Goal: Task Accomplishment & Management: Complete application form

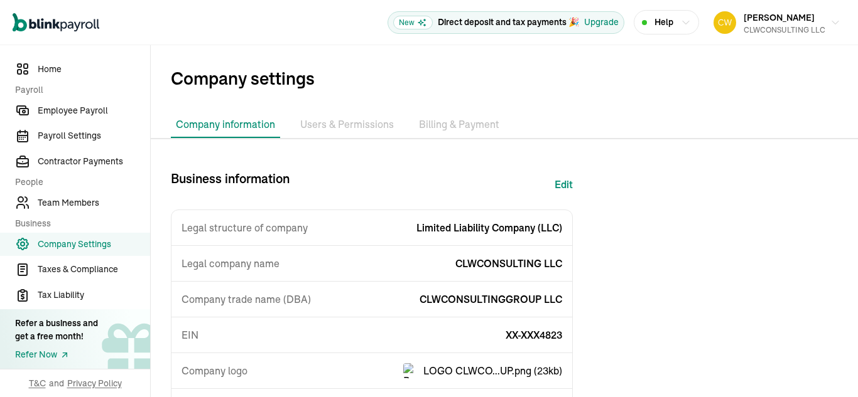
click at [87, 246] on span "Company Settings" at bounding box center [94, 244] width 112 height 13
click at [58, 67] on span "Home" at bounding box center [94, 69] width 112 height 13
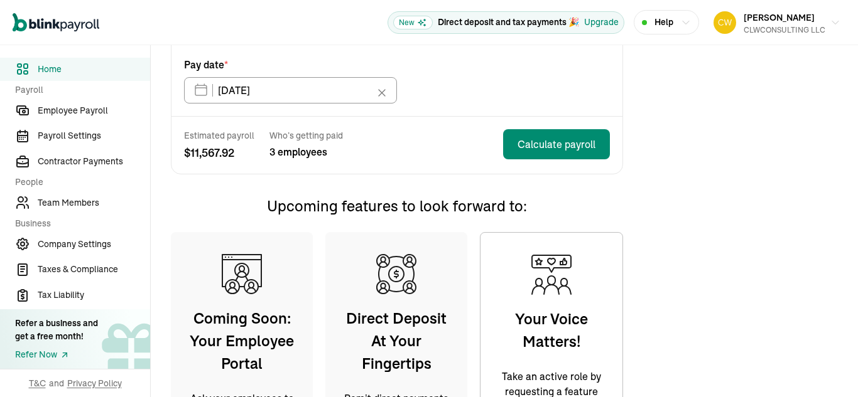
scroll to position [324, 0]
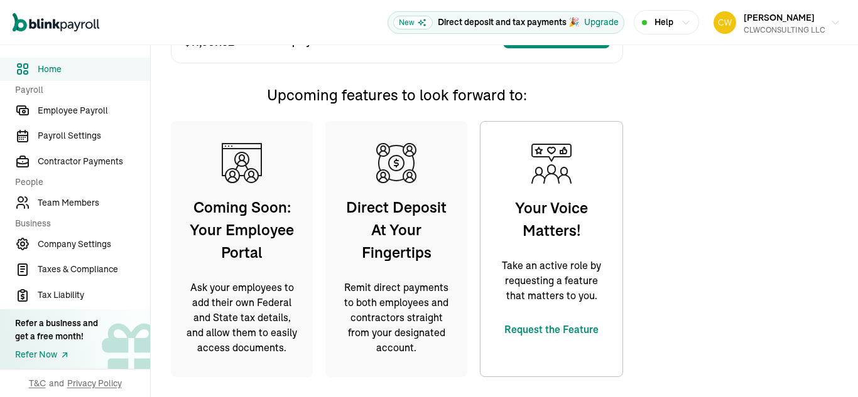
click at [407, 244] on span "Direct Deposit At Your Fingertips" at bounding box center [396, 230] width 113 height 68
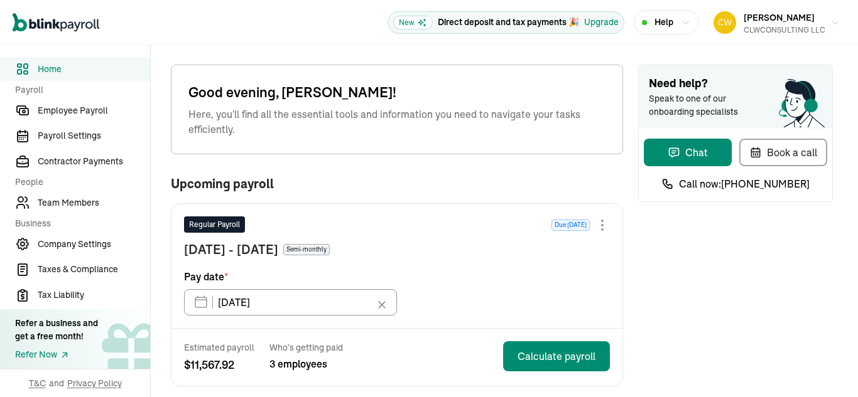
scroll to position [0, 0]
click at [771, 18] on span "[PERSON_NAME]" at bounding box center [778, 17] width 71 height 11
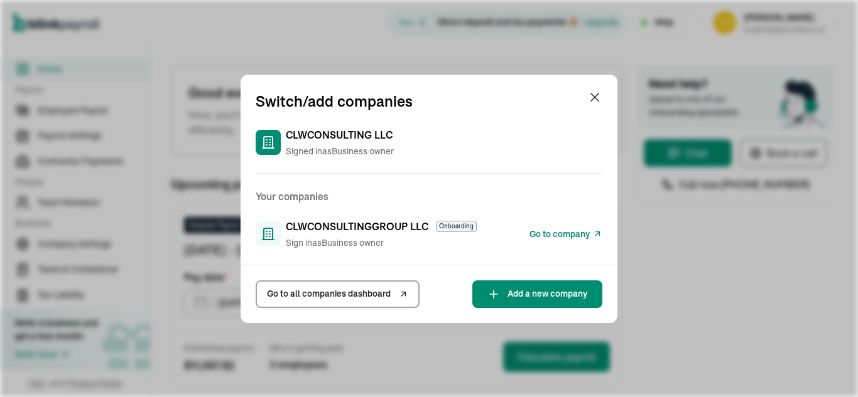
click at [269, 234] on icon at bounding box center [269, 234] width 1 height 0
click at [398, 291] on icon at bounding box center [403, 294] width 10 height 15
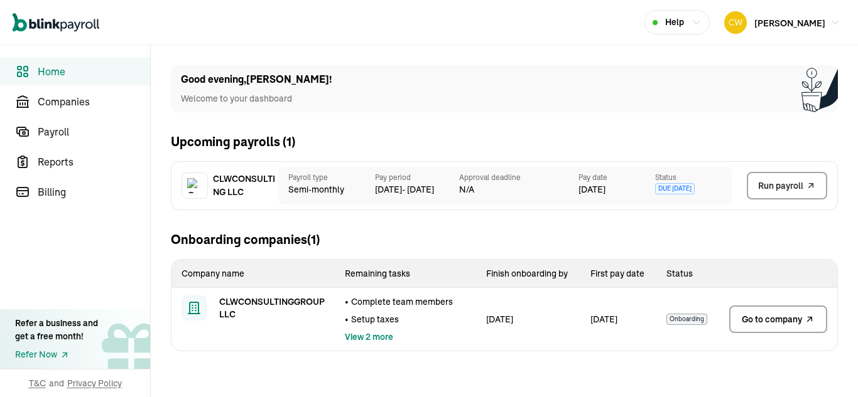
click at [792, 319] on span "Go to company" at bounding box center [771, 319] width 60 height 13
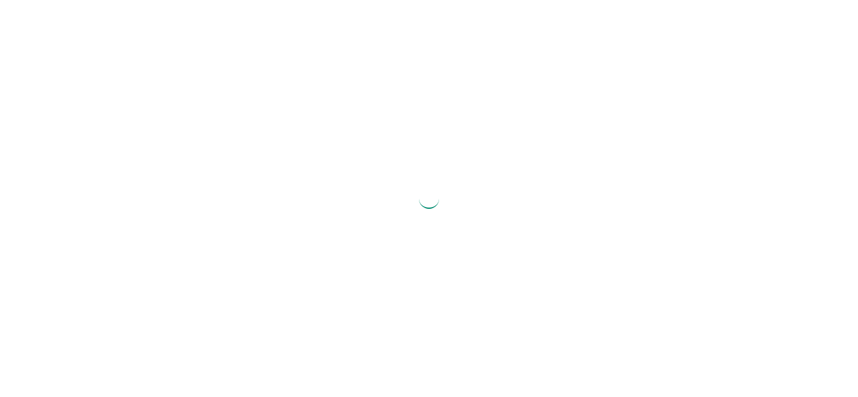
select select "Limited Liability Company (LLC)"
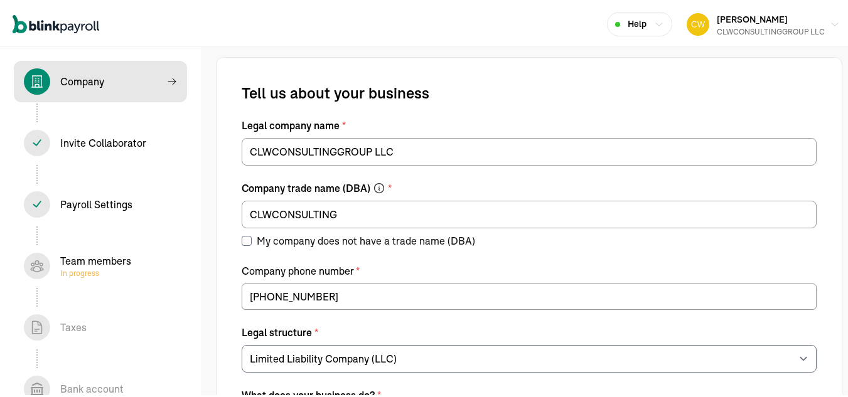
select select "Financial Services"
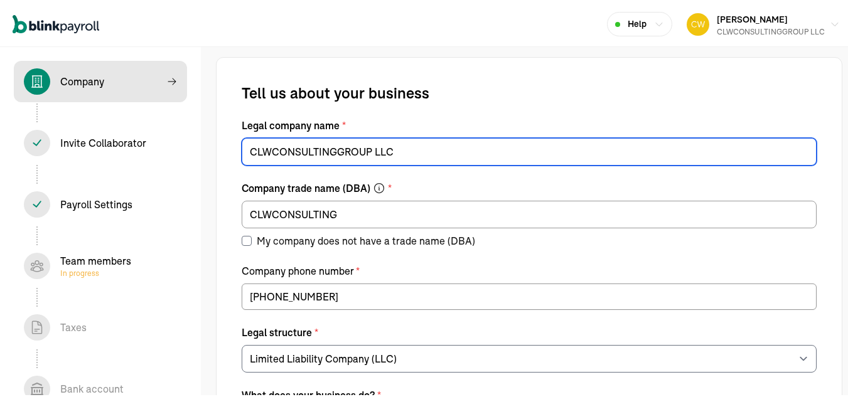
click at [455, 153] on input "CLWCONSULTINGGROUP LLC" at bounding box center [529, 150] width 575 height 28
type input "C"
click at [455, 153] on input "Legal company name *" at bounding box center [529, 150] width 575 height 28
type input "SOCIAL XURRENCY, LLC"
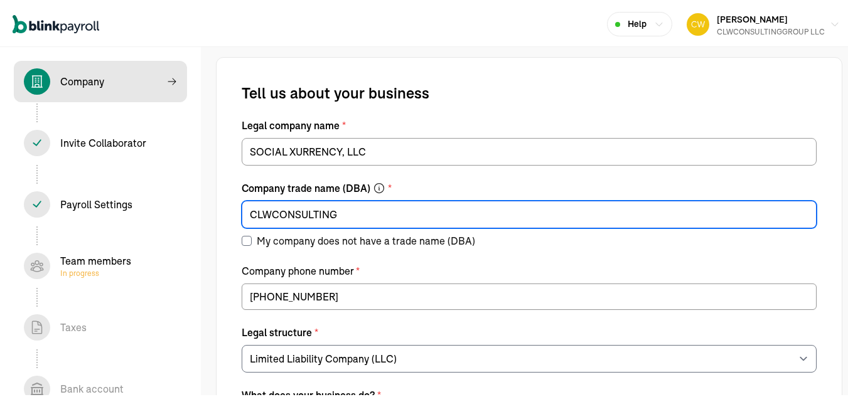
click at [358, 215] on input "CLWCONSULTING" at bounding box center [529, 213] width 575 height 28
type input "C"
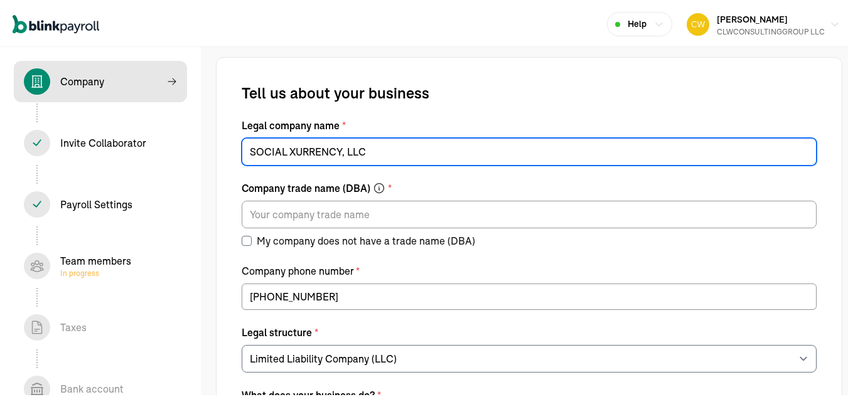
drag, startPoint x: 376, startPoint y: 153, endPoint x: 215, endPoint y: 175, distance: 162.1
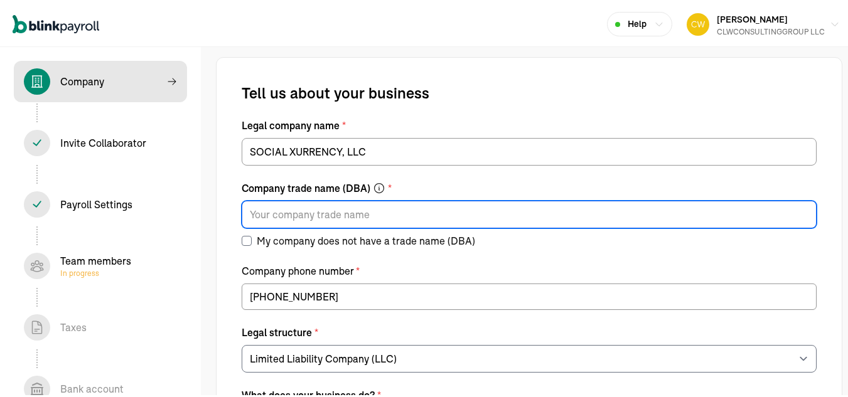
click at [280, 215] on input "Company trade name (DBA) *" at bounding box center [529, 213] width 575 height 28
paste input "SOCIAL XURRENCY, LLC"
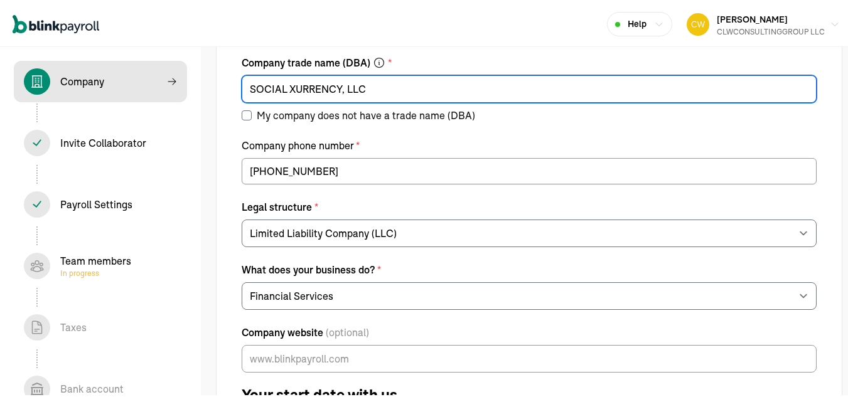
type input "SOCIAL XURRENCY, LLC"
click at [249, 114] on input "My company does not have a trade name (DBA)" at bounding box center [247, 114] width 10 height 10
checkbox input "true"
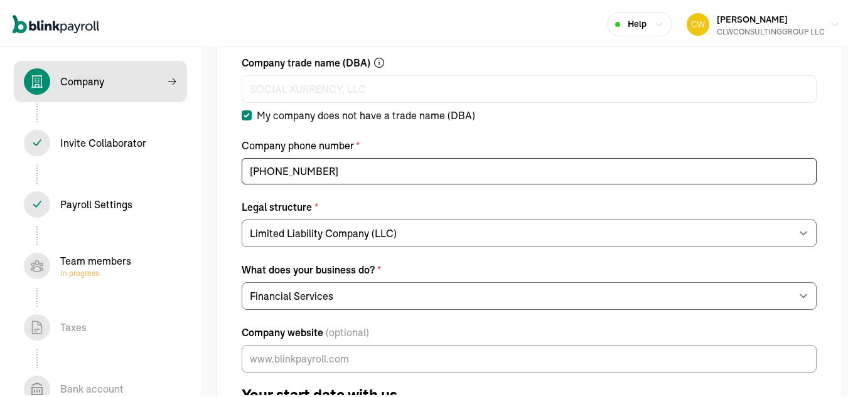
click at [328, 167] on input "(571) 302-6968" at bounding box center [529, 169] width 575 height 26
type input "(___) ___-____"
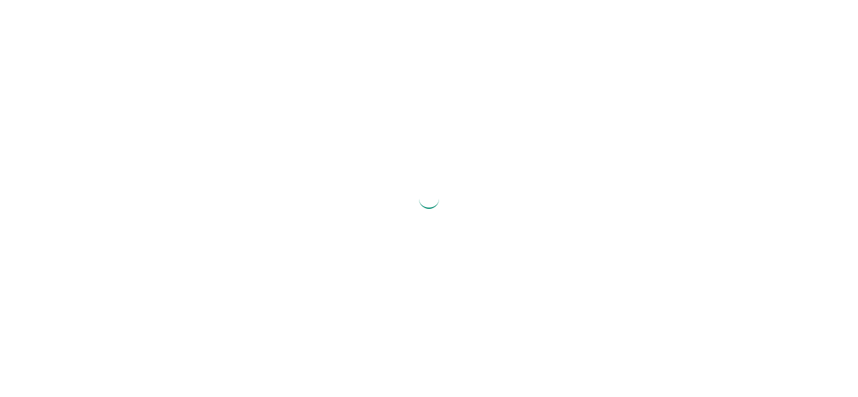
select select "Limited Liability Company (LLC)"
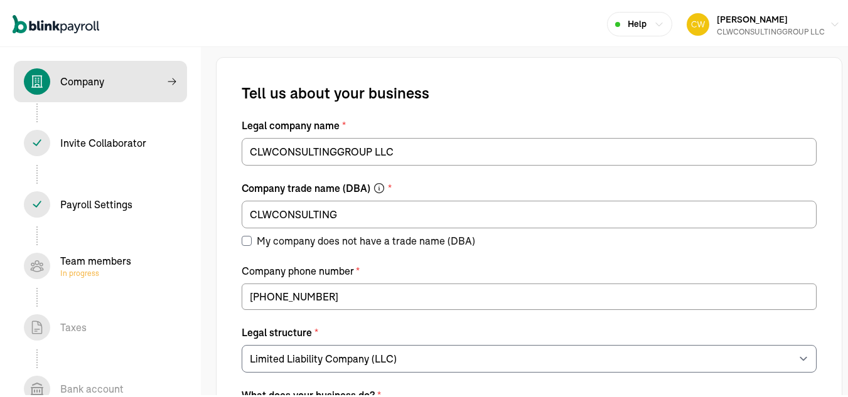
select select "Financial Services"
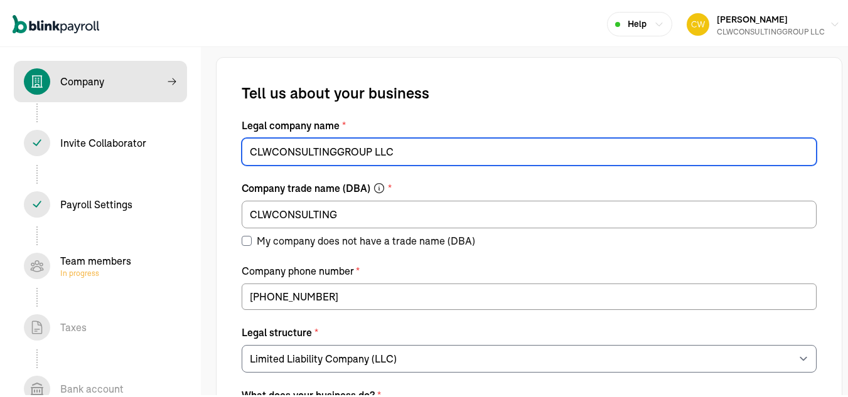
click at [455, 153] on input "CLWCONSULTINGGROUP LLC" at bounding box center [529, 150] width 575 height 28
type input "C"
click at [455, 153] on input "Legal company name *" at bounding box center [529, 150] width 575 height 28
type input "SOCIAL XURRENCY, LLC"
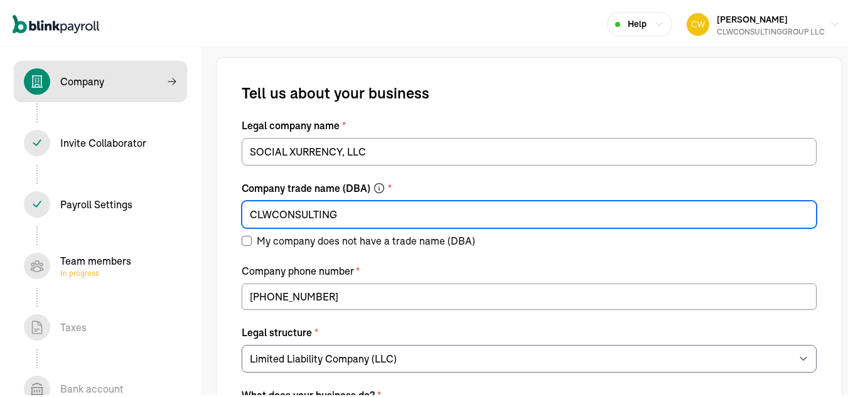
click at [358, 215] on input "CLWCONSULTING" at bounding box center [529, 213] width 575 height 28
type input "C"
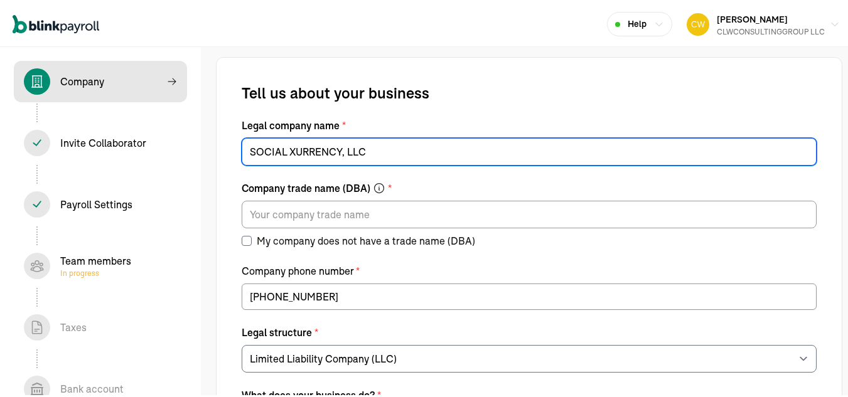
drag, startPoint x: 376, startPoint y: 153, endPoint x: 215, endPoint y: 175, distance: 162.1
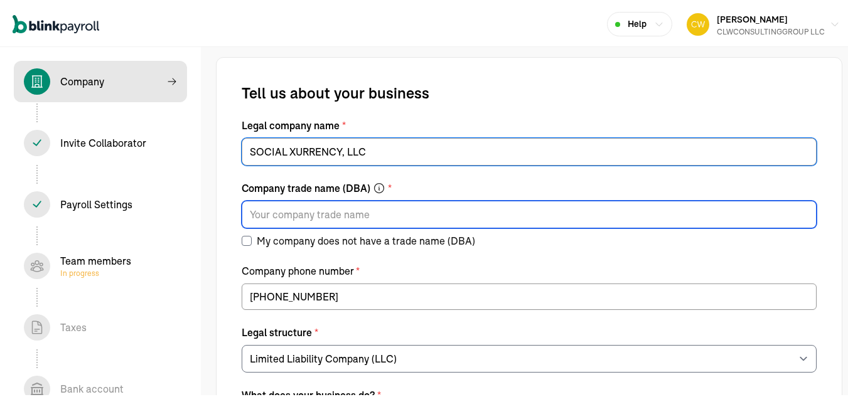
click at [280, 215] on input "Company trade name (DBA) *" at bounding box center [529, 213] width 575 height 28
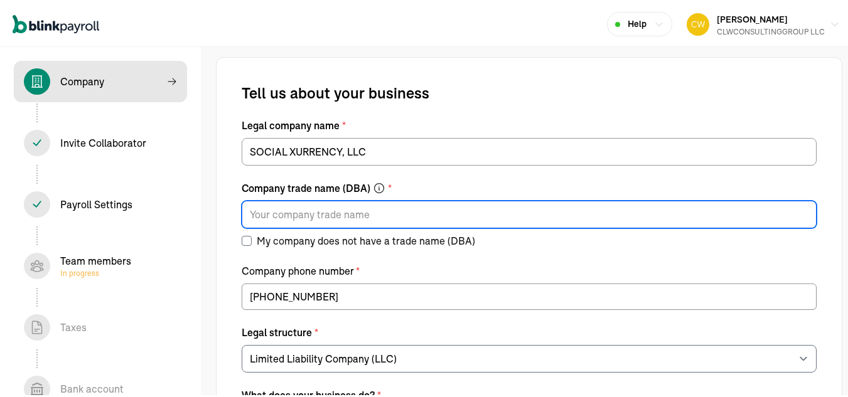
paste input "SOCIAL XURRENCY, LLC"
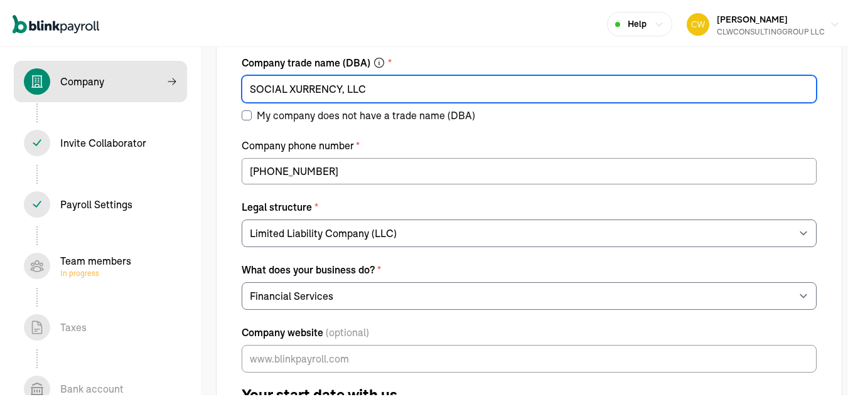
type input "SOCIAL XURRENCY, LLC"
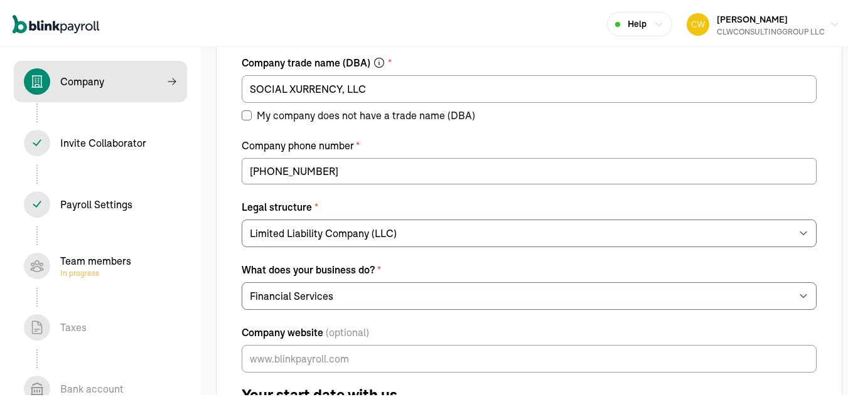
click at [249, 114] on input "My company does not have a trade name (DBA)" at bounding box center [247, 114] width 10 height 10
checkbox input "true"
click at [328, 167] on input "(571) 302-6968" at bounding box center [529, 169] width 575 height 26
type input "(___) ___-____"
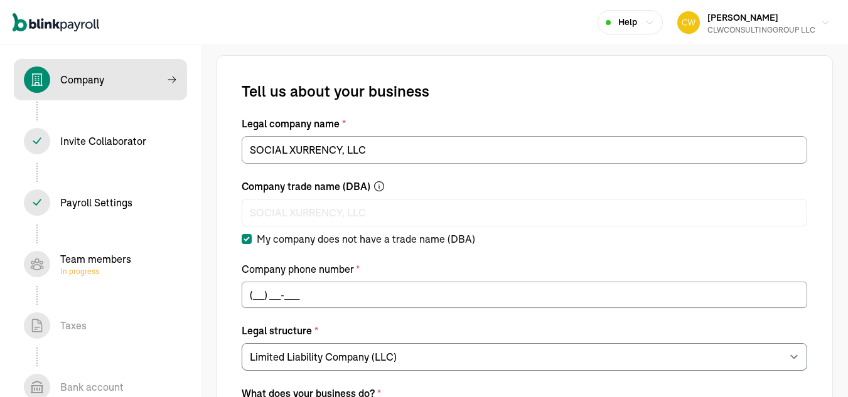
select select "Limited Liability Company (LLC)"
select select "Financial Services"
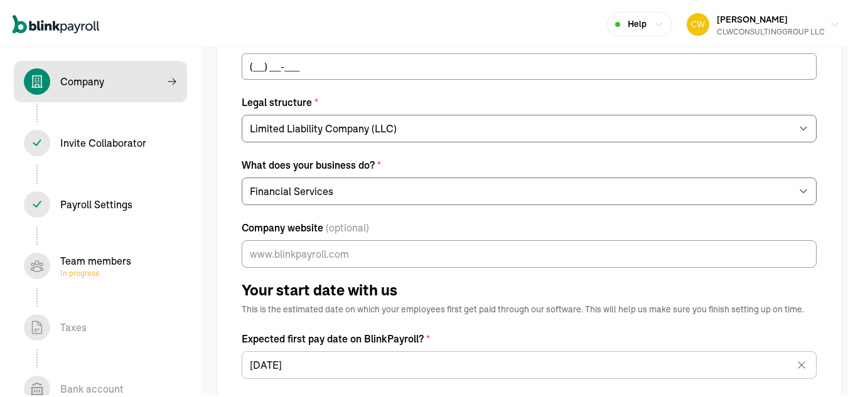
scroll to position [251, 0]
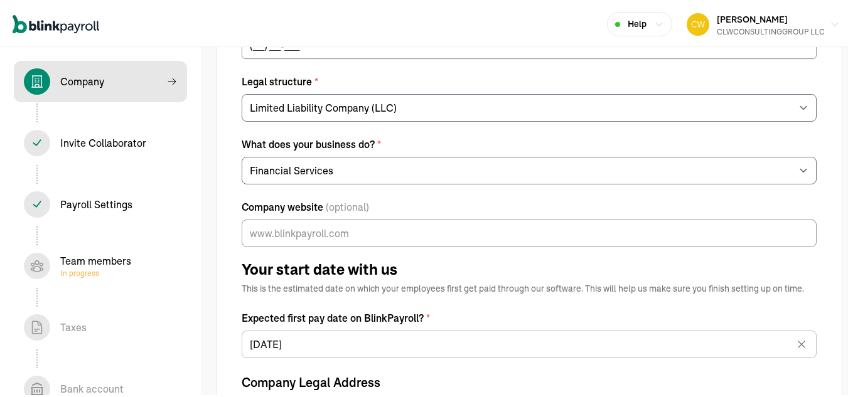
type input "(___) ___-____"
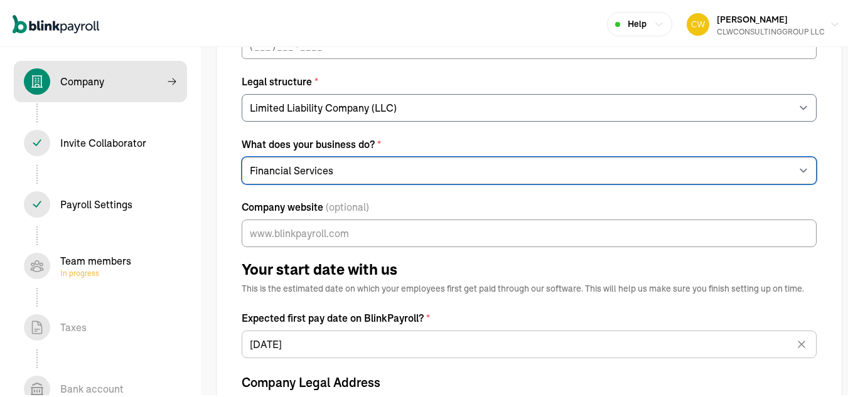
click at [352, 161] on select "Choose your industry Auto or Machine Sales Auto or Machine Repair Arts or Enter…" at bounding box center [529, 169] width 575 height 28
select select "Arts or Entertainment or Recreation"
click at [242, 155] on select "Choose your industry Auto or Machine Sales Auto or Machine Repair Arts or Enter…" at bounding box center [529, 169] width 575 height 28
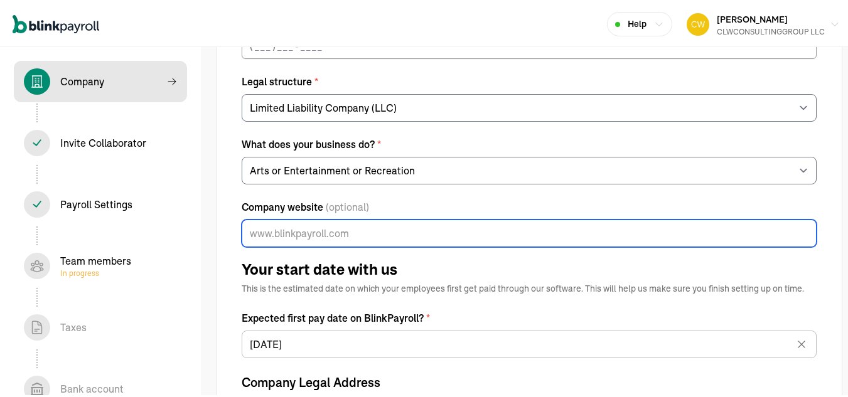
click at [292, 232] on input "Company website (optional)" at bounding box center [529, 232] width 575 height 28
paste input "https://www.socialxurrency.com/"
type input "[URL][DOMAIN_NAME]"
click at [453, 264] on h1 "Your start date with us" at bounding box center [529, 268] width 575 height 15
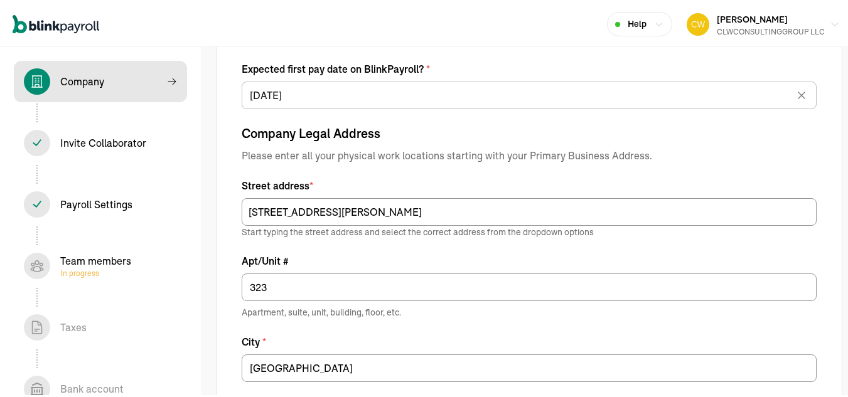
scroll to position [502, 0]
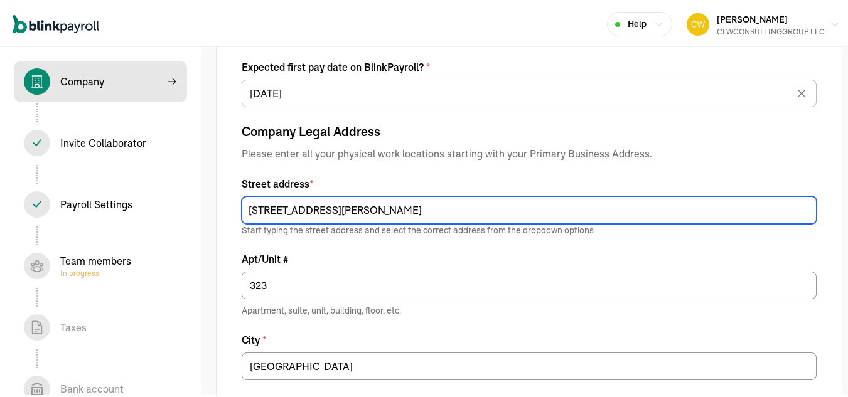
click at [352, 210] on input "[STREET_ADDRESS][PERSON_NAME]" at bounding box center [529, 209] width 575 height 28
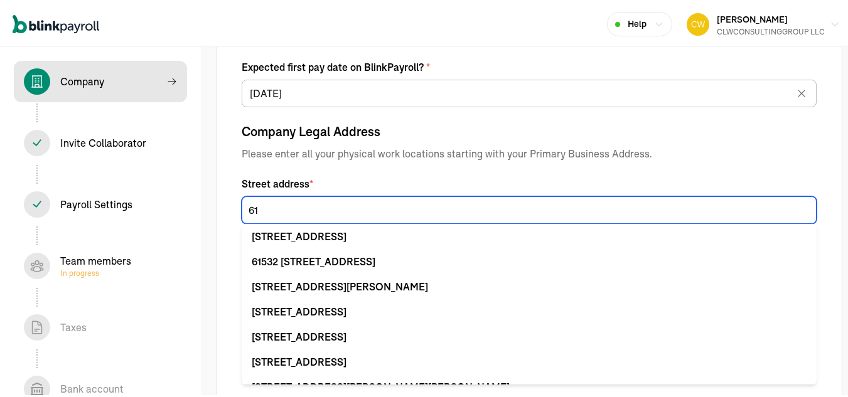
type input "6"
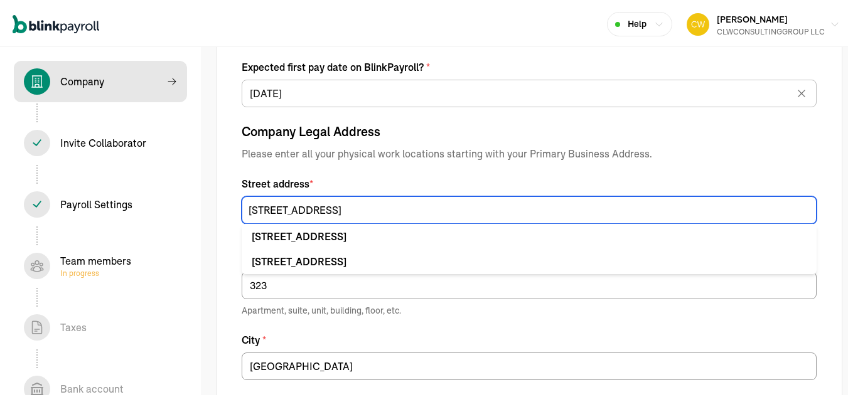
click at [429, 210] on input "3276 NORTHSIDE PARKWAY NW" at bounding box center [529, 209] width 575 height 28
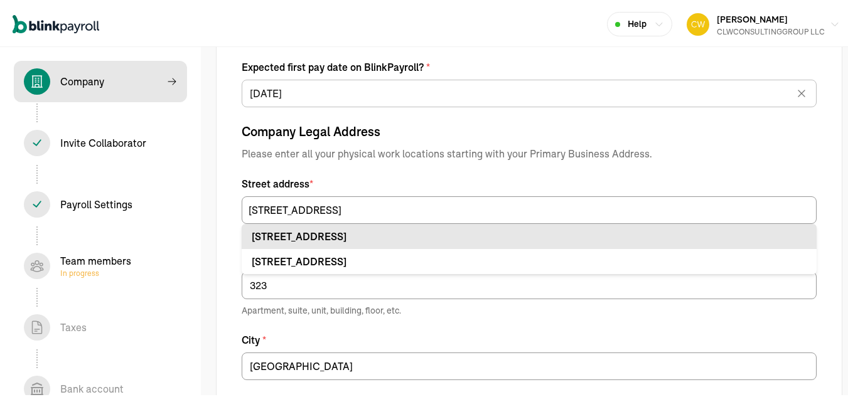
click at [422, 237] on div "3276 Northside Pkwy NW Atlanta, GA 30327" at bounding box center [529, 234] width 555 height 15
type input "[STREET_ADDRESS]"
type input "[GEOGRAPHIC_DATA]"
type input "GA"
type input "30327"
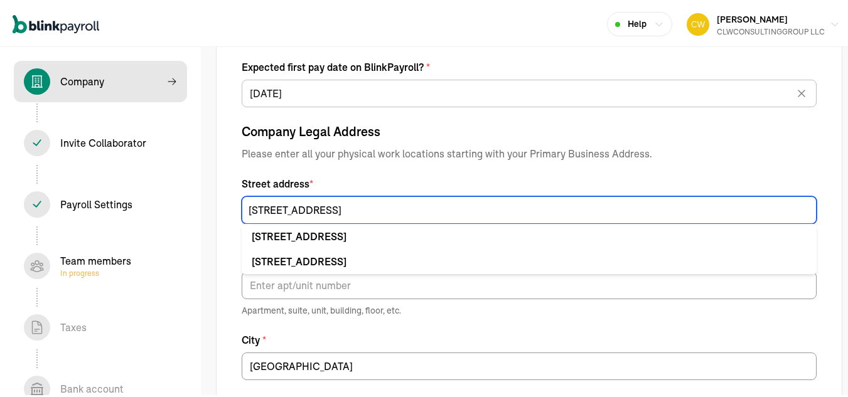
click at [374, 205] on input "[STREET_ADDRESS]" at bounding box center [529, 209] width 575 height 28
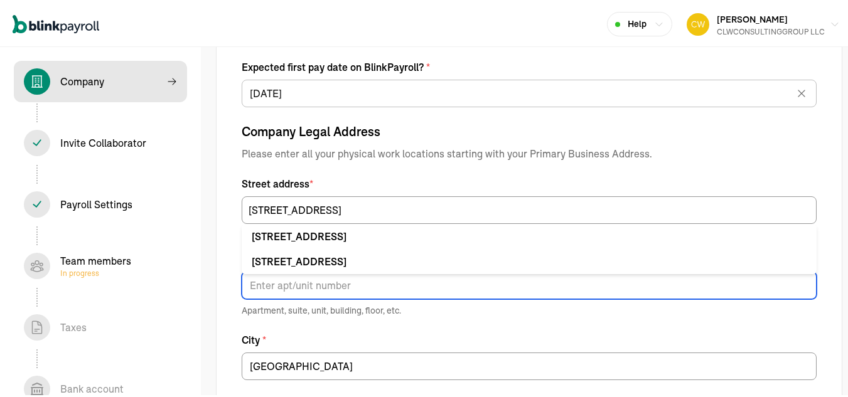
click at [410, 279] on input "Apt/Unit #" at bounding box center [529, 284] width 575 height 28
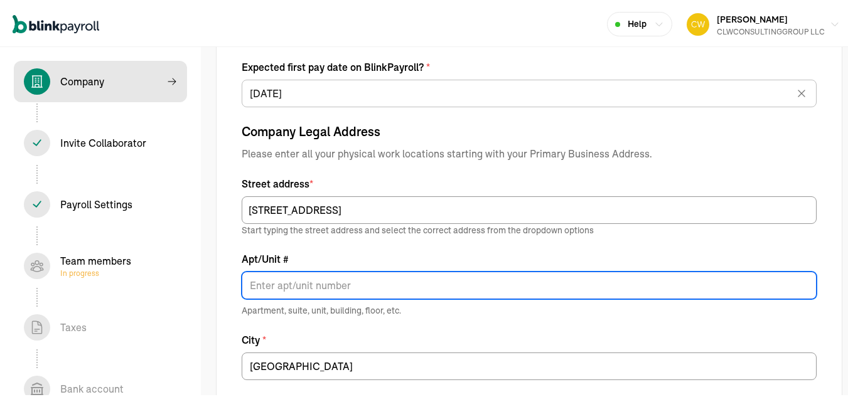
click at [279, 286] on input "Apt/Unit #" at bounding box center [529, 284] width 575 height 28
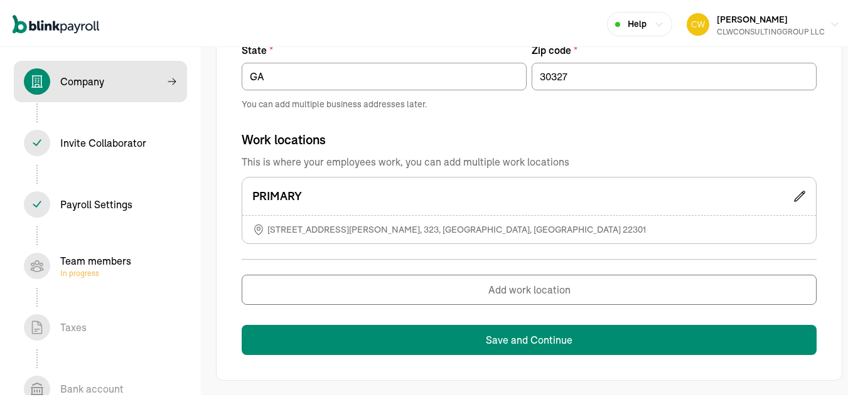
scroll to position [857, 0]
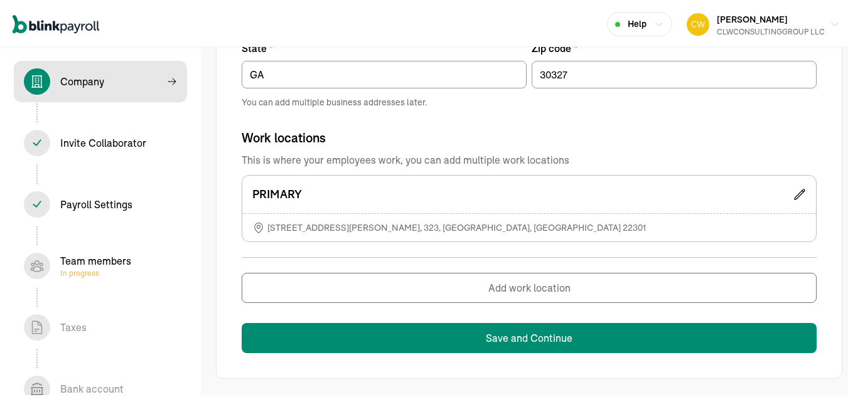
type input "UNIT 7710"
click at [795, 192] on icon at bounding box center [800, 193] width 10 height 10
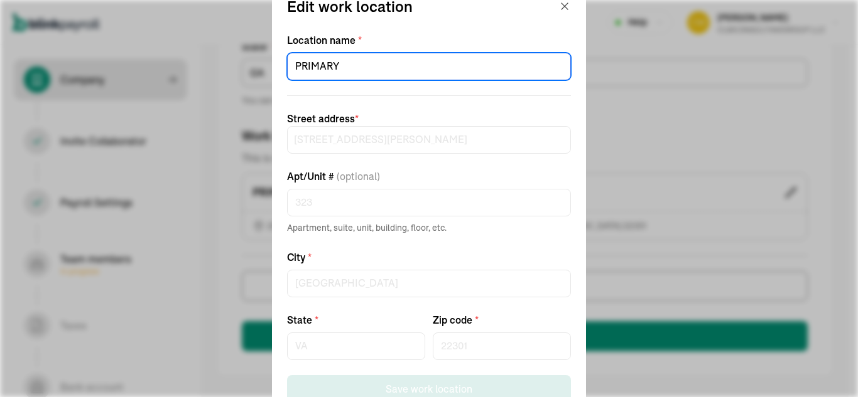
click at [393, 68] on input "PRIMARY" at bounding box center [429, 67] width 284 height 28
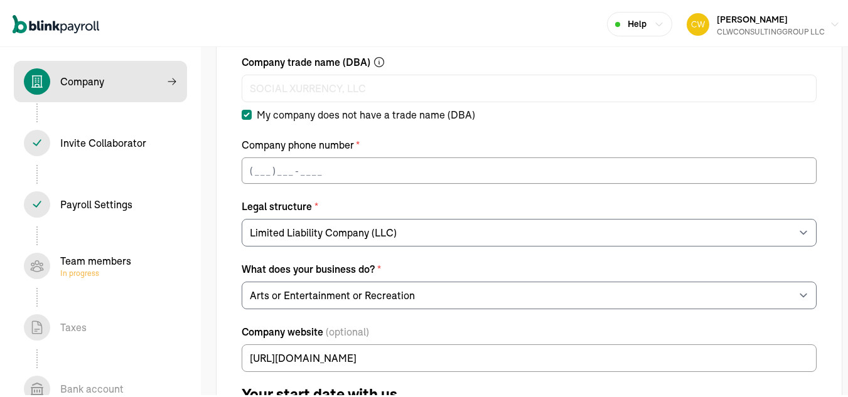
scroll to position [188, 0]
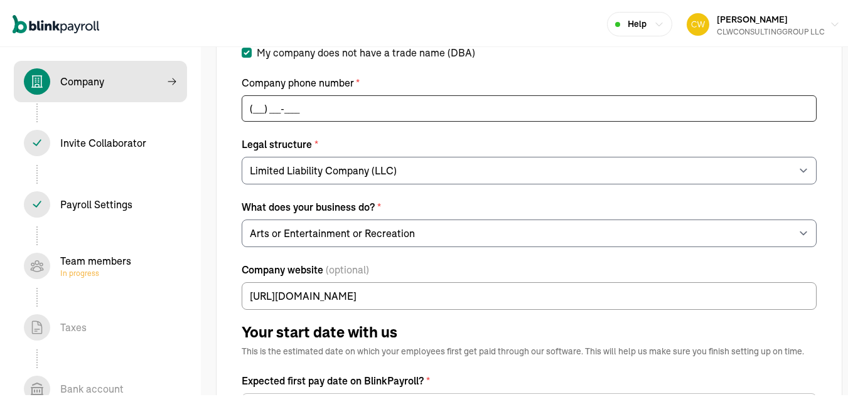
click at [267, 106] on input "(___) ___-____" at bounding box center [529, 107] width 575 height 26
type input "[PHONE_NUMBER]"
click at [398, 135] on label "Legal structure *" at bounding box center [529, 142] width 575 height 15
click at [398, 155] on select "For example Limited Liability - LLC Sole proprietorship Limited Partnership Lim…" at bounding box center [529, 169] width 575 height 28
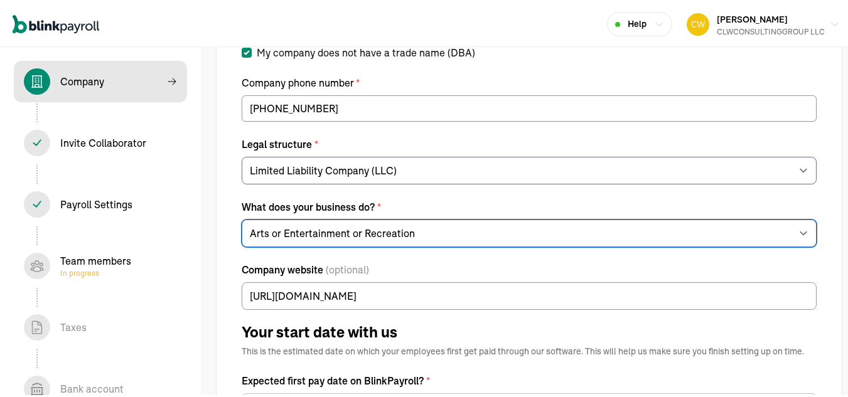
click at [507, 227] on select "Choose your industry Auto or Machine Sales Auto or Machine Repair Arts or Enter…" at bounding box center [529, 232] width 575 height 28
select select "Other"
click at [242, 218] on select "Choose your industry Auto or Machine Sales Auto or Machine Repair Arts or Enter…" at bounding box center [529, 232] width 575 height 28
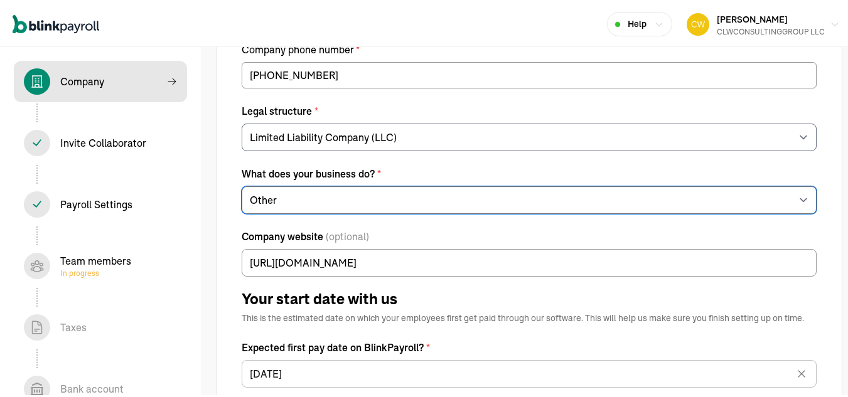
scroll to position [251, 0]
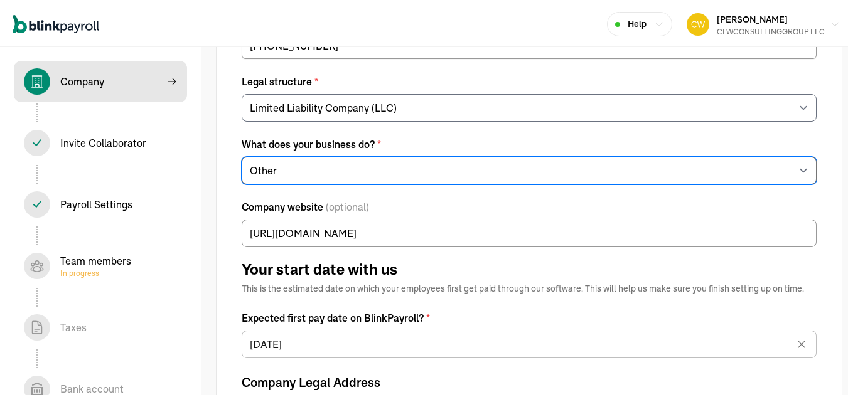
click at [337, 165] on select "Choose your industry Auto or Machine Sales Auto or Machine Repair Arts or Enter…" at bounding box center [529, 169] width 575 height 28
drag, startPoint x: 337, startPoint y: 165, endPoint x: 251, endPoint y: 174, distance: 86.5
click at [251, 174] on select "Choose your industry Auto or Machine Sales Auto or Machine Repair Arts or Enter…" at bounding box center [529, 169] width 575 height 28
click at [257, 171] on select "Choose your industry Auto or Machine Sales Auto or Machine Repair Arts or Enter…" at bounding box center [529, 169] width 575 height 28
click at [342, 171] on select "Choose your industry Auto or Machine Sales Auto or Machine Repair Arts or Enter…" at bounding box center [529, 169] width 575 height 28
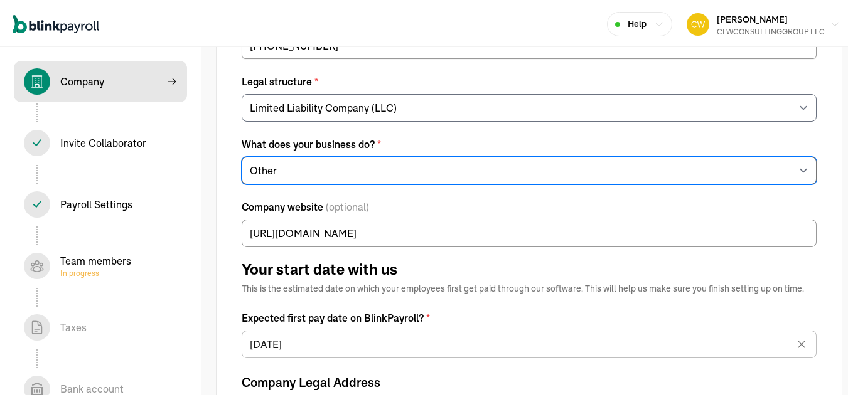
click at [342, 171] on select "Choose your industry Auto or Machine Sales Auto or Machine Repair Arts or Enter…" at bounding box center [529, 169] width 575 height 28
click at [341, 171] on select "Choose your industry Auto or Machine Sales Auto or Machine Repair Arts or Enter…" at bounding box center [529, 169] width 575 height 28
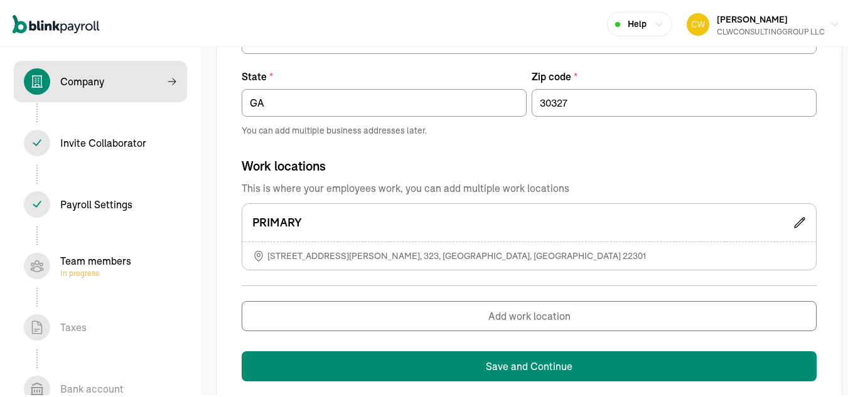
scroll to position [857, 0]
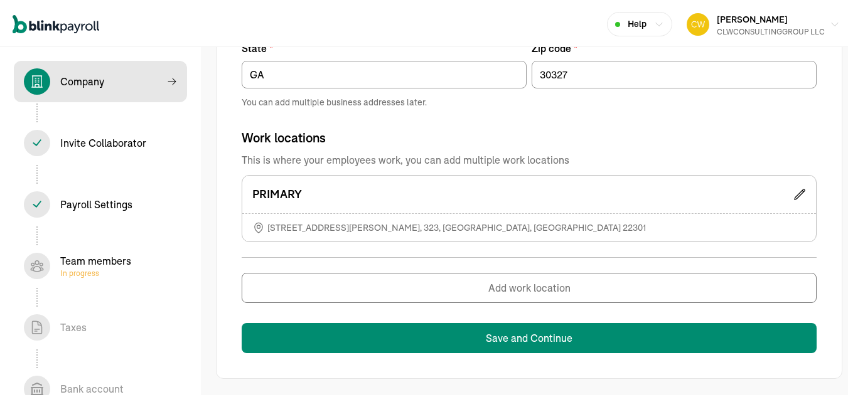
click at [795, 190] on icon at bounding box center [800, 193] width 10 height 10
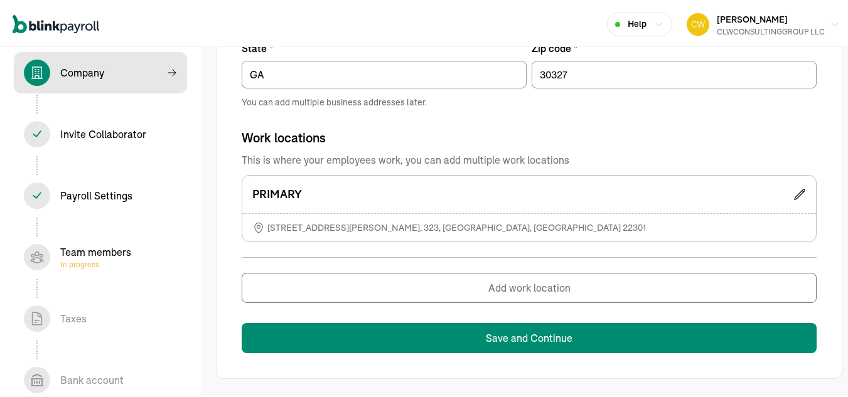
scroll to position [0, 0]
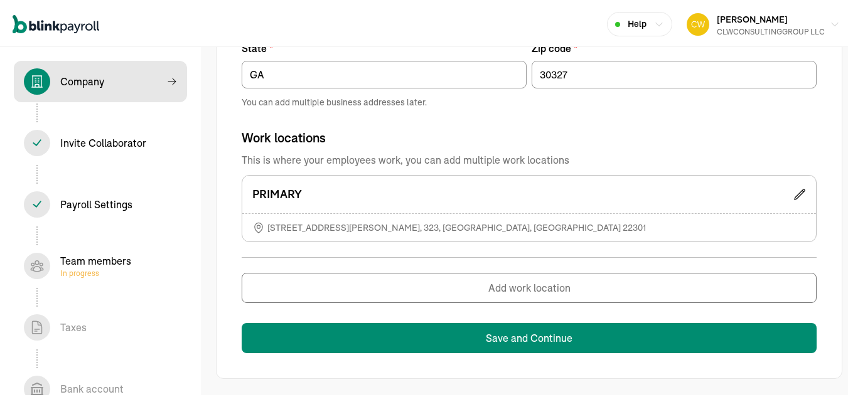
click at [436, 220] on span "615 Swann Ave , 323 , ALEXANDRIA , VA 22301" at bounding box center [456, 226] width 379 height 13
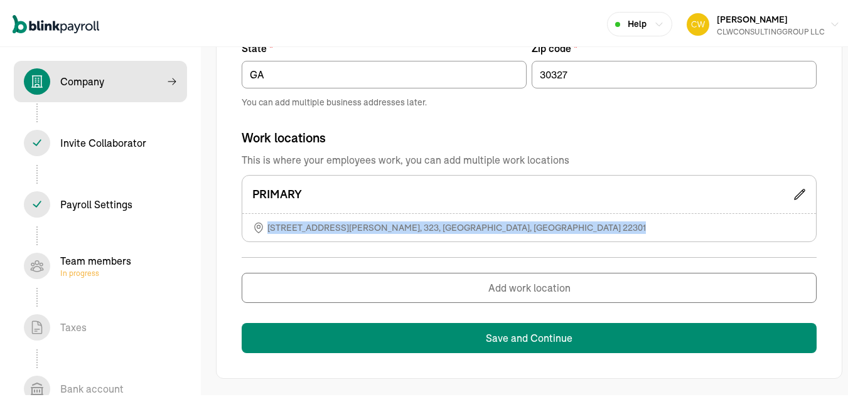
click at [436, 220] on span "615 Swann Ave , 323 , ALEXANDRIA , VA 22301" at bounding box center [456, 226] width 379 height 13
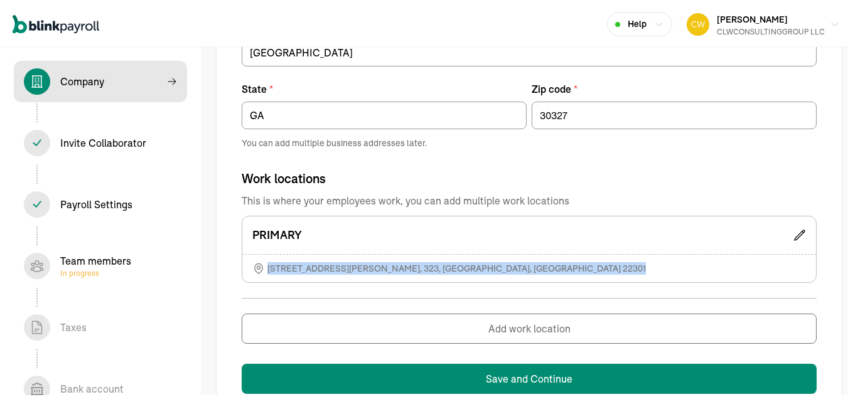
scroll to position [857, 0]
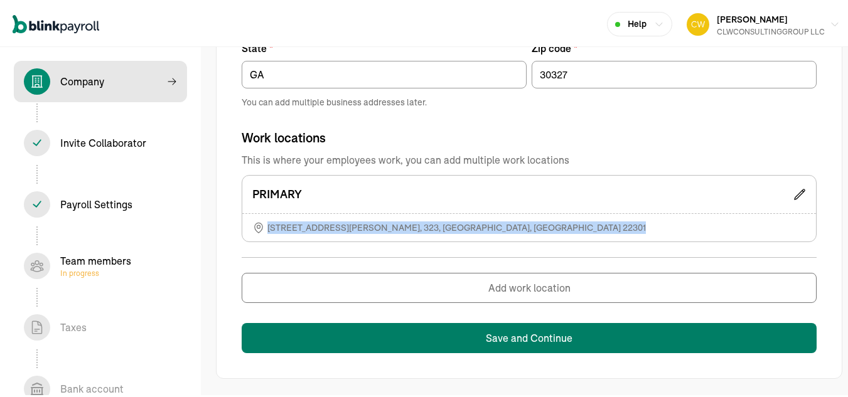
click at [585, 338] on button "Save and Continue" at bounding box center [529, 336] width 575 height 30
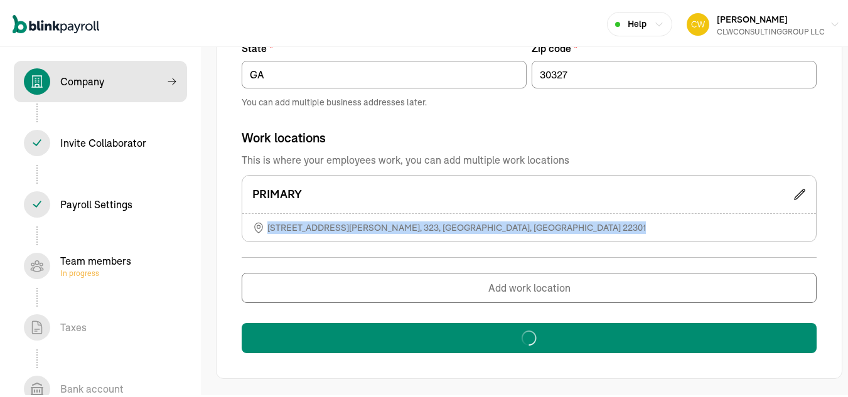
type input "CLWCONSULTINGGROUP LLC"
type input "CLWCONSULTING"
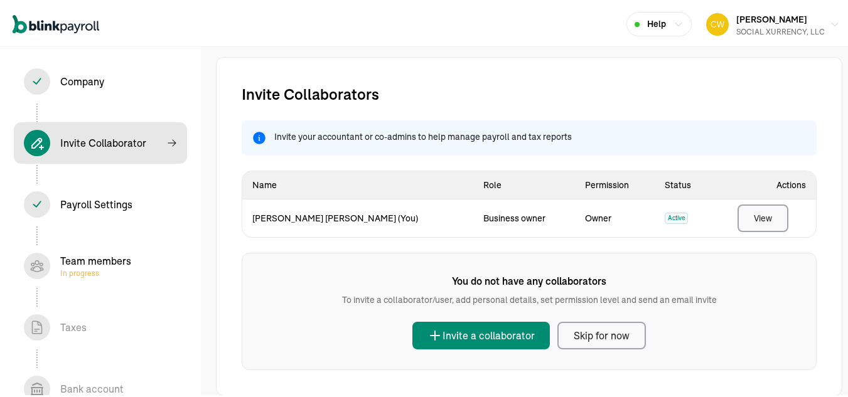
click at [760, 217] on div "View" at bounding box center [763, 216] width 18 height 13
click at [754, 217] on div "View" at bounding box center [763, 216] width 18 height 13
click at [80, 78] on div "Company In progress" at bounding box center [82, 79] width 44 height 15
select select "Limited Liability Company (LLC)"
select select "Other"
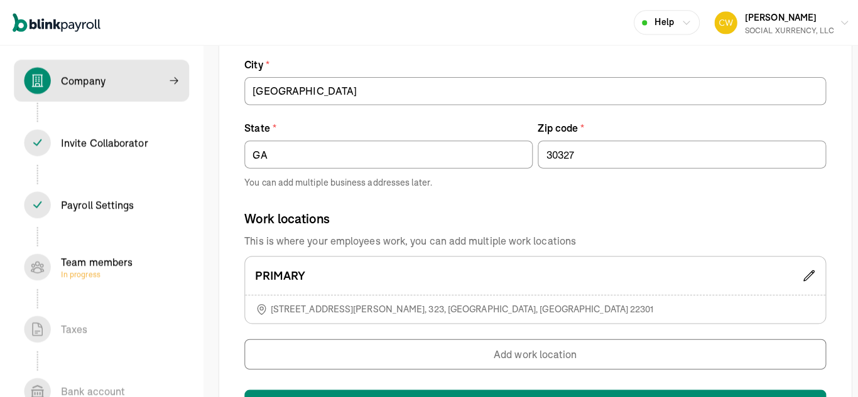
scroll to position [841, 0]
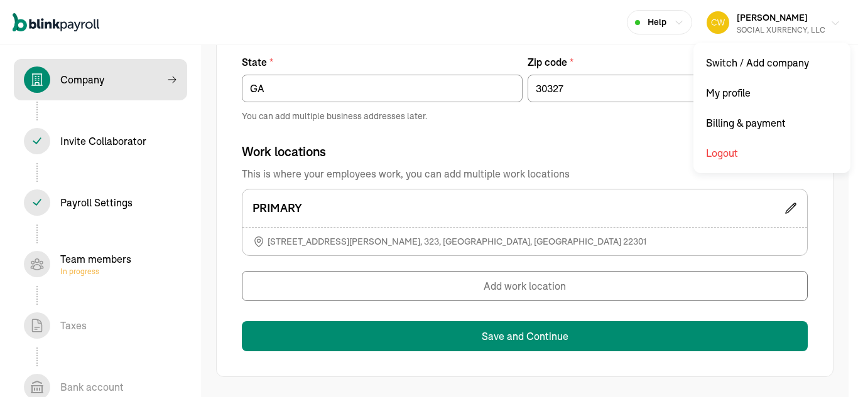
click at [819, 19] on button "[PERSON_NAME] SOCIAL XURRENCY, LLC" at bounding box center [773, 22] width 144 height 31
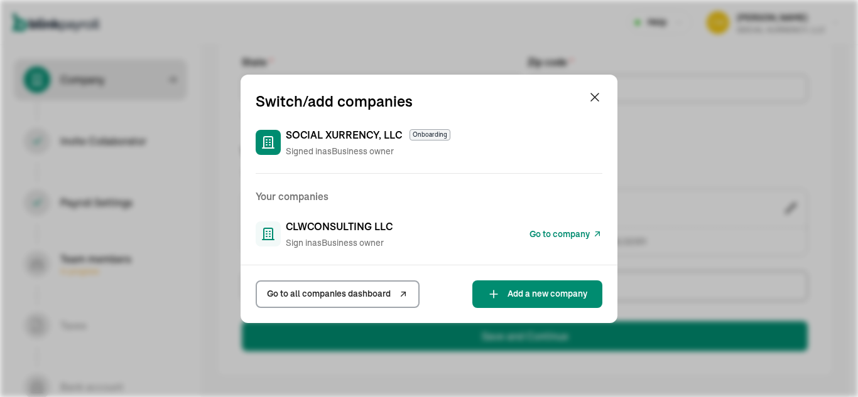
click at [326, 237] on span "Sign in as Business owner" at bounding box center [339, 243] width 107 height 13
click at [409, 295] on link "Go to all companies dashboard" at bounding box center [338, 295] width 164 height 28
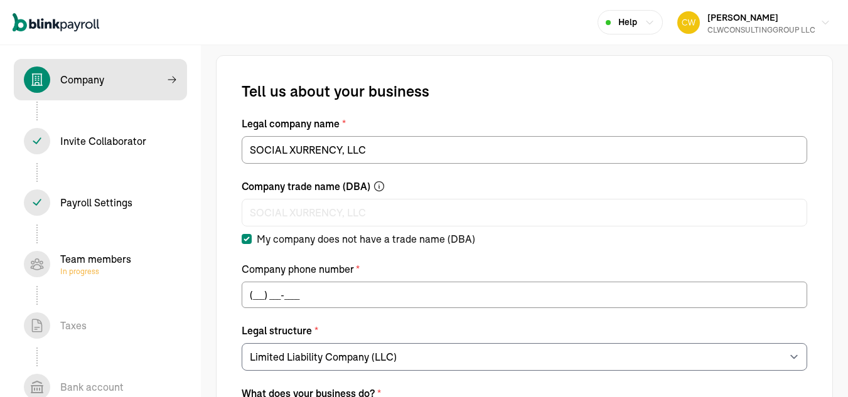
select select "Limited Liability Company (LLC)"
select select "Financial Services"
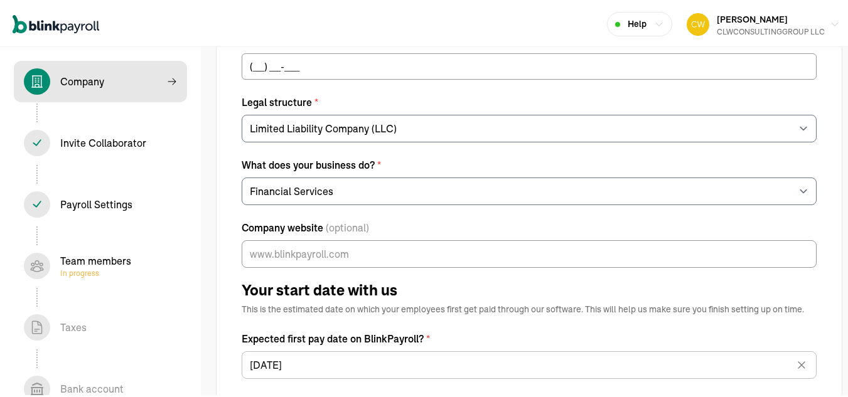
scroll to position [251, 0]
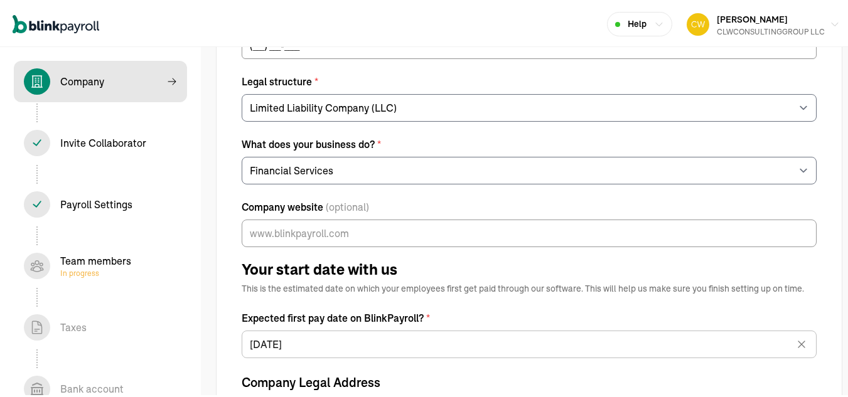
type input "(___) ___-____"
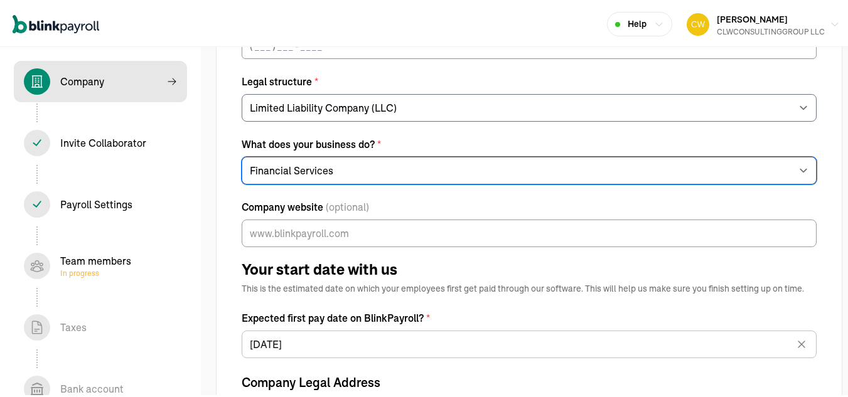
click at [352, 161] on select "Choose your industry Auto or Machine Sales Auto or Machine Repair Arts or Enter…" at bounding box center [529, 169] width 575 height 28
select select "Arts or Entertainment or Recreation"
click at [242, 155] on select "Choose your industry Auto or Machine Sales Auto or Machine Repair Arts or Enter…" at bounding box center [529, 169] width 575 height 28
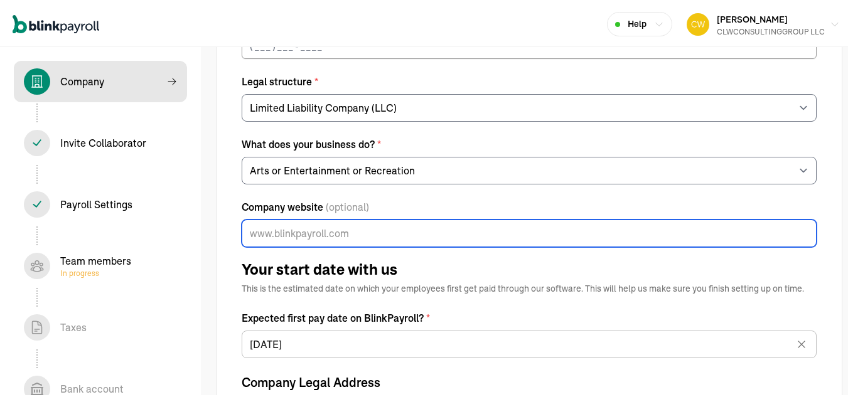
click at [292, 232] on input "Company website (optional)" at bounding box center [529, 232] width 575 height 28
paste input "[URL][DOMAIN_NAME]"
type input "[URL][DOMAIN_NAME]"
click at [453, 264] on h1 "Your start date with us" at bounding box center [529, 268] width 575 height 15
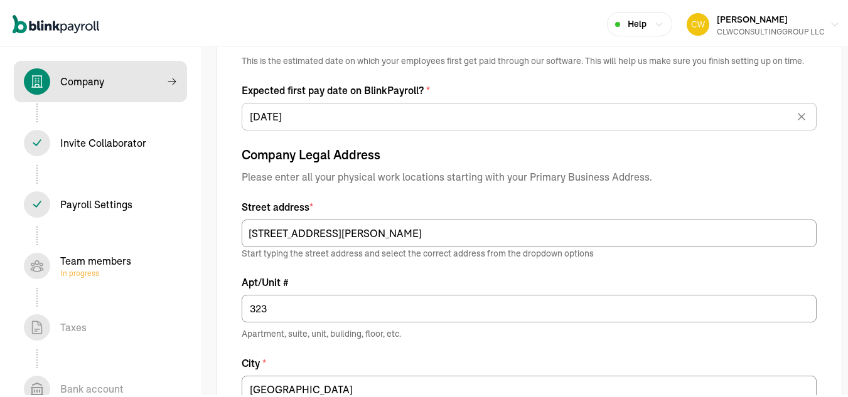
scroll to position [502, 0]
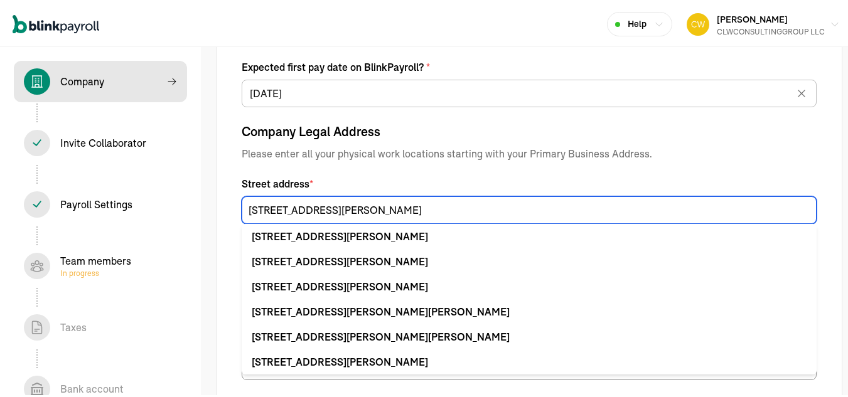
click at [352, 210] on input "[STREET_ADDRESS][PERSON_NAME]" at bounding box center [529, 209] width 575 height 28
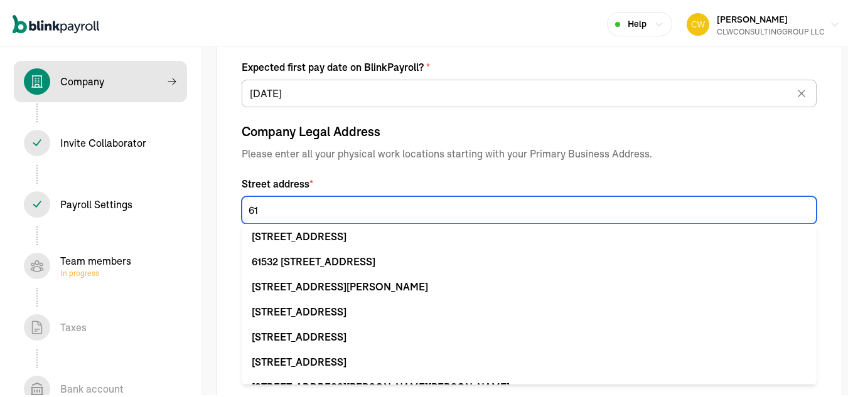
type input "6"
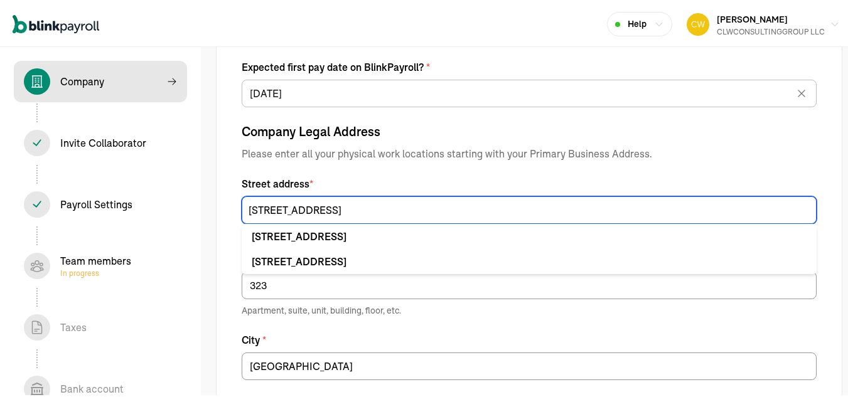
click at [429, 210] on input "3276 NORTHSIDE PARKWAY NW" at bounding box center [529, 209] width 575 height 28
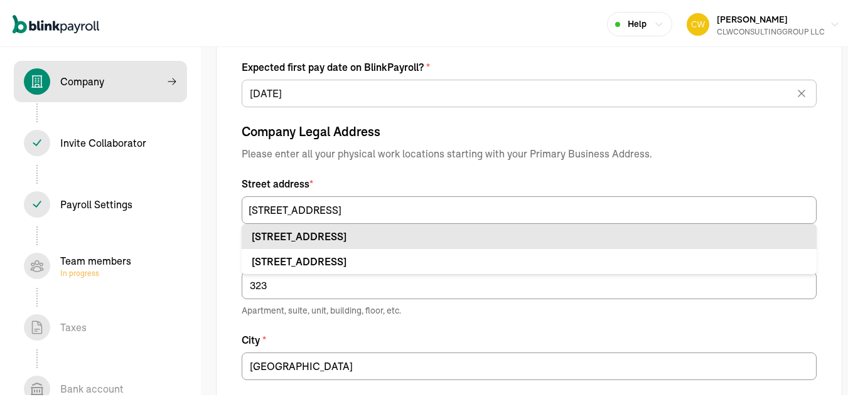
click at [422, 237] on div "3276 Northside Pkwy NW Atlanta, GA 30327" at bounding box center [529, 234] width 555 height 15
type input "3276 Northside Pkwy NW"
type input "Atlanta"
type input "GA"
type input "30327"
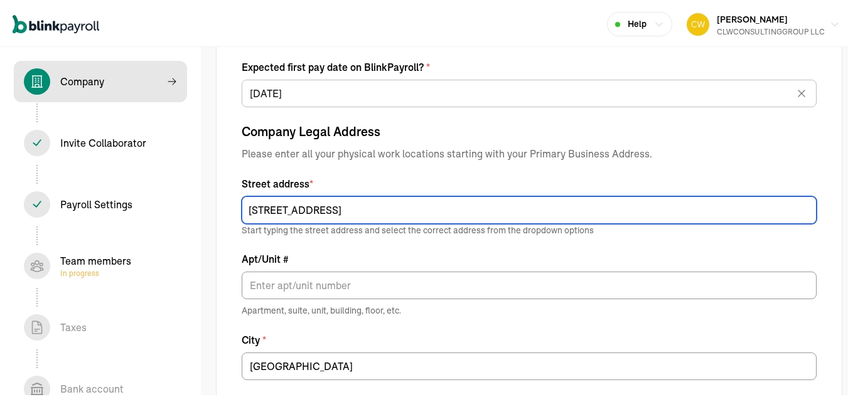
click at [374, 205] on input "3276 Northside Pkwy NW" at bounding box center [529, 209] width 575 height 28
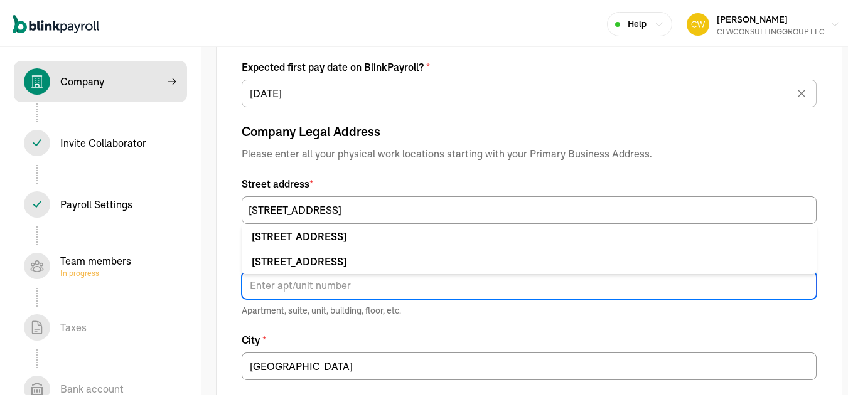
click at [410, 279] on input "Apt/Unit #" at bounding box center [529, 284] width 575 height 28
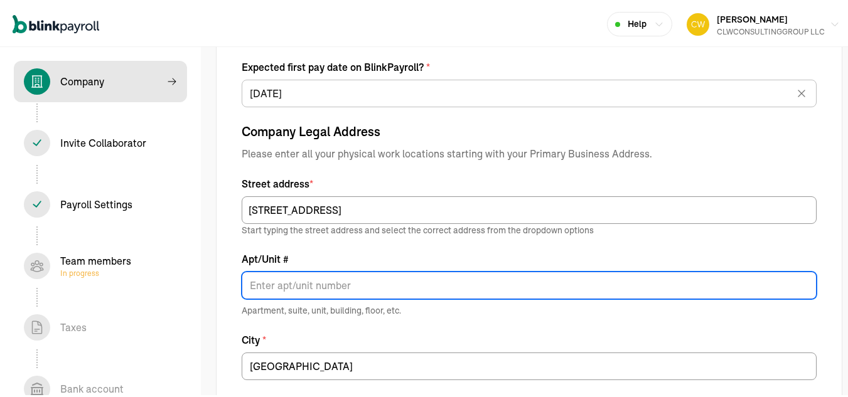
click at [279, 286] on input "Apt/Unit #" at bounding box center [529, 284] width 575 height 28
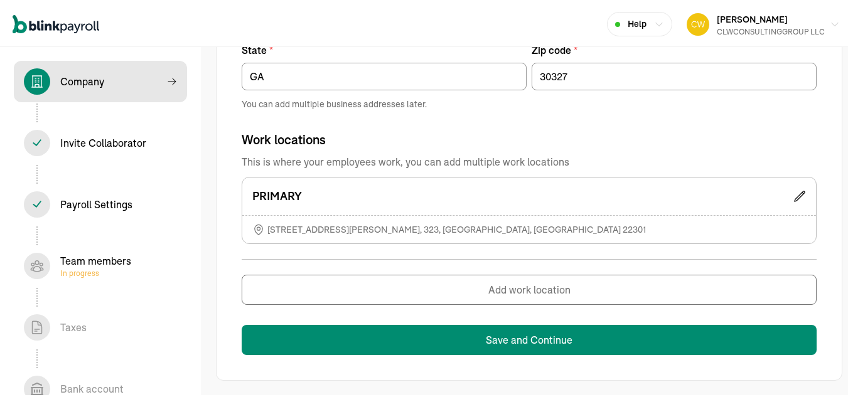
scroll to position [857, 0]
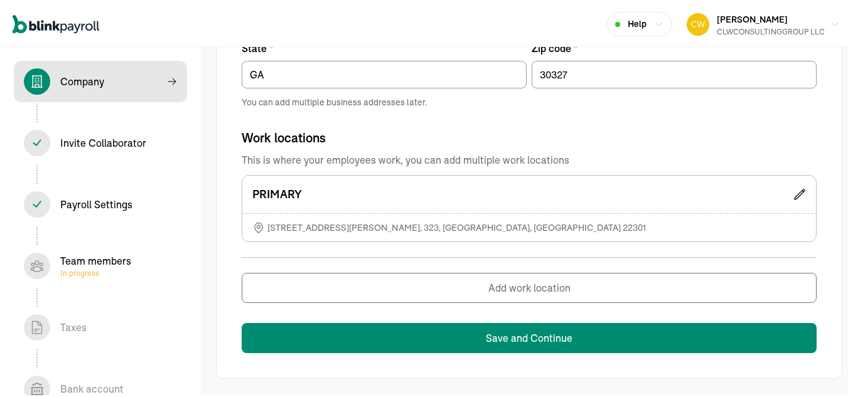
type input "UNIT 7710"
click at [795, 192] on icon at bounding box center [800, 193] width 10 height 10
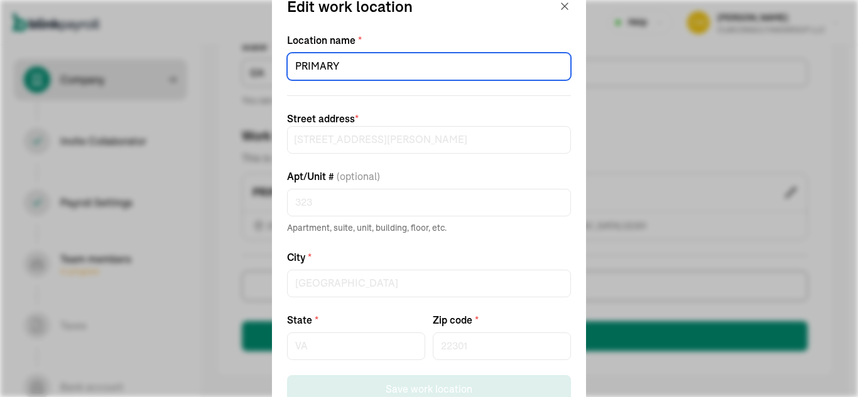
click at [393, 68] on input "PRIMARY" at bounding box center [429, 67] width 284 height 28
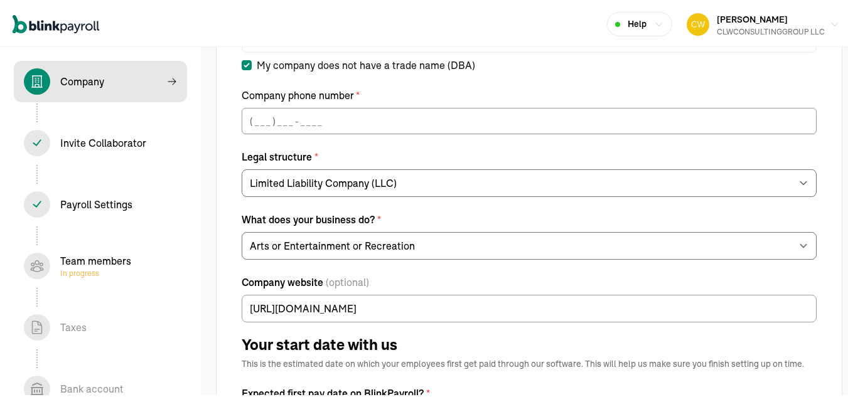
scroll to position [188, 0]
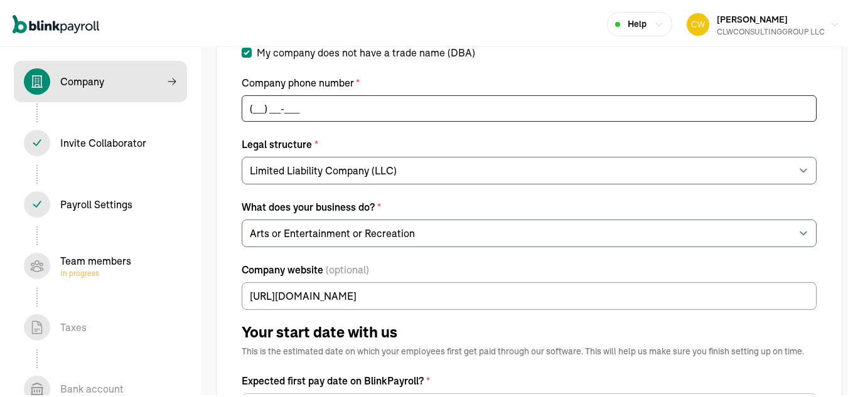
click at [267, 106] on input "(___) ___-____" at bounding box center [529, 107] width 575 height 26
type input "[PHONE_NUMBER]"
click at [398, 135] on label "Legal structure *" at bounding box center [529, 142] width 575 height 15
click at [398, 155] on select "For example Limited Liability - LLC Sole proprietorship Limited Partnership Lim…" at bounding box center [529, 169] width 575 height 28
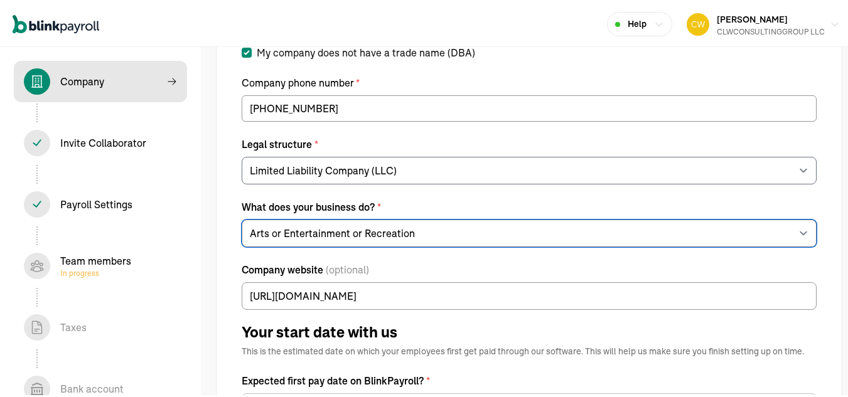
click at [507, 227] on select "Choose your industry Auto or Machine Sales Auto or Machine Repair Arts or Enter…" at bounding box center [529, 232] width 575 height 28
select select "Other"
click at [242, 218] on select "Choose your industry Auto or Machine Sales Auto or Machine Repair Arts or Enter…" at bounding box center [529, 232] width 575 height 28
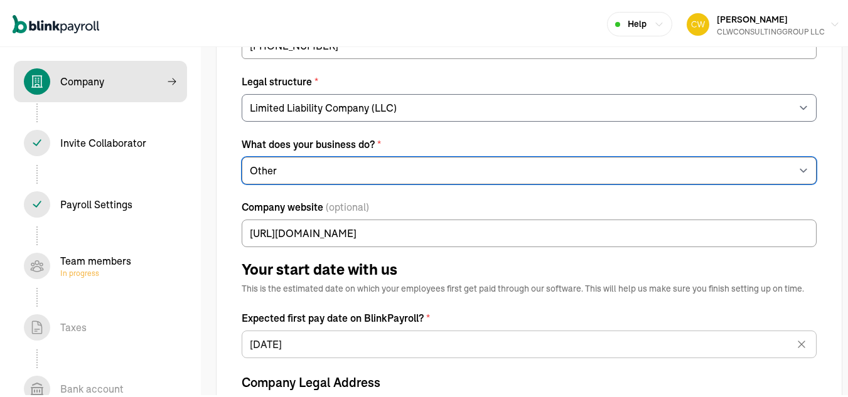
click at [337, 165] on select "Choose your industry Auto or Machine Sales Auto or Machine Repair Arts or Enter…" at bounding box center [529, 169] width 575 height 28
drag, startPoint x: 337, startPoint y: 165, endPoint x: 251, endPoint y: 174, distance: 86.5
click at [251, 174] on select "Choose your industry Auto or Machine Sales Auto or Machine Repair Arts or Enter…" at bounding box center [529, 169] width 575 height 28
click at [257, 171] on select "Choose your industry Auto or Machine Sales Auto or Machine Repair Arts or Enter…" at bounding box center [529, 169] width 575 height 28
click at [342, 171] on select "Choose your industry Auto or Machine Sales Auto or Machine Repair Arts or Enter…" at bounding box center [529, 169] width 575 height 28
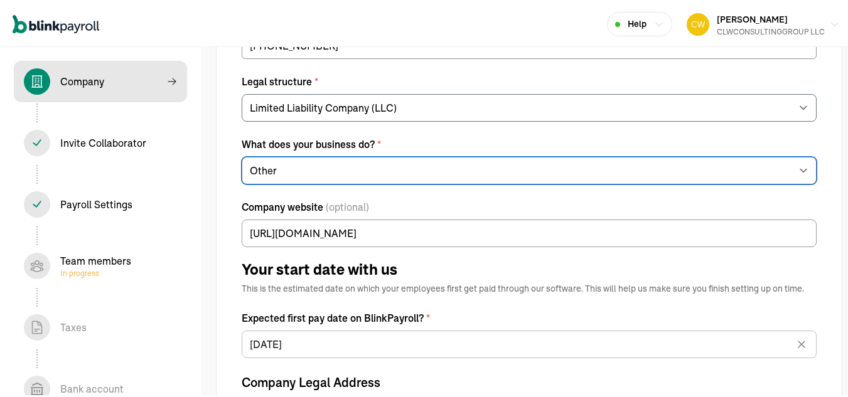
click at [342, 171] on select "Choose your industry Auto or Machine Sales Auto or Machine Repair Arts or Enter…" at bounding box center [529, 169] width 575 height 28
click at [341, 171] on select "Choose your industry Auto or Machine Sales Auto or Machine Repair Arts or Enter…" at bounding box center [529, 169] width 575 height 28
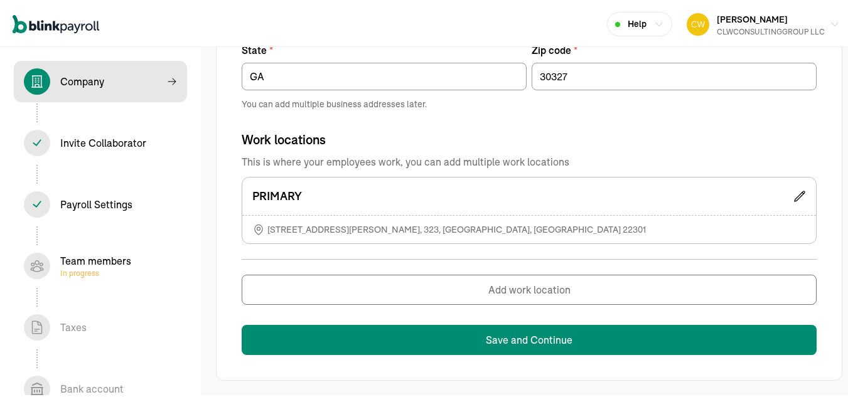
scroll to position [857, 0]
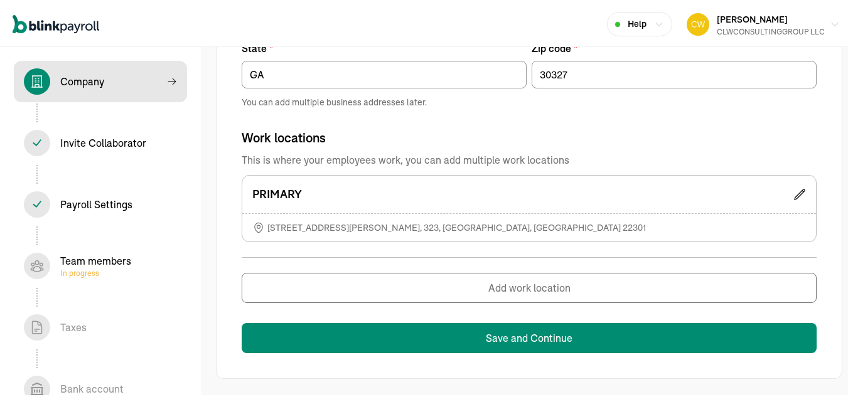
click at [795, 190] on icon at bounding box center [800, 193] width 10 height 10
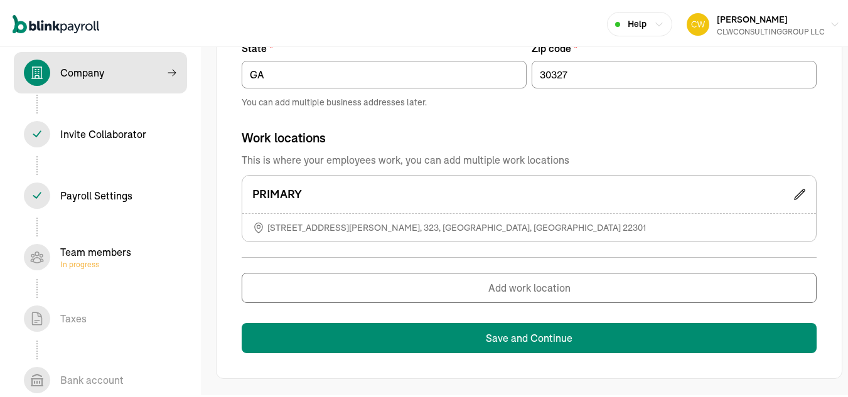
scroll to position [0, 0]
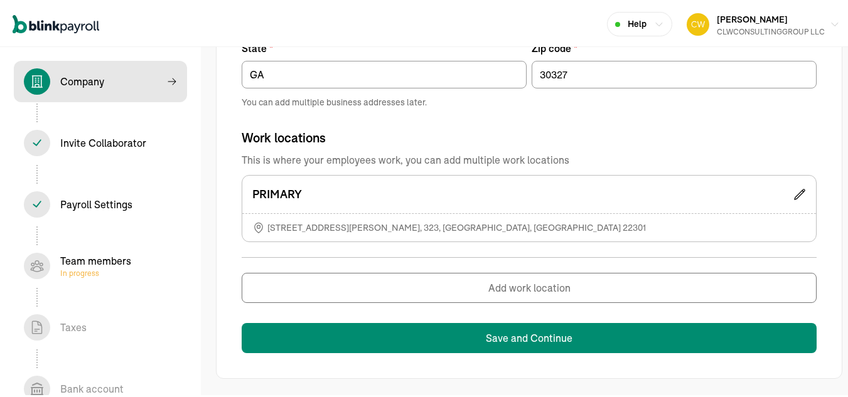
click at [436, 220] on span "615 Swann Ave , 323 , ALEXANDRIA , VA 22301" at bounding box center [456, 226] width 379 height 13
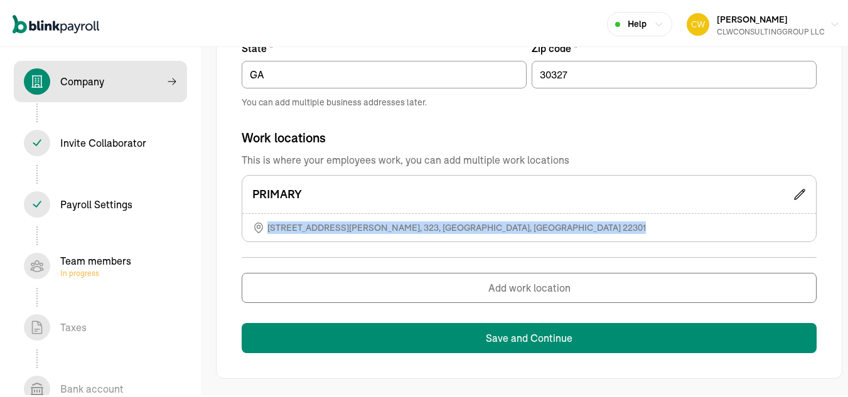
click at [436, 220] on span "615 Swann Ave , 323 , ALEXANDRIA , VA 22301" at bounding box center [456, 226] width 379 height 13
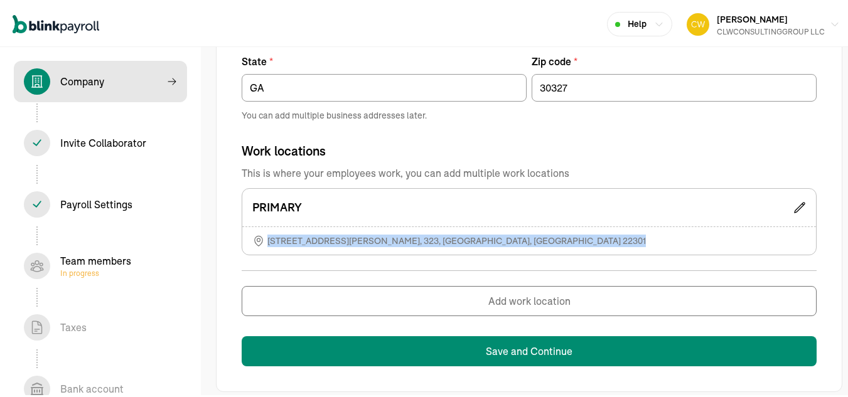
scroll to position [857, 0]
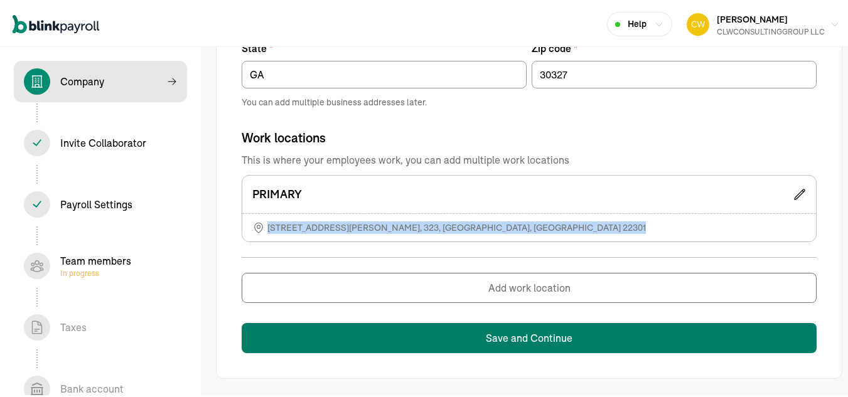
click at [585, 338] on button "Save and Continue" at bounding box center [529, 336] width 575 height 30
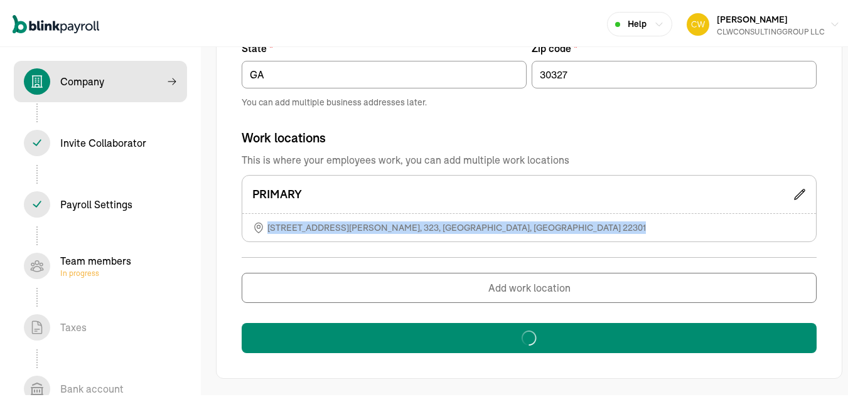
type input "CLWCONSULTINGGROUP LLC"
type input "CLWCONSULTING"
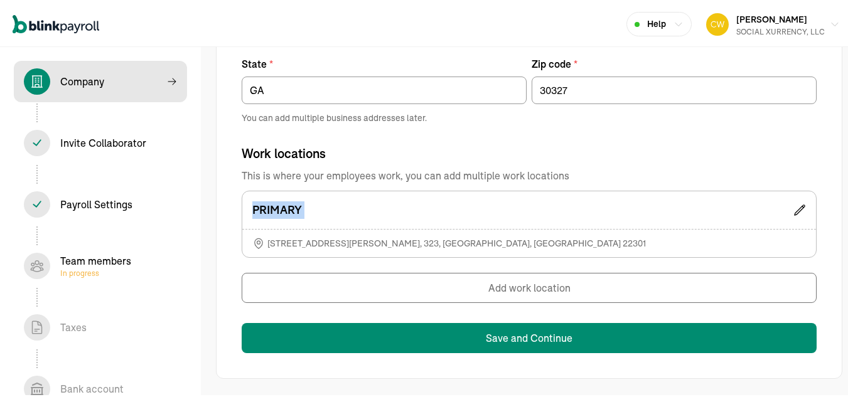
scroll to position [841, 0]
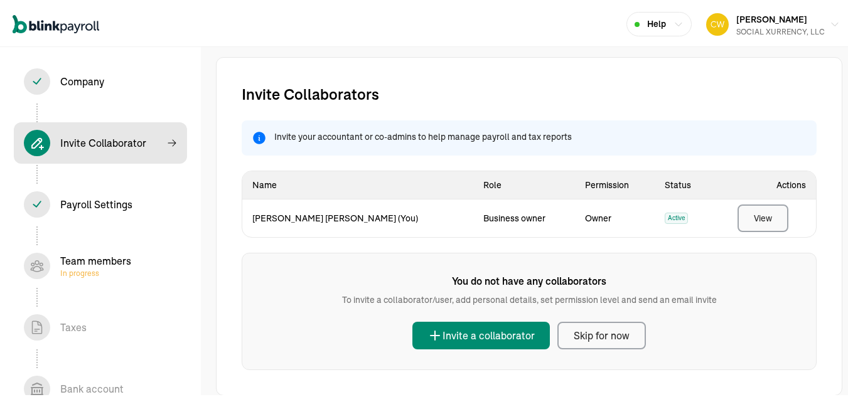
click at [760, 217] on div "View" at bounding box center [763, 216] width 18 height 13
click at [754, 217] on div "View" at bounding box center [763, 216] width 18 height 13
click at [80, 78] on div "Company In progress" at bounding box center [82, 79] width 44 height 15
select select "Limited Liability Company (LLC)"
select select "Other"
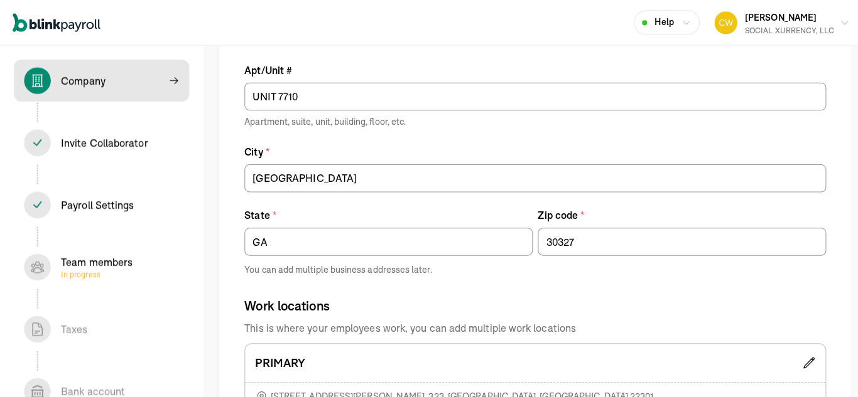
scroll to position [841, 0]
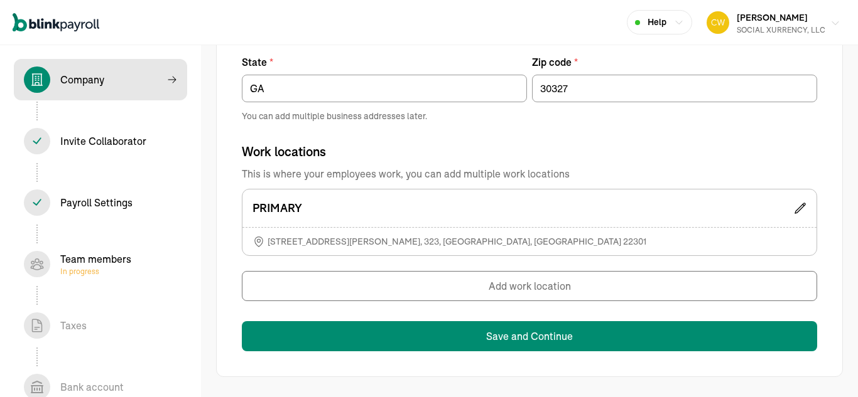
click at [819, 19] on button "Carl Williams SOCIAL XURRENCY, LLC" at bounding box center [773, 22] width 144 height 31
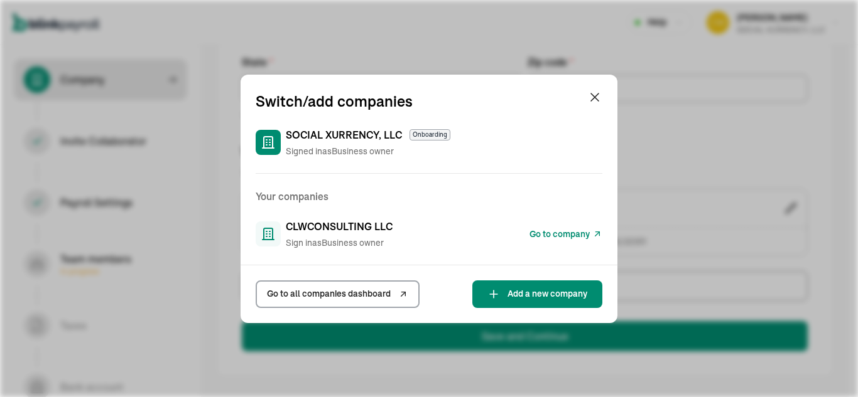
click at [326, 237] on span "Sign in as Business owner" at bounding box center [339, 243] width 107 height 13
click at [409, 295] on link "Go to all companies dashboard" at bounding box center [338, 295] width 164 height 28
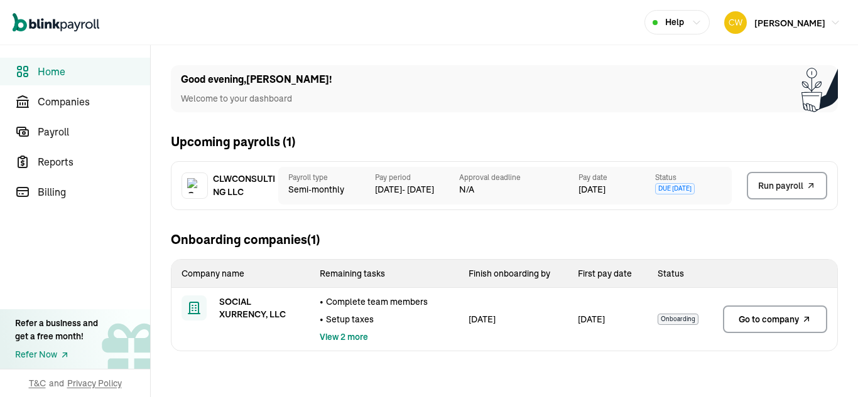
click at [242, 183] on span "CLWCONSULTING LLC" at bounding box center [244, 186] width 63 height 26
click at [762, 325] on span "Go to company" at bounding box center [768, 319] width 60 height 13
click at [242, 183] on span "CLWCONSULTING LLC" at bounding box center [244, 186] width 63 height 26
click at [762, 325] on span "Go to company" at bounding box center [768, 319] width 60 height 13
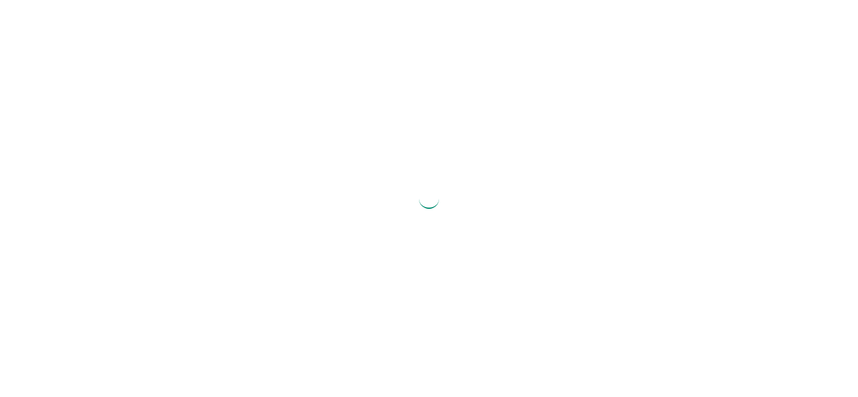
select select "Limited Liability Company (LLC)"
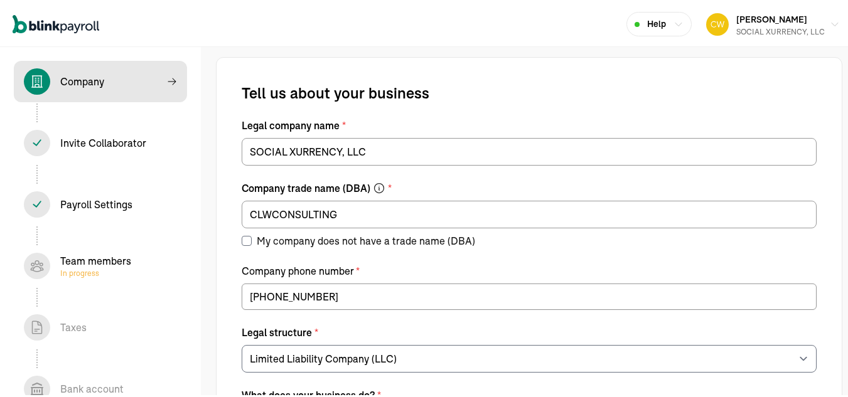
select select "Other"
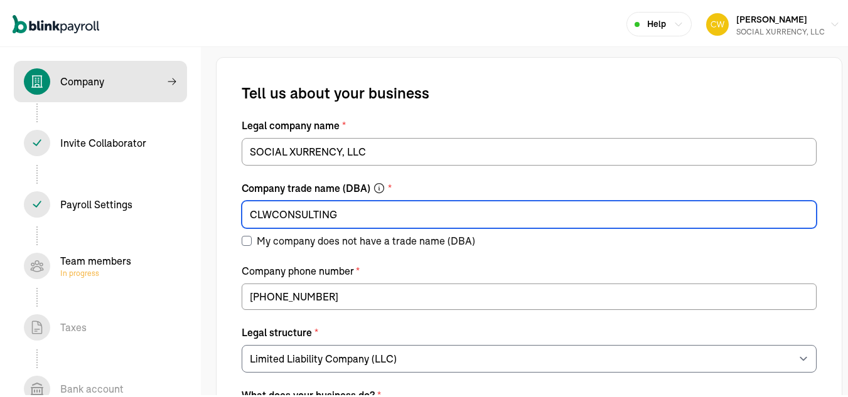
click at [358, 213] on input "CLWCONSULTING" at bounding box center [529, 213] width 575 height 28
type input "C"
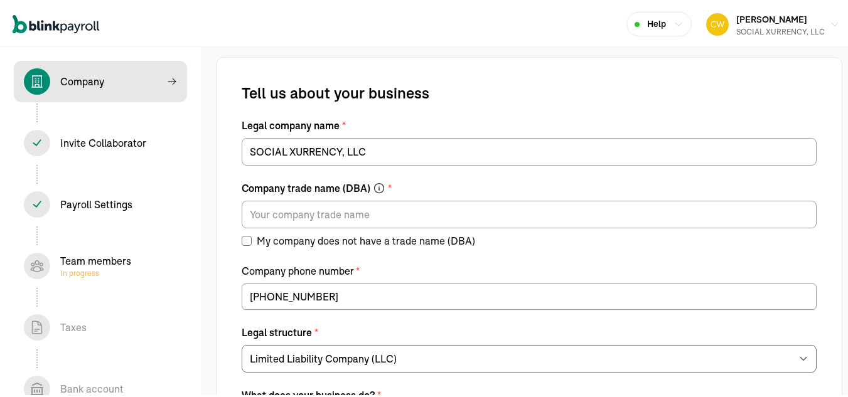
click at [249, 237] on input "My company does not have a trade name (DBA)" at bounding box center [247, 239] width 10 height 10
checkbox input "true"
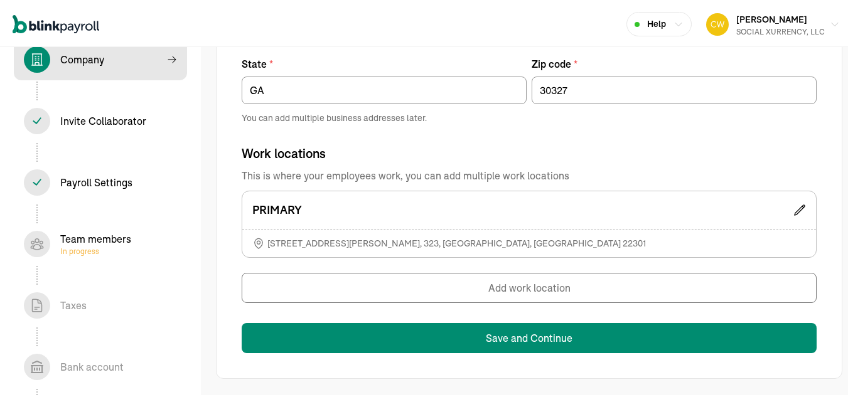
click at [91, 239] on div "Team members In progress" at bounding box center [95, 242] width 71 height 25
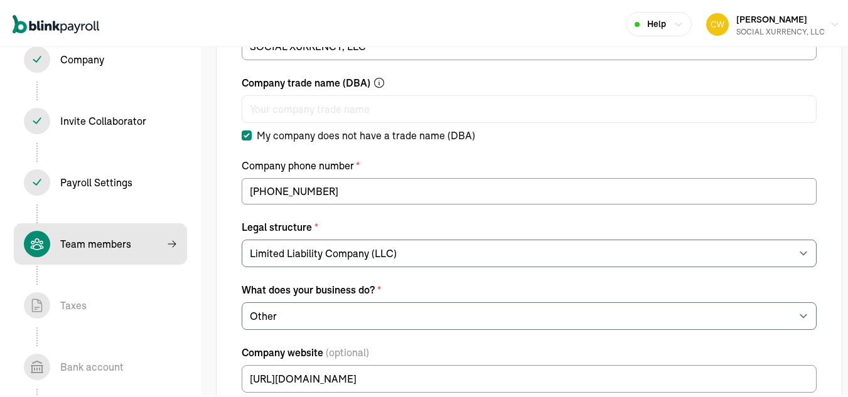
select select "employee"
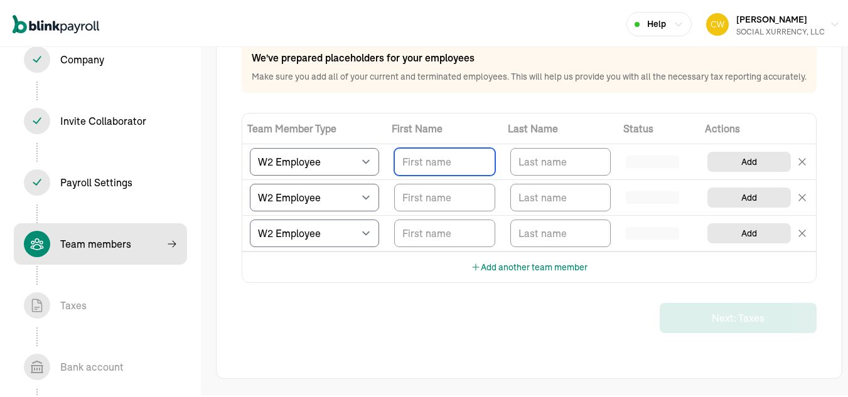
click at [435, 165] on input "TextInput" at bounding box center [444, 160] width 101 height 28
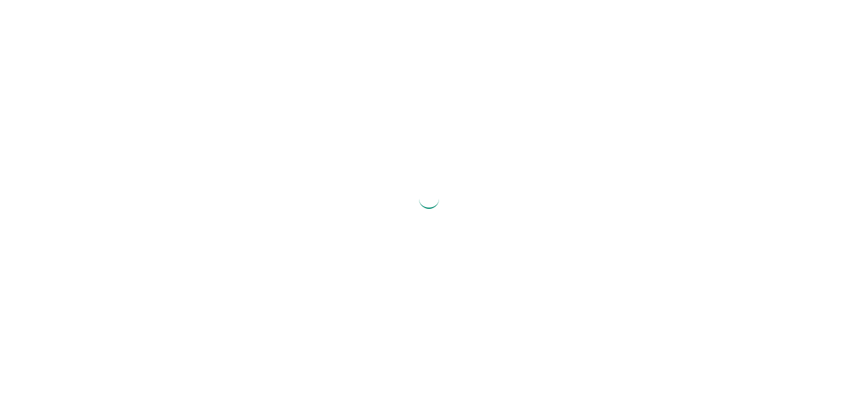
select select "Limited Liability Company (LLC)"
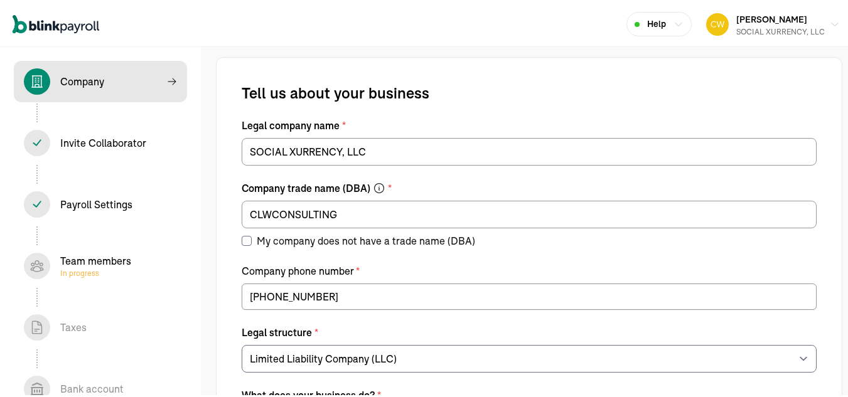
select select "Other"
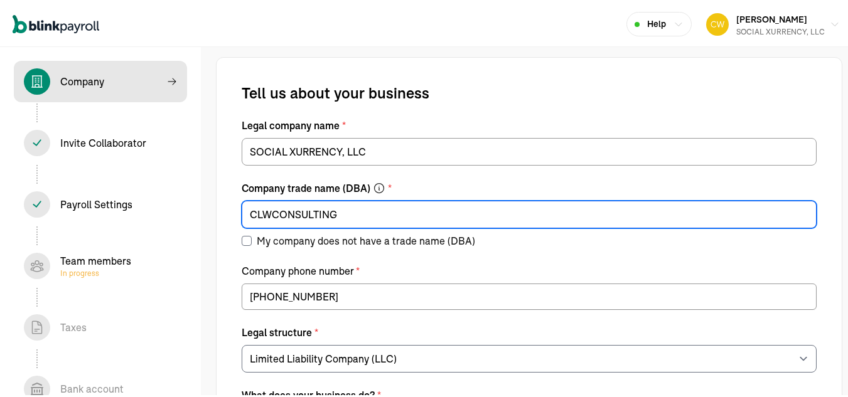
click at [358, 213] on input "CLWCONSULTING" at bounding box center [529, 213] width 575 height 28
type input "C"
click at [249, 237] on input "My company does not have a trade name (DBA)" at bounding box center [247, 239] width 10 height 10
checkbox input "true"
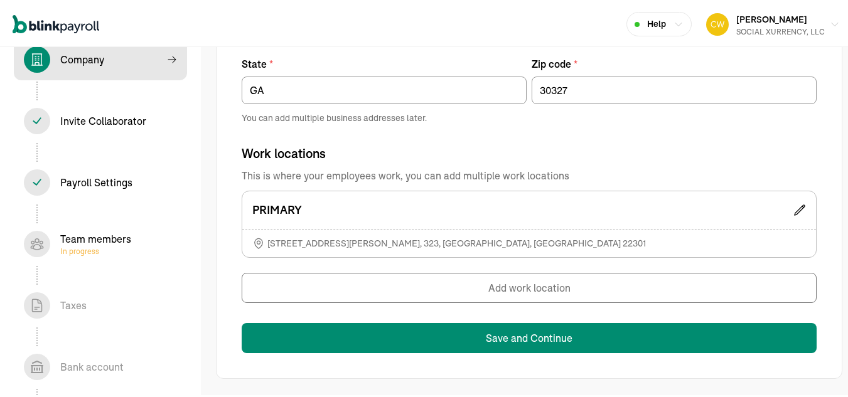
click at [91, 239] on div "Team members In progress" at bounding box center [95, 242] width 71 height 25
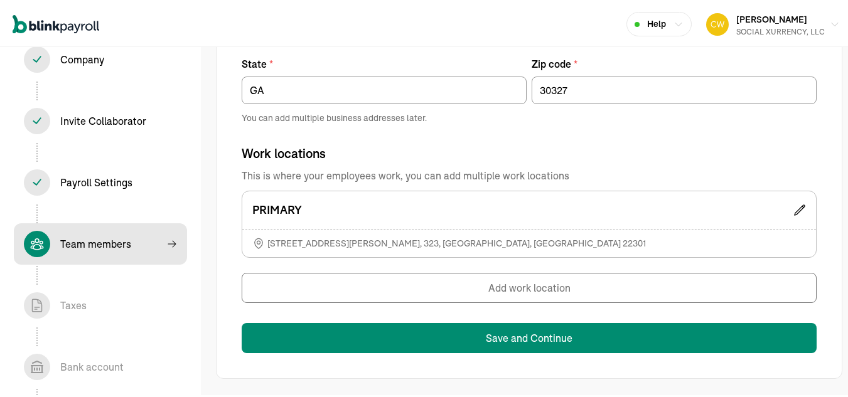
select select "employee"
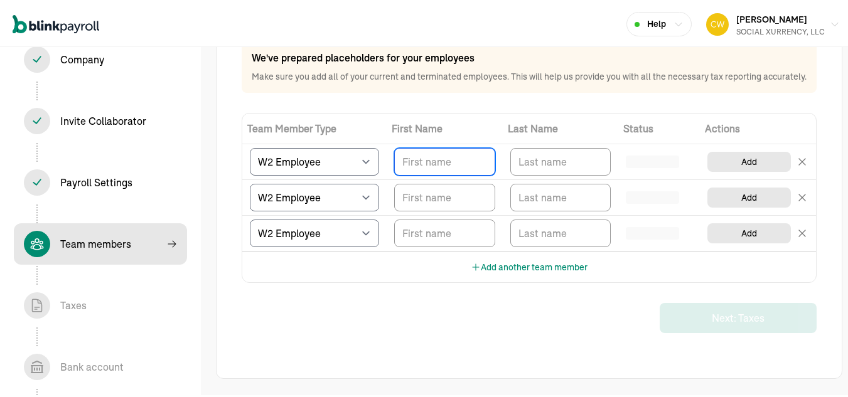
click at [435, 165] on input "TextInput" at bounding box center [444, 160] width 101 height 28
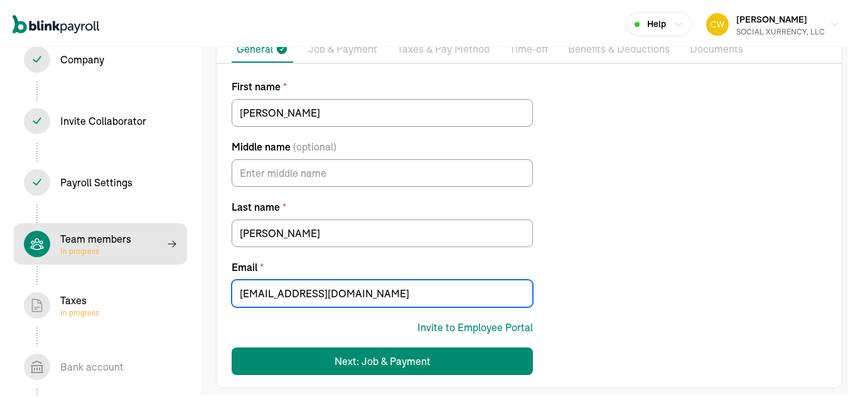
scroll to position [119, 0]
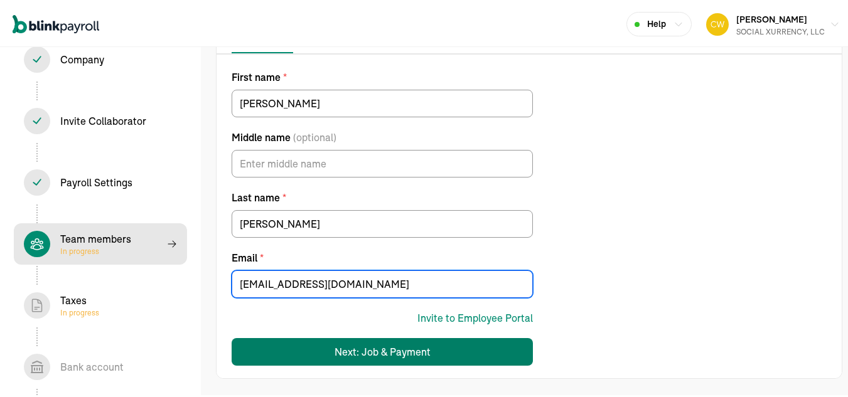
type input "[EMAIL_ADDRESS][DOMAIN_NAME]"
click at [422, 356] on div "Next: Job & Payment" at bounding box center [383, 350] width 96 height 15
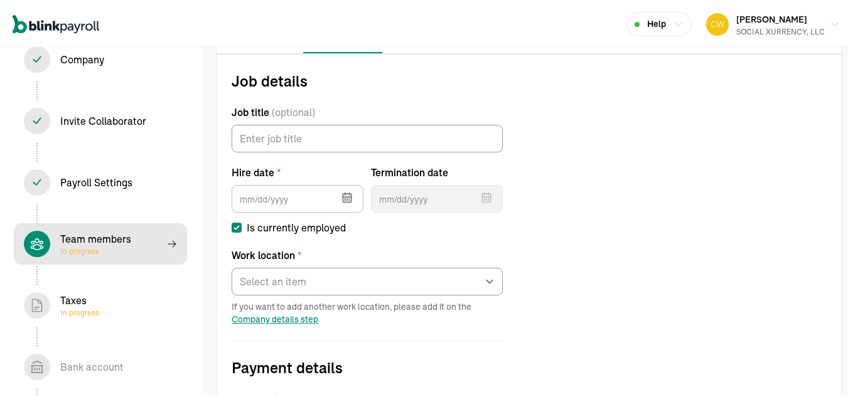
scroll to position [144, 0]
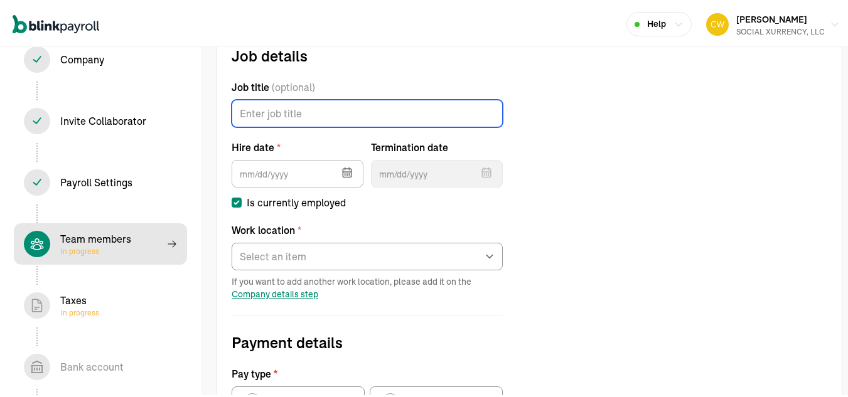
click at [322, 114] on input "Job title (optional)" at bounding box center [367, 112] width 271 height 28
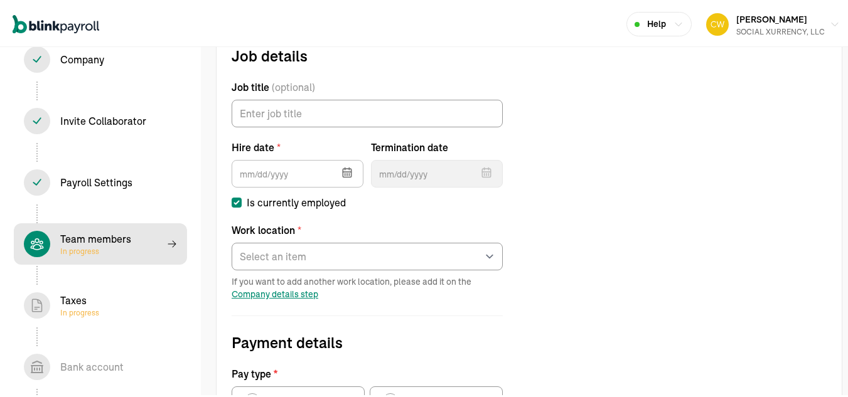
click at [350, 175] on icon "button" at bounding box center [347, 171] width 8 height 8
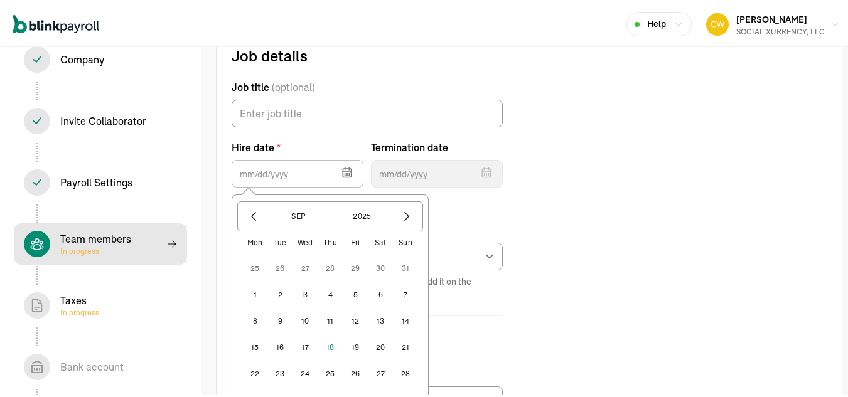
click at [254, 346] on button "15" at bounding box center [254, 345] width 25 height 25
type input "[DATE]"
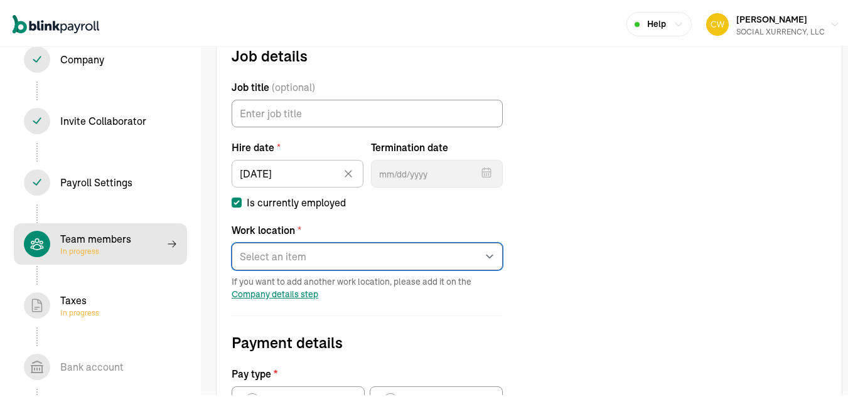
click at [271, 257] on select "Select an item PRIMARY Works from home" at bounding box center [367, 255] width 271 height 28
select select "Works from home"
click at [232, 241] on select "Select an item PRIMARY Works from home" at bounding box center [367, 255] width 271 height 28
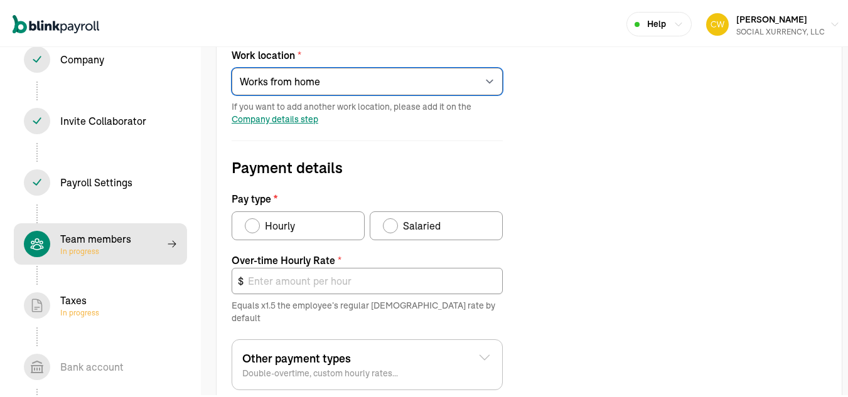
scroll to position [332, 0]
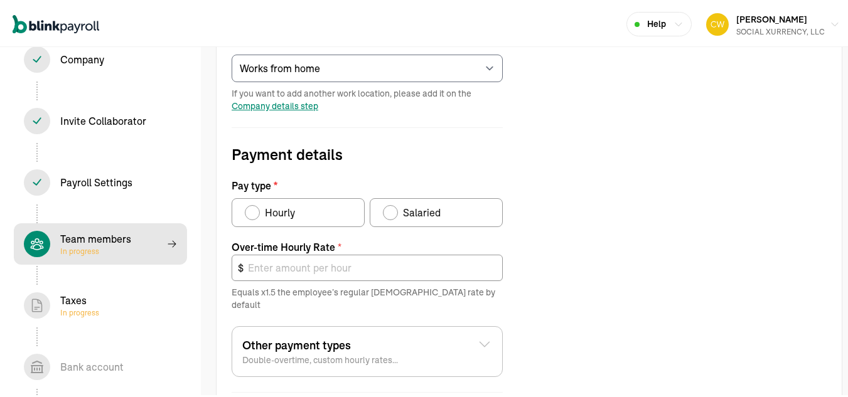
click at [391, 212] on div "Pay type" at bounding box center [390, 211] width 10 height 10
click at [391, 212] on input "Salaried" at bounding box center [387, 208] width 10 height 10
radio input "true"
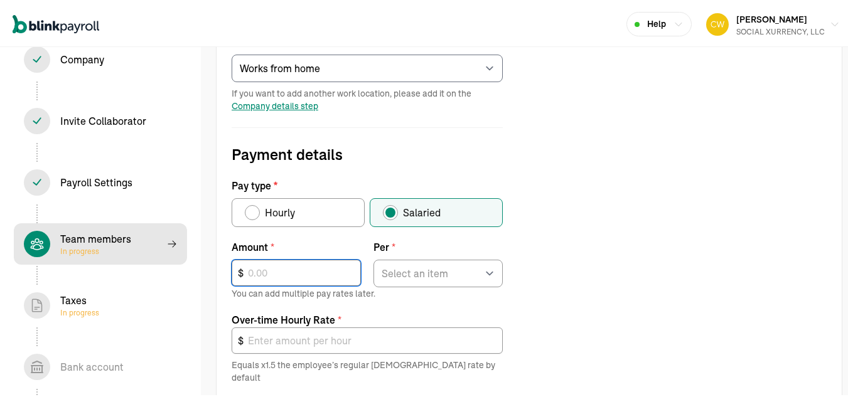
click at [280, 275] on input "text" at bounding box center [296, 271] width 129 height 26
type input "110,898"
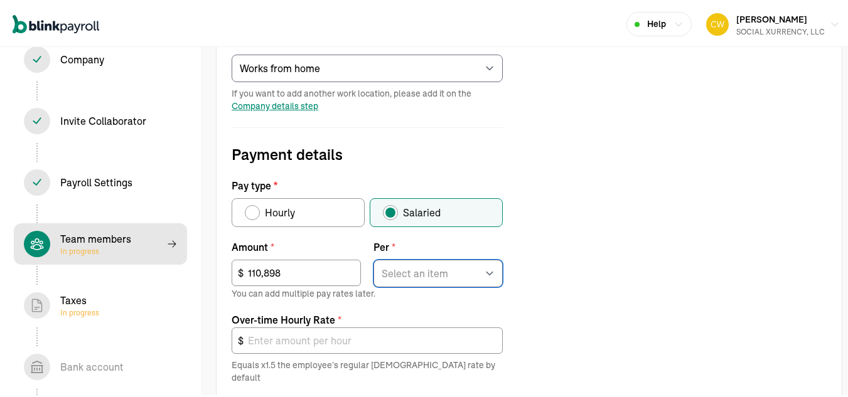
click at [434, 266] on select "Select an item Hour Week Month Year" at bounding box center [438, 272] width 129 height 28
select select "4"
click at [374, 258] on select "Select an item Hour Week Month Year" at bounding box center [438, 272] width 129 height 28
type input "79.97"
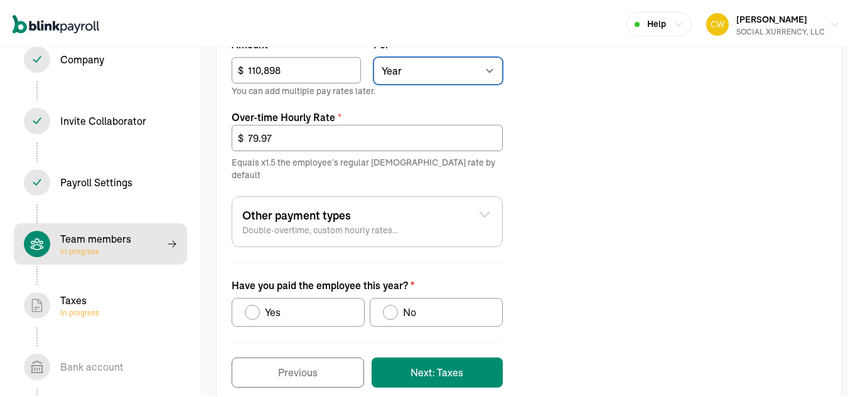
scroll to position [544, 0]
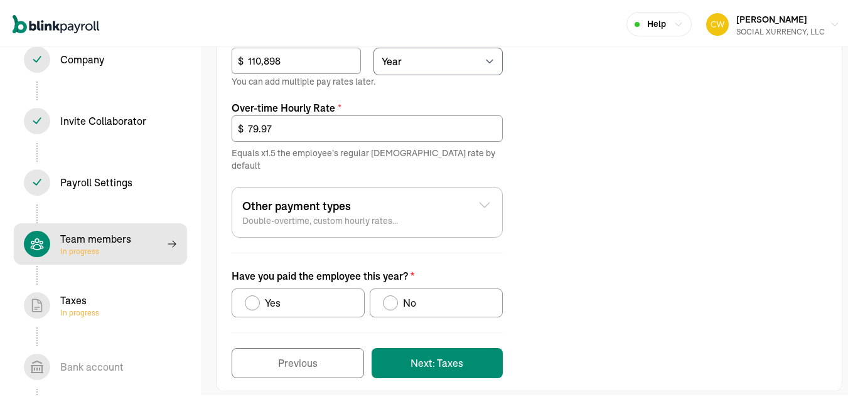
click at [489, 196] on icon at bounding box center [484, 203] width 15 height 15
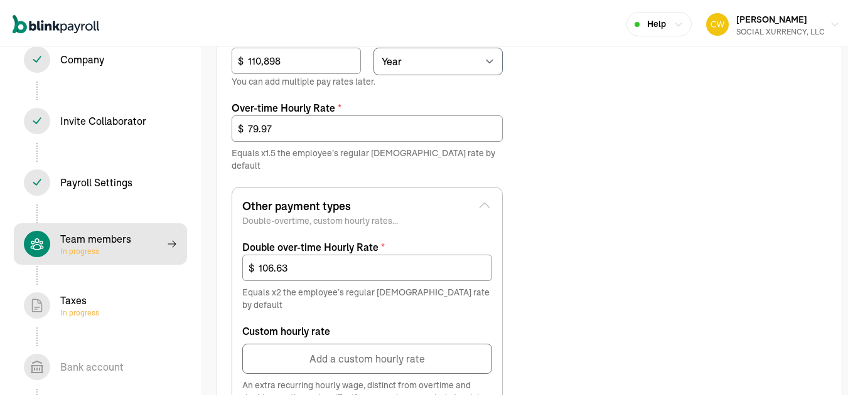
click at [489, 196] on icon at bounding box center [484, 203] width 15 height 15
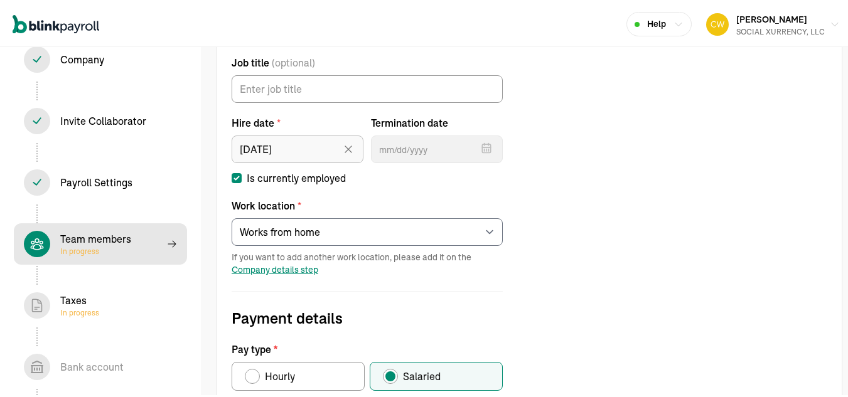
scroll to position [168, 0]
click at [355, 151] on div at bounding box center [352, 148] width 15 height 33
click at [299, 155] on input "[DATE]" at bounding box center [298, 148] width 132 height 28
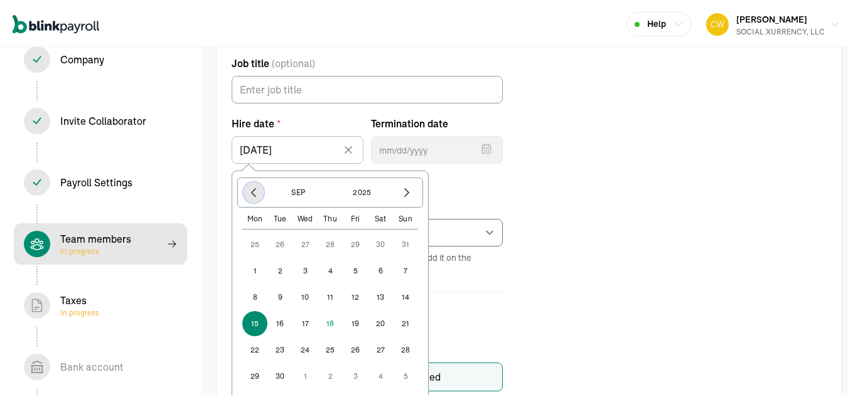
click at [251, 194] on icon "button" at bounding box center [253, 191] width 13 height 13
click at [251, 193] on icon "button" at bounding box center [253, 191] width 13 height 13
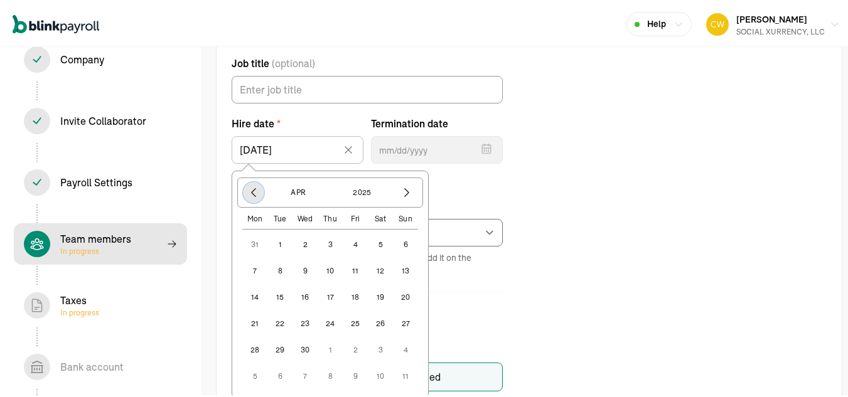
click at [251, 193] on icon "button" at bounding box center [253, 191] width 13 height 13
click at [331, 320] on button "23" at bounding box center [330, 322] width 25 height 25
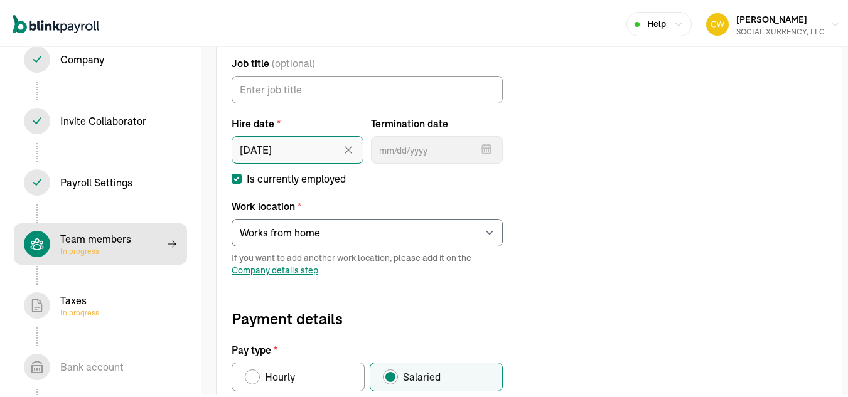
click at [291, 151] on input "[DATE]" at bounding box center [298, 148] width 132 height 28
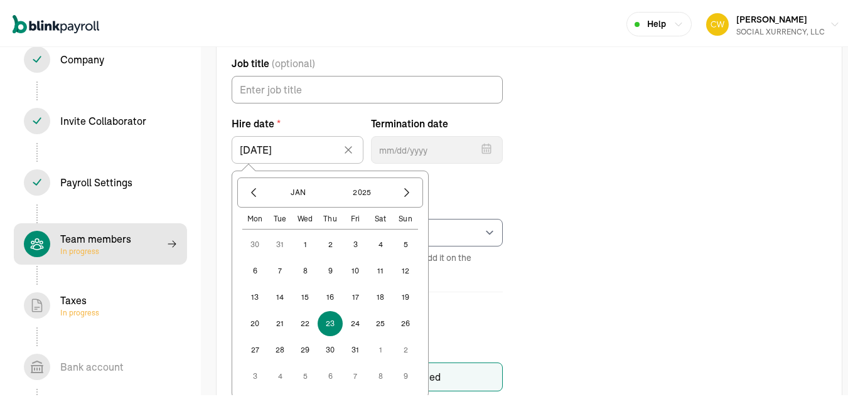
click at [306, 239] on button "1" at bounding box center [305, 242] width 25 height 25
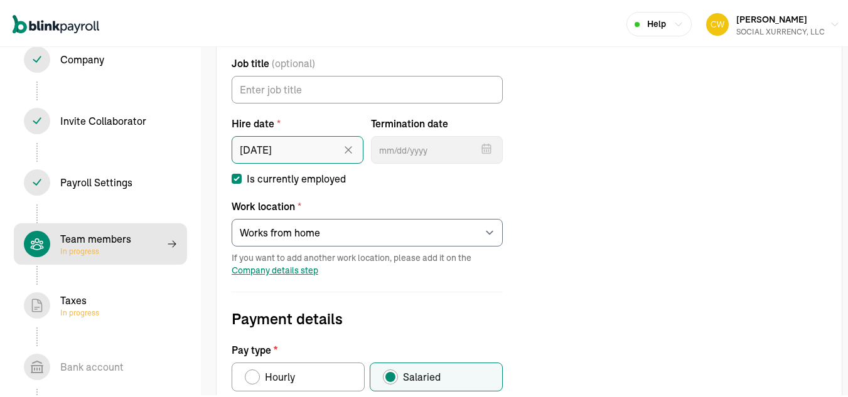
click at [318, 148] on input "[DATE]" at bounding box center [298, 148] width 132 height 28
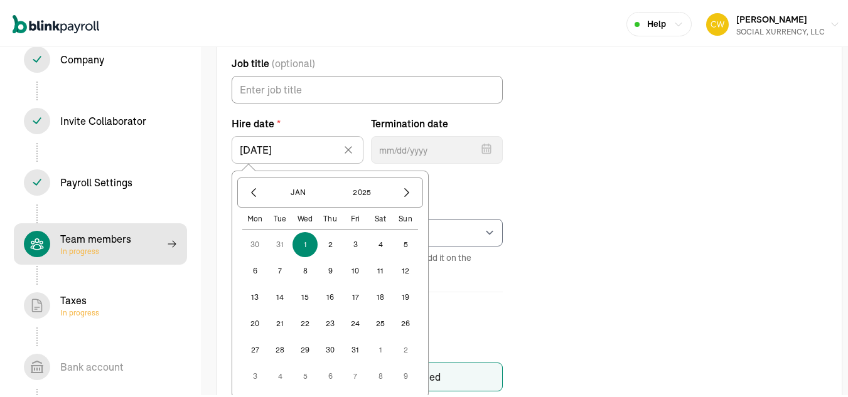
click at [308, 298] on button "15" at bounding box center [305, 295] width 25 height 25
type input "[DATE]"
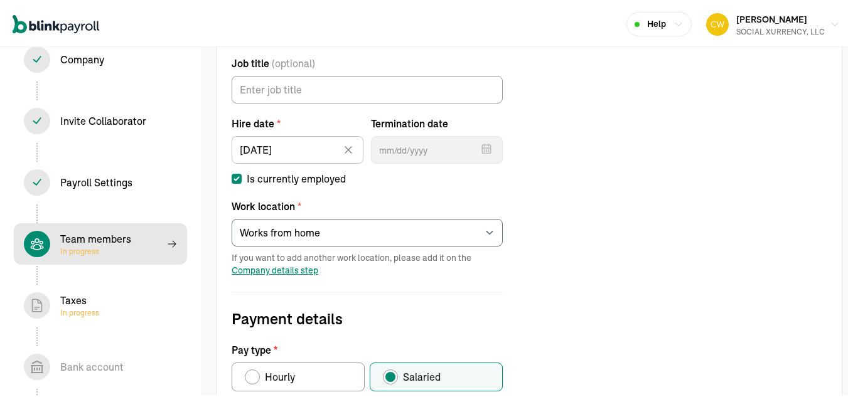
click at [403, 183] on label "Is currently employed" at bounding box center [367, 177] width 271 height 15
click at [242, 182] on input "Is currently employed" at bounding box center [237, 177] width 10 height 10
click at [423, 184] on label "Is currently employed" at bounding box center [367, 177] width 271 height 15
click at [242, 182] on input "Is currently employed" at bounding box center [237, 177] width 10 height 10
checkbox input "true"
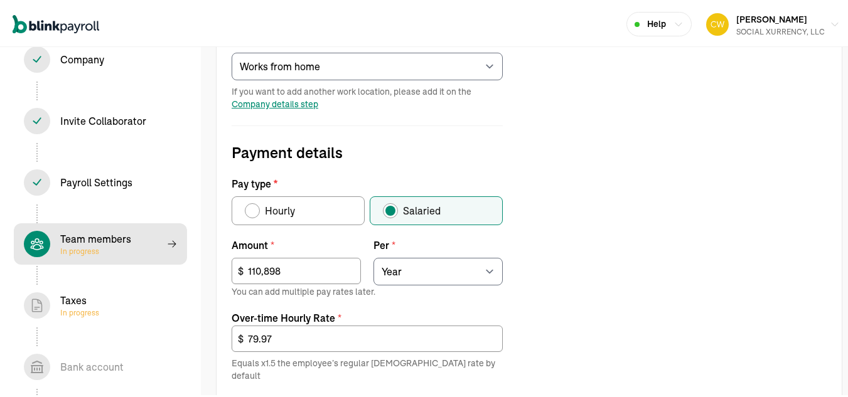
scroll to position [356, 0]
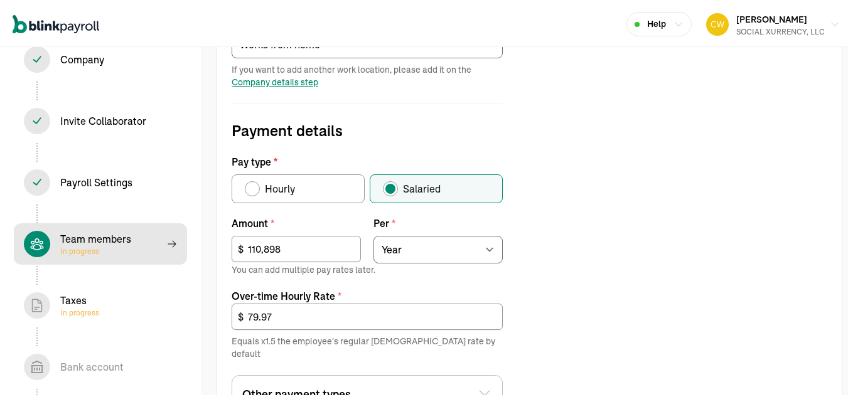
click at [291, 82] on span "Company details step" at bounding box center [275, 80] width 87 height 11
select select "Limited Liability Company (LLC)"
select select "Other"
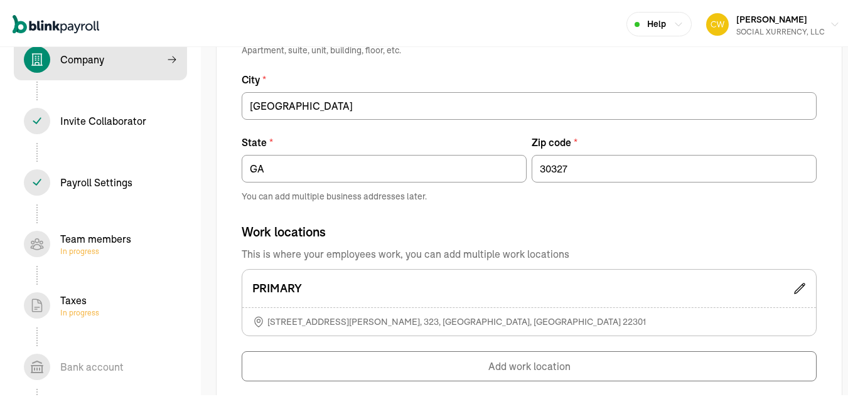
scroll to position [841, 0]
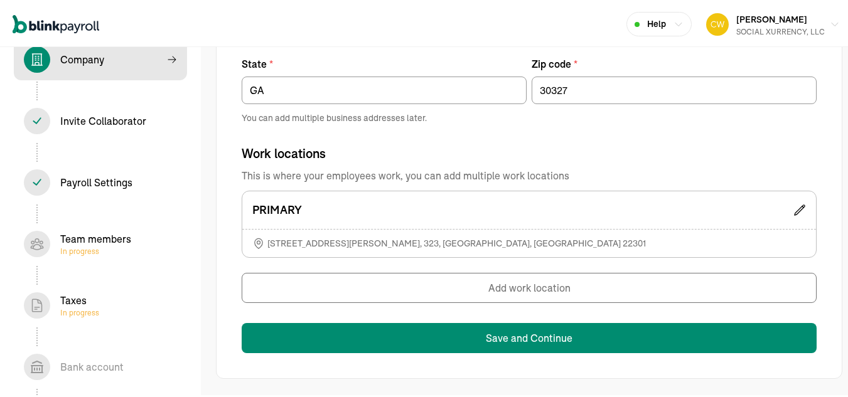
click at [535, 293] on button "Add work location" at bounding box center [529, 286] width 575 height 30
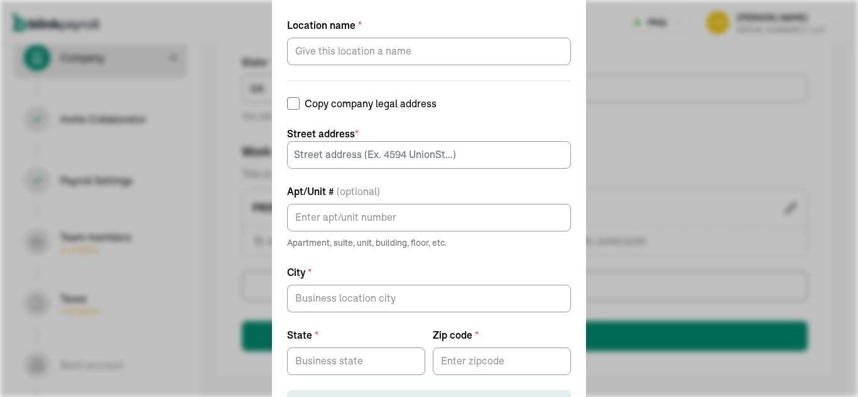
click at [299, 101] on input "Copy company legal address" at bounding box center [293, 103] width 13 height 13
checkbox input "true"
type input "[STREET_ADDRESS]"
type input "UNIT 7710"
type input "[GEOGRAPHIC_DATA]"
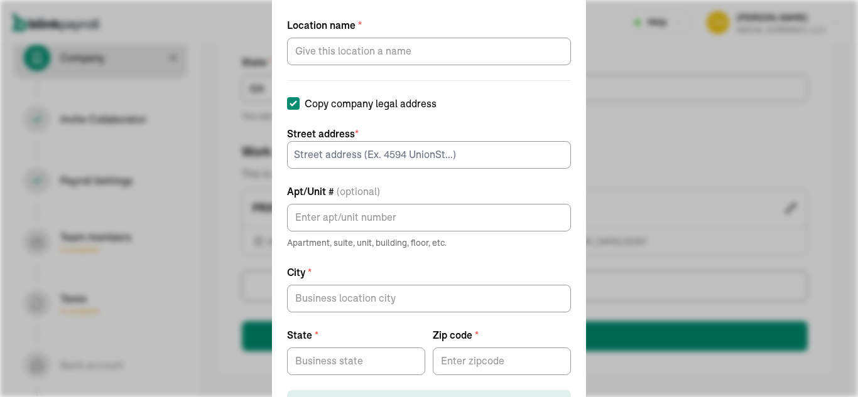
type input "GA"
type input "30327"
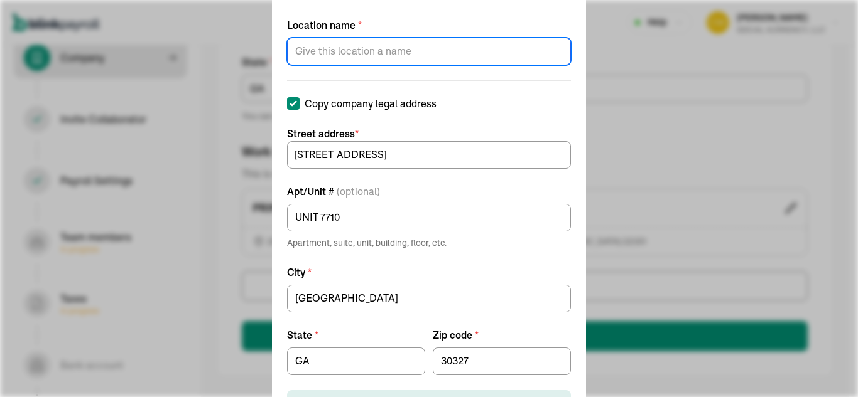
click at [382, 54] on input "Location name *" at bounding box center [429, 52] width 284 height 28
type input "SOCIAL XURRENCY, LLC"
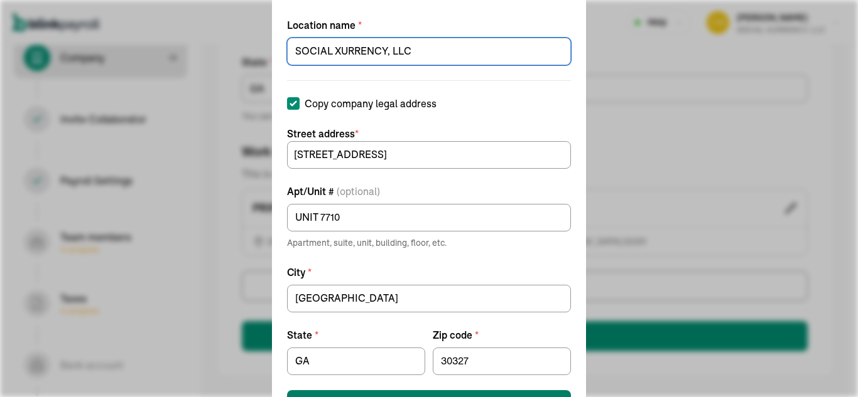
click at [527, 393] on button "Save work location" at bounding box center [429, 405] width 284 height 28
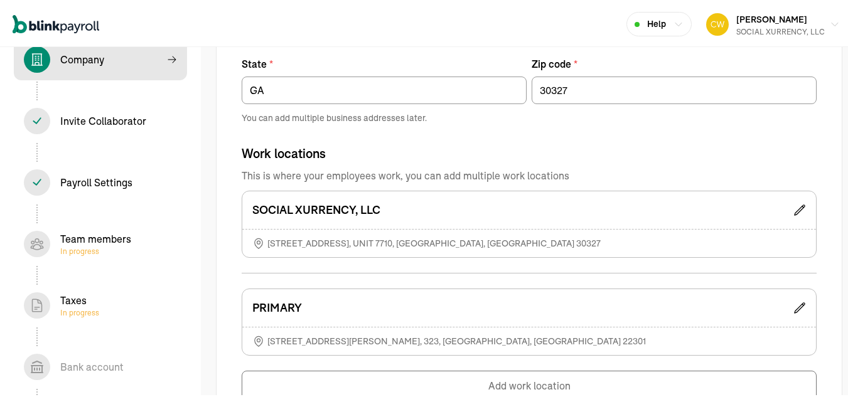
scroll to position [939, 0]
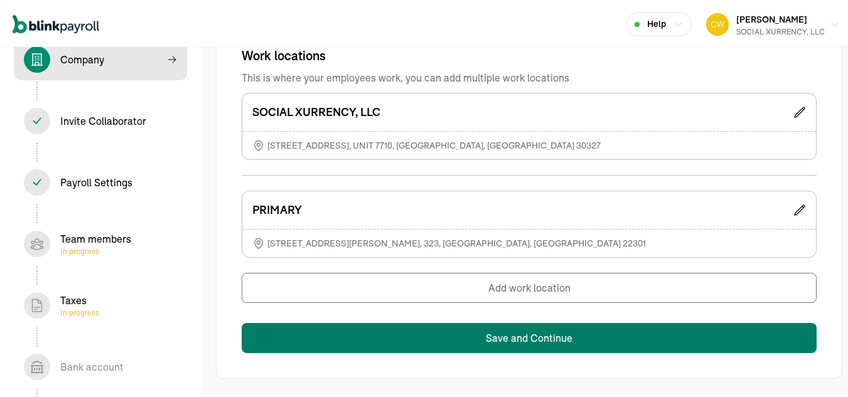
click at [528, 337] on button "Save and Continue" at bounding box center [529, 336] width 575 height 30
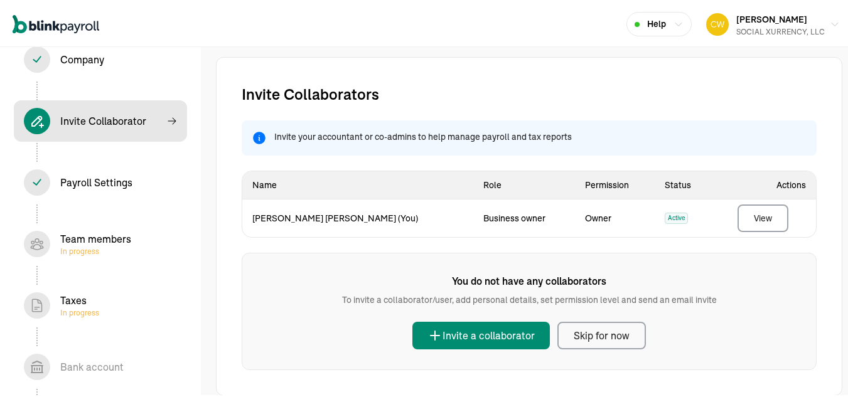
click at [87, 239] on div "Team members In progress" at bounding box center [95, 242] width 71 height 25
select select "employee"
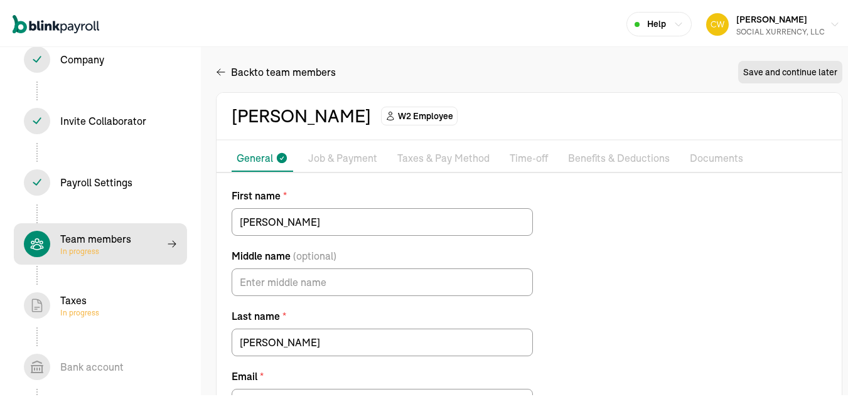
click at [351, 164] on p "Job & Payment" at bounding box center [342, 157] width 69 height 16
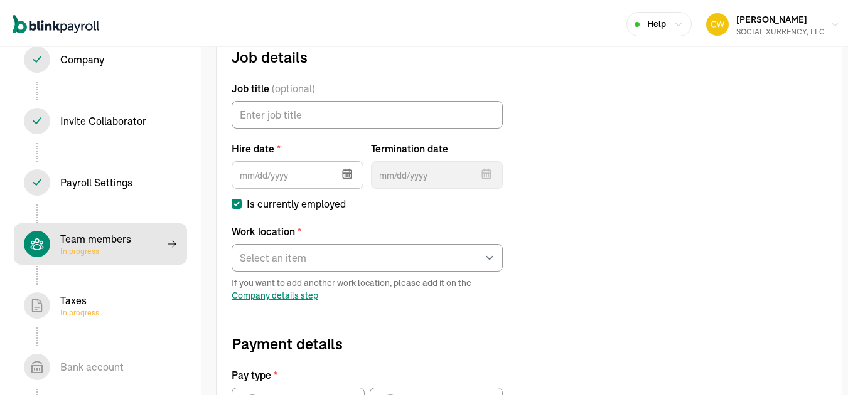
scroll to position [144, 0]
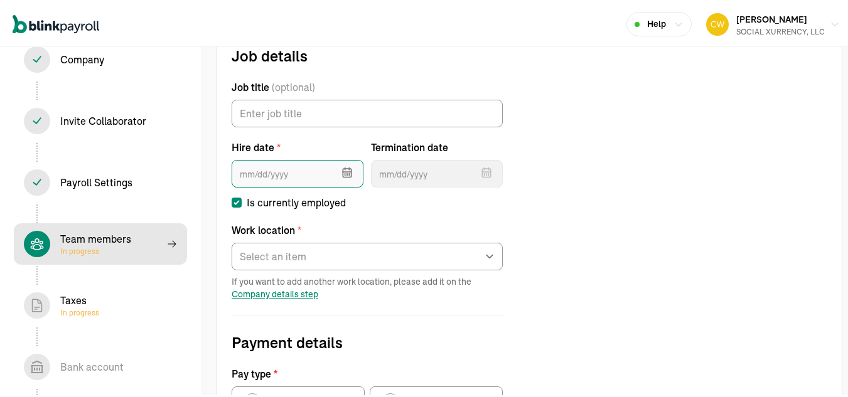
click at [294, 173] on input "text" at bounding box center [298, 172] width 132 height 28
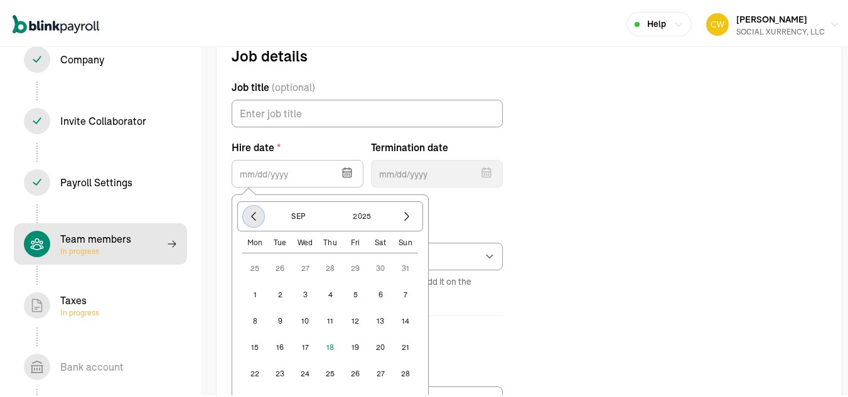
click at [253, 218] on icon "button" at bounding box center [253, 214] width 13 height 13
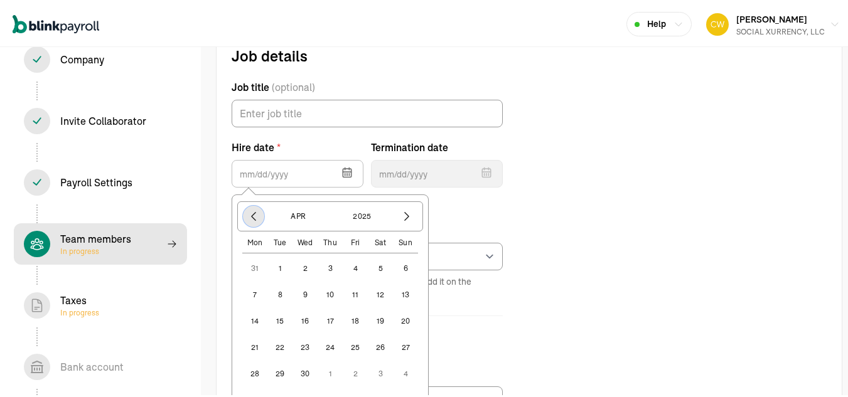
click at [253, 218] on icon "button" at bounding box center [253, 214] width 13 height 13
click at [330, 266] on button "2" at bounding box center [330, 266] width 25 height 25
type input "[DATE]"
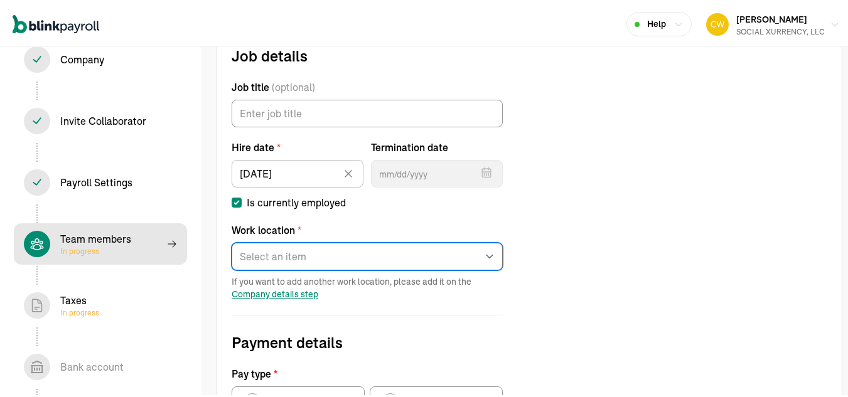
click at [300, 254] on select "Select an item PRIMARY SOCIAL XURRENCY, LLC Works from home" at bounding box center [367, 255] width 271 height 28
select select "[STREET_ADDRESS]"
click at [232, 241] on select "Select an item PRIMARY SOCIAL XURRENCY, LLC Works from home" at bounding box center [367, 255] width 271 height 28
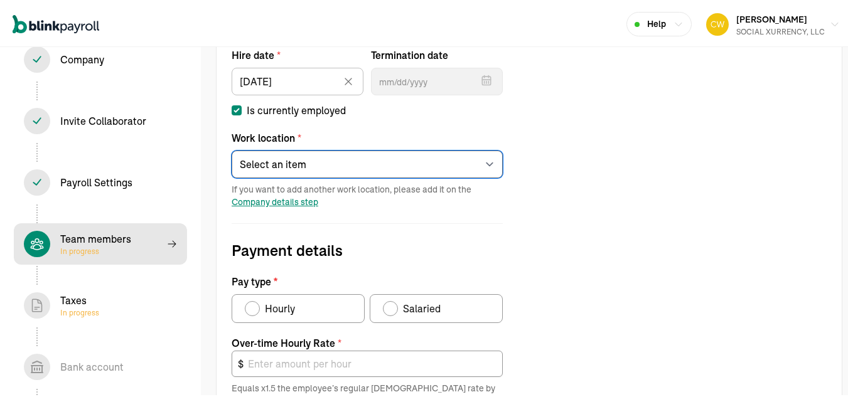
scroll to position [269, 0]
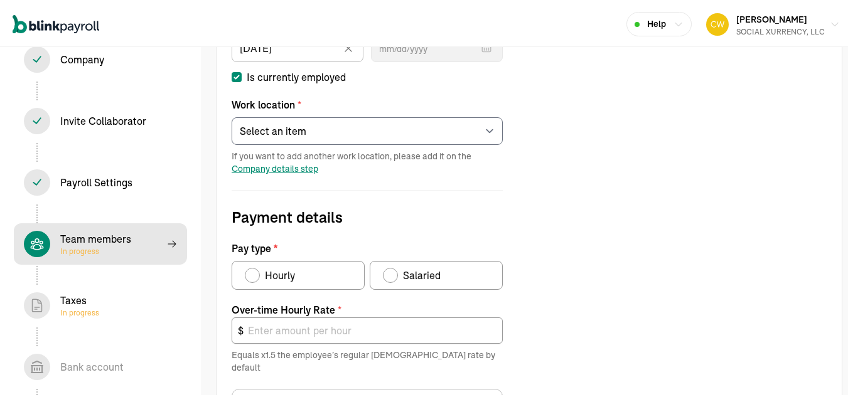
click at [399, 274] on div "Salaried" at bounding box center [419, 273] width 43 height 15
click at [392, 274] on input "Salaried" at bounding box center [387, 271] width 10 height 10
radio input "true"
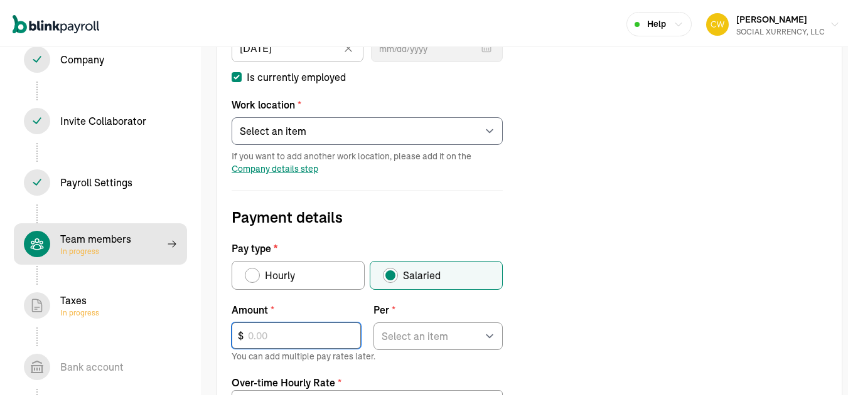
click at [266, 332] on input "text" at bounding box center [296, 334] width 129 height 26
type input "110,898"
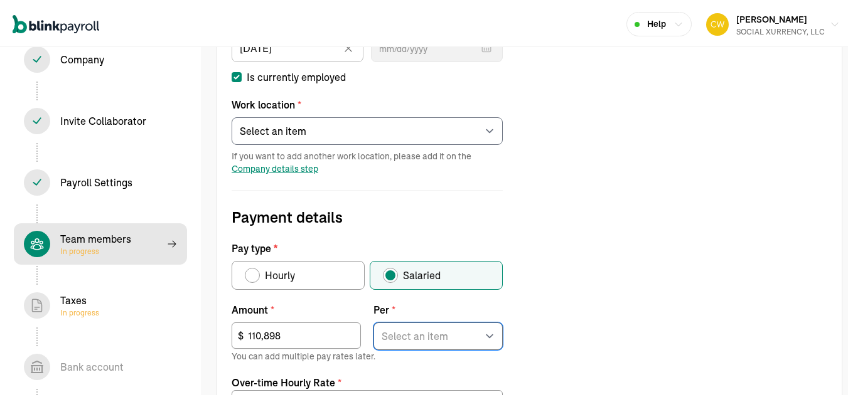
click at [426, 333] on select "Select an item Hour Week Month Year" at bounding box center [438, 335] width 129 height 28
select select "4"
click at [374, 321] on select "Select an item Hour Week Month Year" at bounding box center [438, 335] width 129 height 28
type input "79.97"
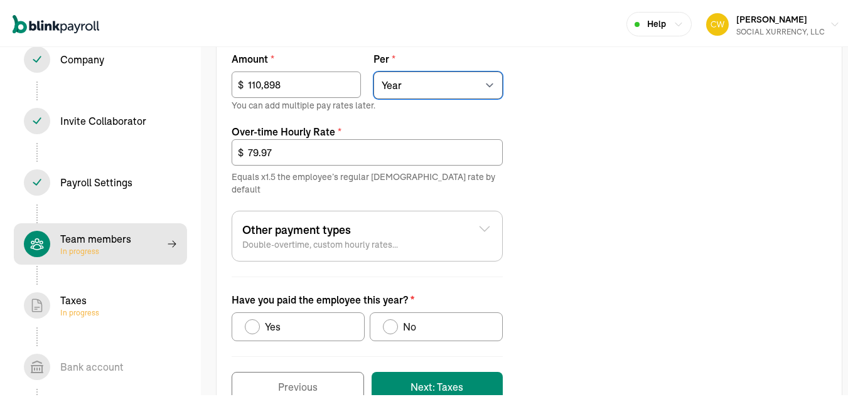
scroll to position [544, 0]
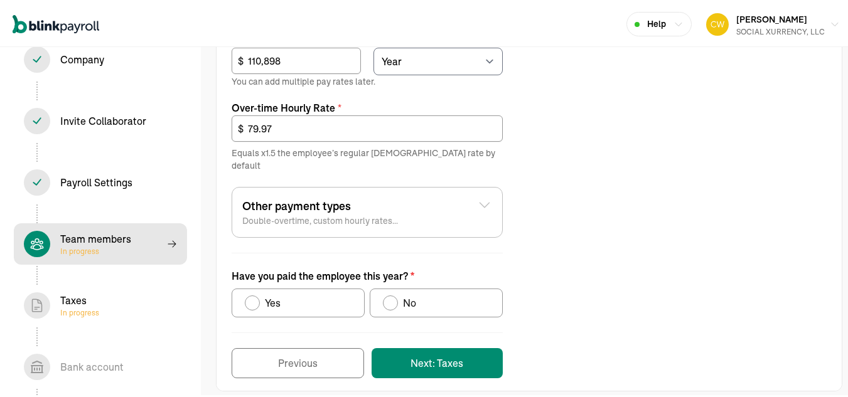
click at [247, 294] on div "Have you paid the employee this year?" at bounding box center [252, 301] width 15 height 15
click at [247, 293] on input "Yes" at bounding box center [249, 298] width 10 height 10
radio input "true"
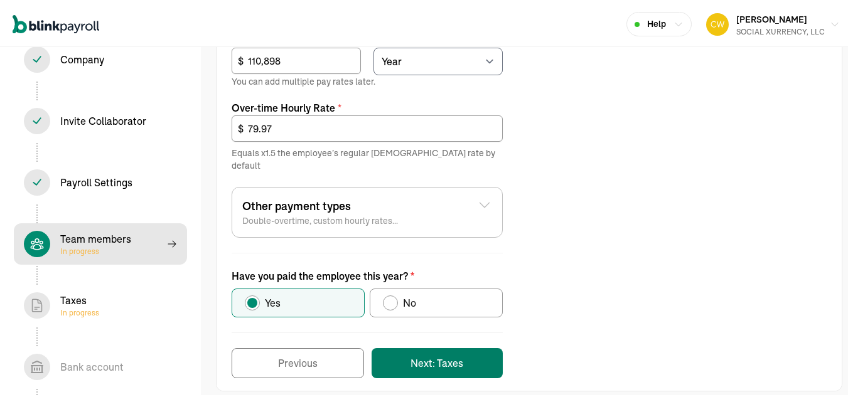
click at [441, 353] on button "Next: Taxes" at bounding box center [437, 362] width 131 height 30
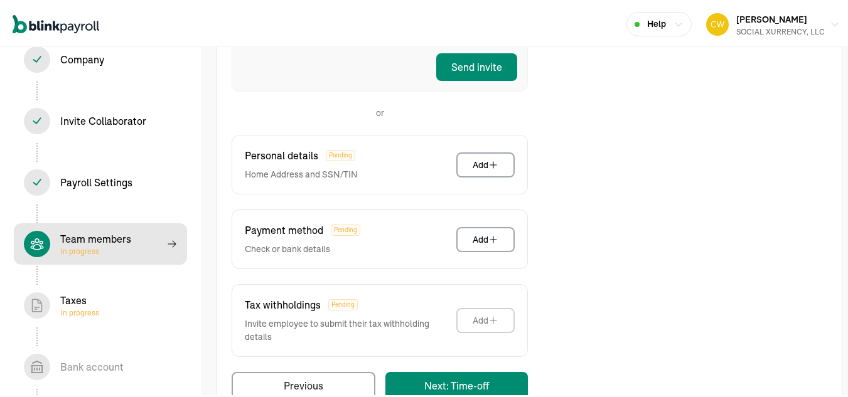
scroll to position [207, 0]
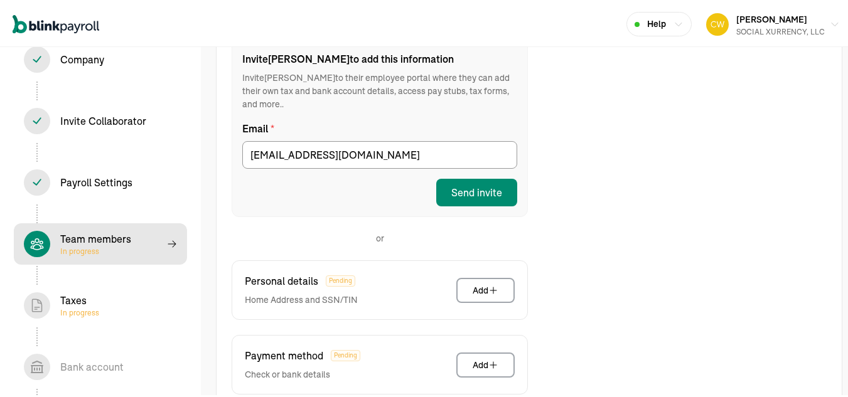
click at [485, 197] on div "Send invite" at bounding box center [476, 190] width 51 height 15
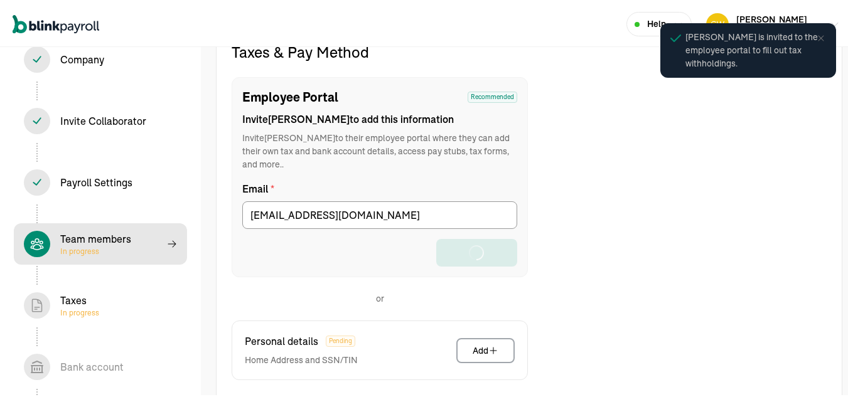
scroll to position [144, 0]
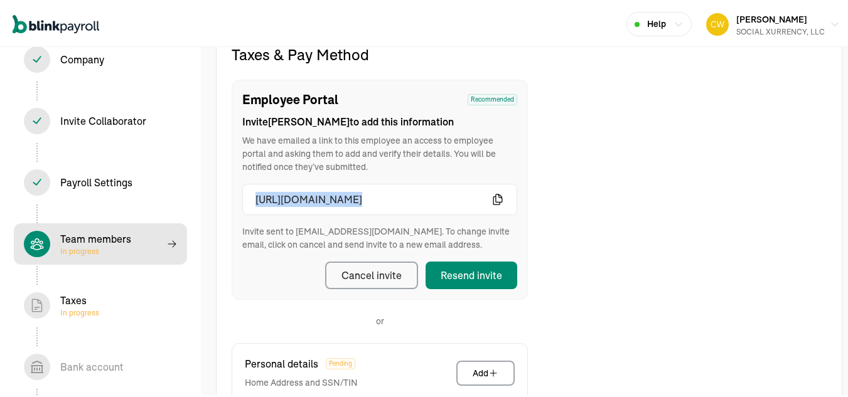
drag, startPoint x: 254, startPoint y: 195, endPoint x: 636, endPoint y: 202, distance: 382.4
click at [636, 202] on div "Taxes & Pay Method Employee Portal Recommended Invite [PERSON_NAME] to add this…" at bounding box center [529, 325] width 625 height 564
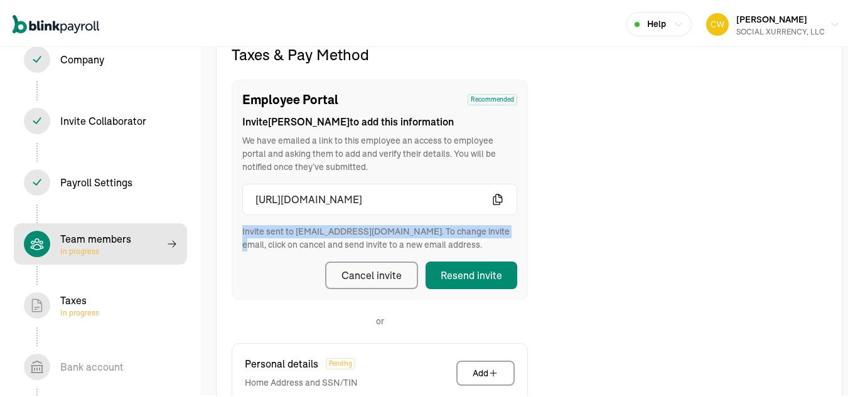
drag, startPoint x: 541, startPoint y: 217, endPoint x: 595, endPoint y: 208, distance: 55.3
click at [560, 215] on div "Taxes & Pay Method Employee Portal Recommended Invite [PERSON_NAME] to add this…" at bounding box center [529, 325] width 625 height 564
click at [500, 198] on icon "button" at bounding box center [498, 197] width 13 height 13
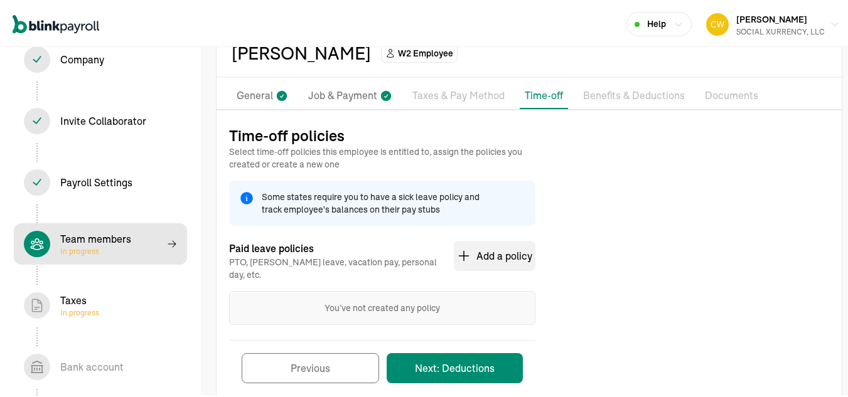
scroll to position [83, 0]
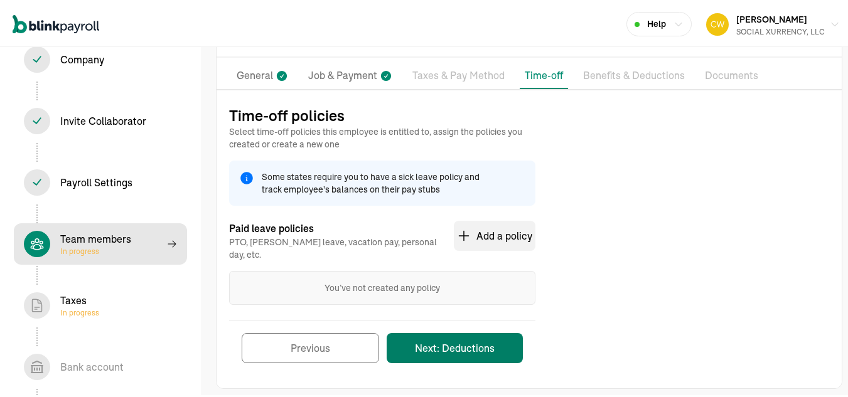
click at [485, 344] on button "Next: Deductions" at bounding box center [455, 346] width 136 height 30
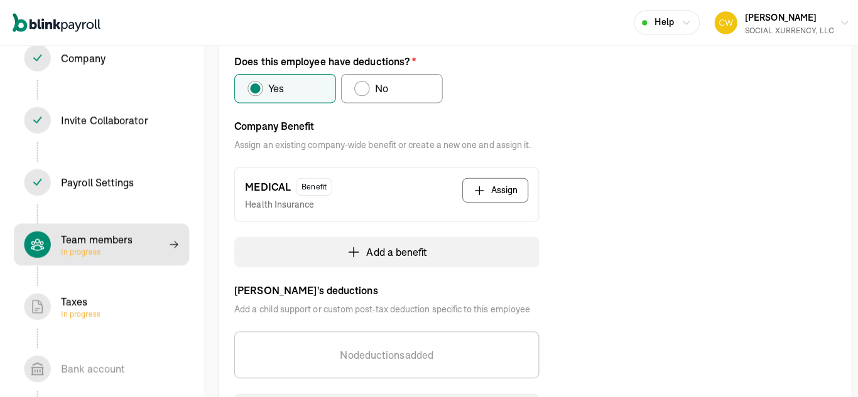
scroll to position [207, 0]
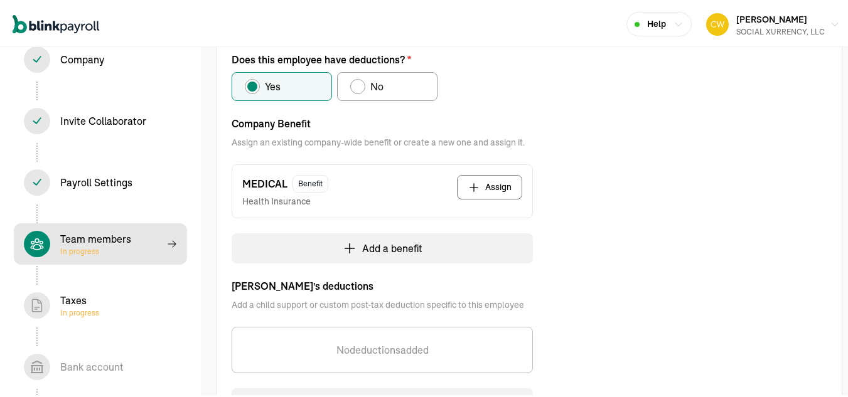
click at [490, 181] on button "Assign" at bounding box center [489, 185] width 65 height 24
select select "pay_period"
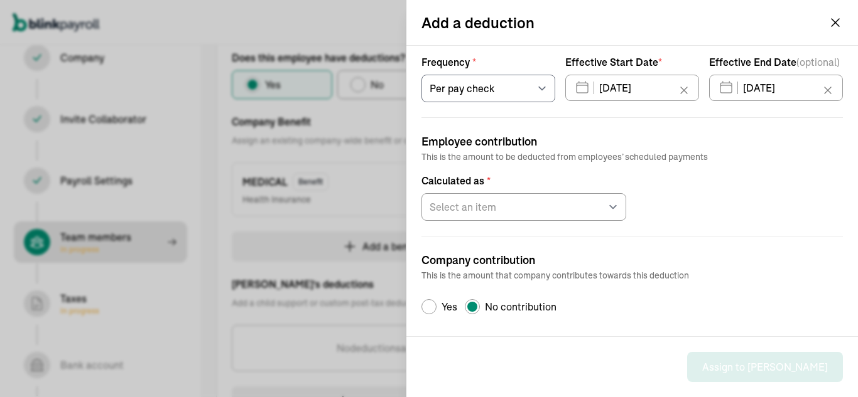
scroll to position [127, 0]
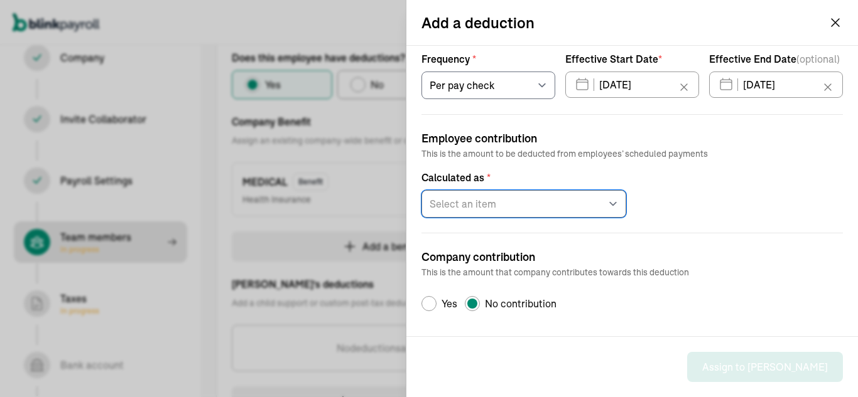
click at [569, 208] on select "Select an item Fixed amount Percentage of gross pay" at bounding box center [523, 204] width 205 height 28
select select "2"
click at [421, 190] on select "Select an item Fixed amount Percentage of gross pay" at bounding box center [523, 204] width 205 height 28
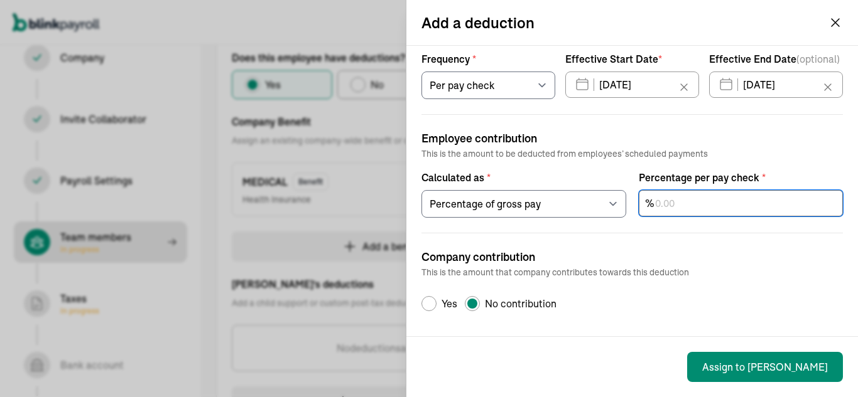
click at [666, 199] on input "text" at bounding box center [741, 203] width 205 height 26
type input "6"
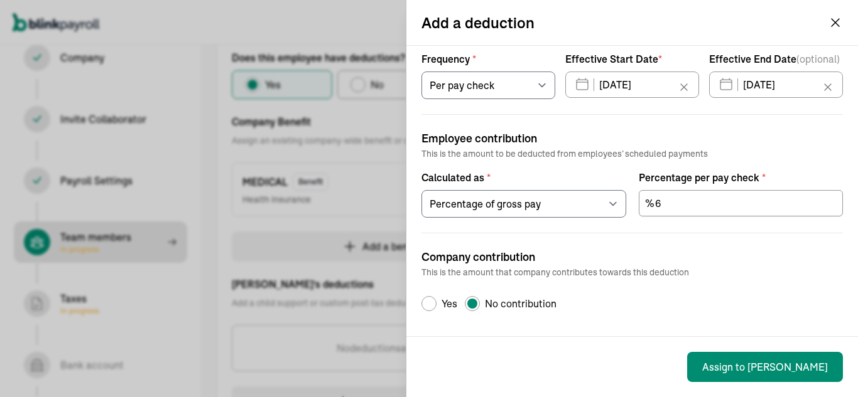
click at [682, 242] on div "Company contribution This is the amount that company contributes towards this d…" at bounding box center [631, 272] width 421 height 78
click at [427, 299] on div "Default Radio Group Label" at bounding box center [429, 304] width 10 height 10
radio input "true"
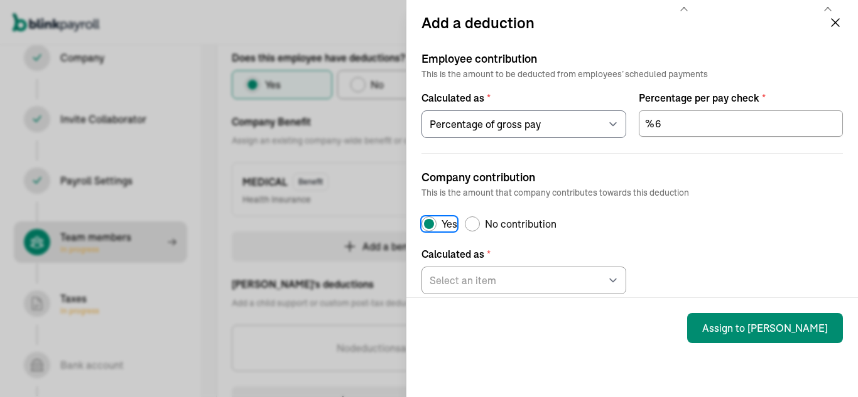
scroll to position [190, 0]
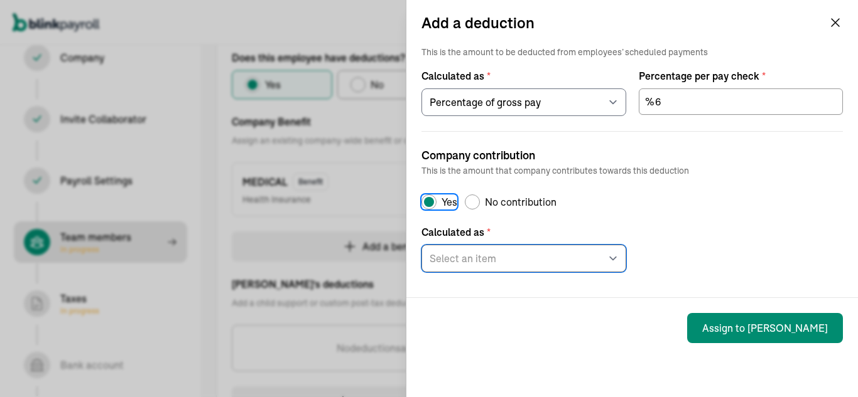
click at [527, 266] on select "Select an item Fixed amount Percentage of gross pay" at bounding box center [523, 259] width 205 height 28
select select "2"
click at [421, 245] on select "Select an item Fixed amount Percentage of gross pay" at bounding box center [523, 259] width 205 height 28
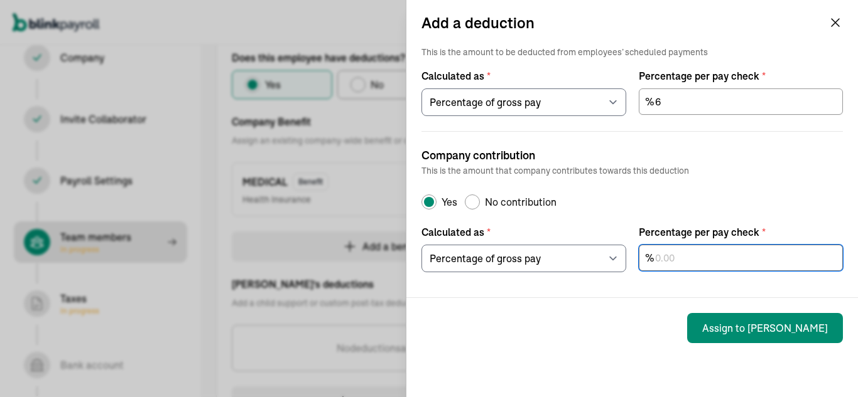
click at [694, 263] on input "text" at bounding box center [741, 258] width 205 height 26
type input "94"
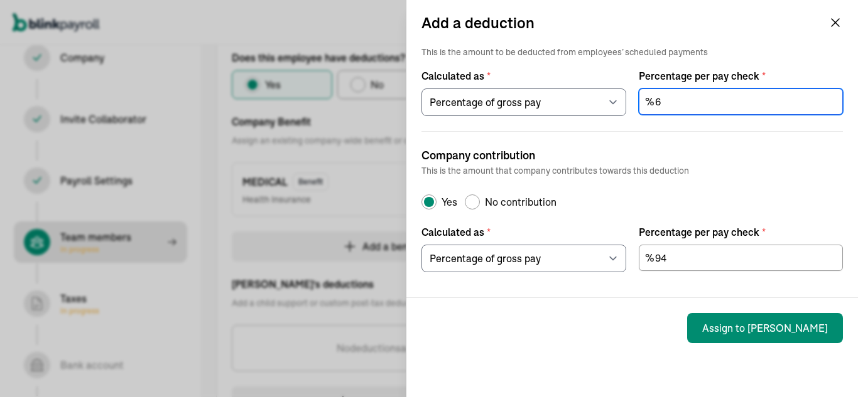
drag, startPoint x: 657, startPoint y: 104, endPoint x: 590, endPoint y: 99, distance: 68.0
click at [608, 107] on div "Calculated as * Select an item Fixed amount Percentage of gross pay Percentage …" at bounding box center [631, 87] width 421 height 58
type input "0"
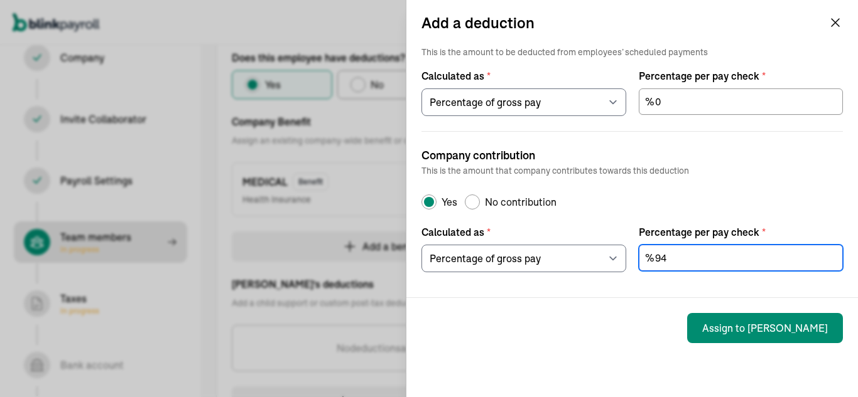
drag, startPoint x: 671, startPoint y: 257, endPoint x: 619, endPoint y: 252, distance: 52.4
click at [647, 261] on input "94" at bounding box center [741, 258] width 205 height 26
type input "100"
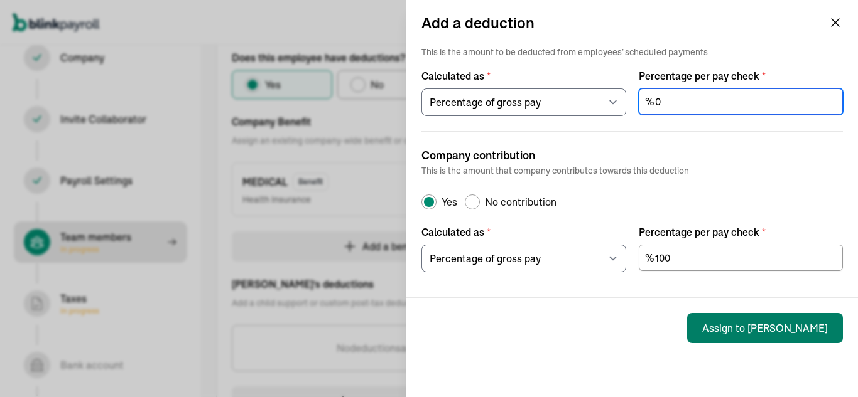
click at [780, 328] on button "Assign to [PERSON_NAME]" at bounding box center [765, 328] width 156 height 30
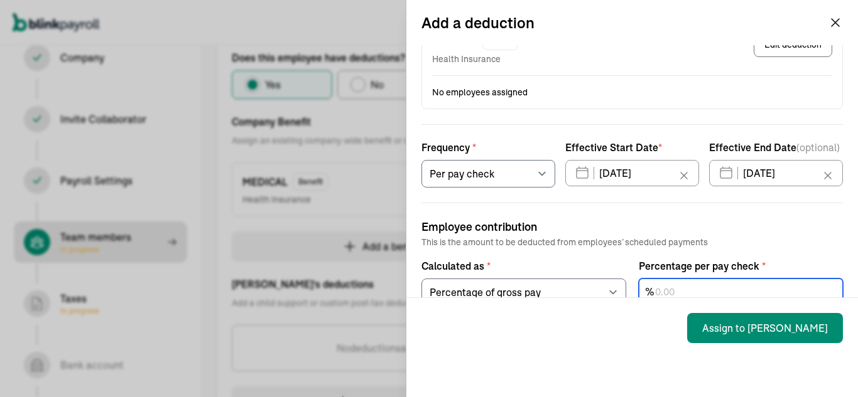
scroll to position [0, 0]
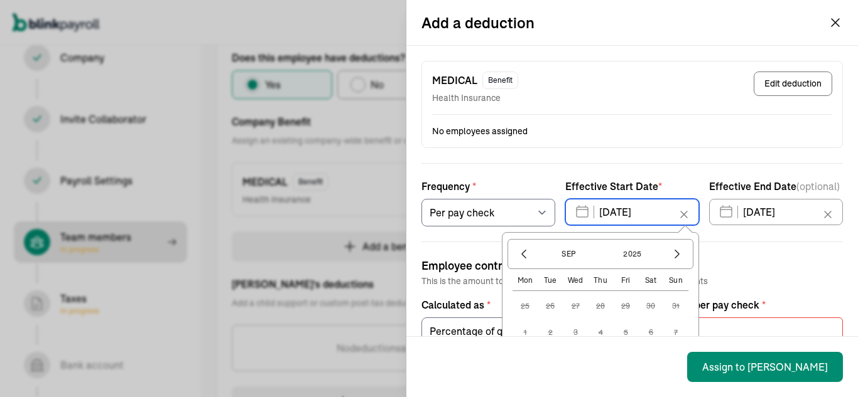
click at [577, 216] on input "[DATE]" at bounding box center [632, 212] width 134 height 26
click at [517, 251] on icon "button" at bounding box center [523, 254] width 13 height 13
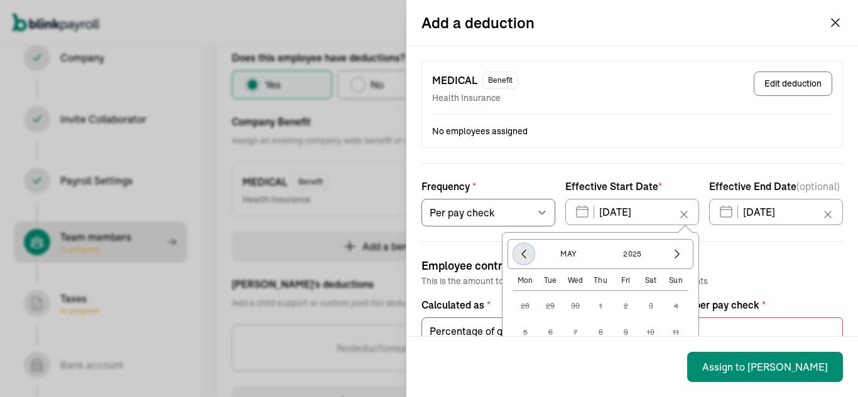
click at [517, 251] on icon "button" at bounding box center [523, 254] width 13 height 13
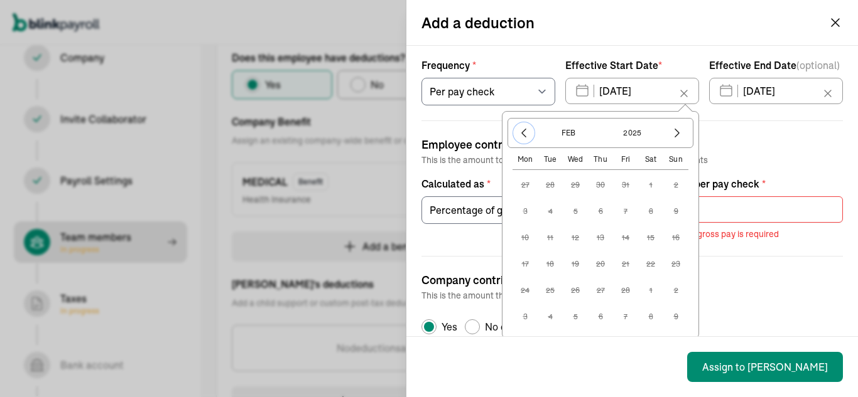
scroll to position [126, 0]
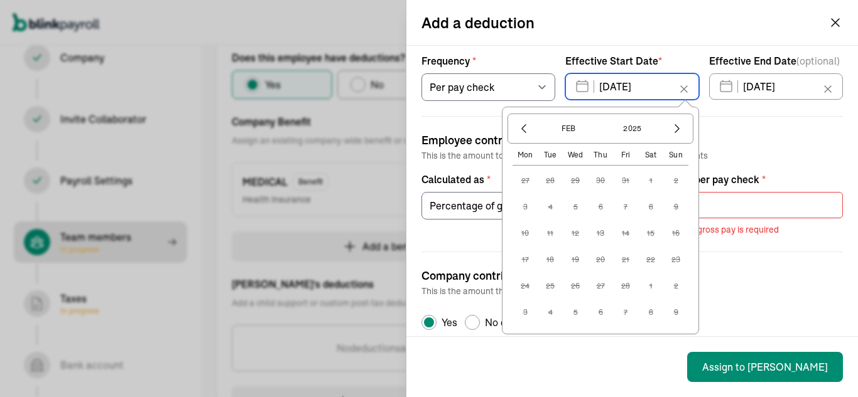
click at [658, 90] on input "[DATE]" at bounding box center [632, 86] width 134 height 26
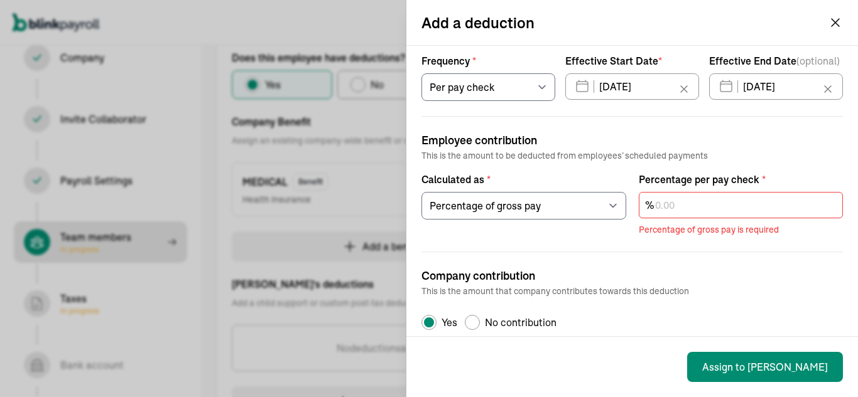
click at [768, 127] on div "Employee contribution This is the amount to be deducted from employees’ schedul…" at bounding box center [631, 176] width 421 height 121
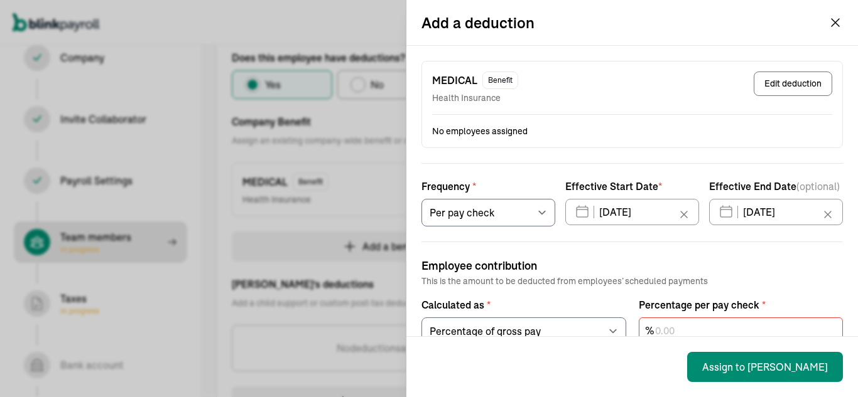
click at [768, 82] on button "Edit deduction" at bounding box center [792, 84] width 78 height 24
select select "1"
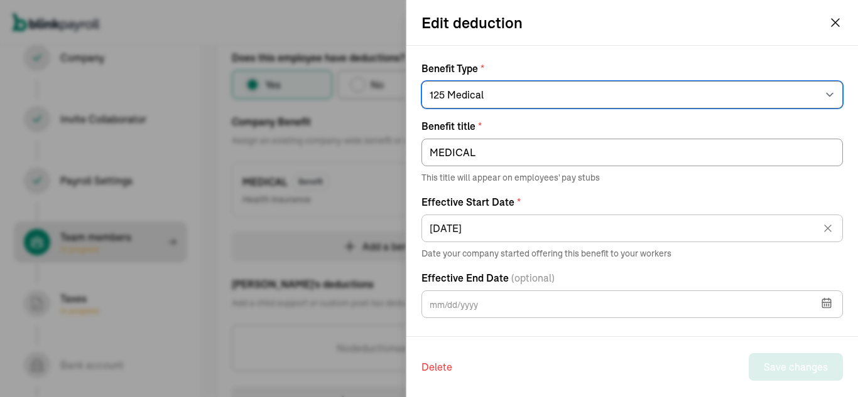
click at [730, 102] on select "Select an item 125 Medical 125 Vision 125 Dental 125 Disability 125 Accident 12…" at bounding box center [631, 95] width 421 height 28
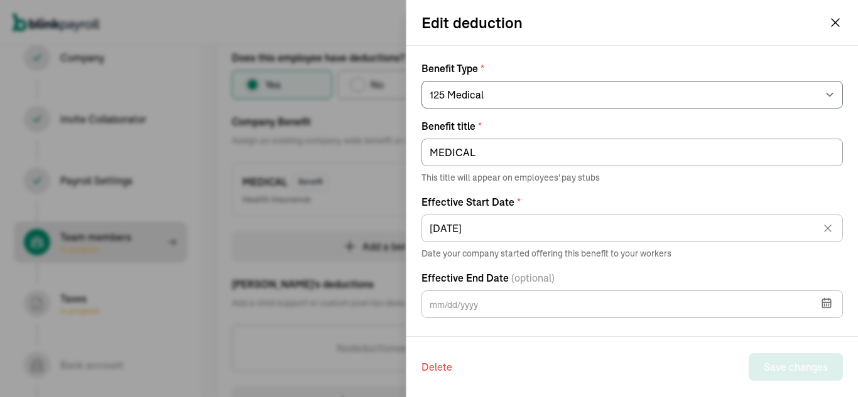
click at [530, 42] on div "Edit deduction" at bounding box center [631, 22] width 451 height 45
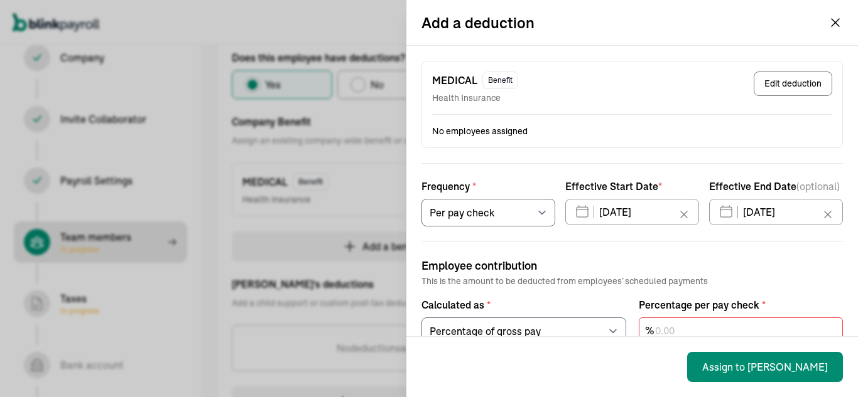
click at [831, 22] on icon "button" at bounding box center [835, 23] width 8 height 8
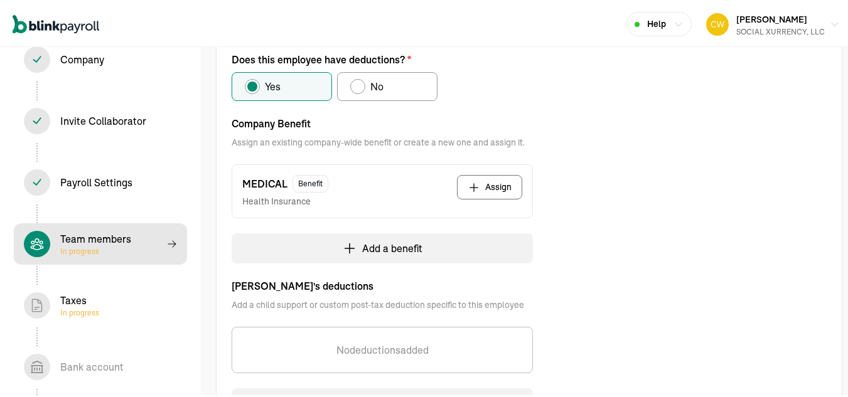
click at [493, 180] on button "Assign" at bounding box center [489, 185] width 65 height 24
select select "pay_period"
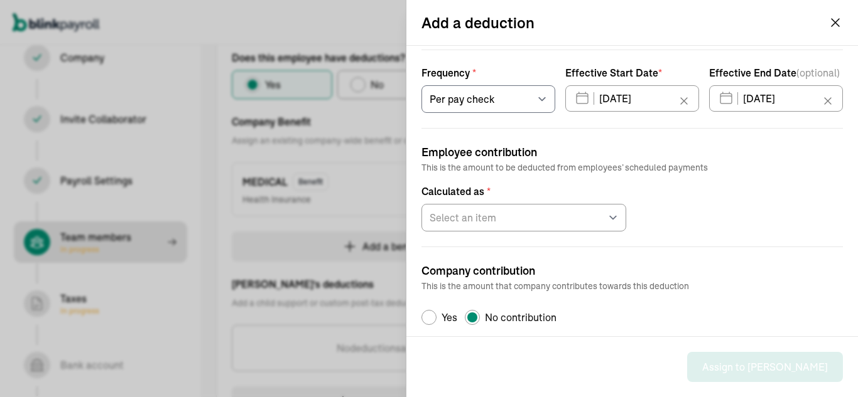
scroll to position [126, 0]
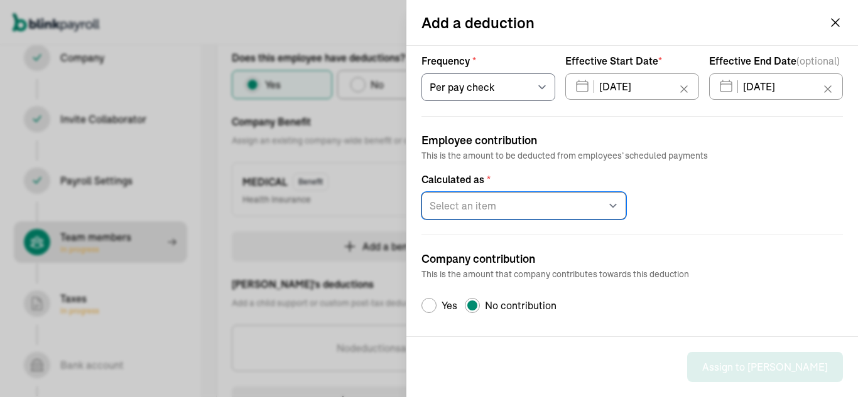
click at [601, 204] on select "Select an item Fixed amount Percentage of gross pay" at bounding box center [523, 206] width 205 height 28
select select "2"
click at [421, 192] on select "Select an item Fixed amount Percentage of gross pay" at bounding box center [523, 206] width 205 height 28
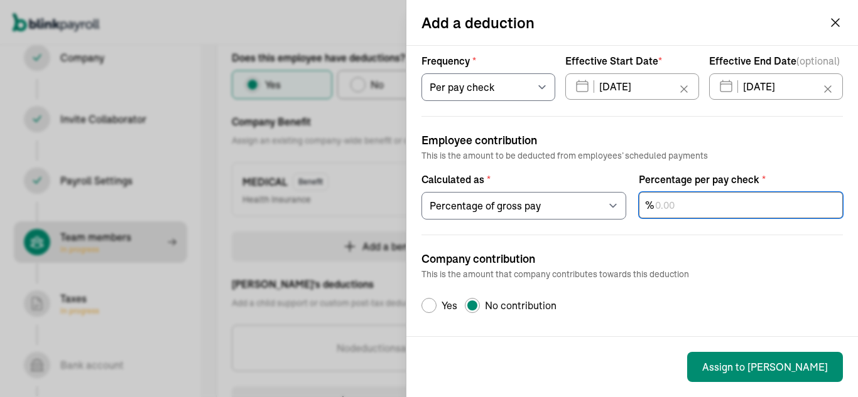
click at [672, 207] on input "text" at bounding box center [741, 205] width 205 height 26
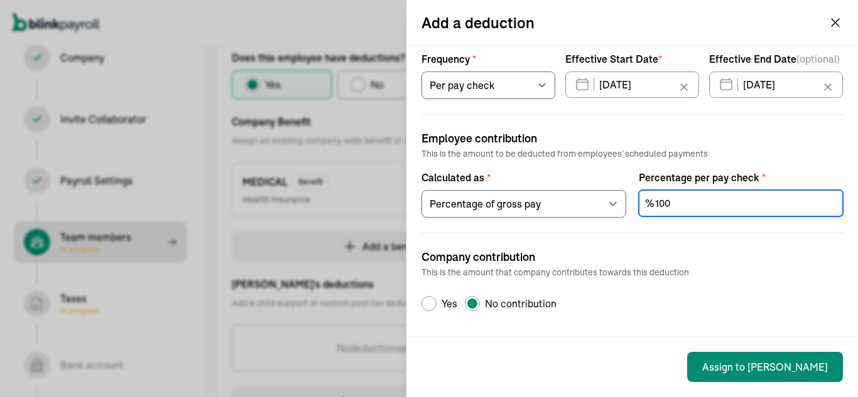
type input "100"
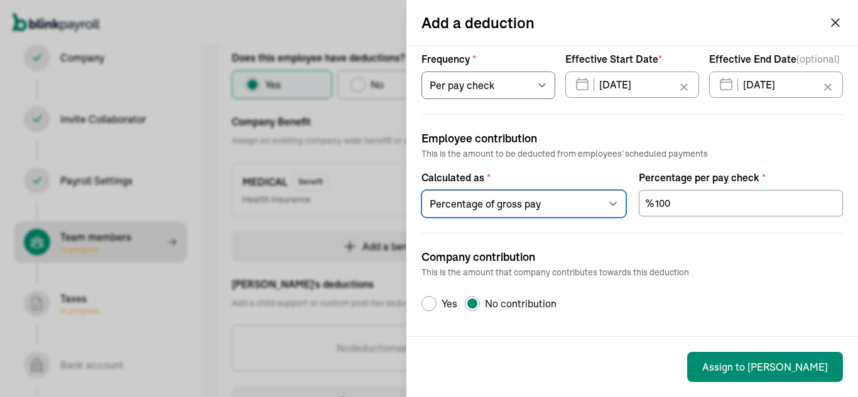
click at [606, 196] on select "Select an item Fixed amount Percentage of gross pay" at bounding box center [523, 204] width 205 height 28
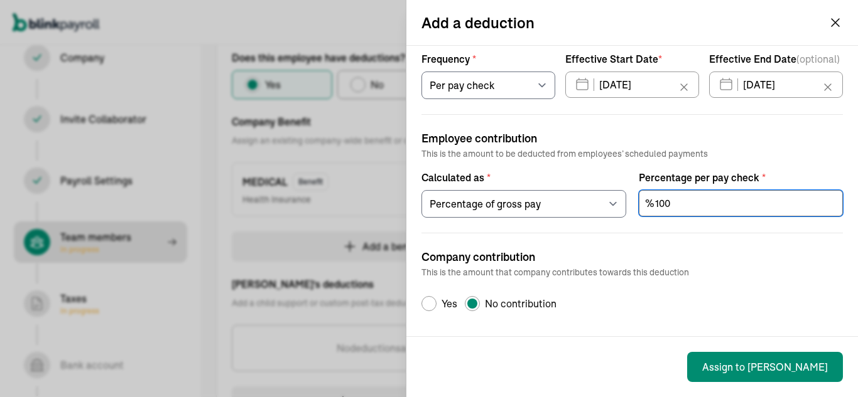
click at [688, 200] on input "100" at bounding box center [741, 203] width 205 height 26
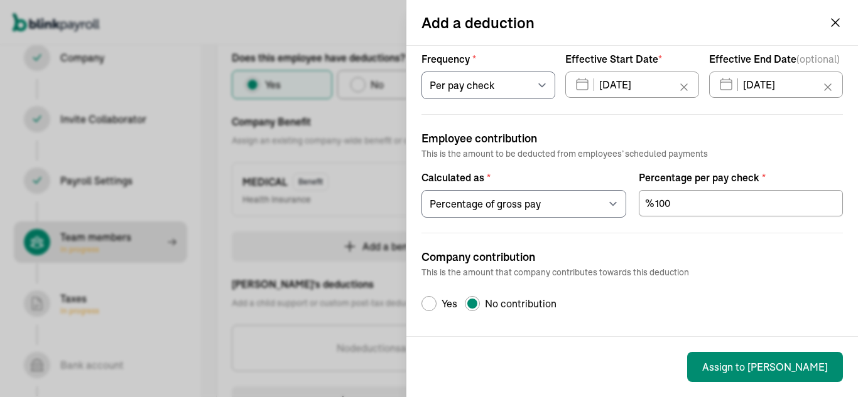
click at [831, 21] on icon "button" at bounding box center [835, 23] width 8 height 8
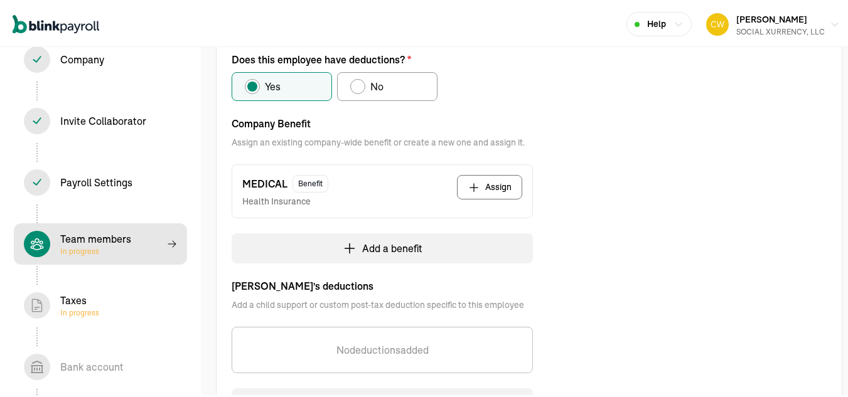
click at [489, 179] on button "Assign" at bounding box center [489, 185] width 65 height 24
select select "pay_period"
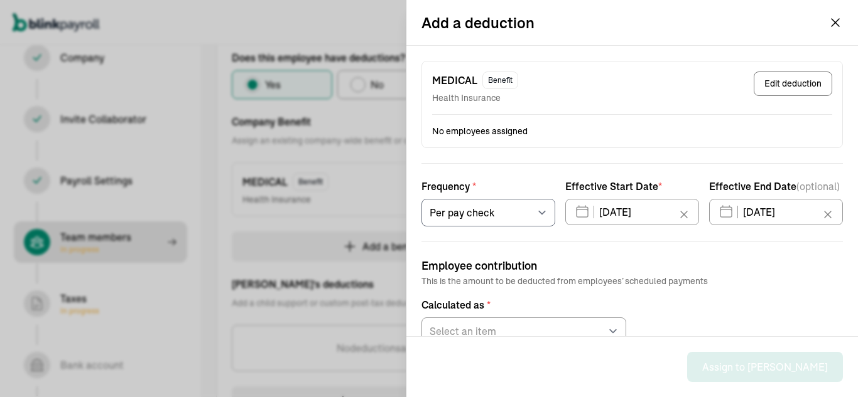
click at [786, 80] on button "Edit deduction" at bounding box center [792, 84] width 78 height 24
select select "1"
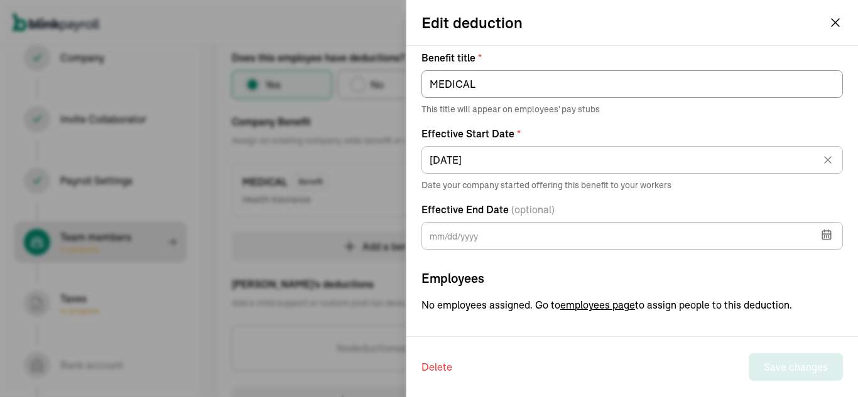
scroll to position [70, 0]
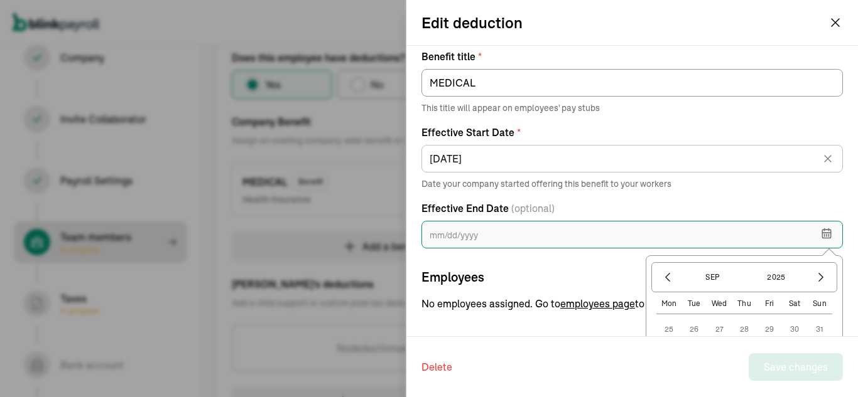
click at [473, 235] on input "text" at bounding box center [631, 235] width 421 height 28
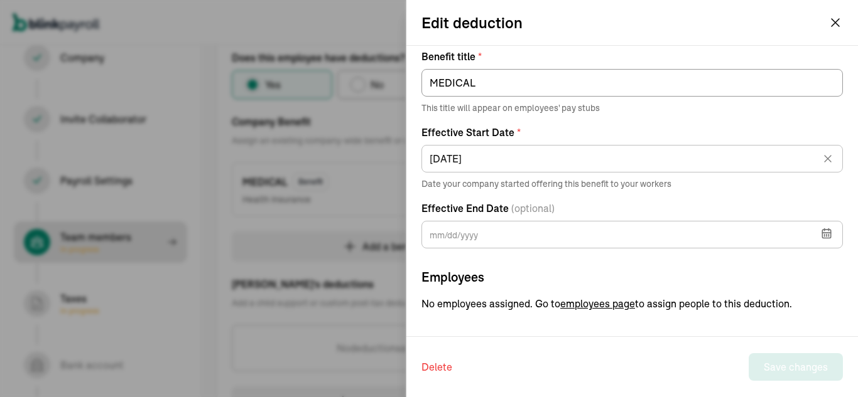
click at [556, 262] on div "Benefit Type * Select an item 125 Medical 125 Vision 125 Dental 125 Disability …" at bounding box center [631, 151] width 421 height 320
click at [589, 304] on span "employees page" at bounding box center [597, 303] width 75 height 15
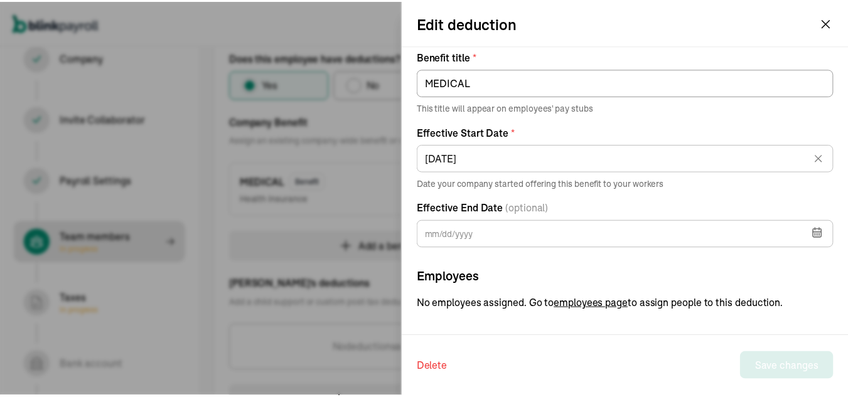
scroll to position [105, 0]
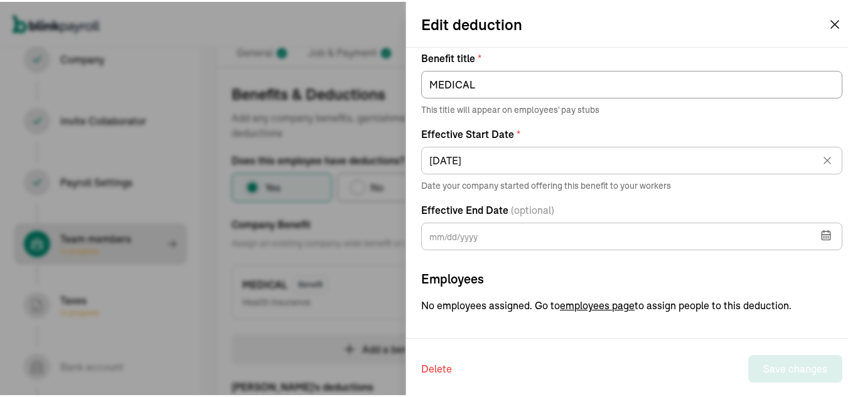
select select "employee"
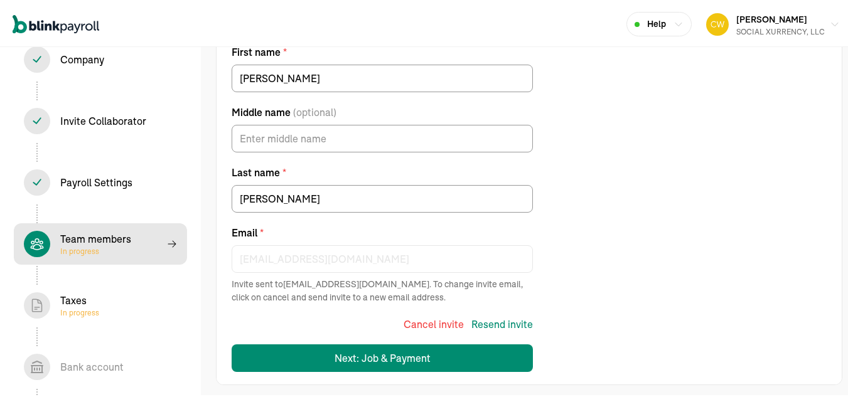
scroll to position [150, 0]
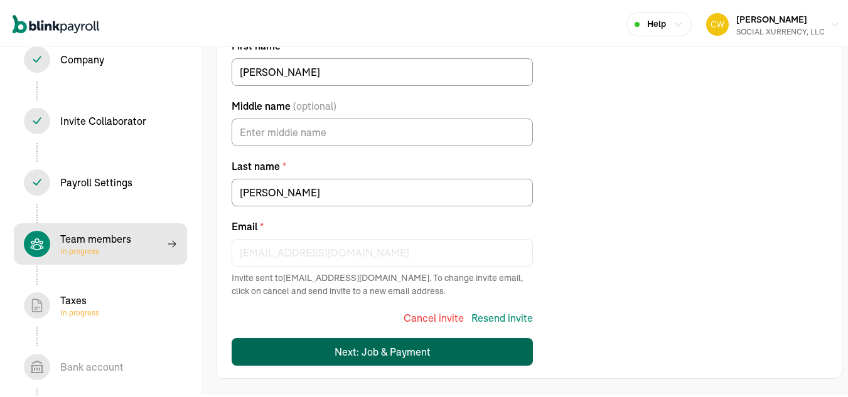
click at [429, 353] on button "Next: Job & Payment" at bounding box center [382, 351] width 301 height 28
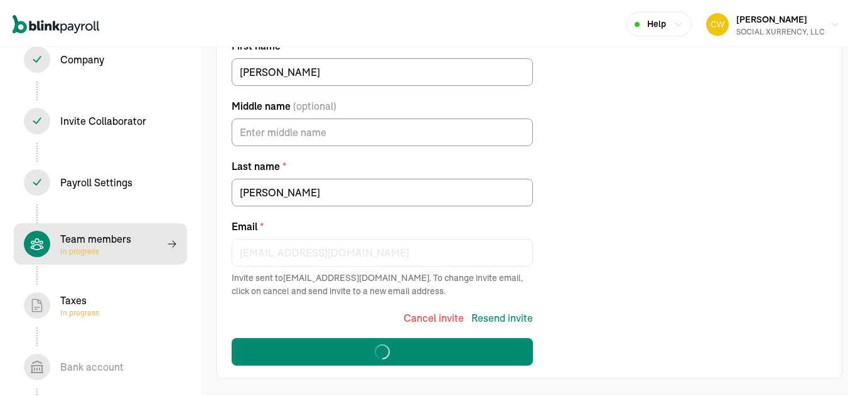
select select "[STREET_ADDRESS]"
select select "4"
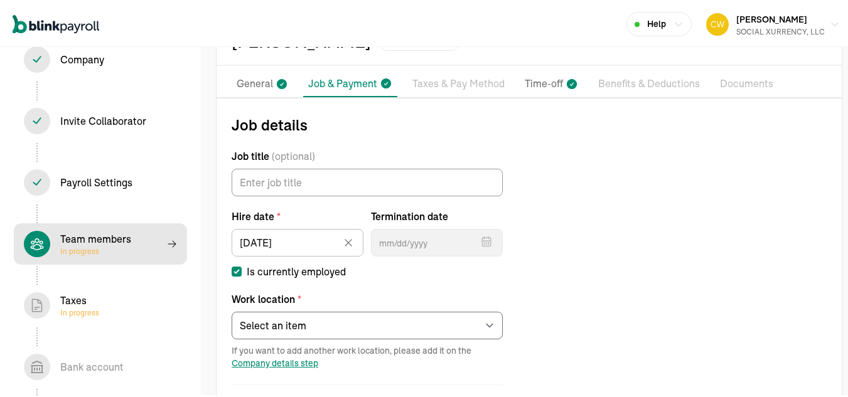
scroll to position [42, 0]
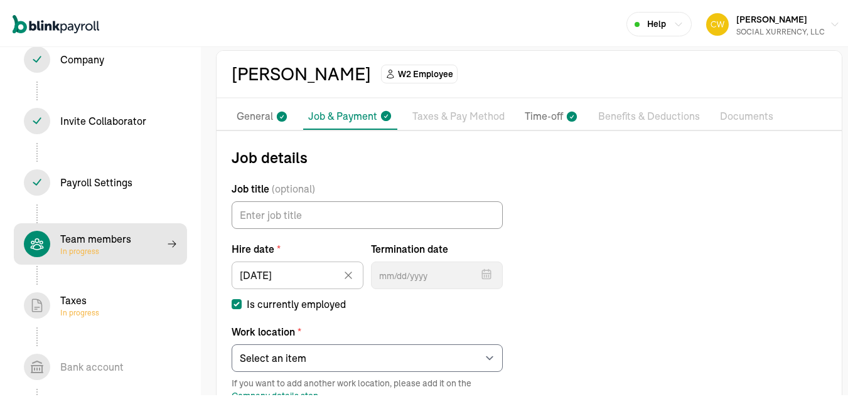
click at [459, 116] on p "Taxes & Pay Method" at bounding box center [458, 115] width 92 height 16
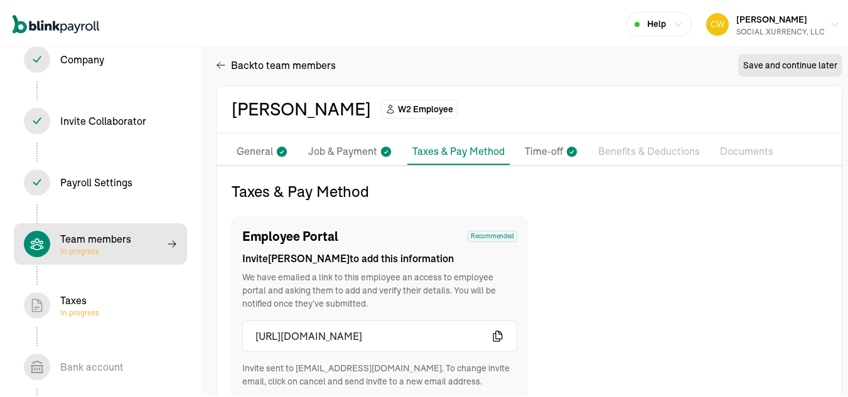
scroll to position [0, 0]
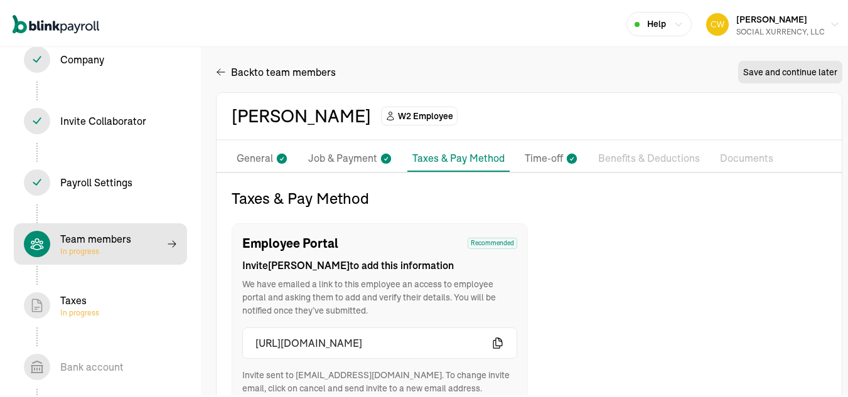
click at [633, 150] on p "Benefits & Deductions" at bounding box center [649, 157] width 102 height 16
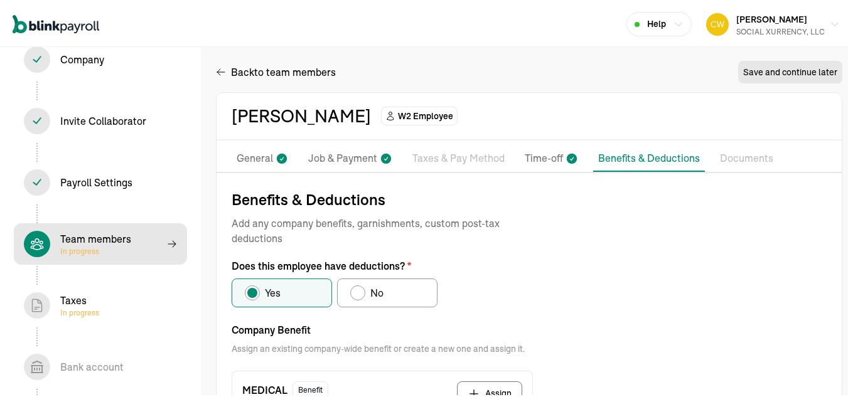
click at [356, 291] on div "Does this employee have deductions?" at bounding box center [358, 291] width 10 height 10
click at [356, 291] on input "No" at bounding box center [355, 288] width 10 height 10
radio input "true"
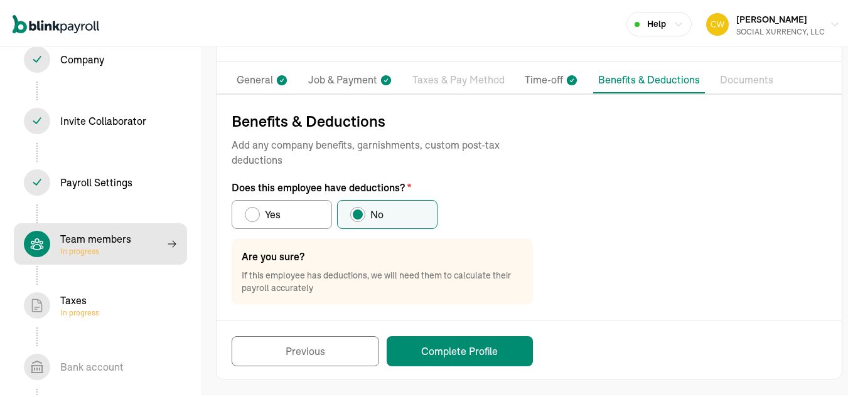
scroll to position [79, 0]
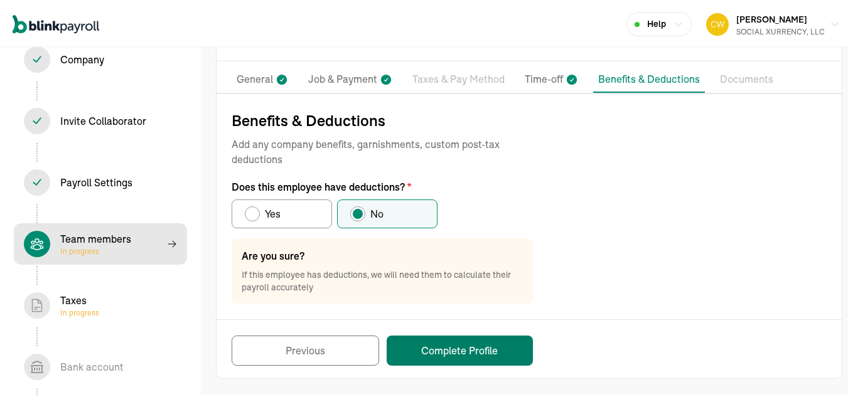
click at [449, 348] on button "Complete Profile" at bounding box center [460, 349] width 146 height 30
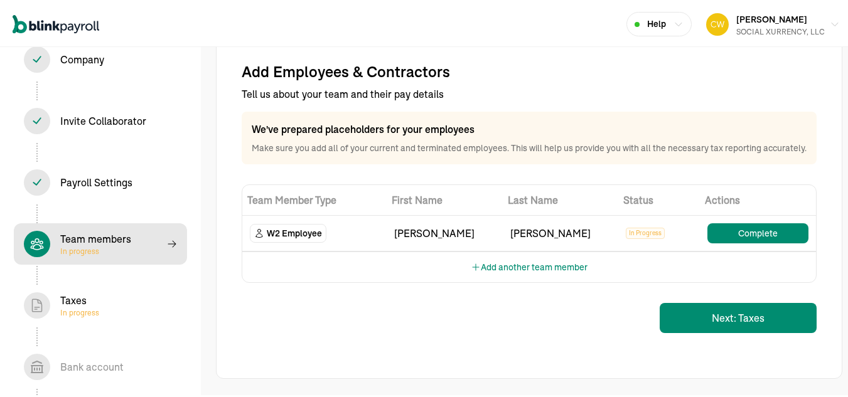
select select "employee"
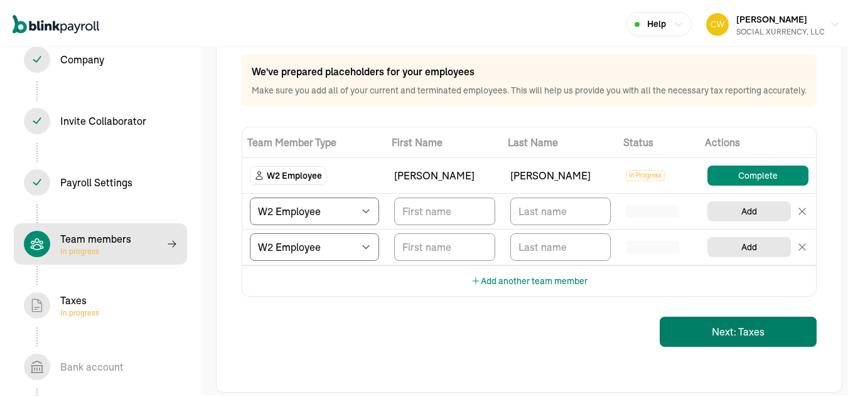
click at [733, 345] on button "Next: Taxes" at bounding box center [738, 330] width 157 height 30
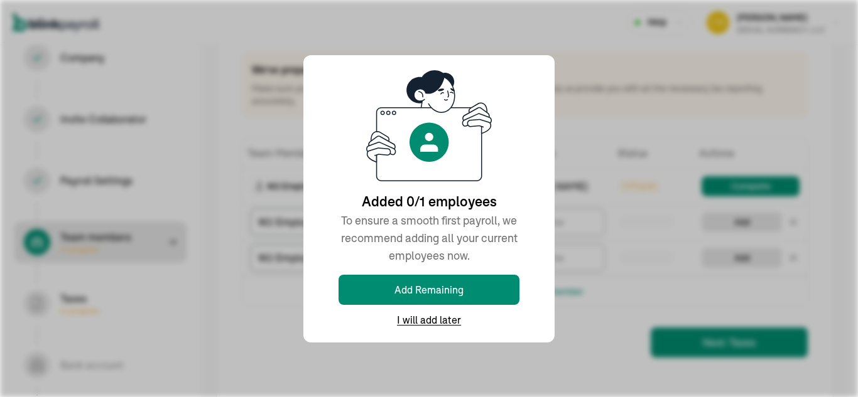
click at [566, 328] on div "Added 0/1 employees To ensure a smooth first payroll, we recommend adding all y…" at bounding box center [429, 198] width 858 height 397
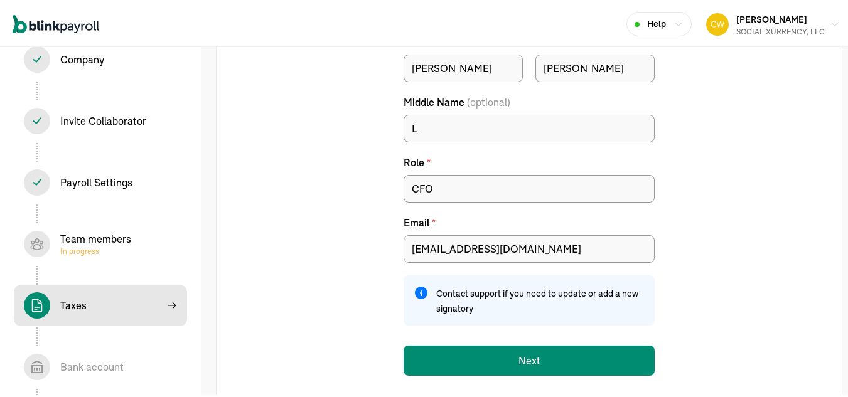
scroll to position [207, 0]
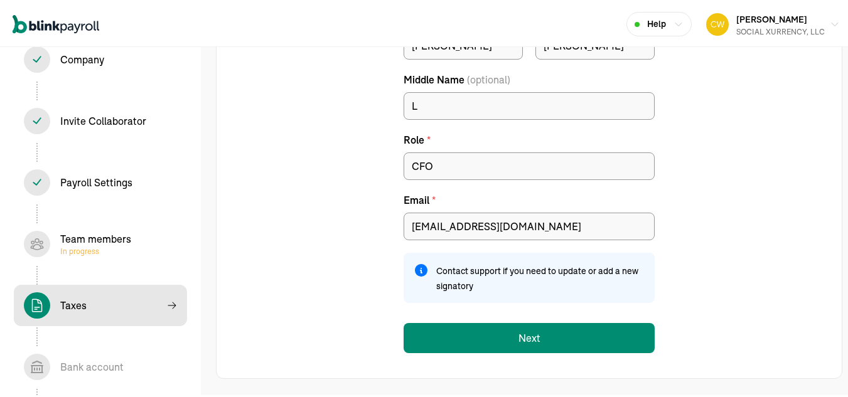
click at [90, 242] on div "Team members In progress" at bounding box center [95, 242] width 71 height 25
select select "employee"
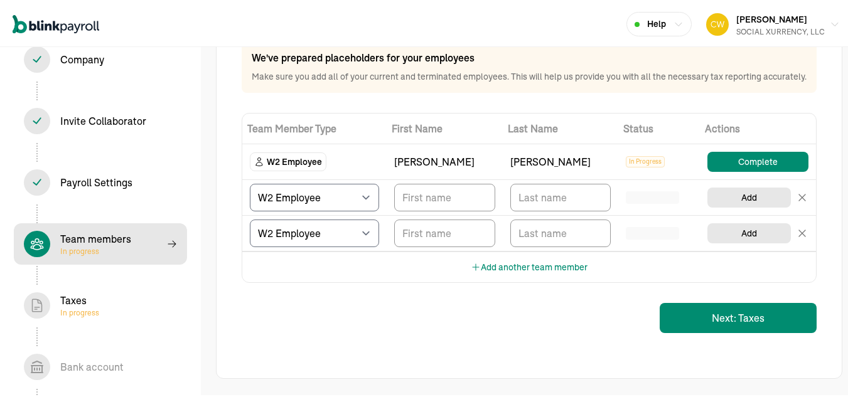
scroll to position [105, 0]
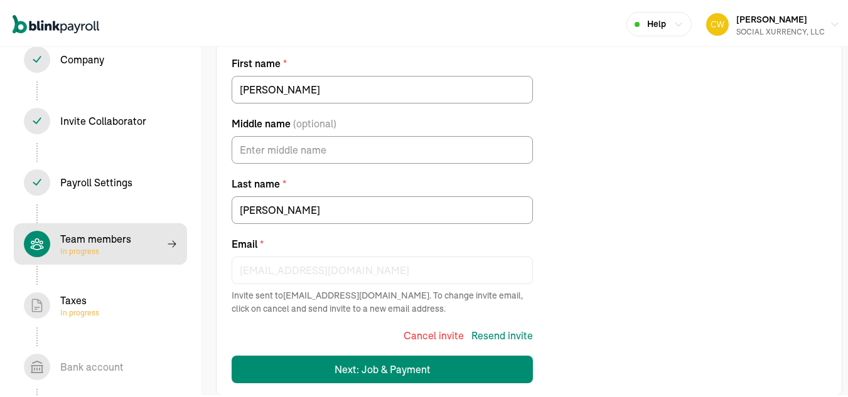
scroll to position [144, 0]
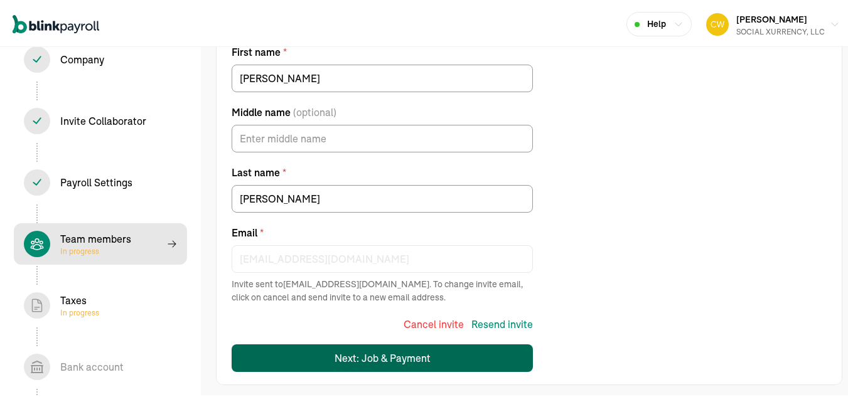
click at [402, 360] on div "Next: Job & Payment" at bounding box center [383, 356] width 96 height 15
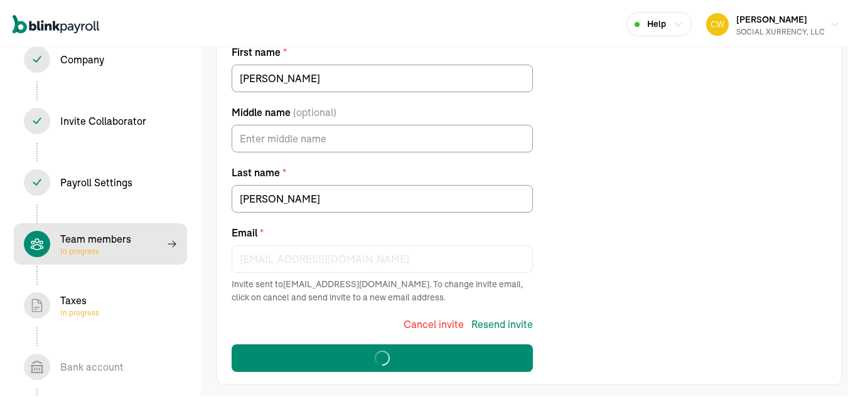
select select "[STREET_ADDRESS]"
select select "4"
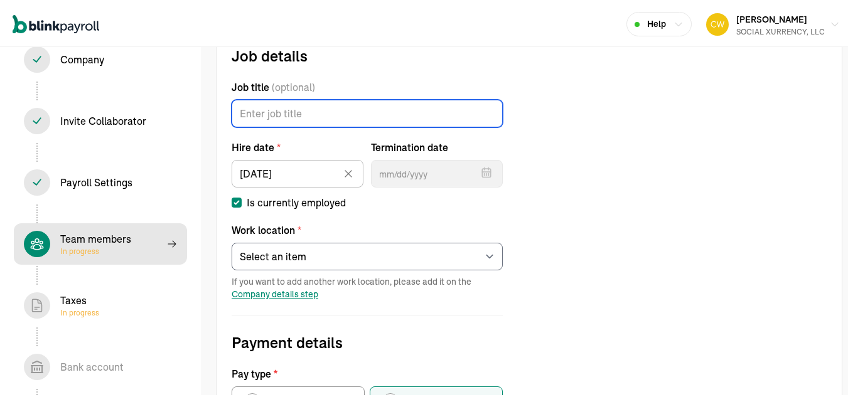
click at [295, 112] on input "Job title (optional)" at bounding box center [367, 112] width 271 height 28
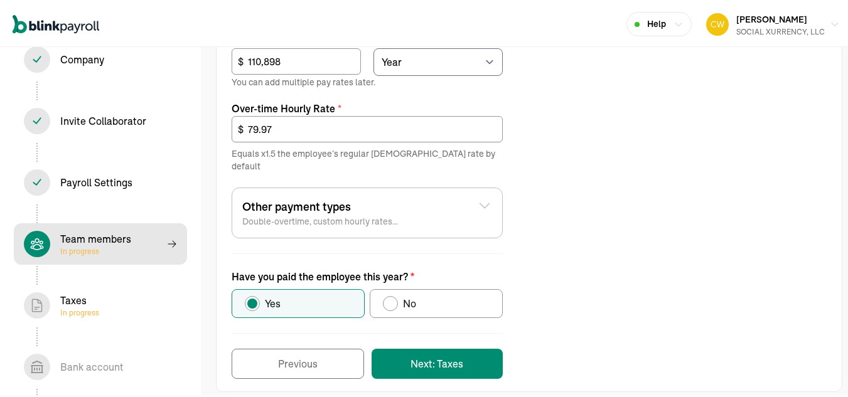
scroll to position [544, 0]
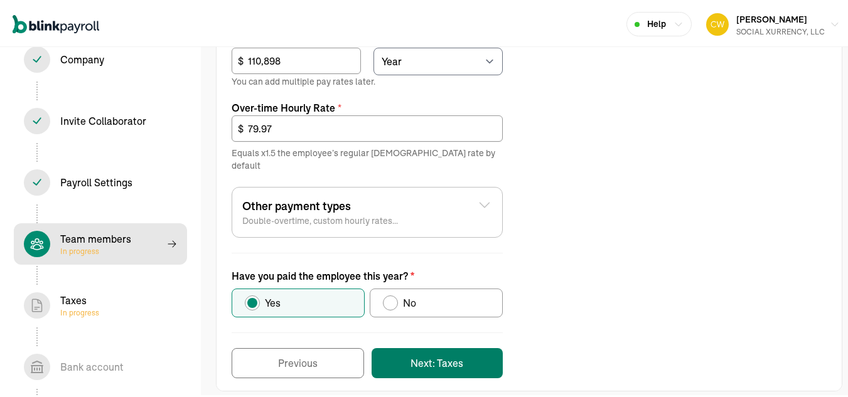
type input "CEO"
click at [463, 351] on button "Next: Taxes" at bounding box center [437, 362] width 131 height 30
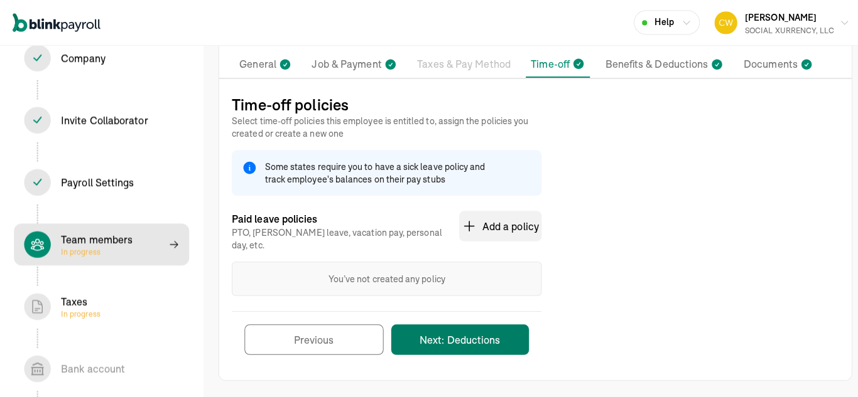
scroll to position [83, 0]
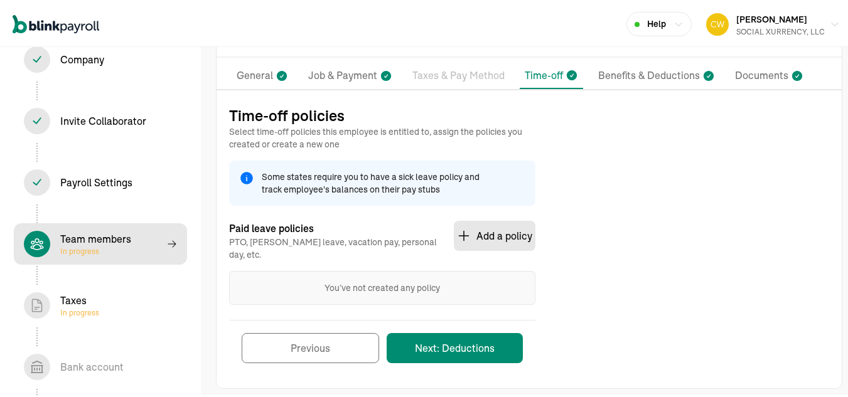
click at [489, 232] on button "Add a policy" at bounding box center [495, 234] width 82 height 30
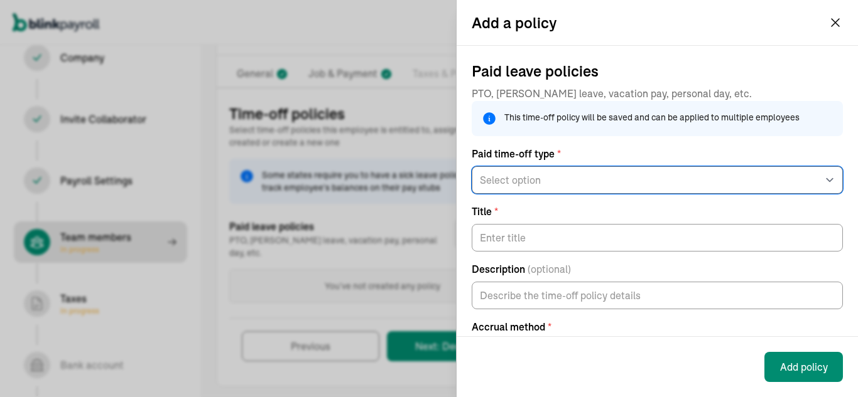
click at [622, 189] on select "Select option General PTO Sick pay Vacation pay" at bounding box center [657, 180] width 371 height 28
select select "vacation_pay"
click at [472, 176] on select "Select option General PTO Sick pay Vacation pay" at bounding box center [657, 180] width 371 height 28
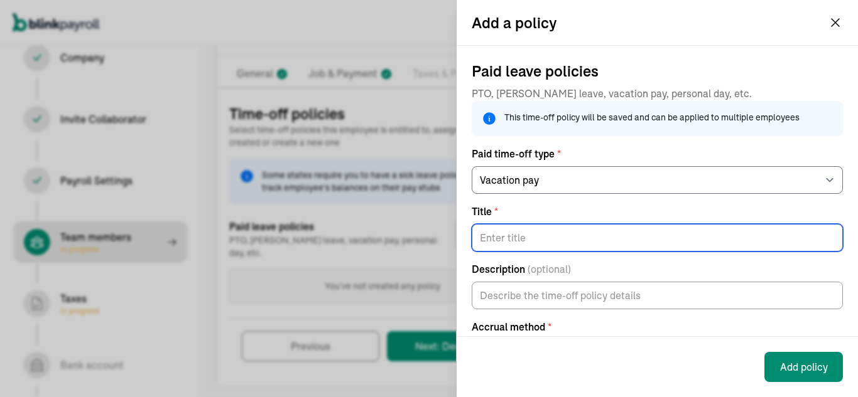
click at [536, 244] on input "Title *" at bounding box center [657, 238] width 371 height 28
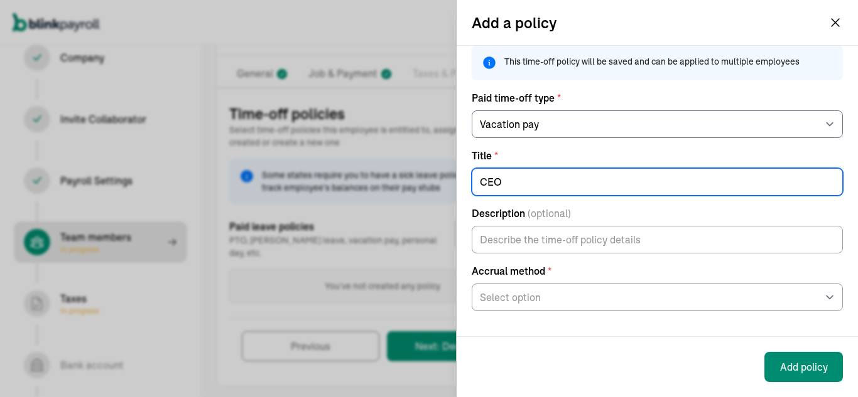
type input "CEO"
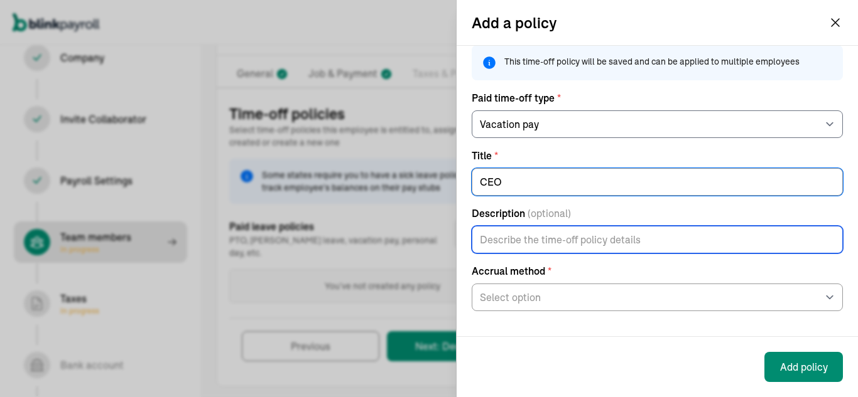
click at [563, 241] on input "Description (optional)" at bounding box center [657, 240] width 371 height 28
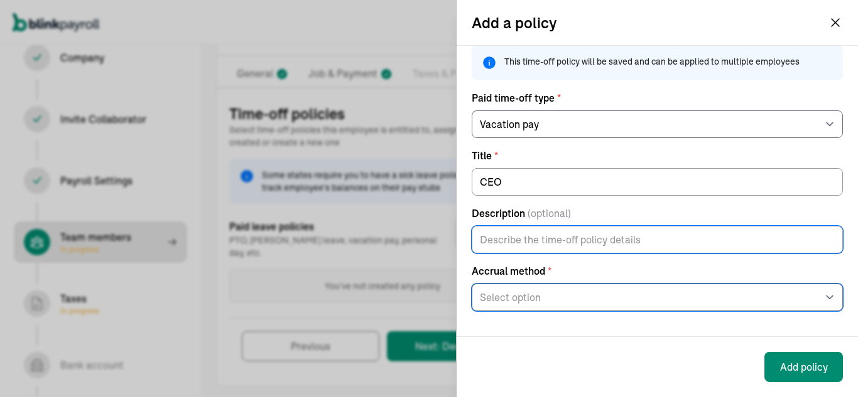
click at [567, 299] on select "Select option At the beginning of the year Per pay period Per hour worked On an…" at bounding box center [657, 298] width 371 height 28
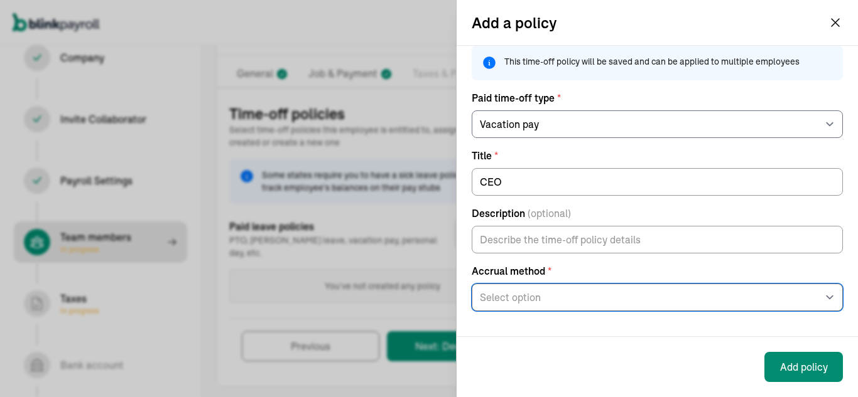
select select "per_pay_period"
click at [472, 284] on select "Select option At the beginning of the year Per pay period Per hour worked On an…" at bounding box center [657, 298] width 371 height 28
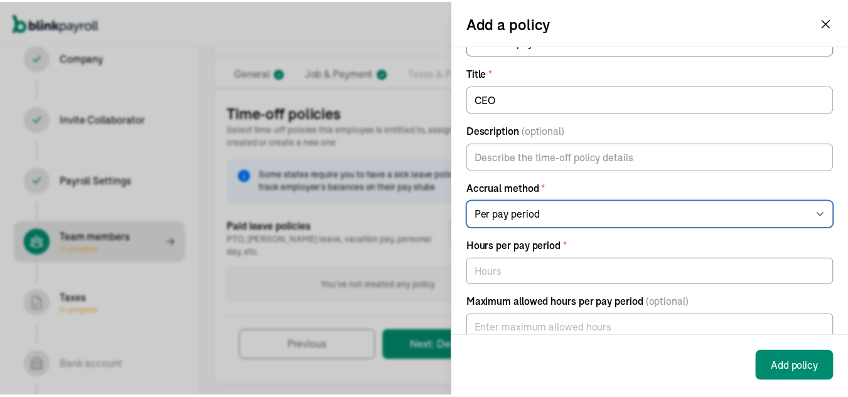
scroll to position [179, 0]
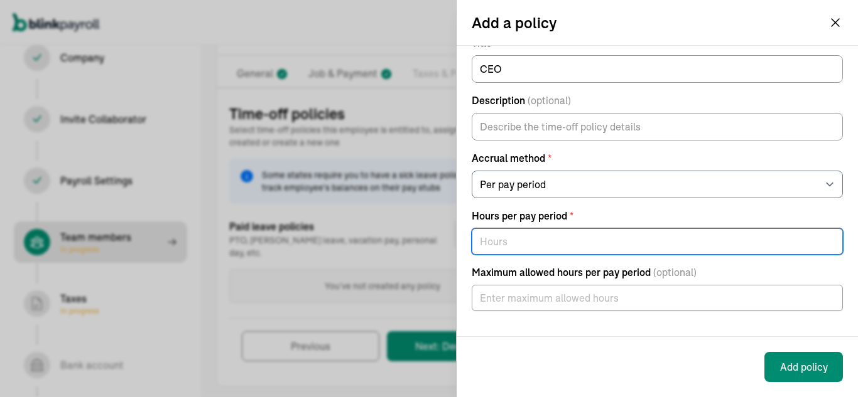
click at [522, 247] on input "text" at bounding box center [657, 242] width 371 height 26
type input "80"
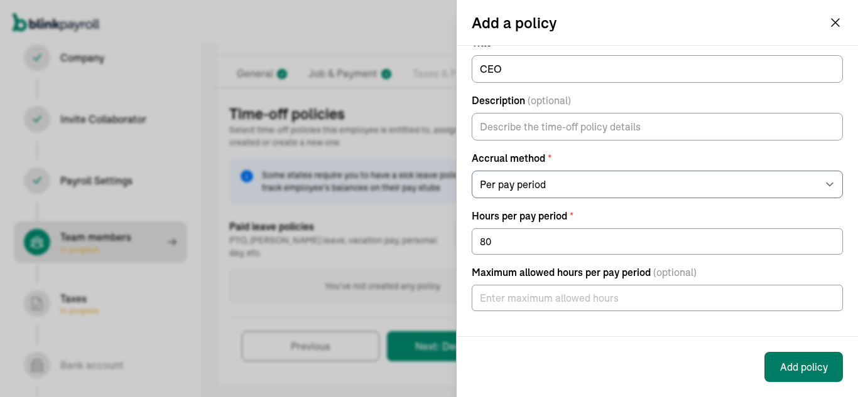
click at [814, 367] on button "Add policy" at bounding box center [803, 367] width 78 height 30
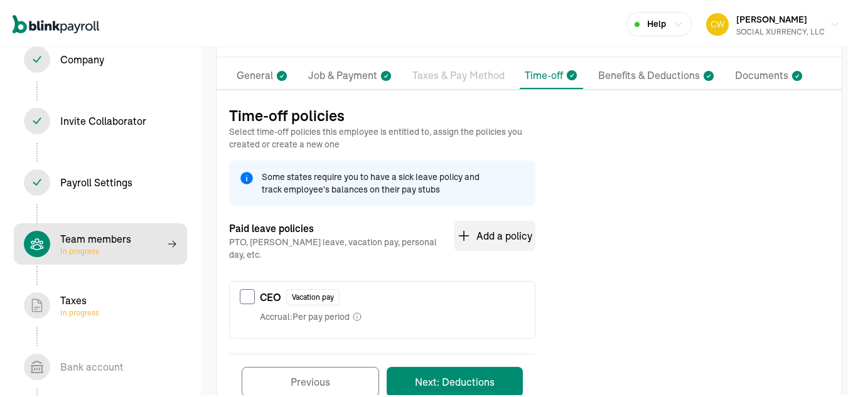
click at [328, 289] on div "Vacation pay" at bounding box center [312, 296] width 53 height 16
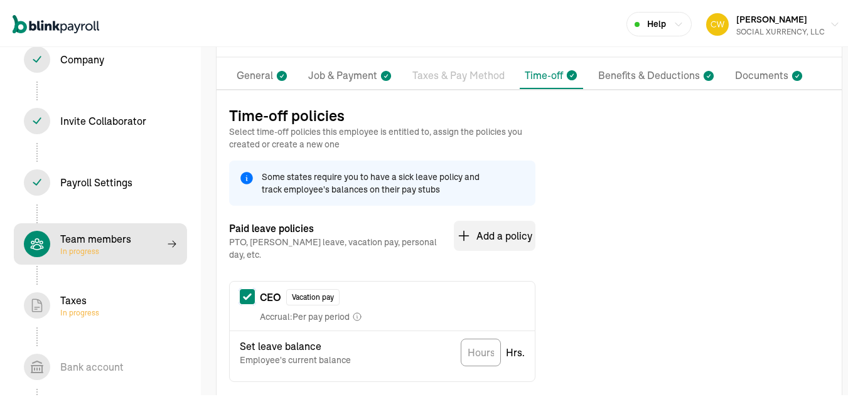
click at [250, 289] on input "checkbox" at bounding box center [247, 295] width 15 height 15
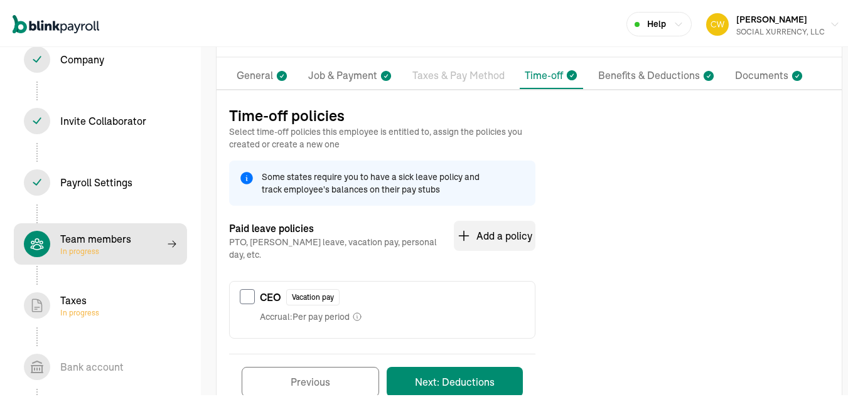
click at [305, 309] on span "Accrual: Per pay period" at bounding box center [305, 315] width 90 height 13
checkbox input "true"
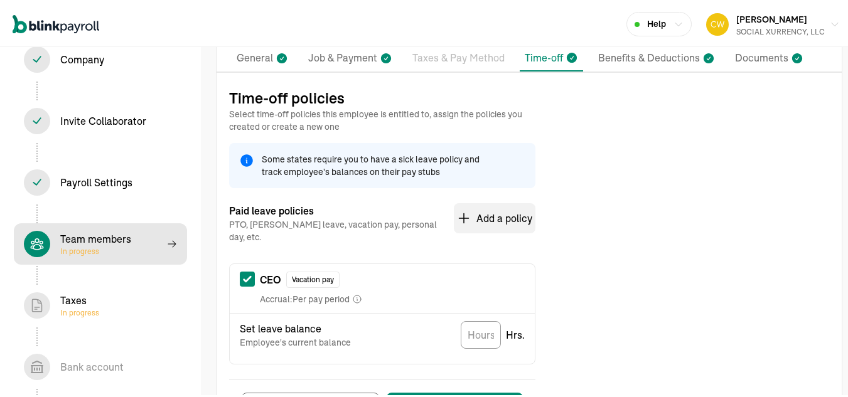
scroll to position [160, 0]
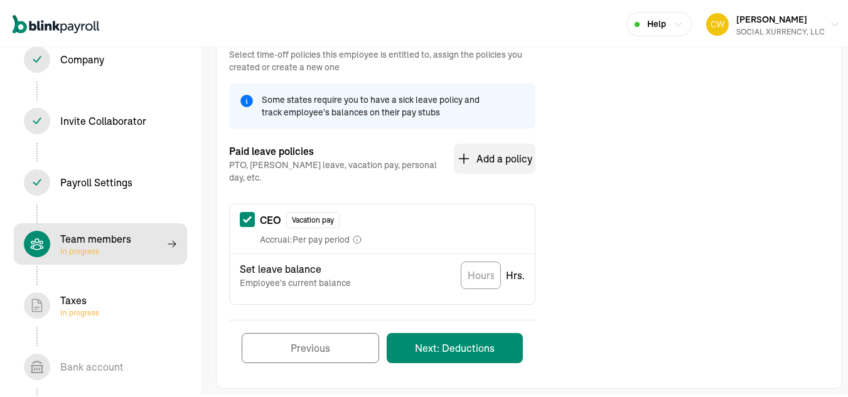
click at [316, 331] on button "Previous" at bounding box center [310, 346] width 137 height 30
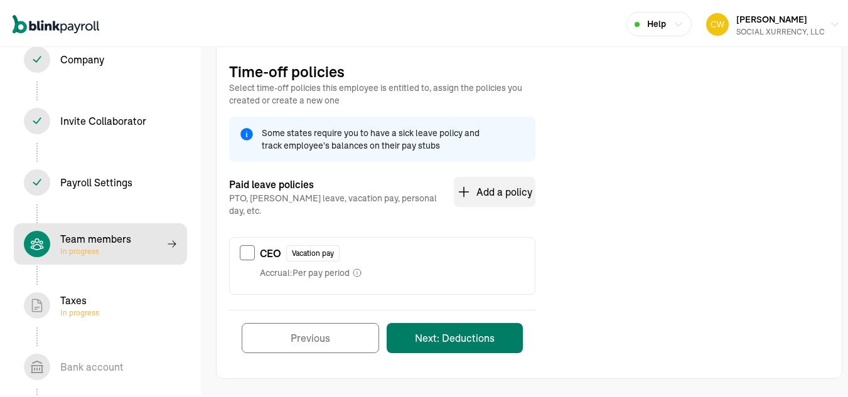
scroll to position [117, 0]
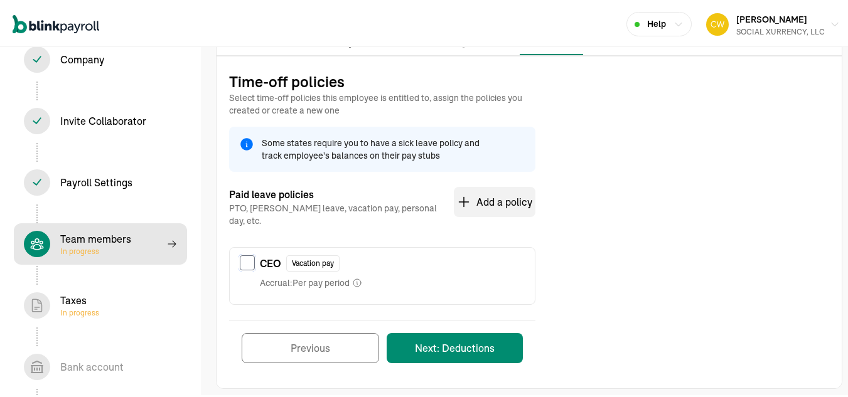
click at [244, 254] on input "checkbox" at bounding box center [247, 261] width 15 height 15
checkbox input "true"
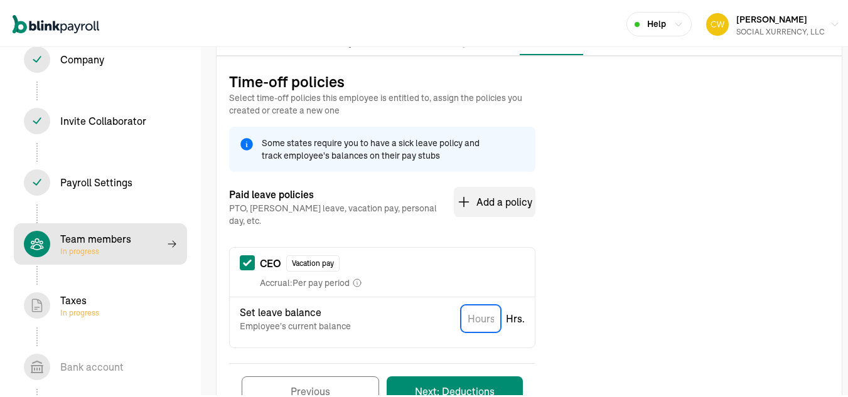
click at [482, 306] on input "TextInput" at bounding box center [481, 317] width 40 height 28
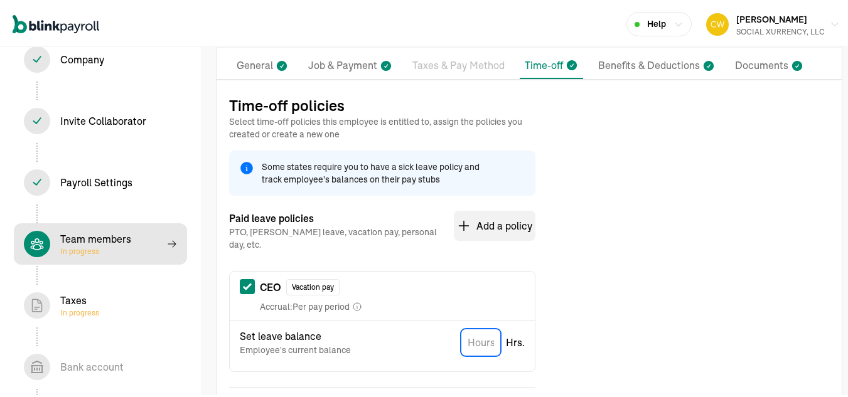
scroll to position [0, 0]
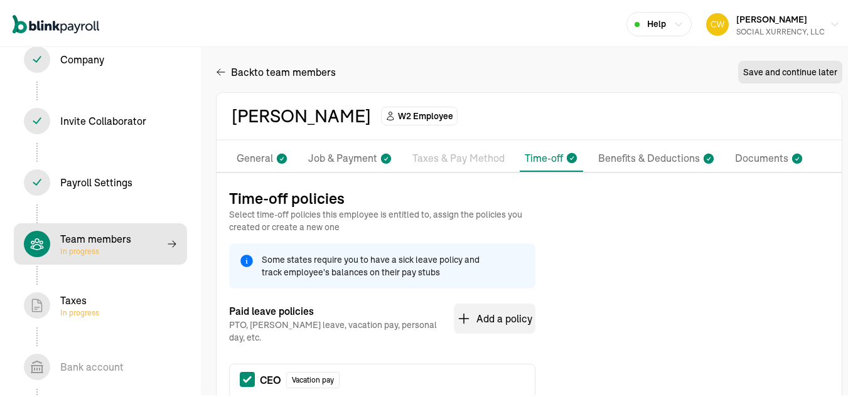
click at [534, 158] on p "Time-off" at bounding box center [544, 156] width 38 height 15
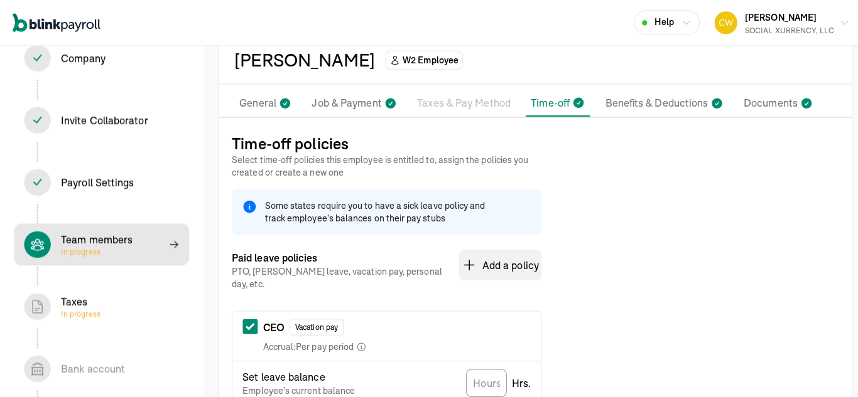
scroll to position [126, 0]
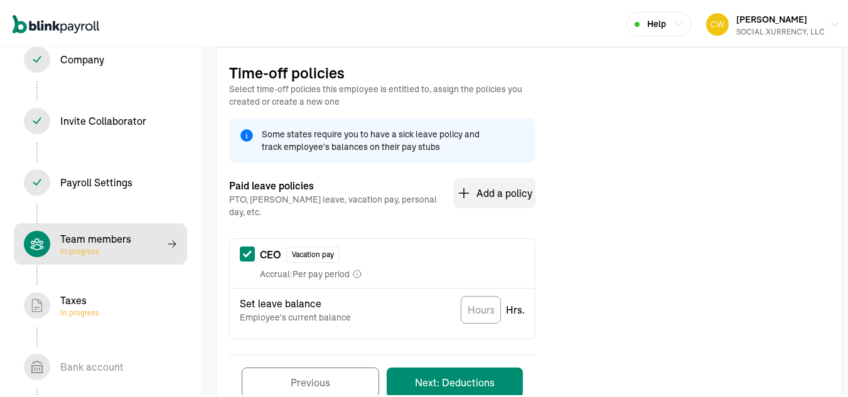
click at [336, 373] on button "Previous" at bounding box center [310, 381] width 137 height 30
click at [328, 389] on div "Previous Next: Deductions" at bounding box center [382, 381] width 306 height 56
click at [328, 377] on button "Previous" at bounding box center [310, 381] width 137 height 30
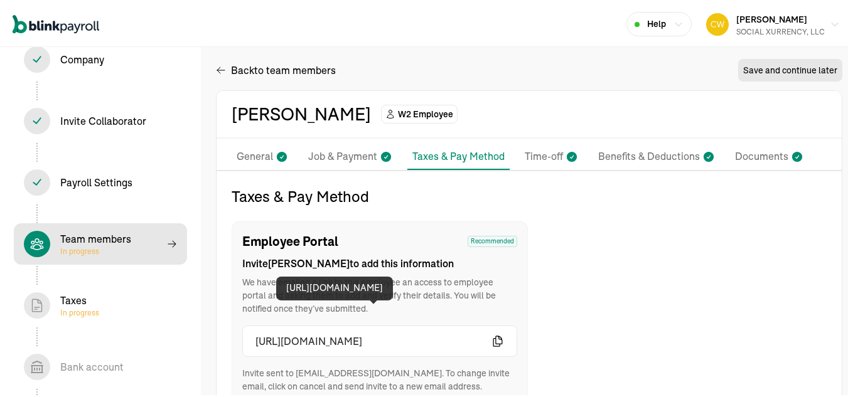
scroll to position [0, 0]
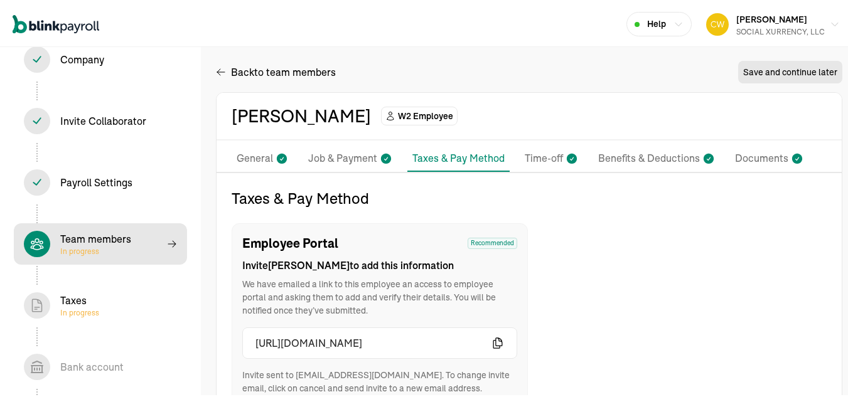
click at [529, 158] on p "Time-off" at bounding box center [544, 157] width 38 height 16
click at [534, 154] on p "Time-off" at bounding box center [544, 157] width 38 height 16
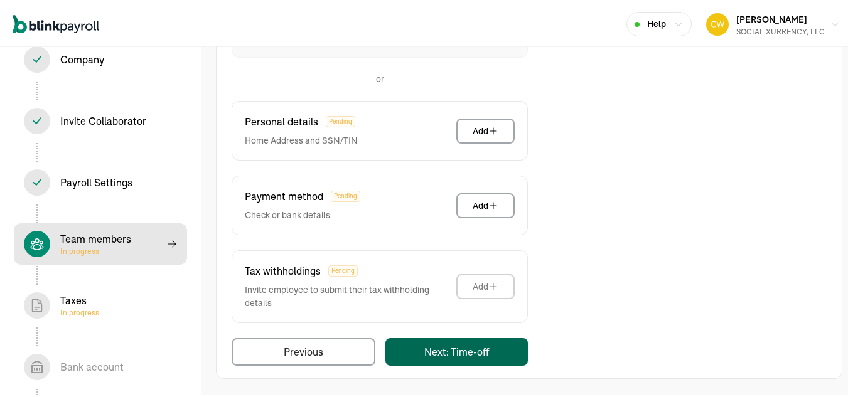
scroll to position [117, 0]
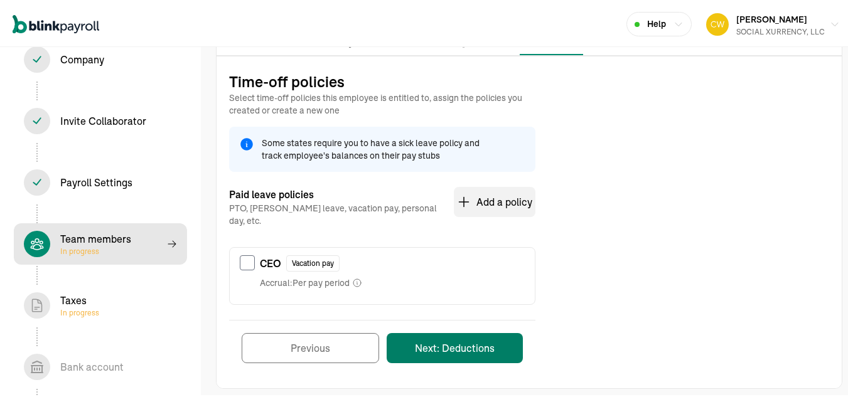
click at [468, 340] on button "Next: Deductions" at bounding box center [455, 346] width 136 height 30
drag, startPoint x: 249, startPoint y: 245, endPoint x: 256, endPoint y: 242, distance: 7.9
click at [249, 254] on input "checkbox" at bounding box center [247, 261] width 15 height 15
checkbox input "true"
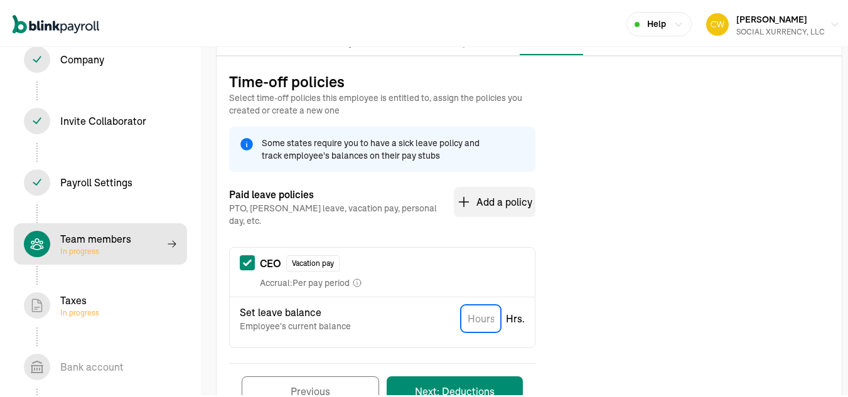
click at [484, 305] on input "TextInput" at bounding box center [481, 317] width 40 height 28
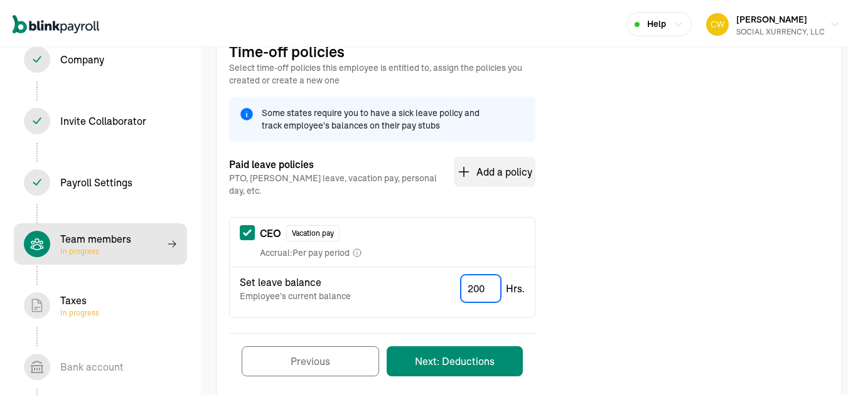
scroll to position [160, 0]
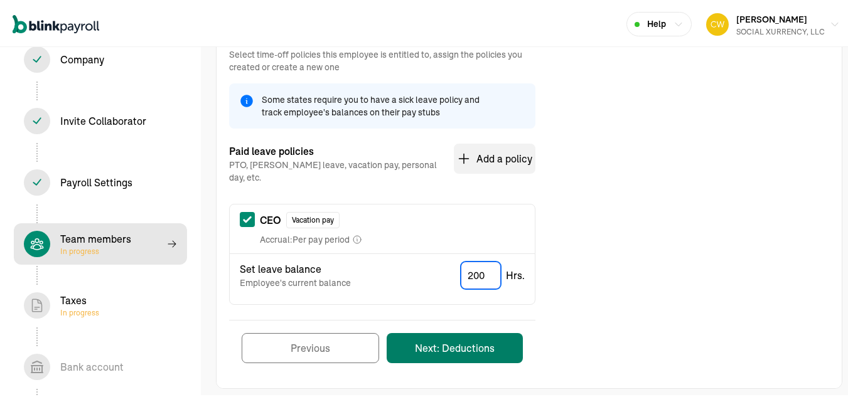
type input "200"
click at [471, 339] on button "Next: Deductions" at bounding box center [455, 346] width 136 height 30
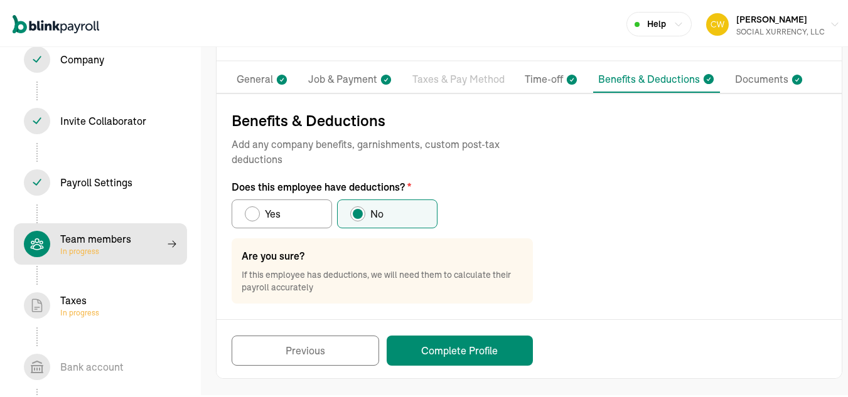
scroll to position [79, 0]
click at [490, 338] on button "Complete Profile" at bounding box center [460, 349] width 146 height 30
select select "employee"
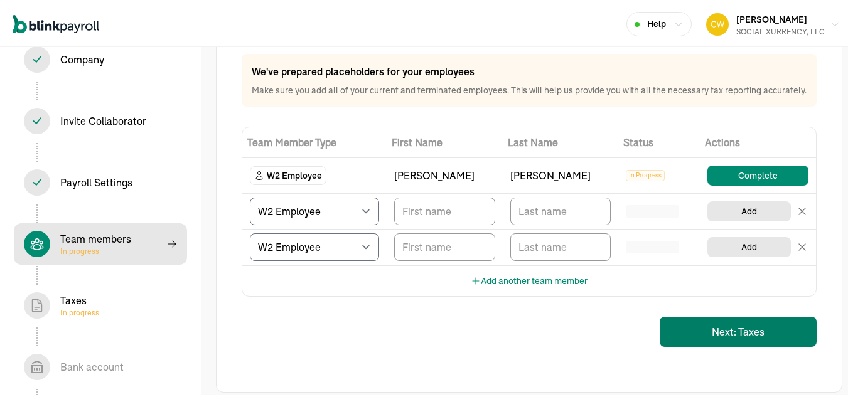
click at [735, 342] on button "Next: Taxes" at bounding box center [738, 330] width 157 height 30
click at [746, 341] on button "Next: Taxes" at bounding box center [738, 330] width 157 height 30
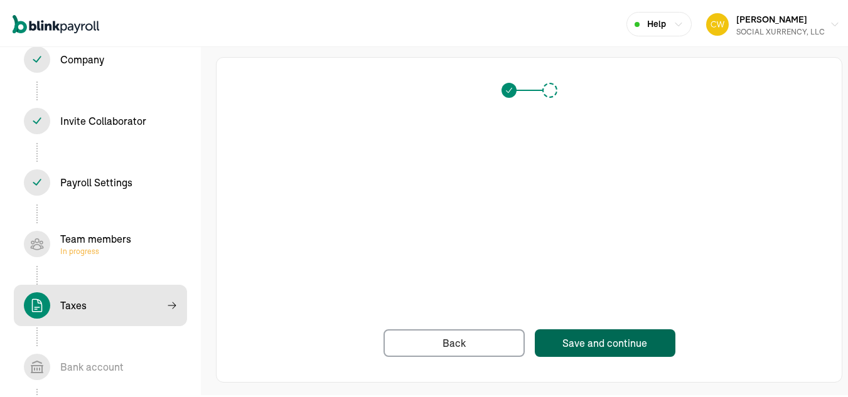
click at [591, 338] on div "Save and continue" at bounding box center [605, 341] width 85 height 15
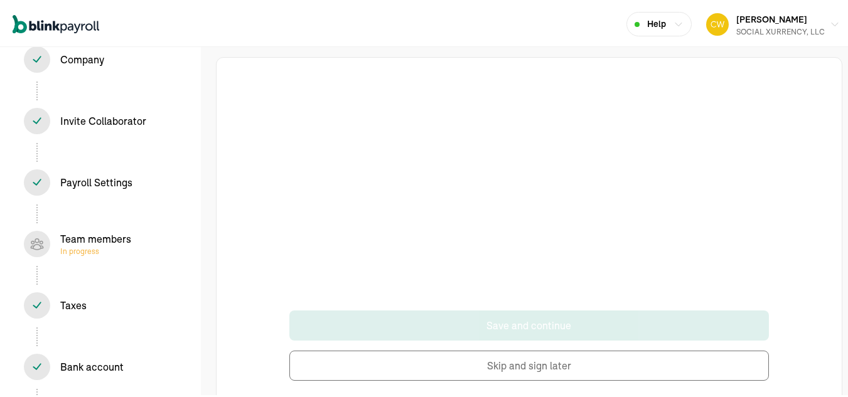
click at [87, 307] on div "Taxes In progress" at bounding box center [100, 304] width 153 height 26
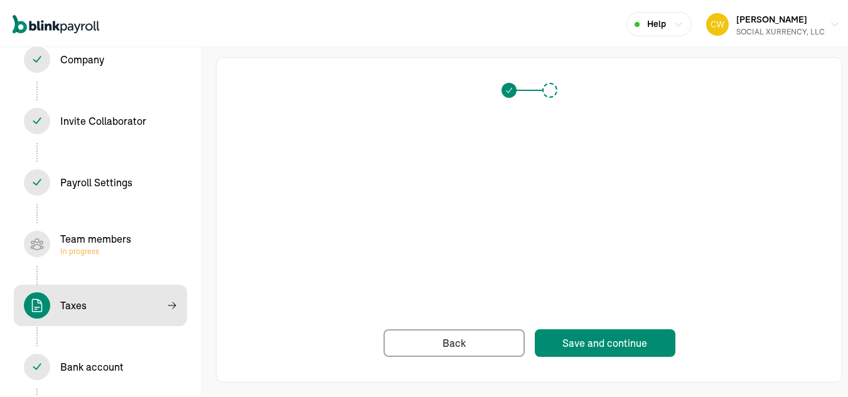
scroll to position [4, 0]
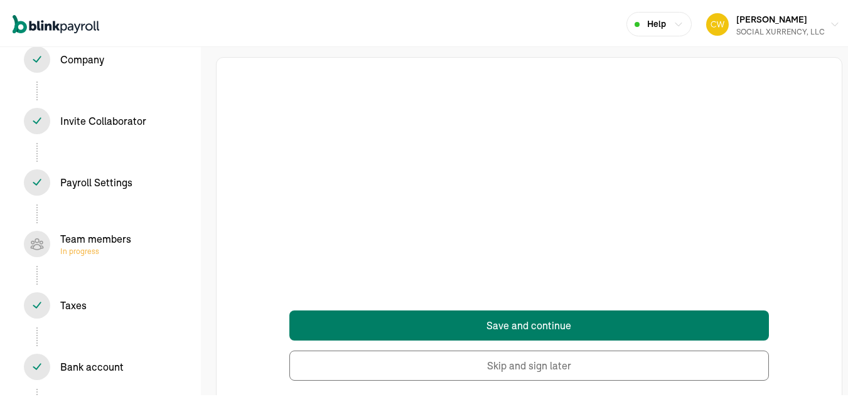
click at [549, 320] on button "Save and continue" at bounding box center [528, 324] width 479 height 30
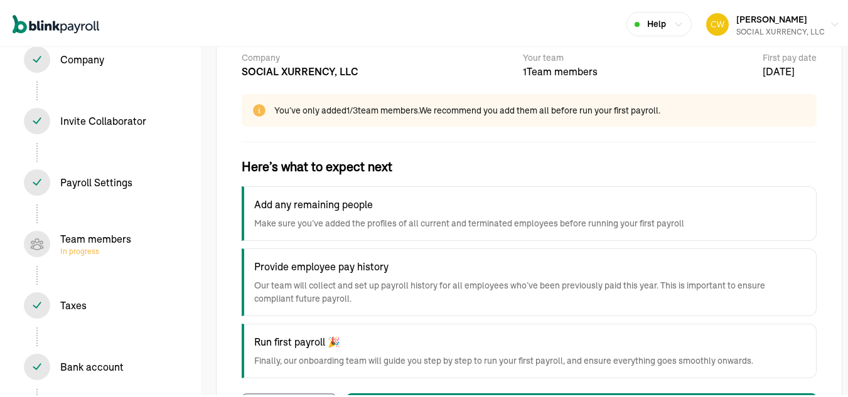
scroll to position [126, 0]
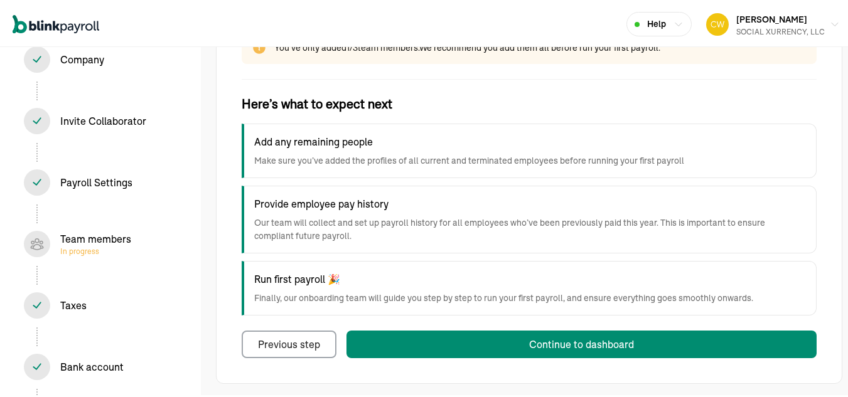
click at [347, 143] on h4 "Add any remaining people" at bounding box center [530, 139] width 552 height 15
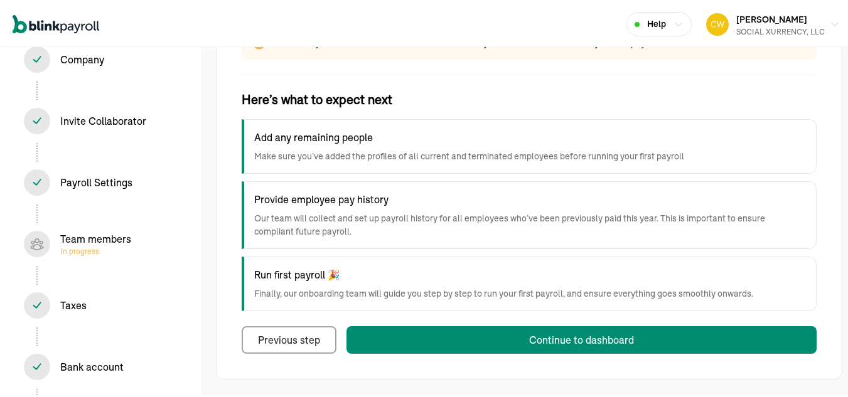
scroll to position [131, 0]
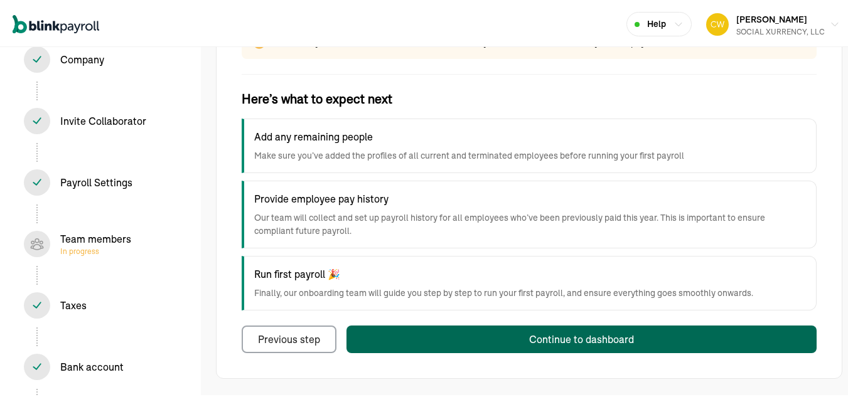
click at [534, 331] on div "Continue to dashboard" at bounding box center [581, 337] width 105 height 15
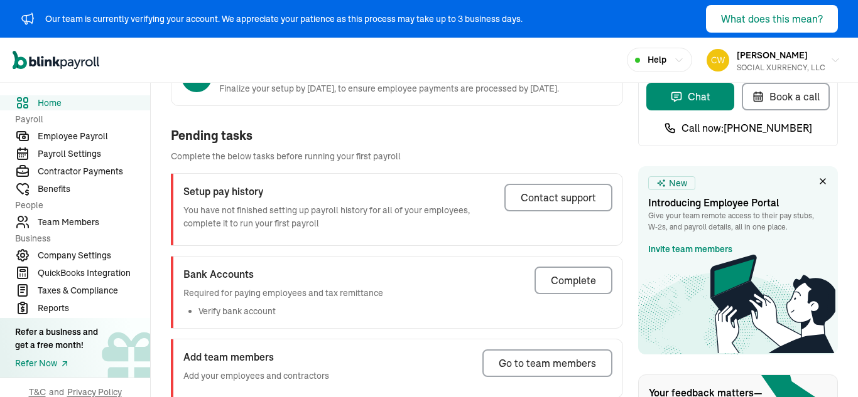
scroll to position [126, 0]
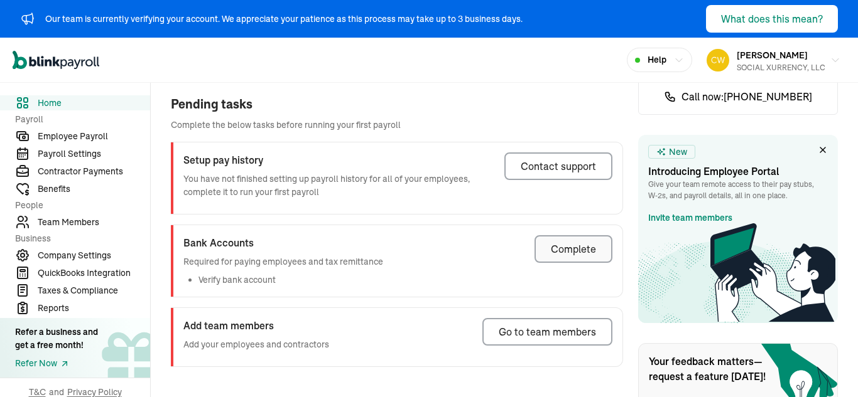
click at [552, 252] on div "Complete" at bounding box center [573, 249] width 45 height 15
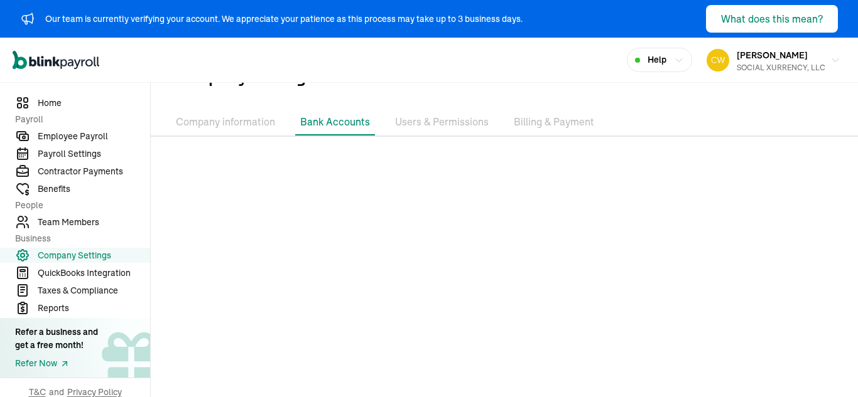
scroll to position [68, 0]
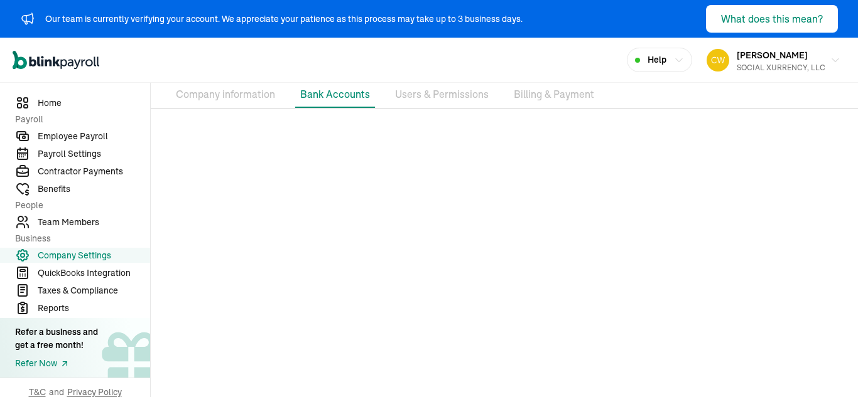
click at [224, 90] on li "Company information" at bounding box center [225, 95] width 109 height 26
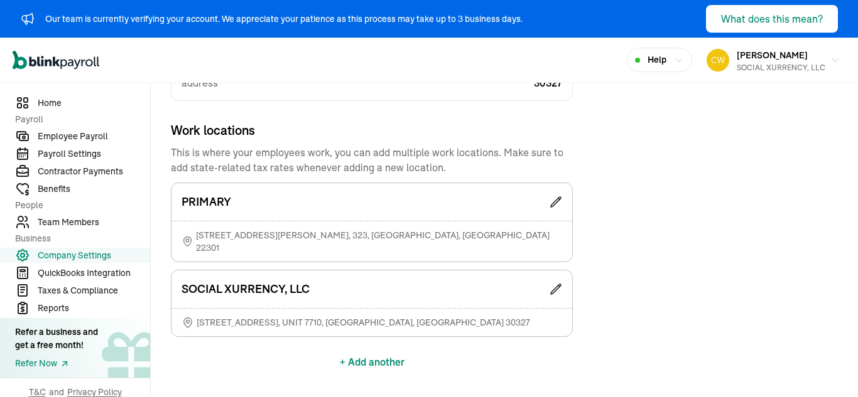
scroll to position [392, 0]
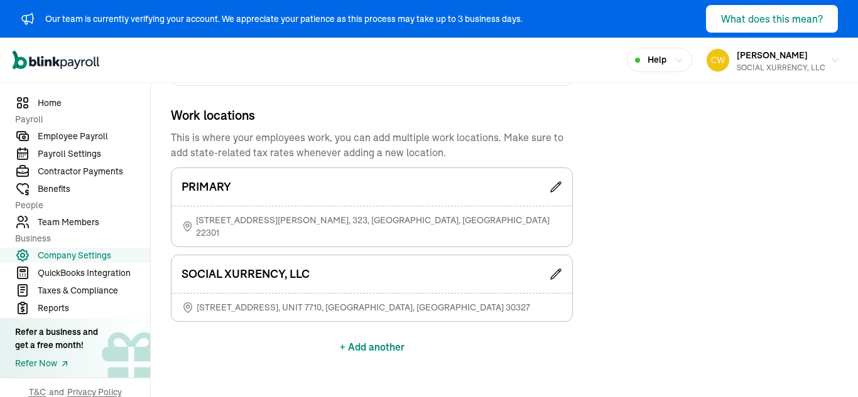
click at [400, 256] on div "SOCIAL XURRENCY, LLC" at bounding box center [371, 275] width 401 height 38
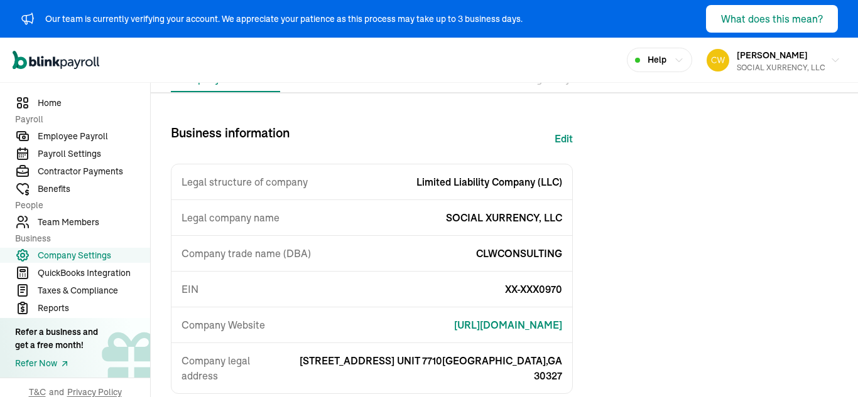
scroll to position [78, 0]
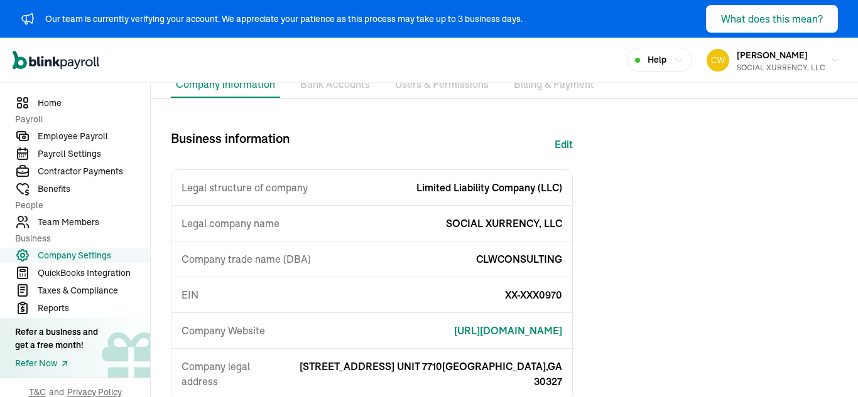
click at [566, 143] on button "Edit" at bounding box center [563, 144] width 18 height 30
select select "Limited Liability Company (LLC)"
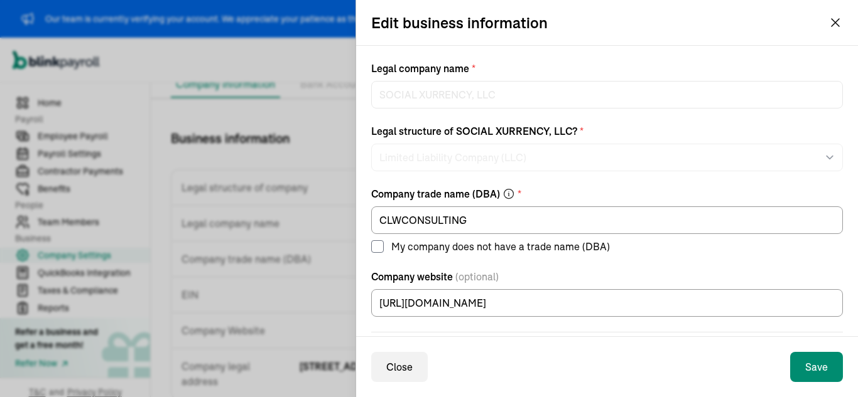
click at [385, 247] on label "My company does not have a trade name (DBA)" at bounding box center [607, 246] width 472 height 15
click at [384, 247] on input "My company does not have a trade name (DBA)" at bounding box center [377, 246] width 13 height 13
checkbox input "true"
click at [823, 369] on button "Save" at bounding box center [816, 367] width 53 height 30
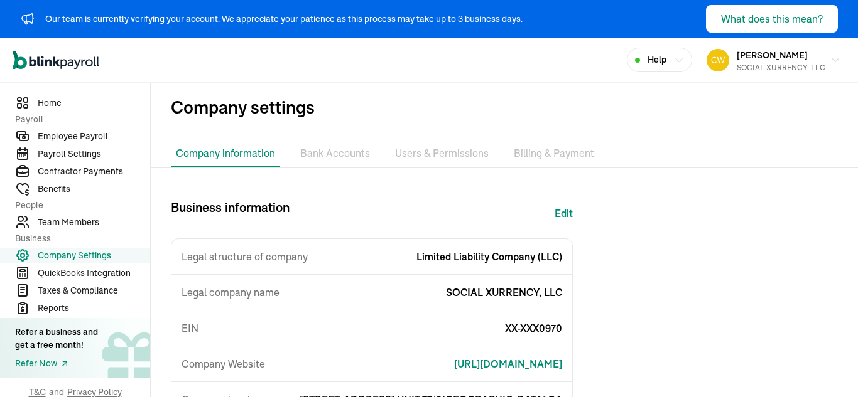
scroll to position [0, 0]
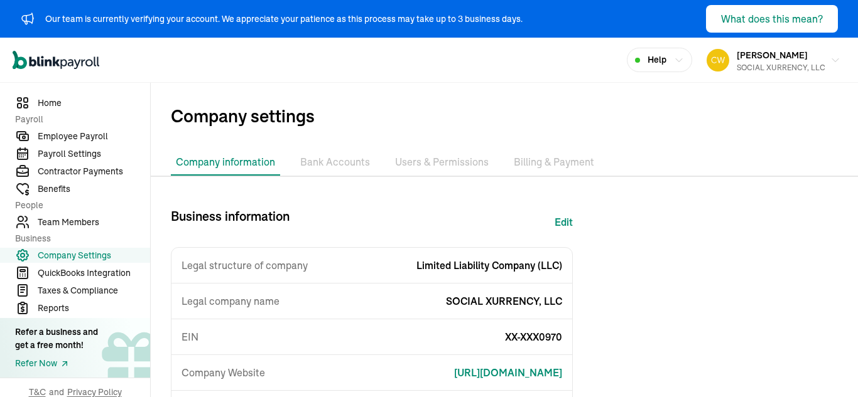
click at [439, 158] on li "Users & Permissions" at bounding box center [442, 162] width 104 height 26
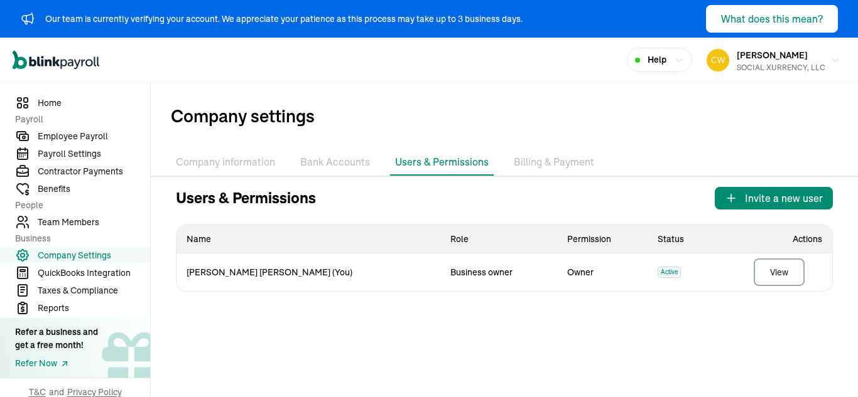
click at [551, 161] on li "Billing & Payment" at bounding box center [554, 162] width 90 height 26
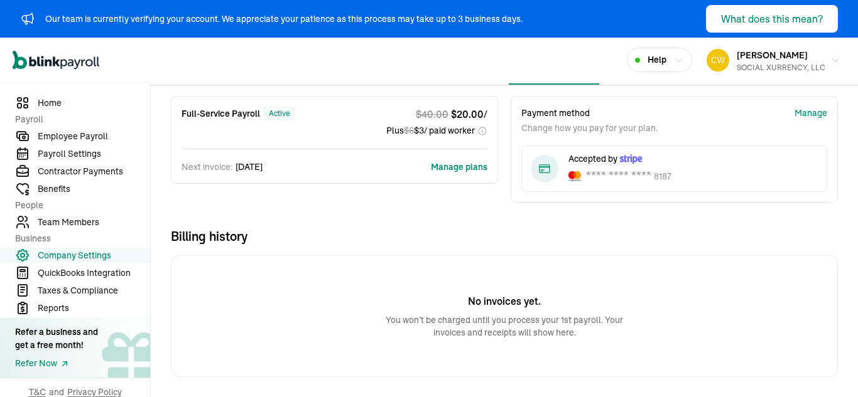
scroll to position [28, 0]
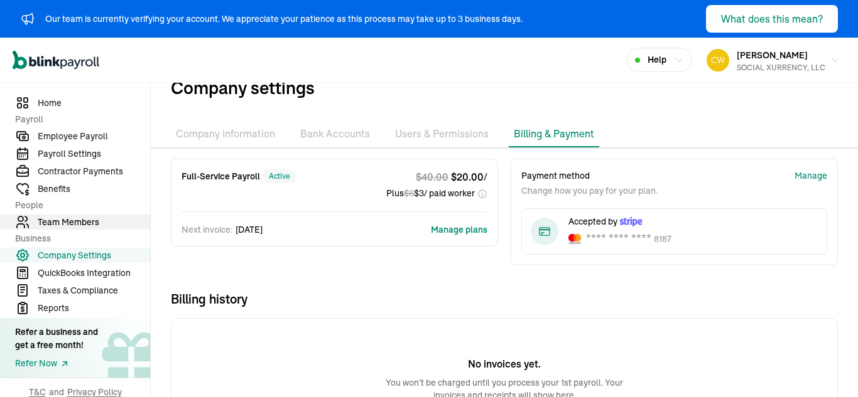
click at [76, 216] on span "Team Members" at bounding box center [94, 222] width 112 height 13
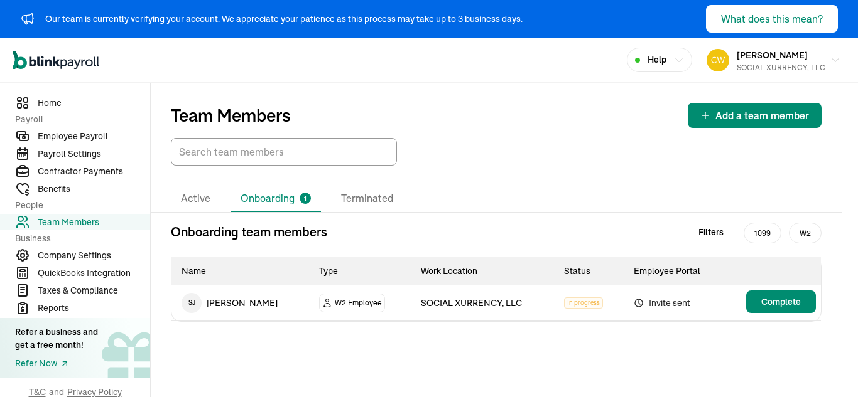
click at [283, 197] on li "Onboarding 1" at bounding box center [275, 199] width 90 height 26
click at [195, 197] on li "Active" at bounding box center [196, 199] width 50 height 26
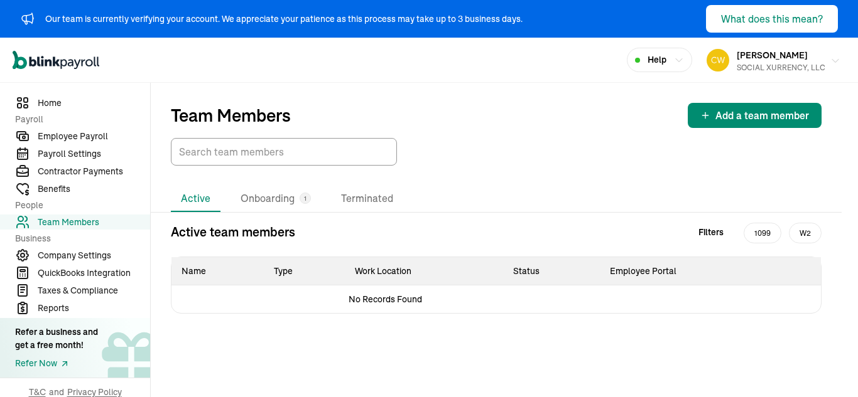
click at [826, 53] on button "[PERSON_NAME] SOCIAL XURRENCY, LLC" at bounding box center [773, 60] width 144 height 31
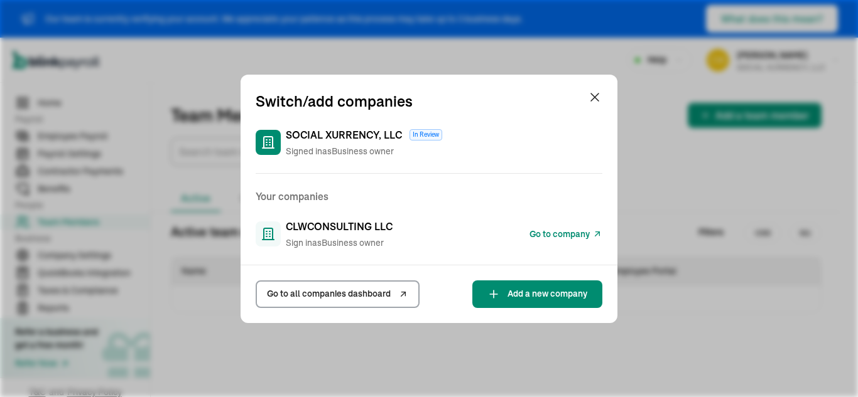
click at [360, 237] on span "Sign in as Business owner" at bounding box center [339, 243] width 107 height 13
click at [577, 231] on span "Go to company" at bounding box center [559, 234] width 60 height 13
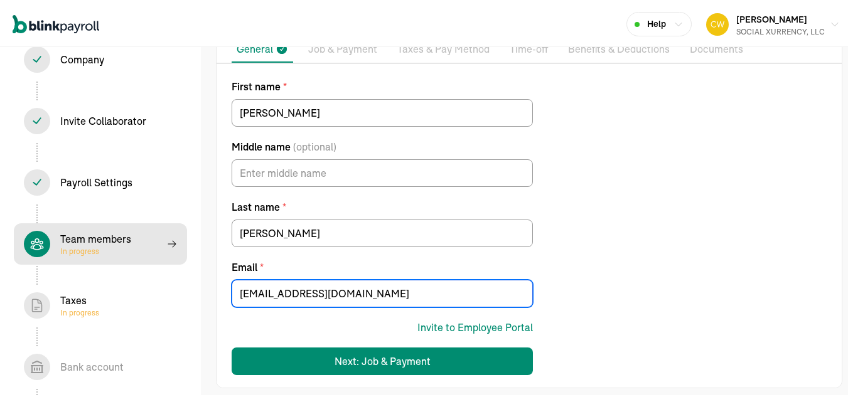
scroll to position [119, 0]
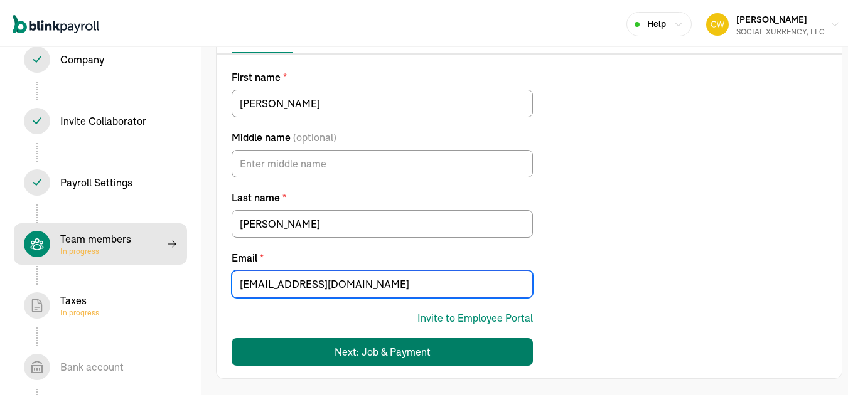
type input "[EMAIL_ADDRESS][DOMAIN_NAME]"
click at [422, 356] on div "Next: Job & Payment" at bounding box center [383, 350] width 96 height 15
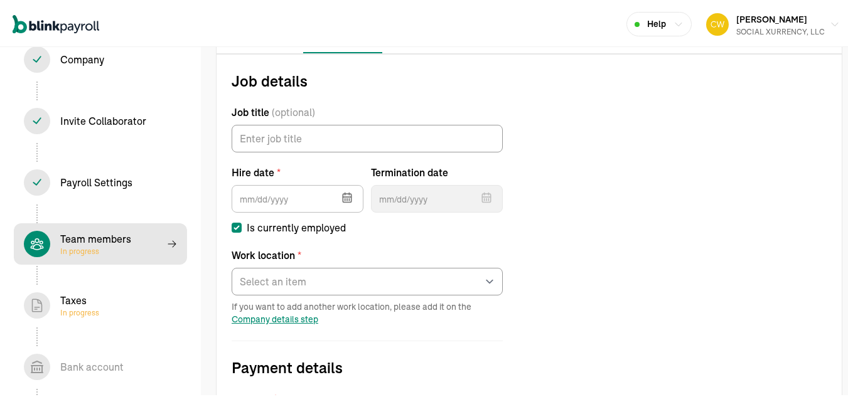
scroll to position [144, 0]
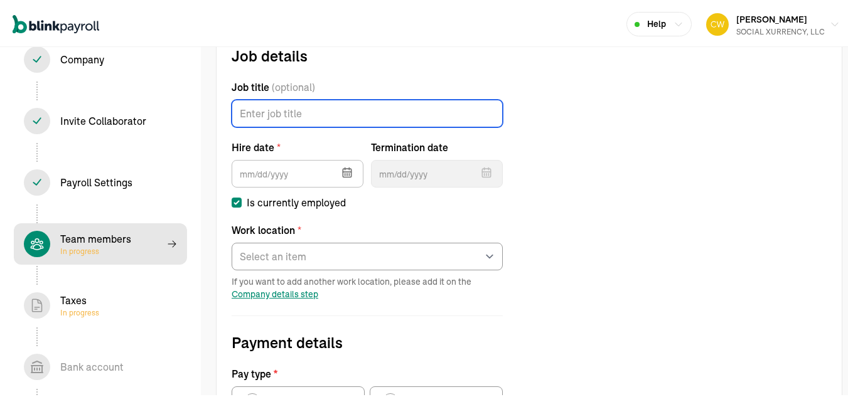
click at [322, 114] on input "Job title (optional)" at bounding box center [367, 112] width 271 height 28
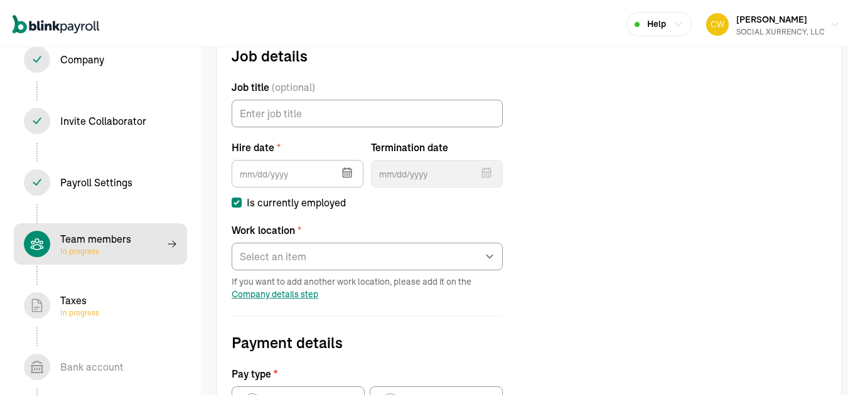
click at [350, 175] on icon "button" at bounding box center [347, 171] width 8 height 8
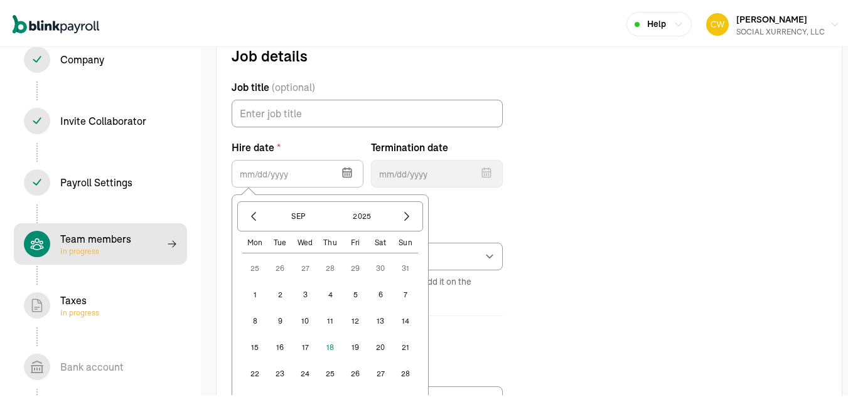
click at [254, 346] on button "15" at bounding box center [254, 345] width 25 height 25
type input "[DATE]"
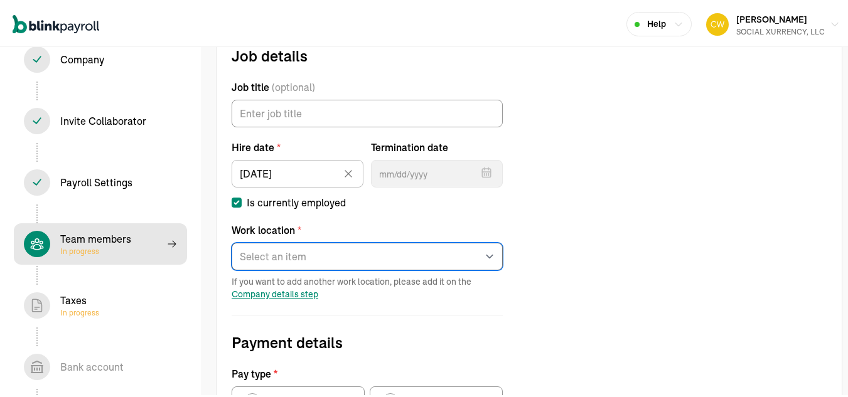
click at [271, 257] on select "Select an item PRIMARY Works from home" at bounding box center [367, 255] width 271 height 28
select select "Works from home"
click at [232, 241] on select "Select an item PRIMARY Works from home" at bounding box center [367, 255] width 271 height 28
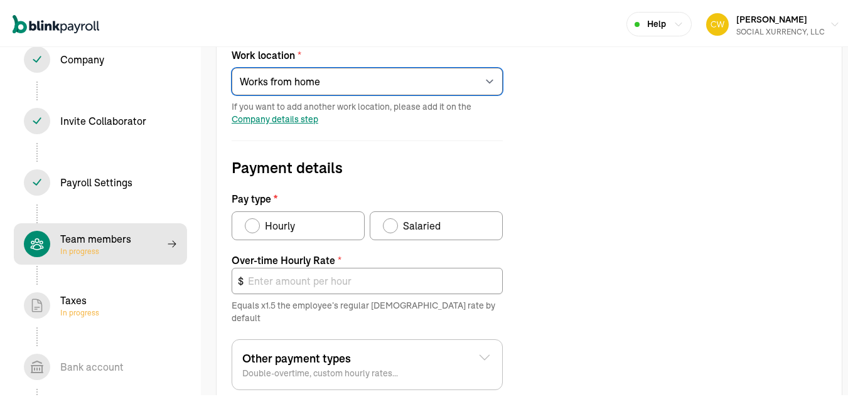
scroll to position [332, 0]
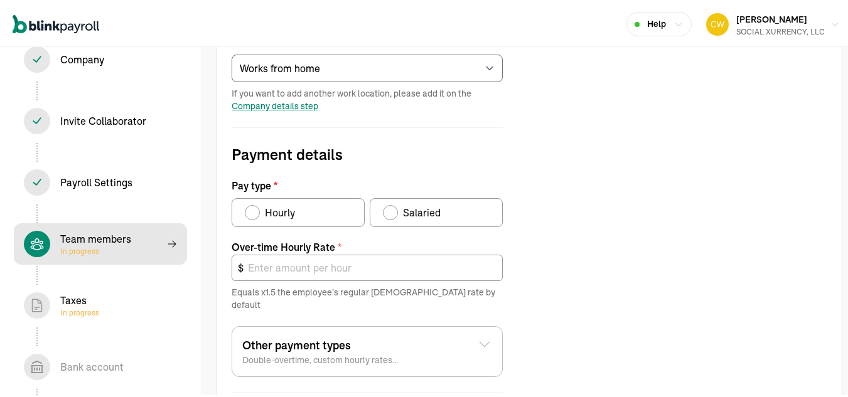
click at [391, 212] on div "Pay type" at bounding box center [390, 211] width 10 height 10
click at [391, 212] on input "Salaried" at bounding box center [387, 208] width 10 height 10
radio input "true"
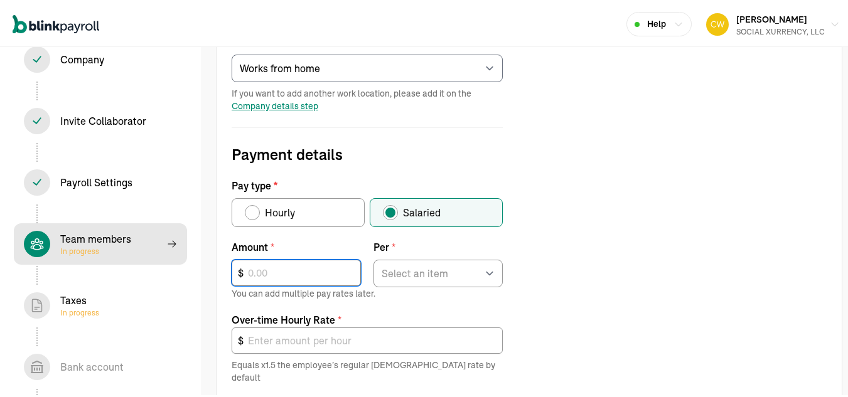
click at [280, 275] on input "text" at bounding box center [296, 271] width 129 height 26
type input "110,898"
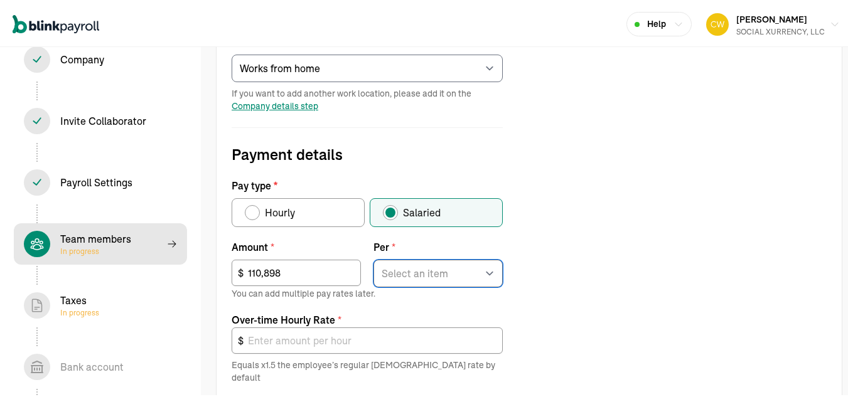
click at [434, 266] on select "Select an item Hour Week Month Year" at bounding box center [438, 272] width 129 height 28
select select "4"
click at [374, 258] on select "Select an item Hour Week Month Year" at bounding box center [438, 272] width 129 height 28
type input "79.97"
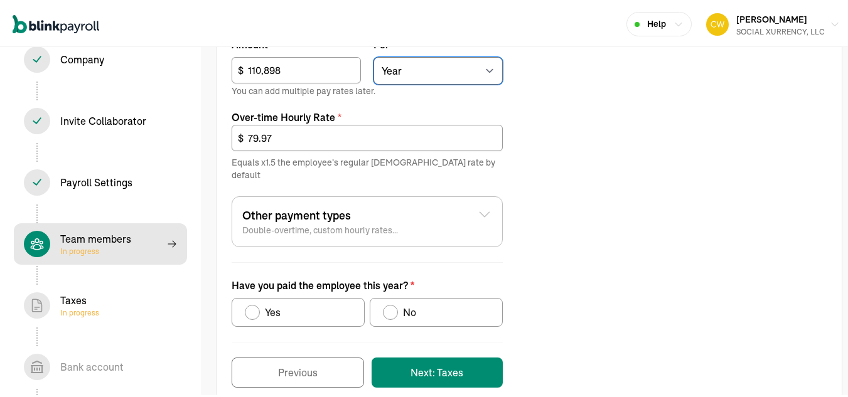
scroll to position [544, 0]
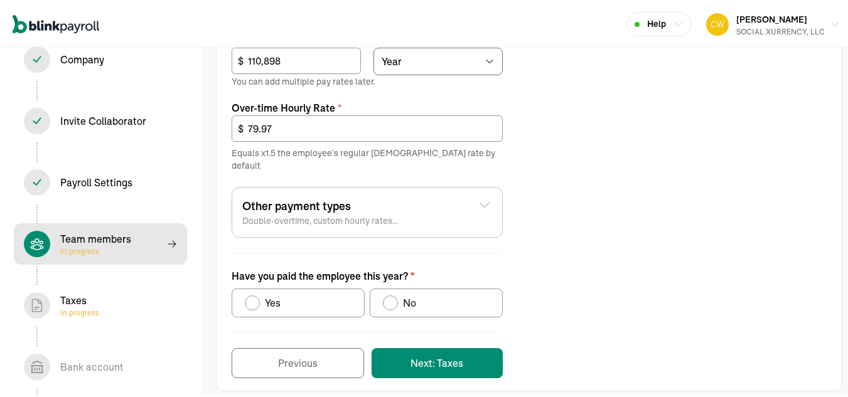
click at [489, 196] on icon at bounding box center [484, 203] width 15 height 15
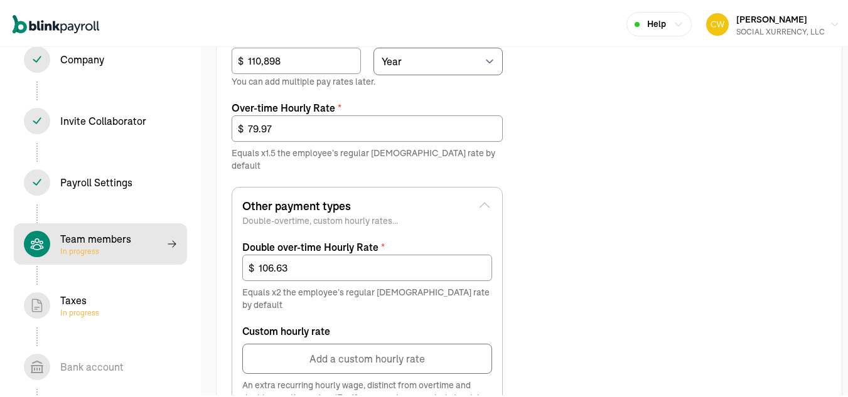
click at [489, 196] on icon at bounding box center [484, 203] width 15 height 15
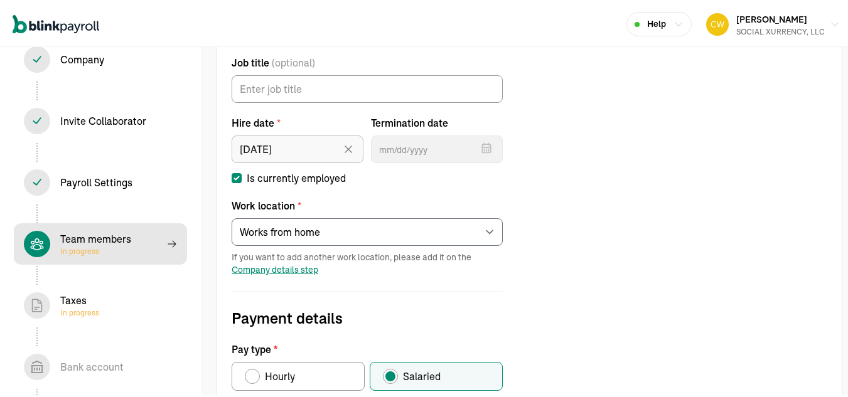
scroll to position [168, 0]
click at [355, 151] on div at bounding box center [352, 148] width 15 height 33
click at [299, 155] on input "[DATE]" at bounding box center [298, 148] width 132 height 28
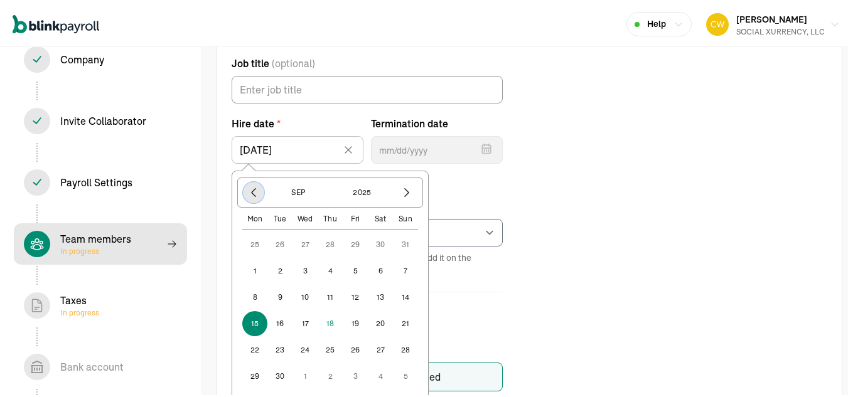
click at [251, 194] on icon "button" at bounding box center [253, 191] width 13 height 13
click at [251, 193] on icon "button" at bounding box center [253, 191] width 13 height 13
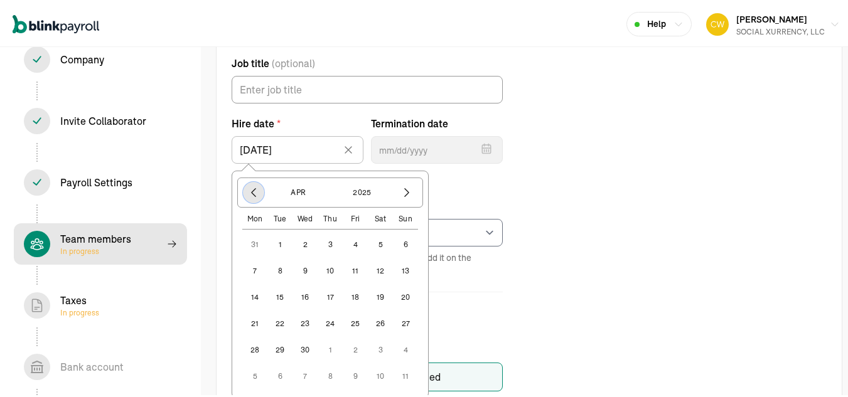
click at [251, 193] on icon "button" at bounding box center [253, 191] width 13 height 13
click at [331, 320] on button "23" at bounding box center [330, 322] width 25 height 25
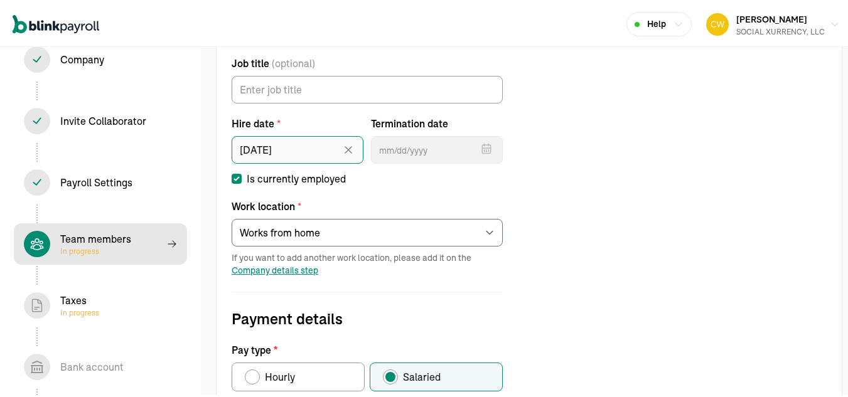
click at [291, 151] on input "[DATE]" at bounding box center [298, 148] width 132 height 28
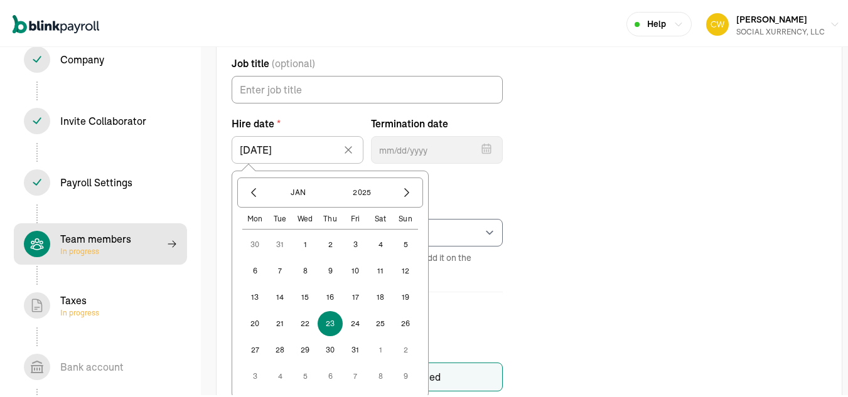
click at [306, 239] on button "1" at bounding box center [305, 242] width 25 height 25
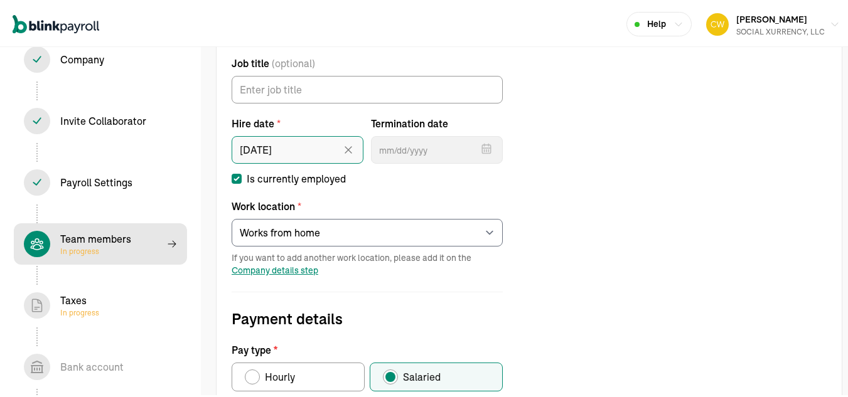
click at [318, 148] on input "[DATE]" at bounding box center [298, 148] width 132 height 28
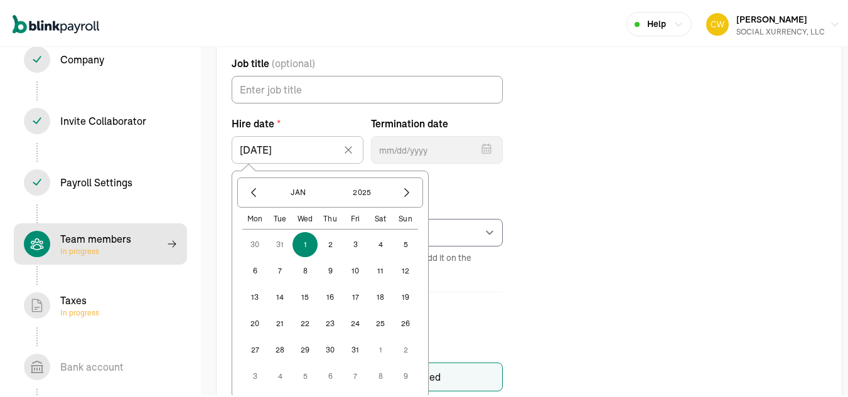
click at [308, 298] on button "15" at bounding box center [305, 295] width 25 height 25
type input "[DATE]"
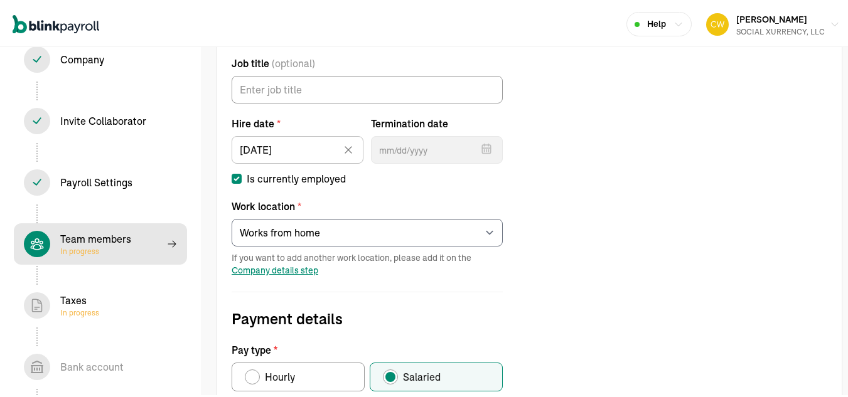
click at [403, 183] on label "Is currently employed" at bounding box center [367, 177] width 271 height 15
click at [242, 182] on input "Is currently employed" at bounding box center [237, 177] width 10 height 10
click at [423, 184] on label "Is currently employed" at bounding box center [367, 177] width 271 height 15
click at [242, 182] on input "Is currently employed" at bounding box center [237, 177] width 10 height 10
checkbox input "true"
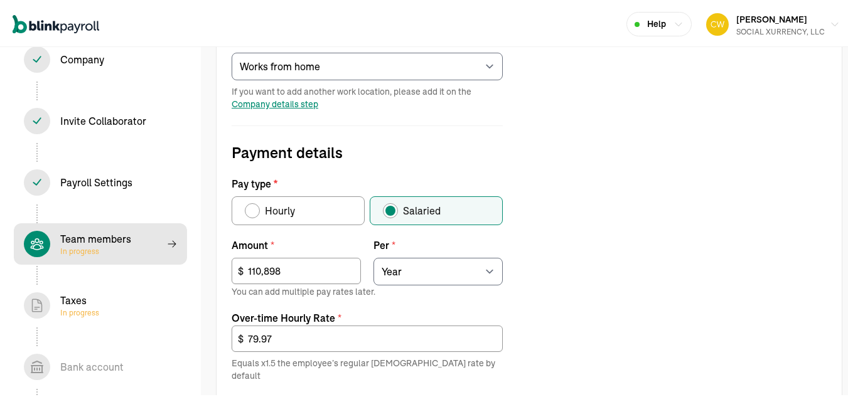
scroll to position [356, 0]
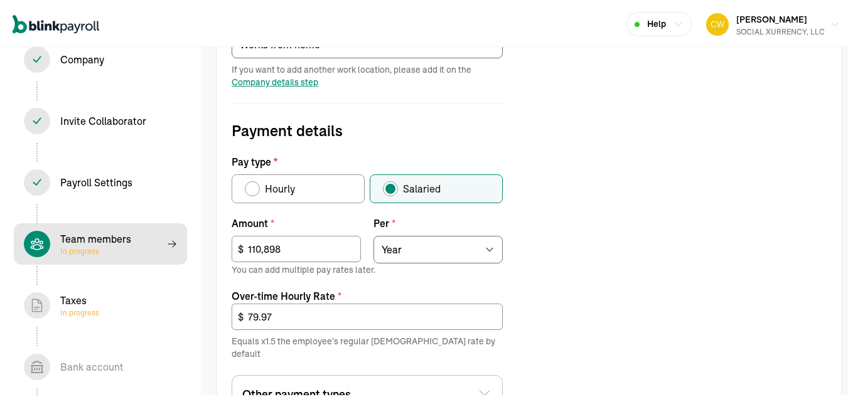
click at [291, 82] on span "Company details step" at bounding box center [275, 80] width 87 height 11
select select "Limited Liability Company (LLC)"
select select "Other"
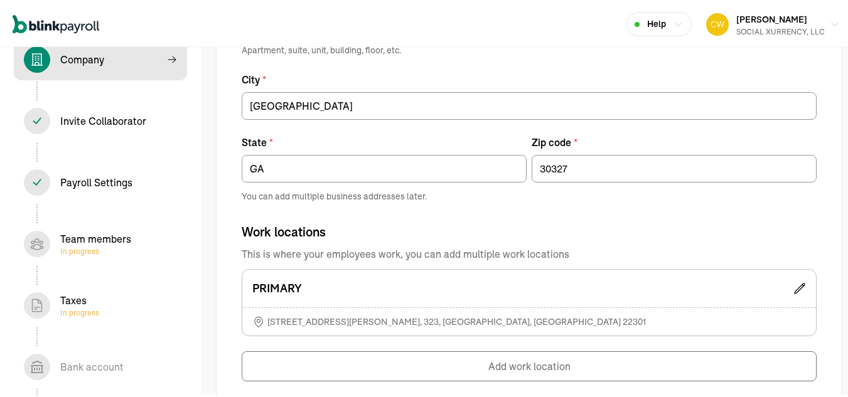
scroll to position [841, 0]
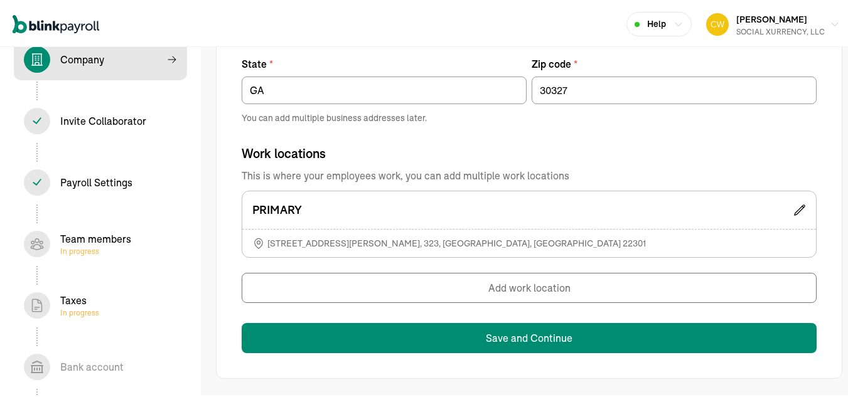
click at [535, 293] on button "Add work location" at bounding box center [529, 286] width 575 height 30
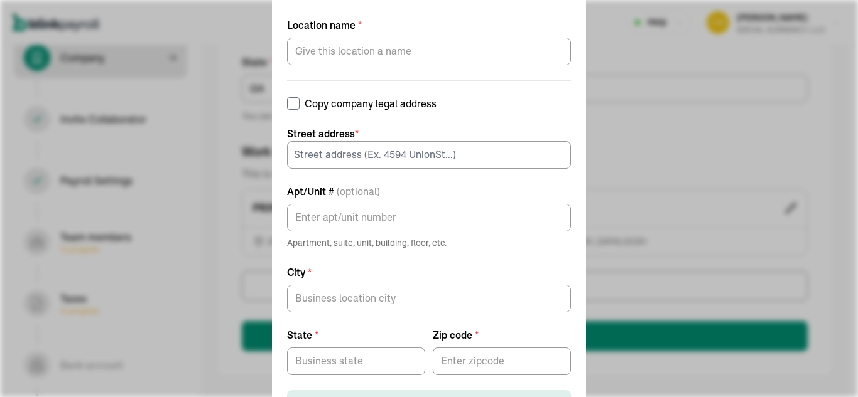
click at [299, 101] on input "Copy company legal address" at bounding box center [293, 103] width 13 height 13
checkbox input "true"
type input "[STREET_ADDRESS]"
type input "UNIT 7710"
type input "[GEOGRAPHIC_DATA]"
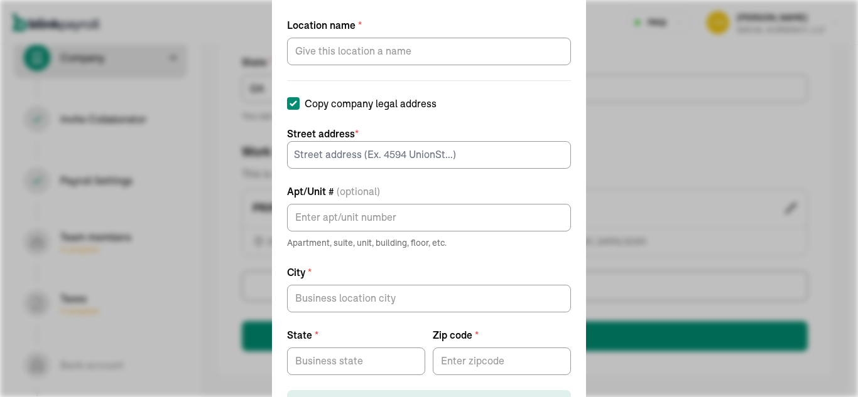
type input "GA"
type input "30327"
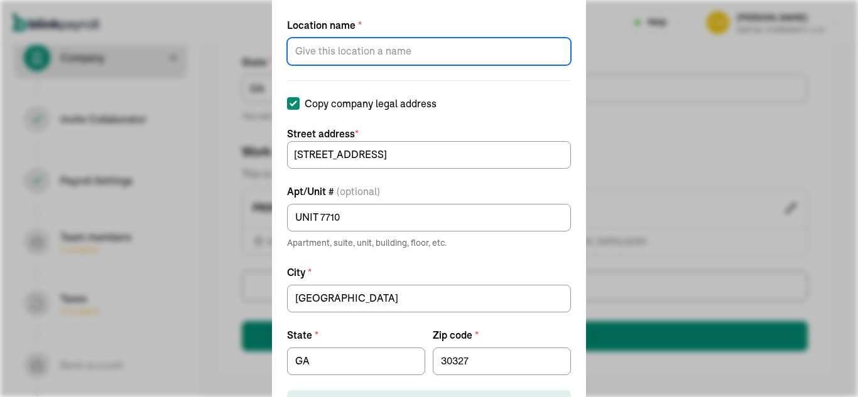
click at [382, 54] on input "Location name *" at bounding box center [429, 52] width 284 height 28
type input "SOCIAL XURRENCY, LLC"
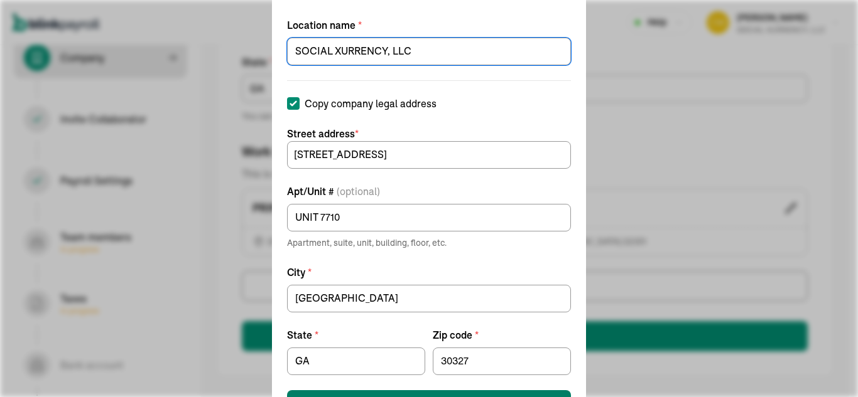
click at [527, 393] on button "Save work location" at bounding box center [429, 405] width 284 height 28
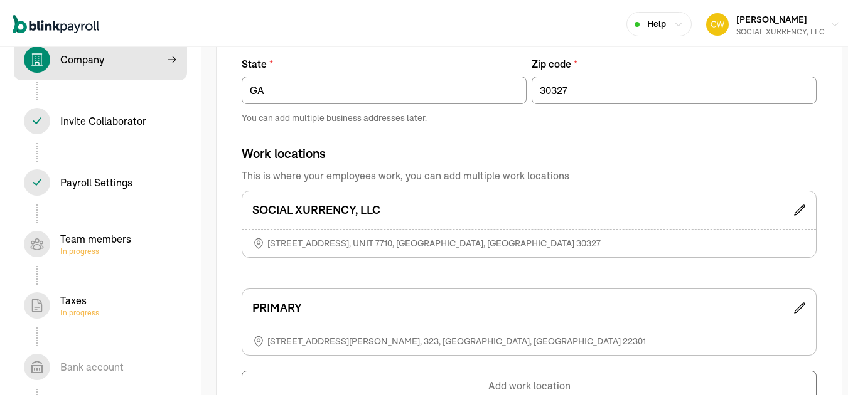
scroll to position [939, 0]
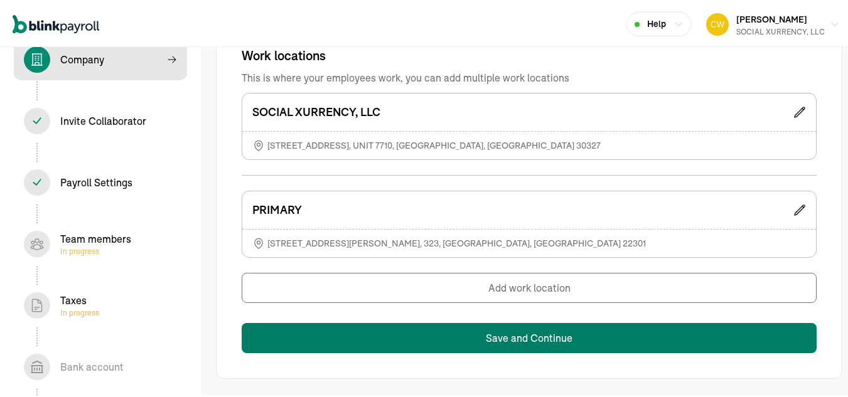
click at [528, 337] on button "Save and Continue" at bounding box center [529, 336] width 575 height 30
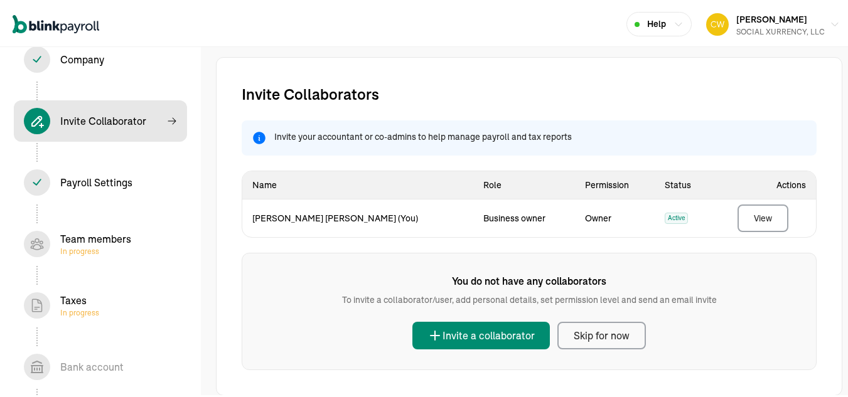
click at [87, 239] on div "Team members In progress" at bounding box center [95, 242] width 71 height 25
select select "employee"
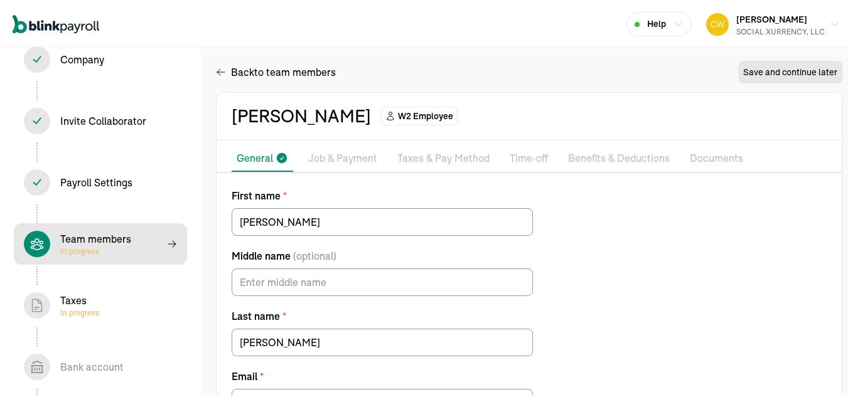
click at [351, 164] on p "Job & Payment" at bounding box center [342, 157] width 69 height 16
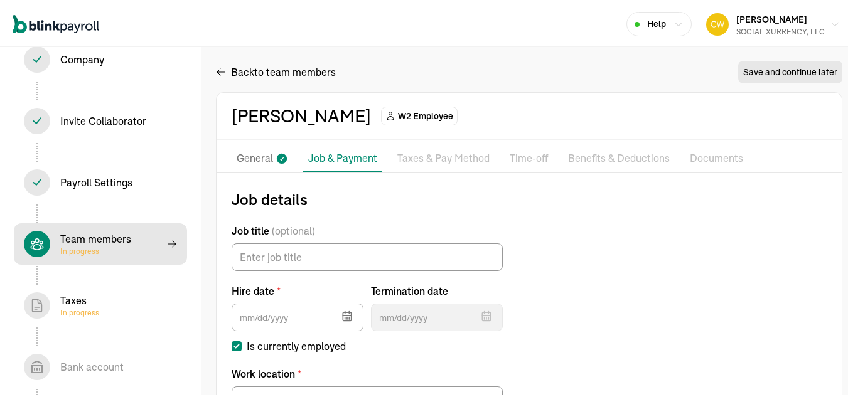
scroll to position [144, 0]
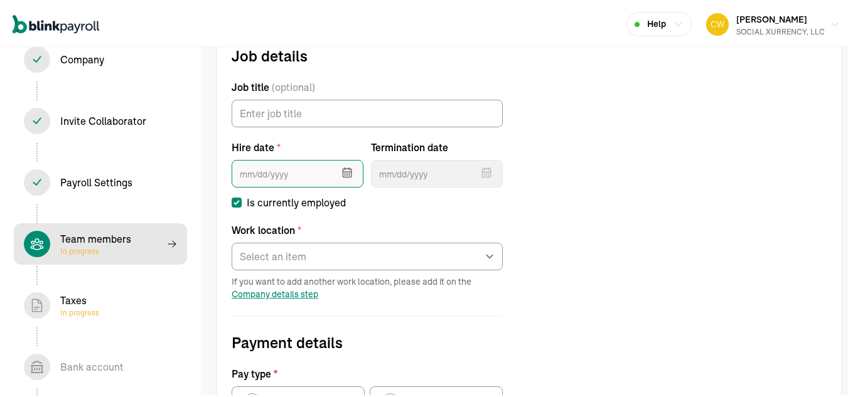
click at [294, 173] on input "text" at bounding box center [298, 172] width 132 height 28
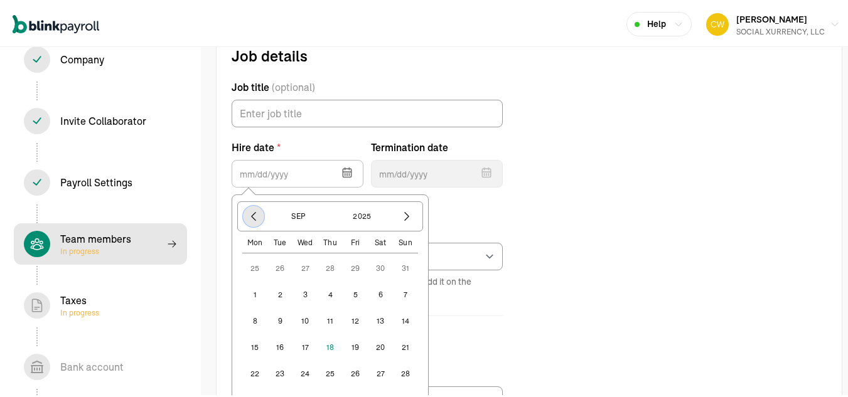
click at [253, 218] on icon "button" at bounding box center [253, 214] width 13 height 13
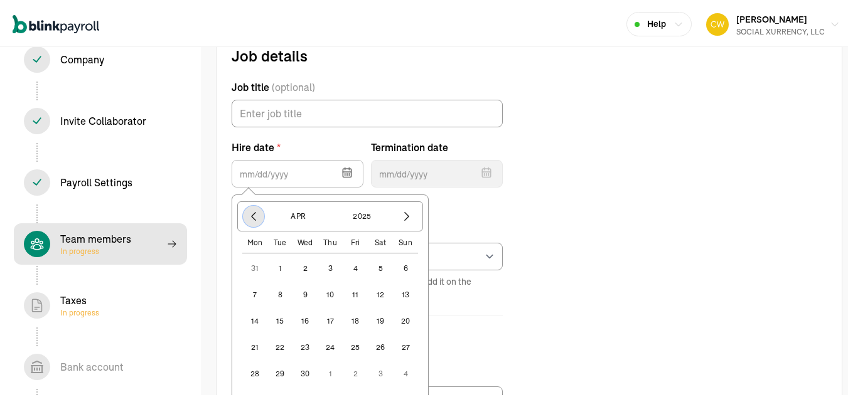
click at [253, 218] on icon "button" at bounding box center [253, 214] width 13 height 13
click at [330, 266] on button "2" at bounding box center [330, 266] width 25 height 25
type input "[DATE]"
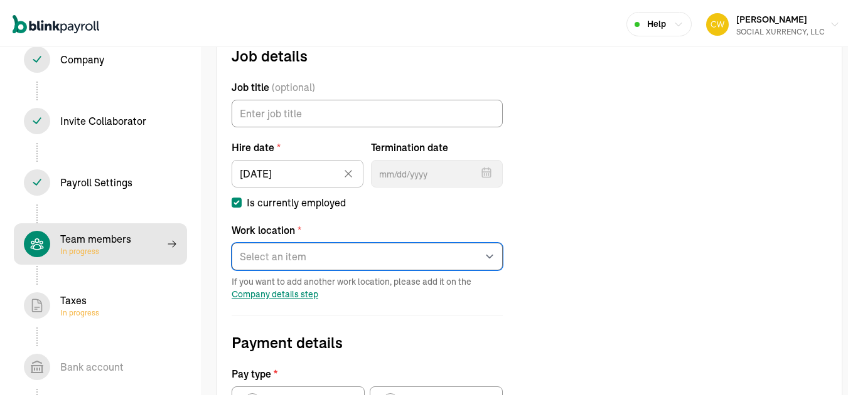
click at [300, 254] on select "Select an item PRIMARY SOCIAL XURRENCY, LLC Works from home" at bounding box center [367, 255] width 271 height 28
select select "[STREET_ADDRESS]"
click at [232, 241] on select "Select an item PRIMARY SOCIAL XURRENCY, LLC Works from home" at bounding box center [367, 255] width 271 height 28
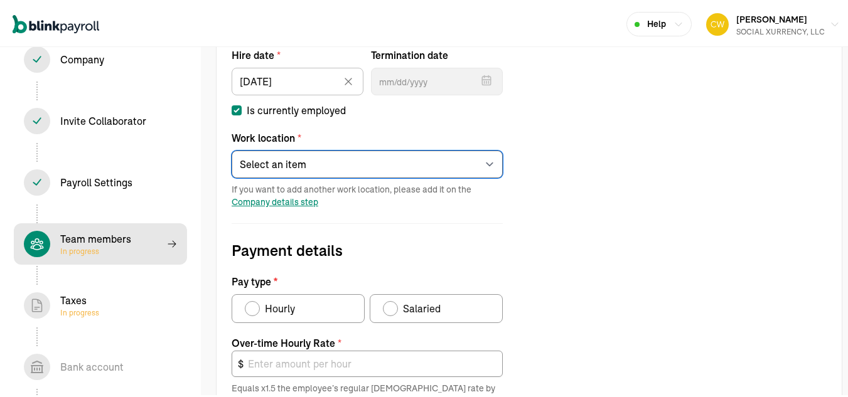
scroll to position [269, 0]
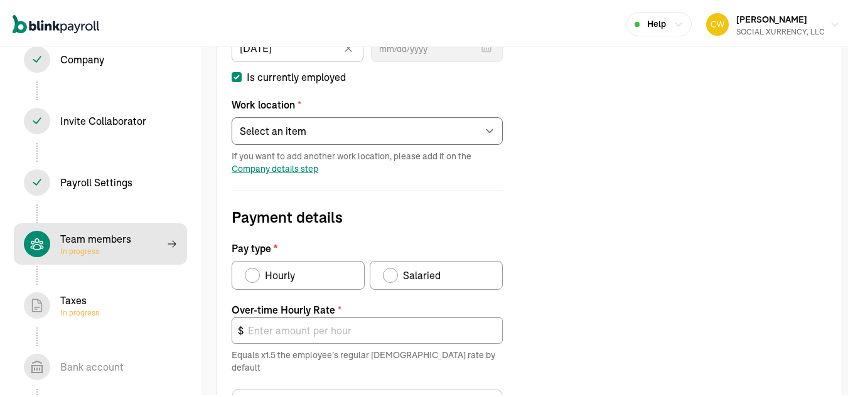
click at [399, 274] on div "Salaried" at bounding box center [419, 273] width 43 height 15
click at [392, 274] on input "Salaried" at bounding box center [387, 271] width 10 height 10
radio input "true"
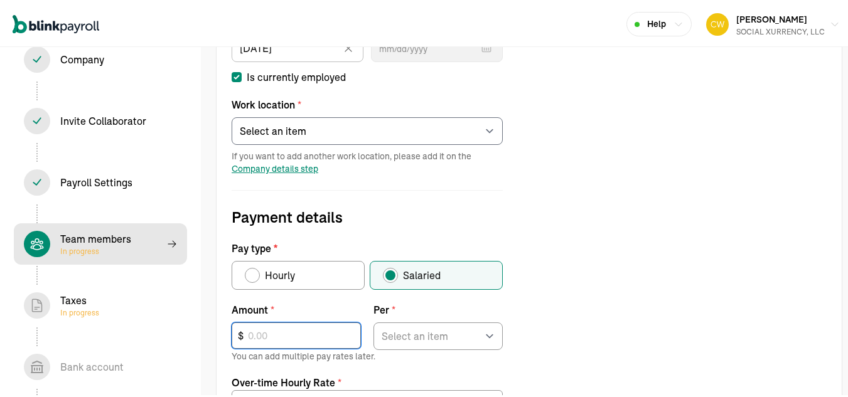
click at [266, 332] on input "text" at bounding box center [296, 334] width 129 height 26
type input "110,898"
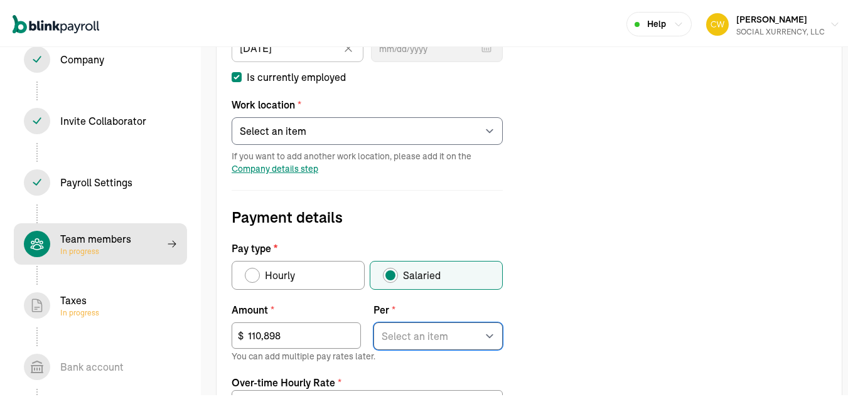
click at [426, 333] on select "Select an item Hour Week Month Year" at bounding box center [438, 335] width 129 height 28
select select "4"
click at [374, 321] on select "Select an item Hour Week Month Year" at bounding box center [438, 335] width 129 height 28
type input "79.97"
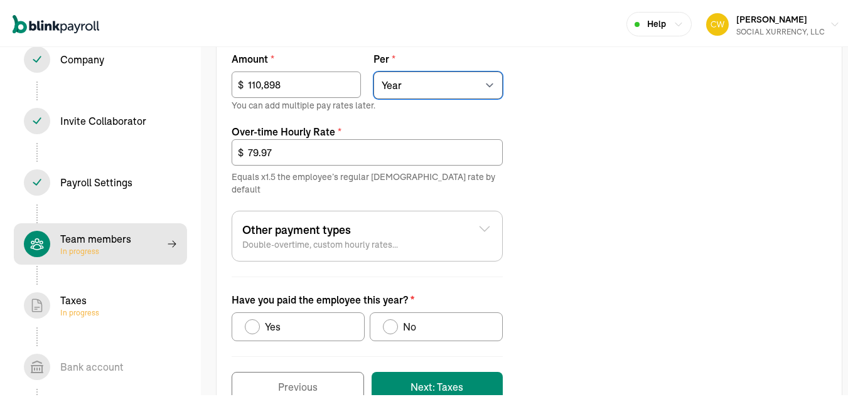
scroll to position [544, 0]
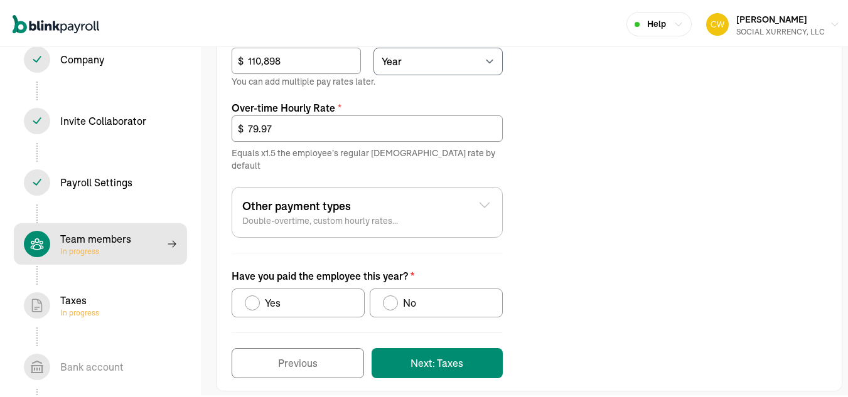
click at [247, 294] on div "Have you paid the employee this year?" at bounding box center [252, 301] width 15 height 15
click at [247, 293] on input "Yes" at bounding box center [249, 298] width 10 height 10
radio input "true"
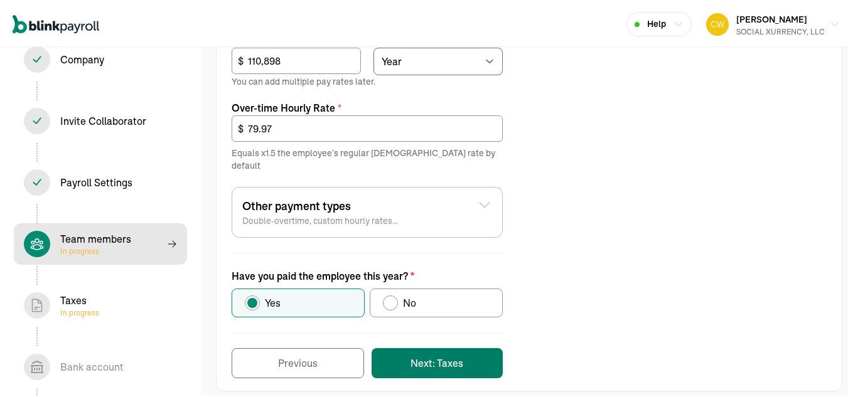
click at [441, 353] on button "Next: Taxes" at bounding box center [437, 362] width 131 height 30
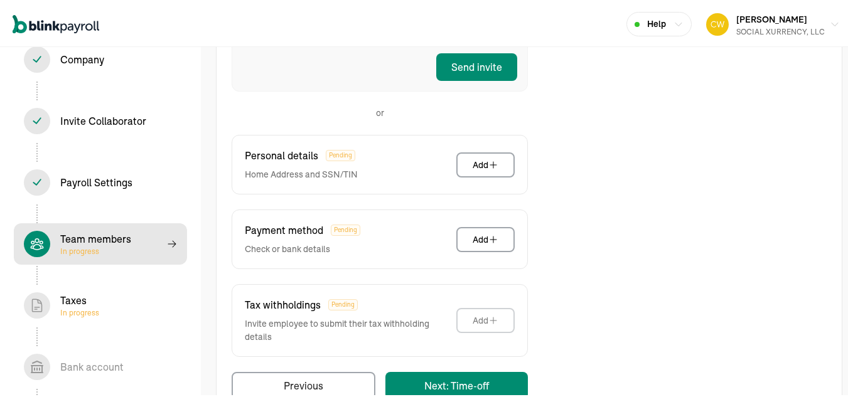
scroll to position [207, 0]
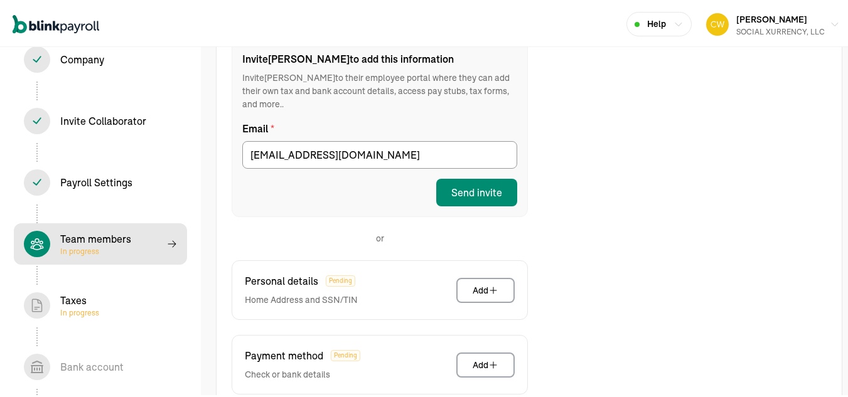
click at [485, 197] on div "Send invite" at bounding box center [476, 190] width 51 height 15
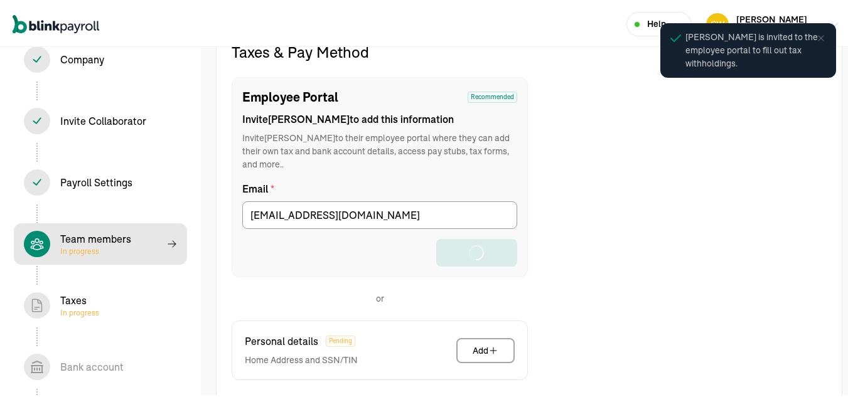
scroll to position [144, 0]
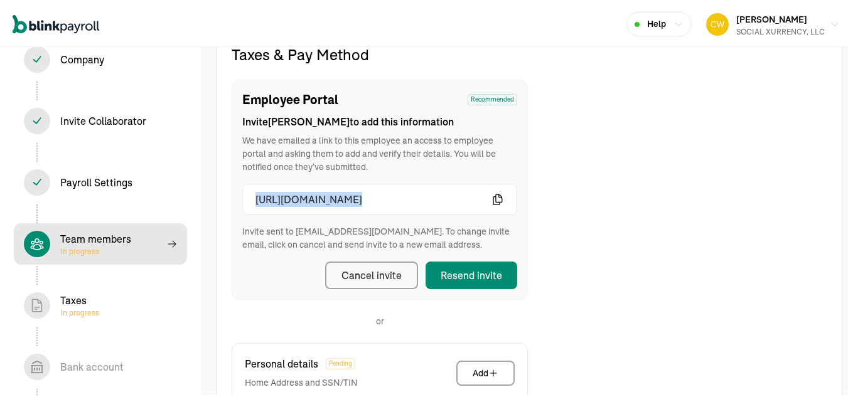
drag, startPoint x: 254, startPoint y: 195, endPoint x: 636, endPoint y: 202, distance: 382.4
click at [636, 202] on div "Taxes & Pay Method Employee Portal Recommended Invite [PERSON_NAME] to add this…" at bounding box center [529, 325] width 625 height 564
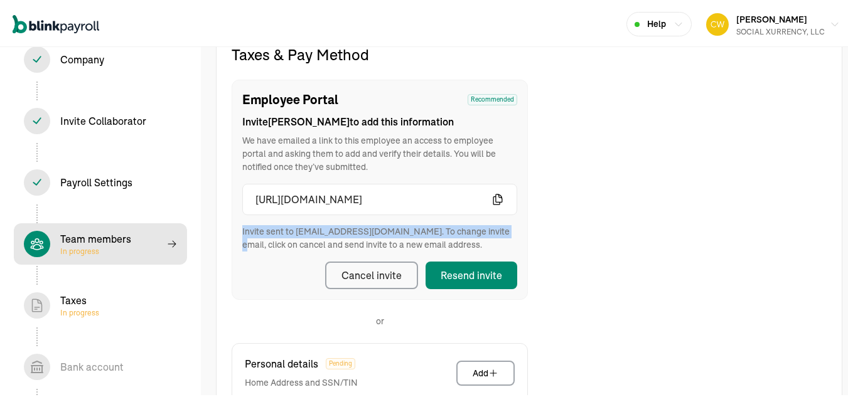
drag, startPoint x: 541, startPoint y: 217, endPoint x: 595, endPoint y: 208, distance: 55.3
click at [560, 215] on div "Taxes & Pay Method Employee Portal Recommended Invite [PERSON_NAME] to add this…" at bounding box center [529, 325] width 625 height 564
click at [500, 198] on icon "button" at bounding box center [498, 197] width 13 height 13
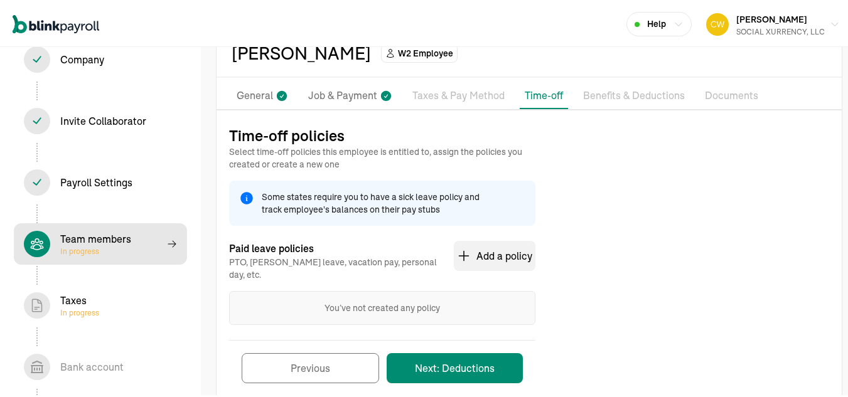
scroll to position [83, 0]
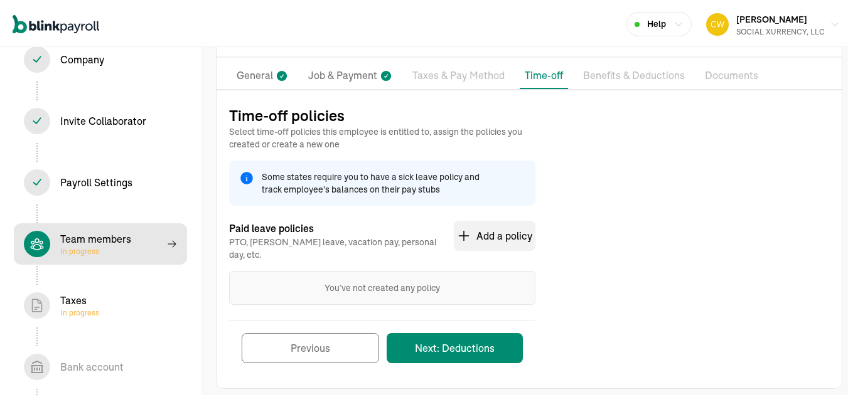
click at [485, 344] on button "Next: Deductions" at bounding box center [455, 346] width 136 height 30
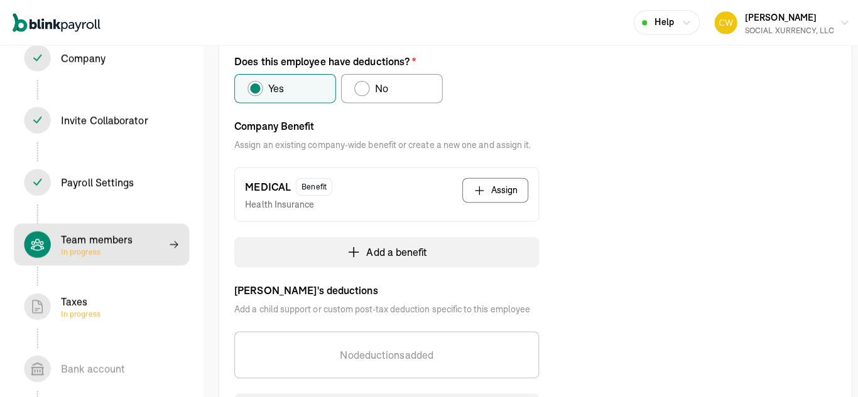
scroll to position [207, 0]
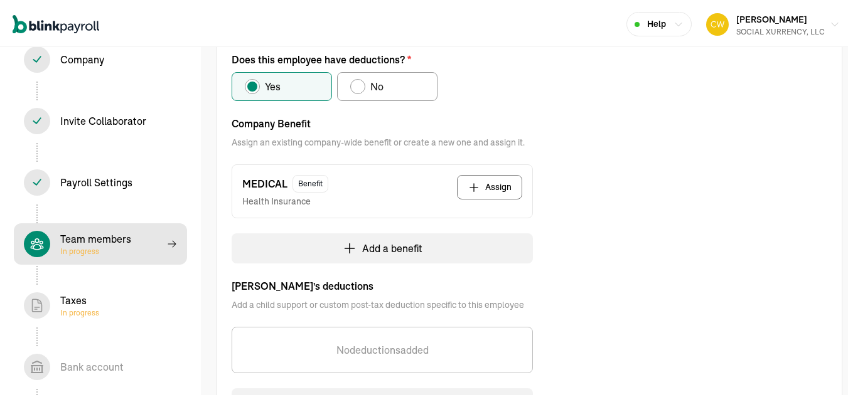
click at [490, 181] on button "Assign" at bounding box center [489, 185] width 65 height 24
select select "pay_period"
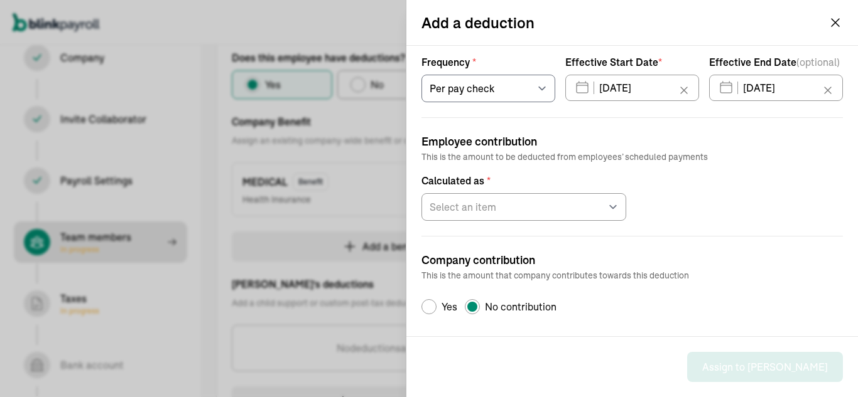
scroll to position [127, 0]
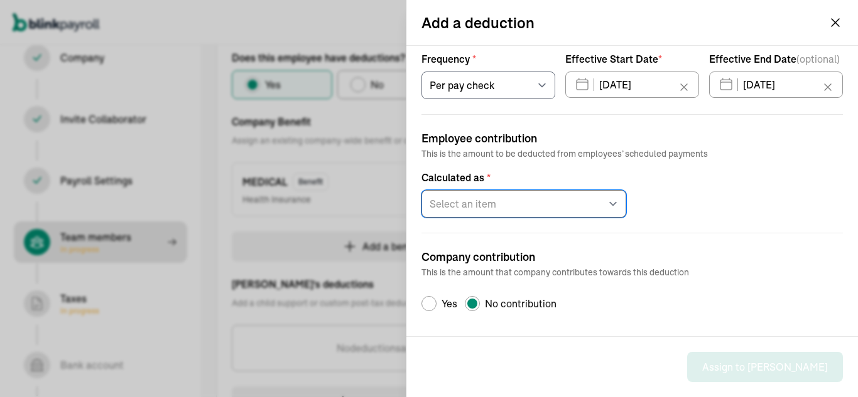
click at [569, 208] on select "Select an item Fixed amount Percentage of gross pay" at bounding box center [523, 204] width 205 height 28
select select "2"
click at [421, 190] on select "Select an item Fixed amount Percentage of gross pay" at bounding box center [523, 204] width 205 height 28
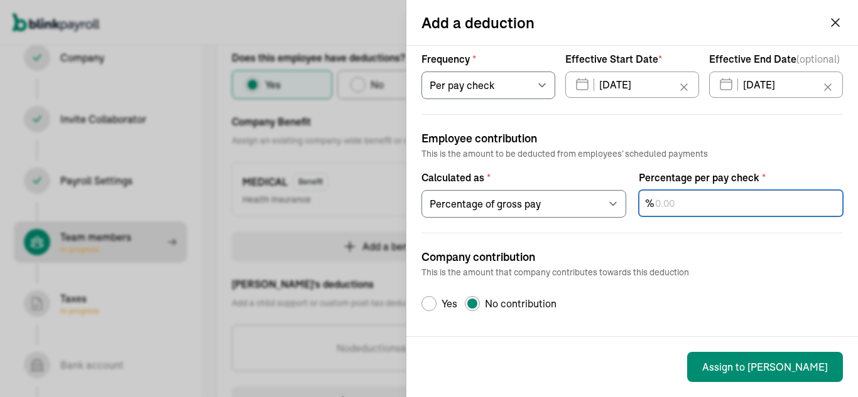
click at [666, 199] on input "text" at bounding box center [741, 203] width 205 height 26
type input "6"
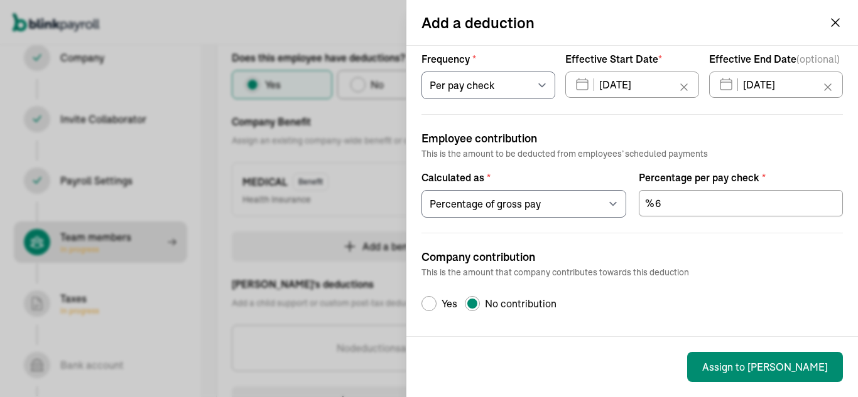
click at [682, 242] on div "Company contribution This is the amount that company contributes towards this d…" at bounding box center [631, 272] width 421 height 78
click at [427, 299] on div "Default Radio Group Label" at bounding box center [429, 304] width 10 height 10
radio input "true"
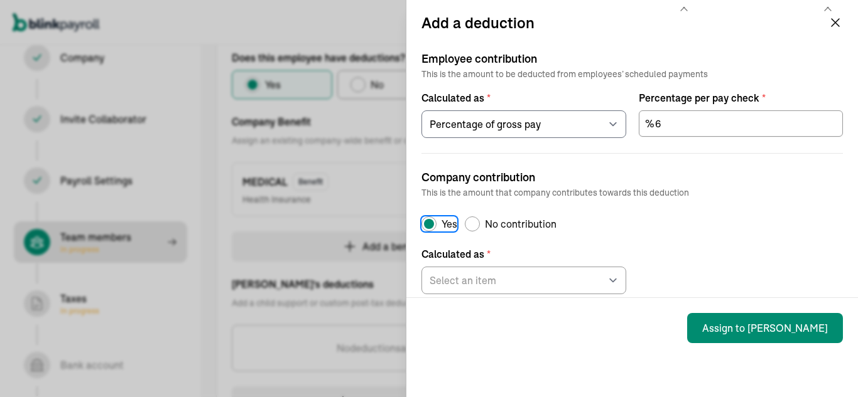
scroll to position [190, 0]
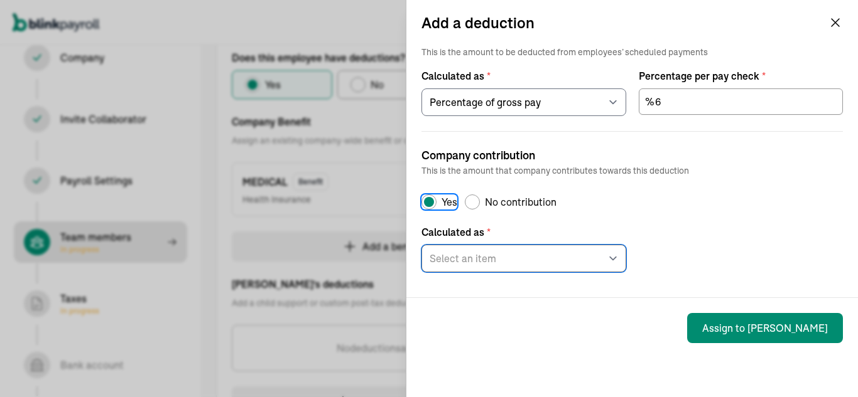
click at [527, 266] on select "Select an item Fixed amount Percentage of gross pay" at bounding box center [523, 259] width 205 height 28
select select "2"
click at [421, 245] on select "Select an item Fixed amount Percentage of gross pay" at bounding box center [523, 259] width 205 height 28
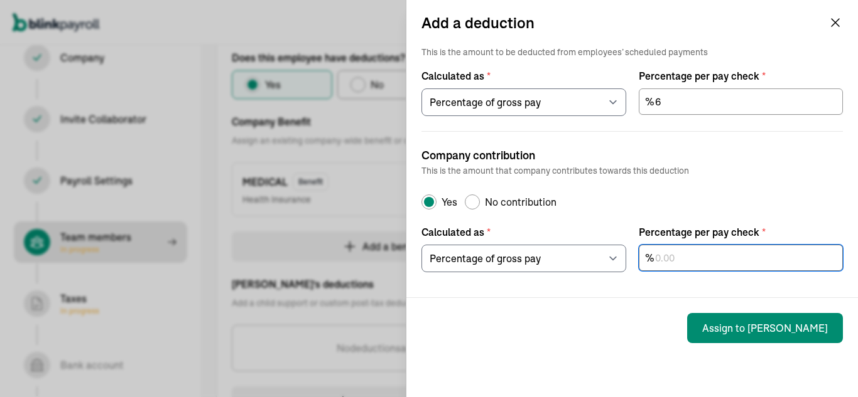
click at [694, 263] on input "text" at bounding box center [741, 258] width 205 height 26
type input "94"
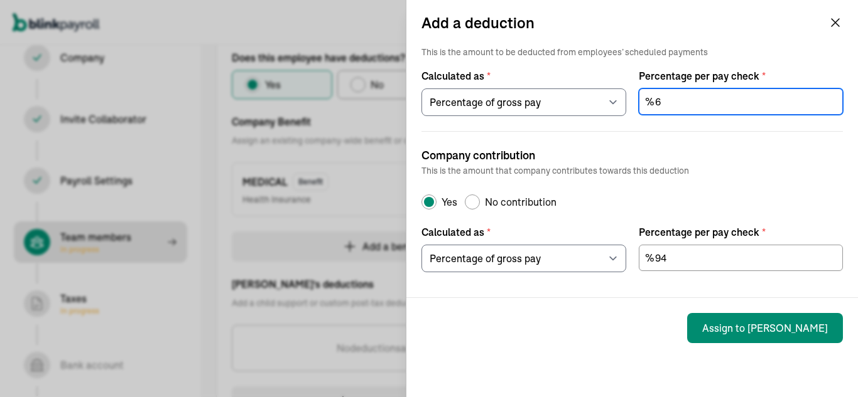
drag, startPoint x: 657, startPoint y: 104, endPoint x: 590, endPoint y: 99, distance: 68.0
click at [608, 107] on div "Calculated as * Select an item Fixed amount Percentage of gross pay Percentage …" at bounding box center [631, 87] width 421 height 58
type input "0"
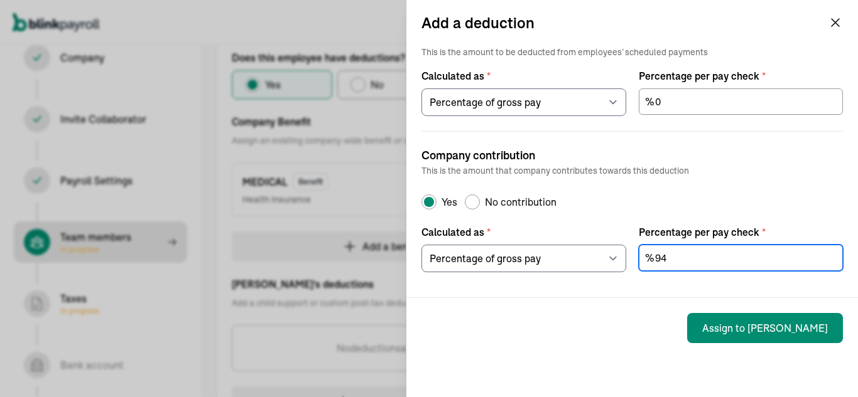
drag, startPoint x: 671, startPoint y: 257, endPoint x: 619, endPoint y: 252, distance: 52.4
click at [647, 261] on input "94" at bounding box center [741, 258] width 205 height 26
type input "100"
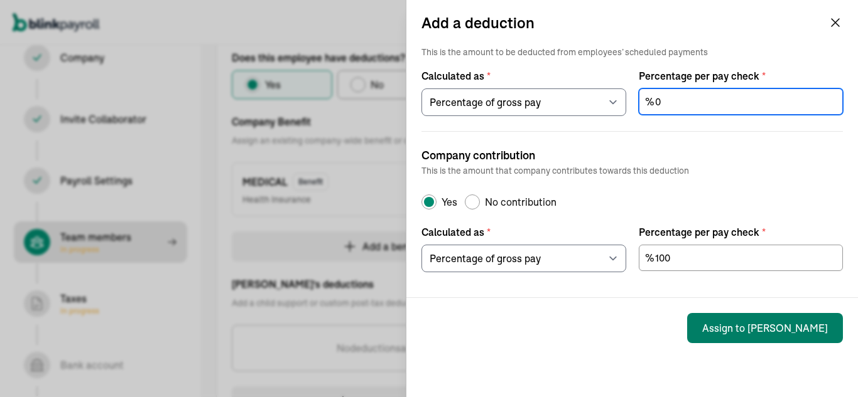
click at [780, 328] on button "Assign to SHEOYKI" at bounding box center [765, 328] width 156 height 30
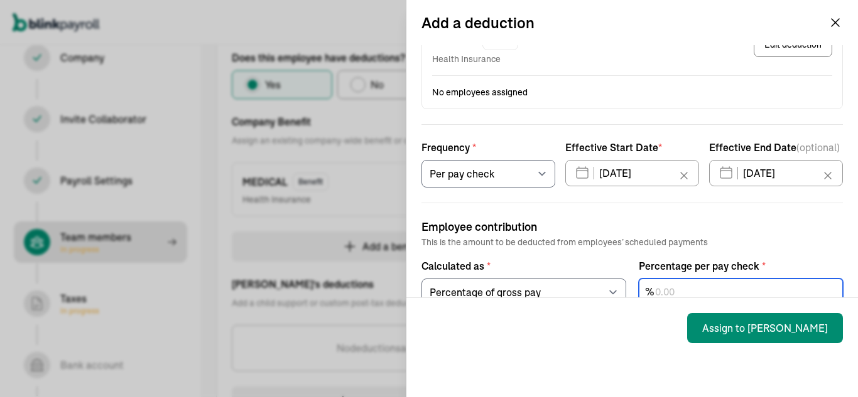
scroll to position [0, 0]
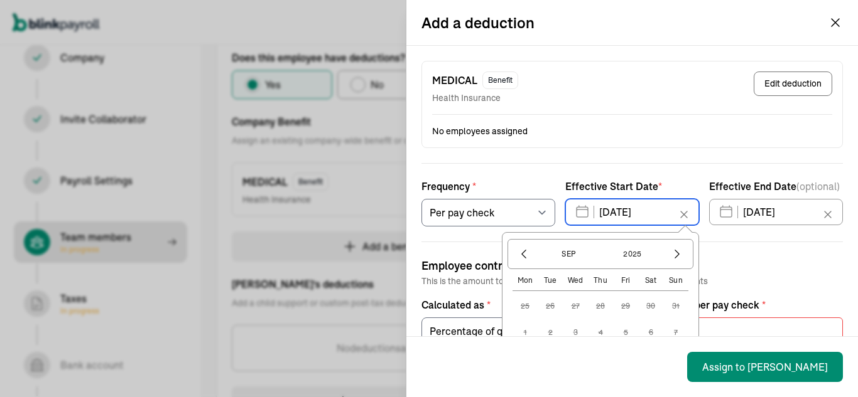
click at [577, 216] on input "10/02/2025" at bounding box center [632, 212] width 134 height 26
click at [517, 251] on icon "button" at bounding box center [523, 254] width 13 height 13
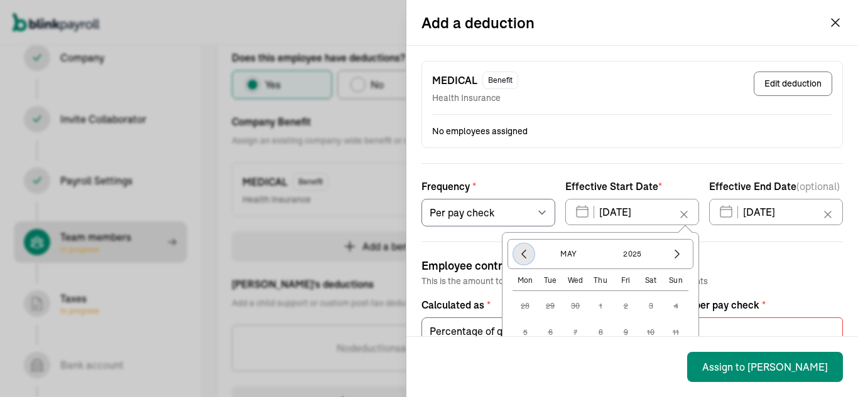
click at [517, 251] on icon "button" at bounding box center [523, 254] width 13 height 13
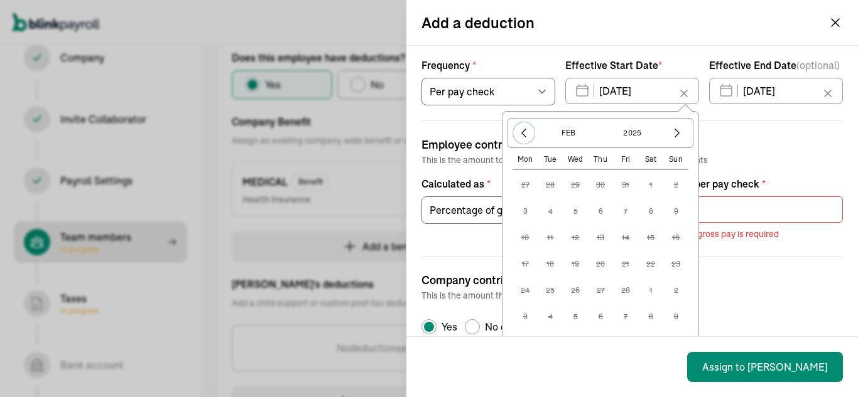
scroll to position [126, 0]
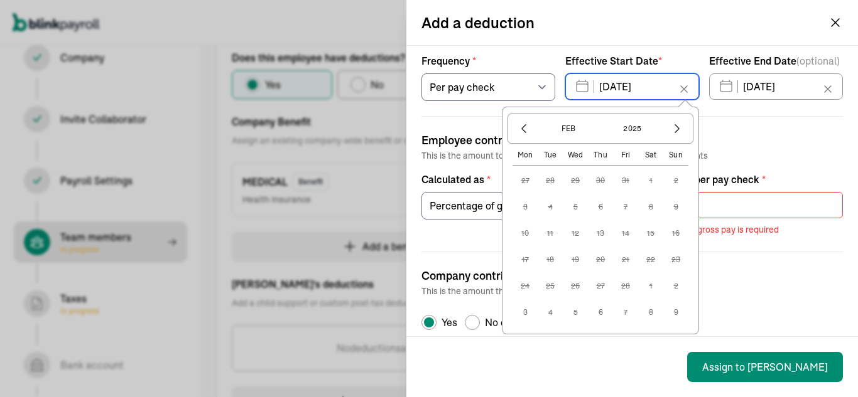
click at [658, 90] on input "10/02/2025" at bounding box center [632, 86] width 134 height 26
click at [768, 127] on div "Employee contribution This is the amount to be deducted from employees’ schedul…" at bounding box center [631, 176] width 421 height 121
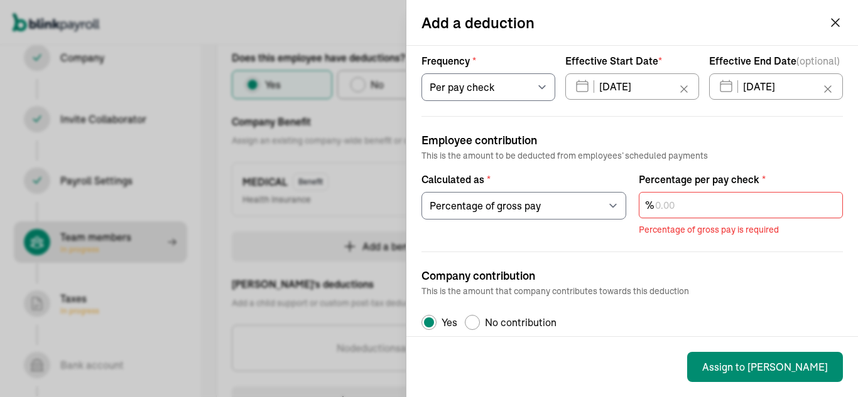
scroll to position [0, 0]
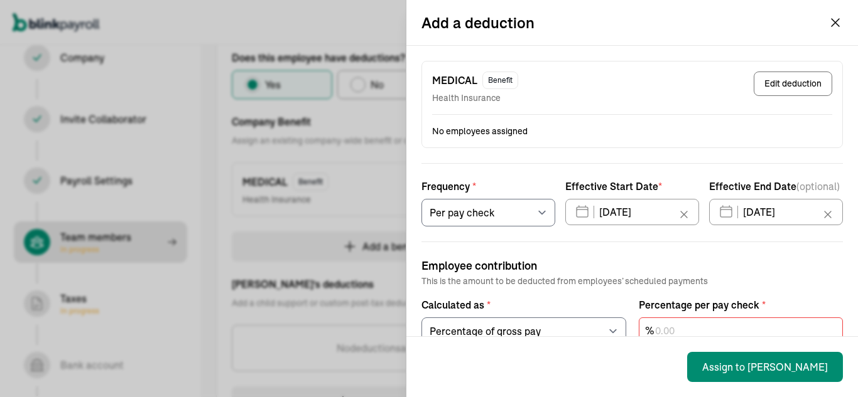
click at [768, 82] on button "Edit deduction" at bounding box center [792, 84] width 78 height 24
select select "1"
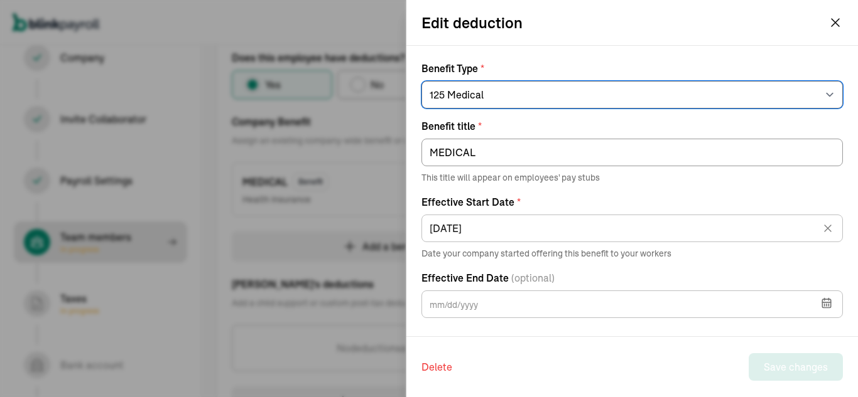
click at [730, 102] on select "Select an item 125 Medical 125 Vision 125 Dental 125 Disability 125 Accident 12…" at bounding box center [631, 95] width 421 height 28
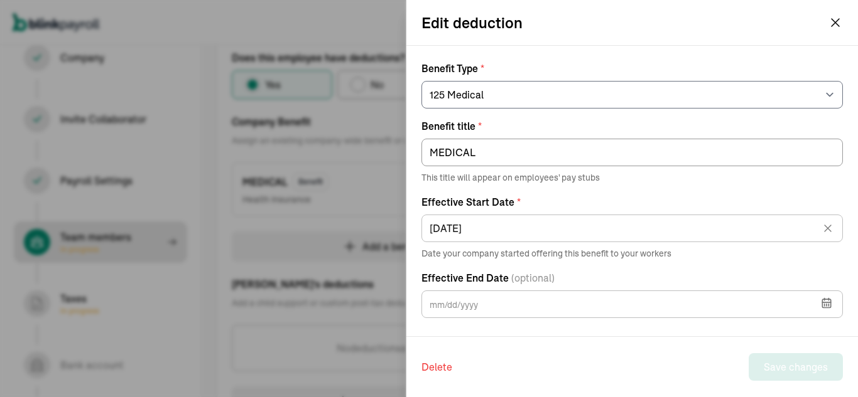
click at [530, 42] on div "Edit deduction" at bounding box center [631, 22] width 451 height 45
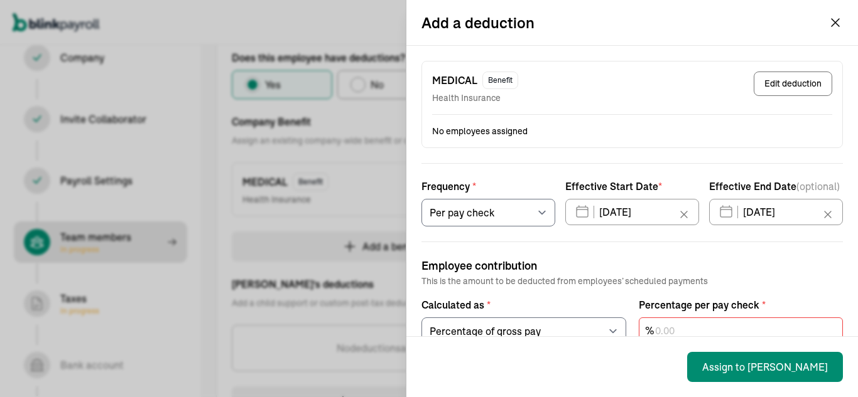
click at [831, 22] on icon "button" at bounding box center [835, 23] width 8 height 8
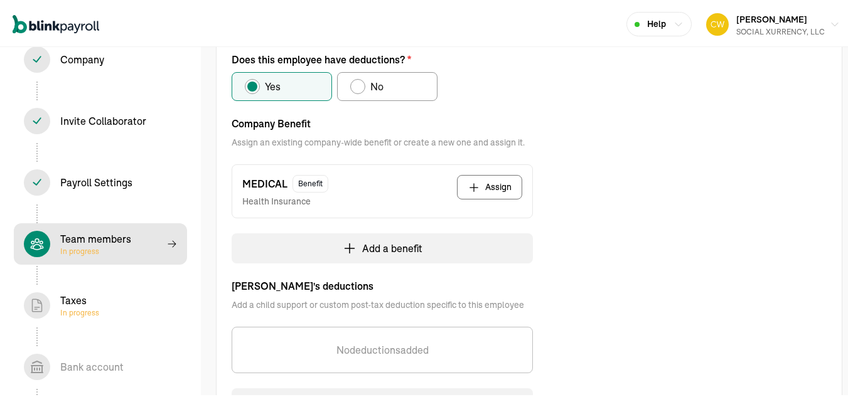
click at [493, 180] on button "Assign" at bounding box center [489, 185] width 65 height 24
select select "pay_period"
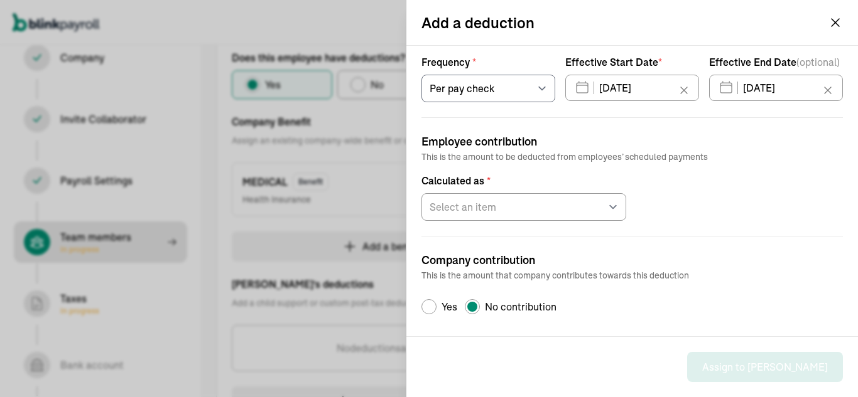
scroll to position [126, 0]
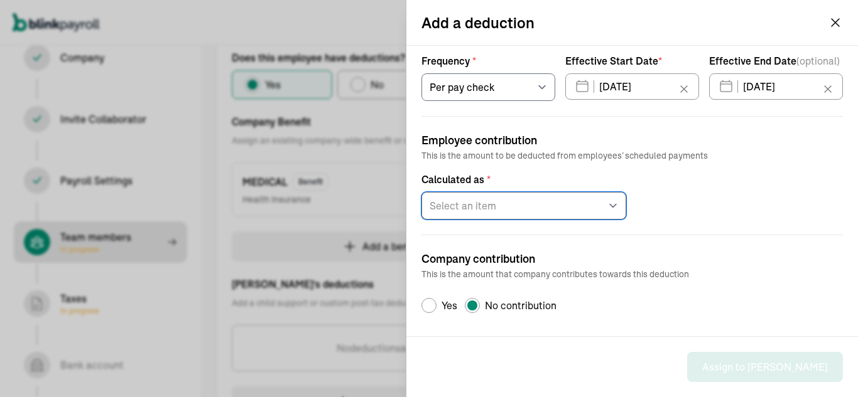
click at [601, 204] on select "Select an item Fixed amount Percentage of gross pay" at bounding box center [523, 206] width 205 height 28
select select "2"
click at [421, 192] on select "Select an item Fixed amount Percentage of gross pay" at bounding box center [523, 206] width 205 height 28
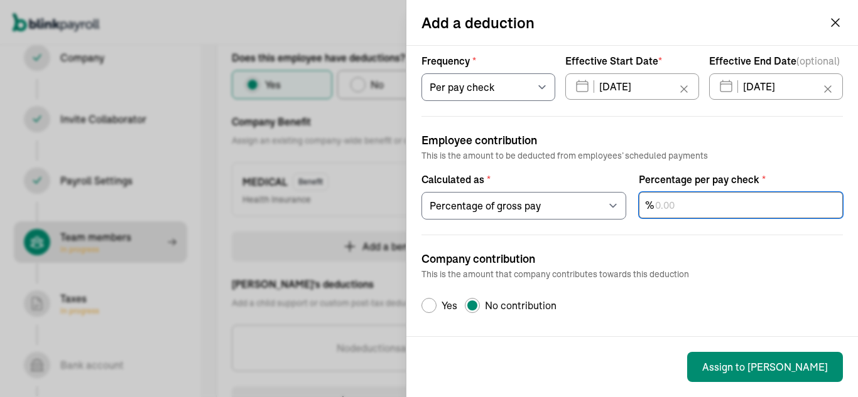
click at [672, 207] on input "text" at bounding box center [741, 205] width 205 height 26
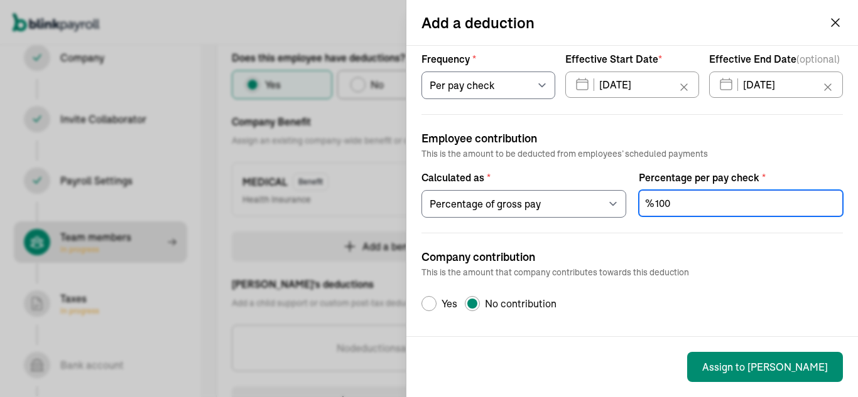
type input "100"
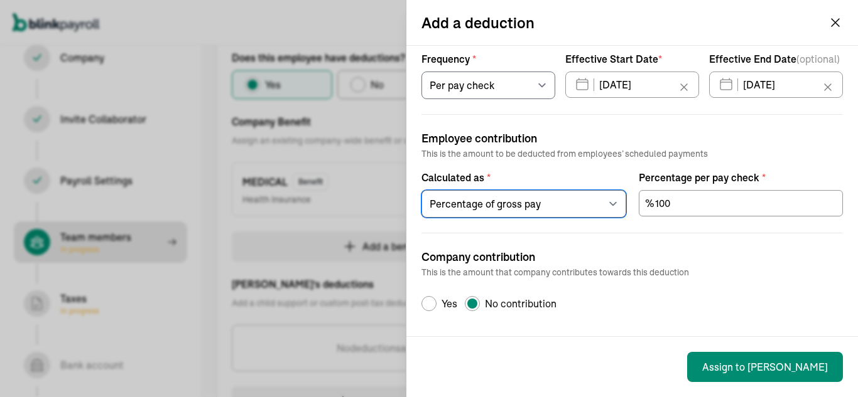
click at [606, 196] on select "Select an item Fixed amount Percentage of gross pay" at bounding box center [523, 204] width 205 height 28
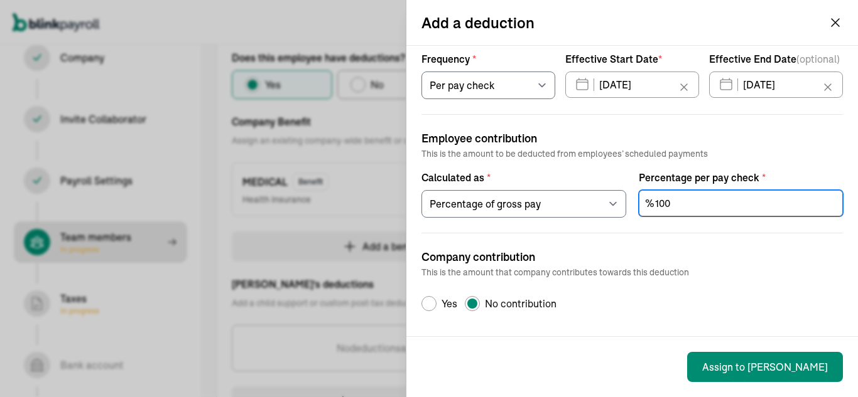
click at [688, 200] on input "100" at bounding box center [741, 203] width 205 height 26
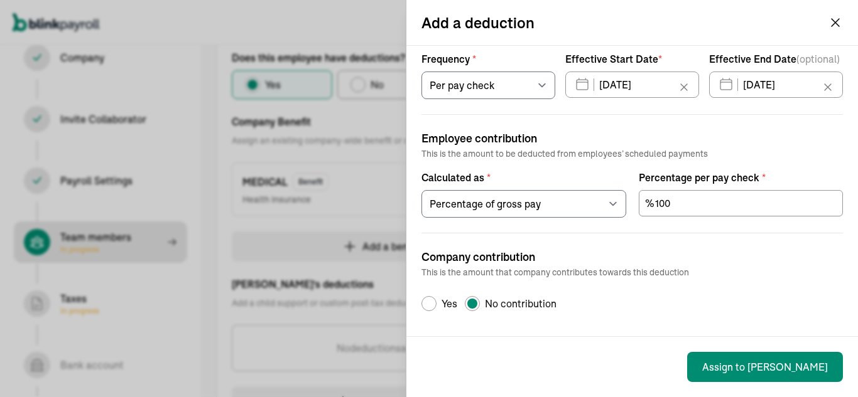
click at [831, 21] on icon "button" at bounding box center [835, 23] width 8 height 8
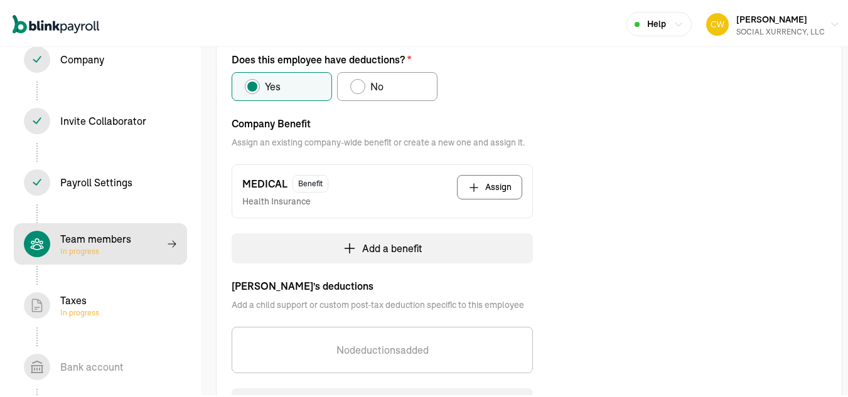
click at [489, 179] on button "Assign" at bounding box center [489, 185] width 65 height 24
select select "pay_period"
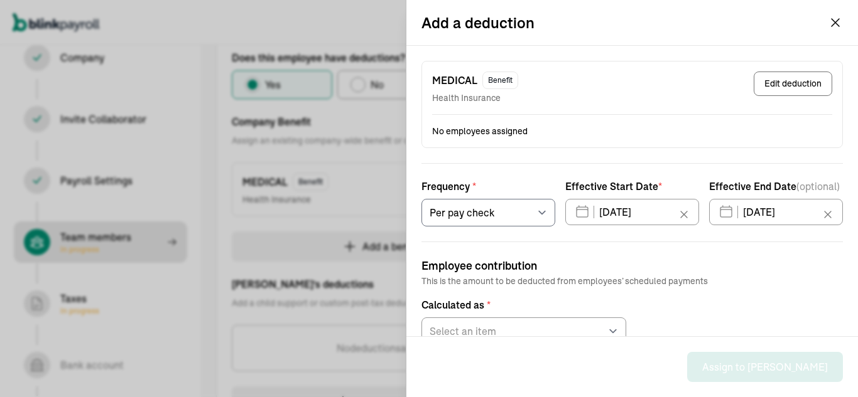
click at [786, 80] on button "Edit deduction" at bounding box center [792, 84] width 78 height 24
select select "1"
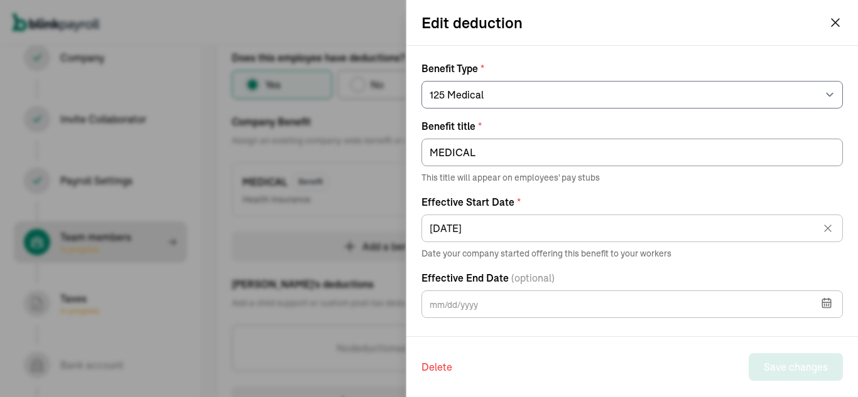
scroll to position [70, 0]
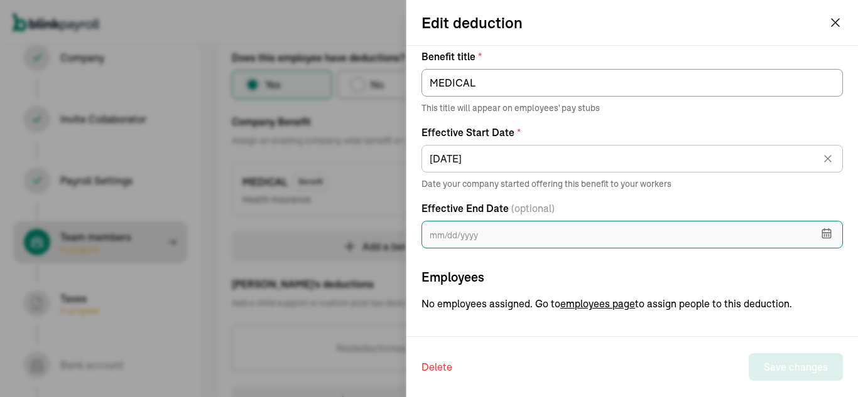
click at [473, 235] on input "text" at bounding box center [631, 235] width 421 height 28
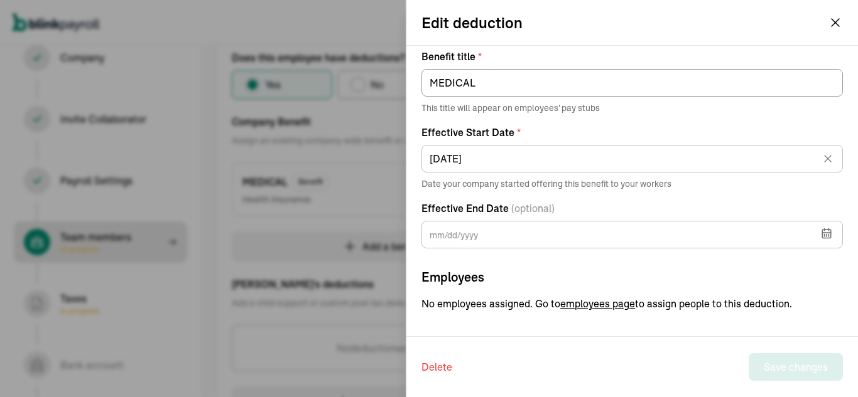
click at [556, 262] on div "Benefit Type * Select an item 125 Medical 125 Vision 125 Dental 125 Disability …" at bounding box center [631, 151] width 421 height 320
click at [589, 304] on span "employees page" at bounding box center [597, 303] width 75 height 15
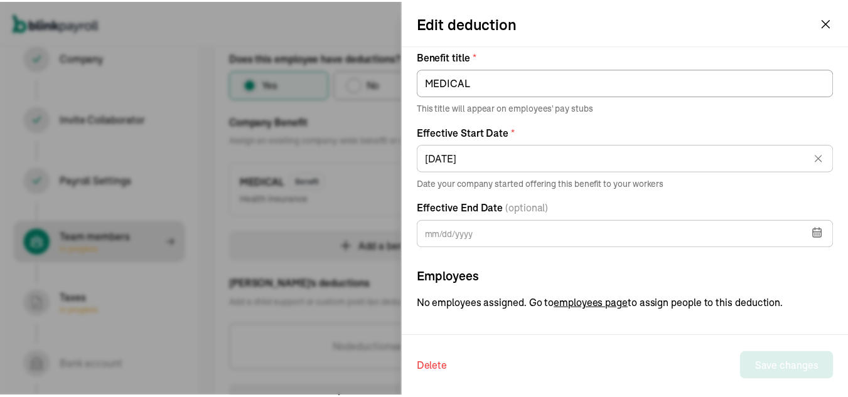
scroll to position [105, 0]
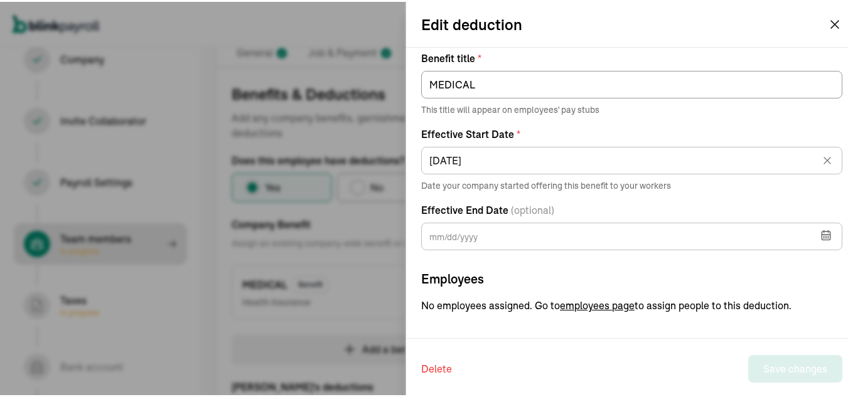
select select "employee"
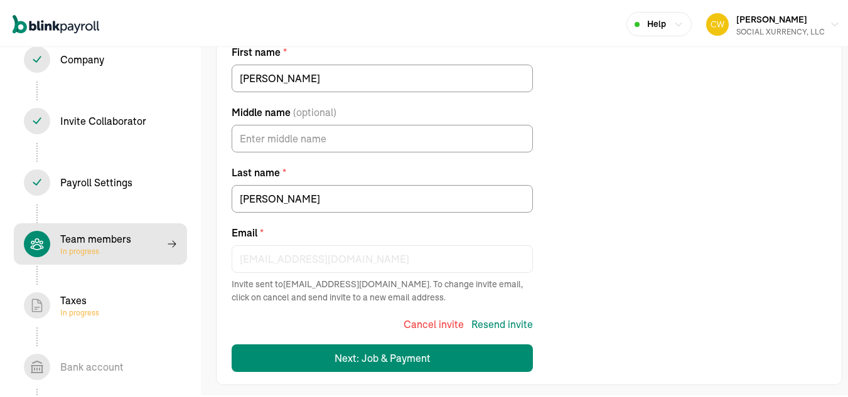
scroll to position [150, 0]
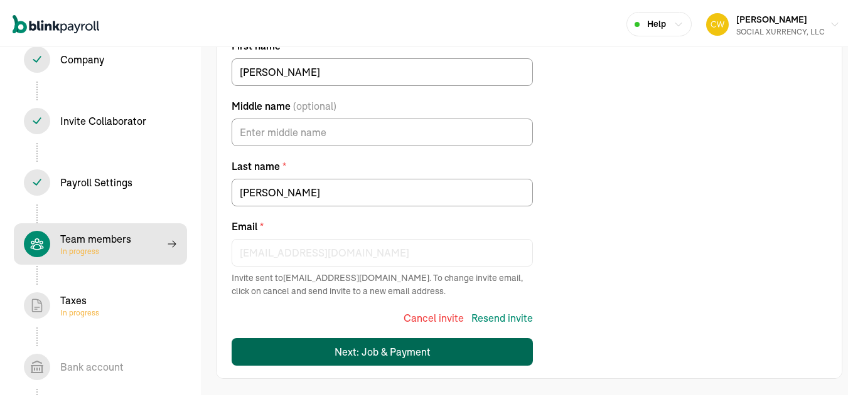
click at [429, 353] on button "Next: Job & Payment" at bounding box center [382, 351] width 301 height 28
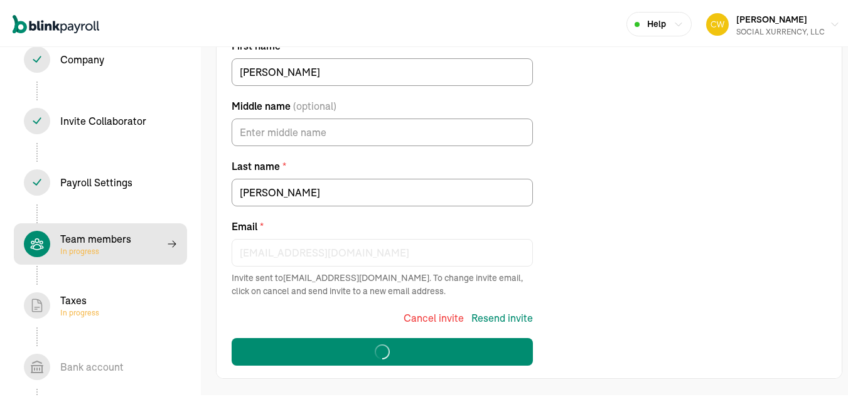
select select "3276 Northside Pkwy NW"
select select "4"
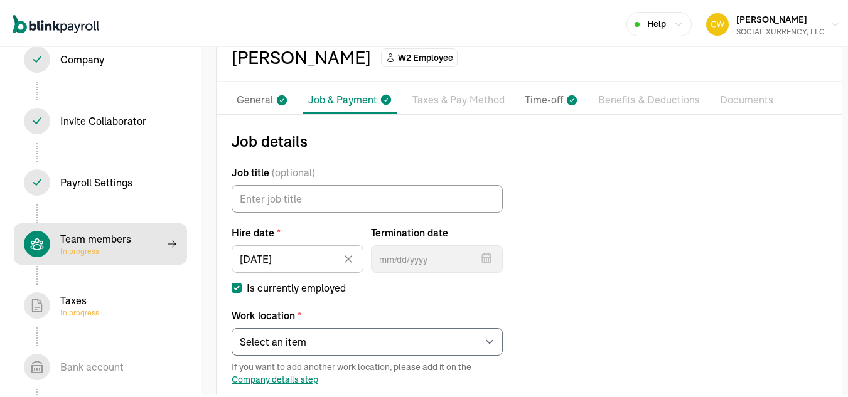
scroll to position [42, 0]
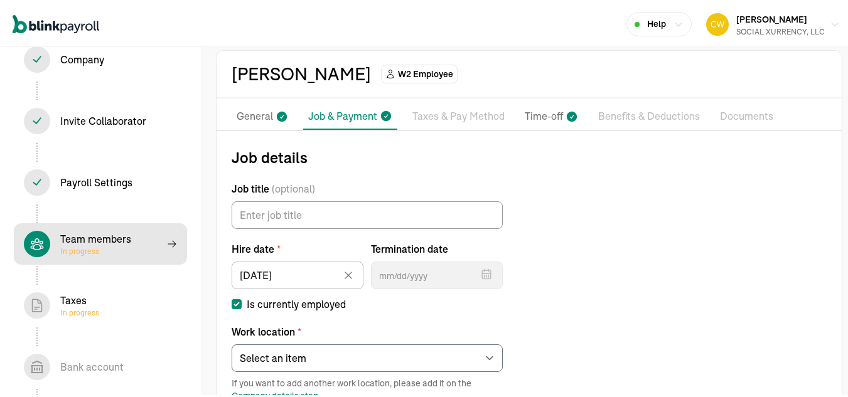
click at [459, 116] on p "Taxes & Pay Method" at bounding box center [458, 115] width 92 height 16
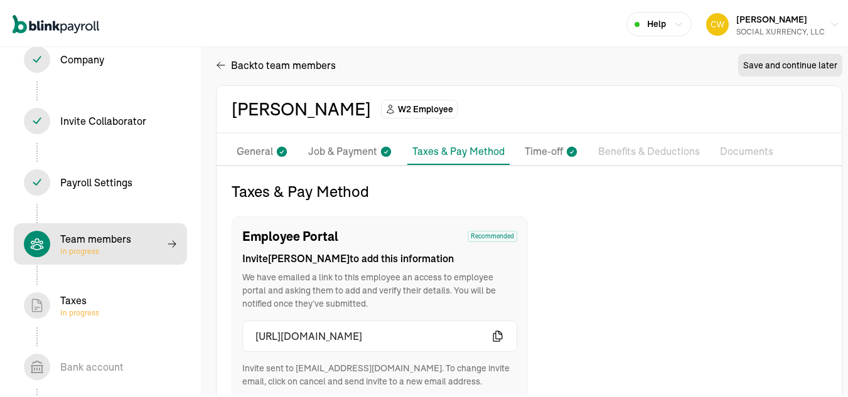
scroll to position [0, 0]
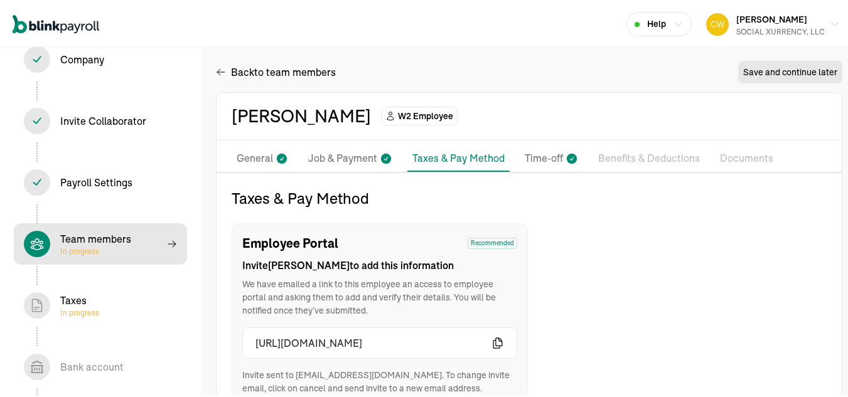
click at [633, 150] on p "Benefits & Deductions" at bounding box center [649, 157] width 102 height 16
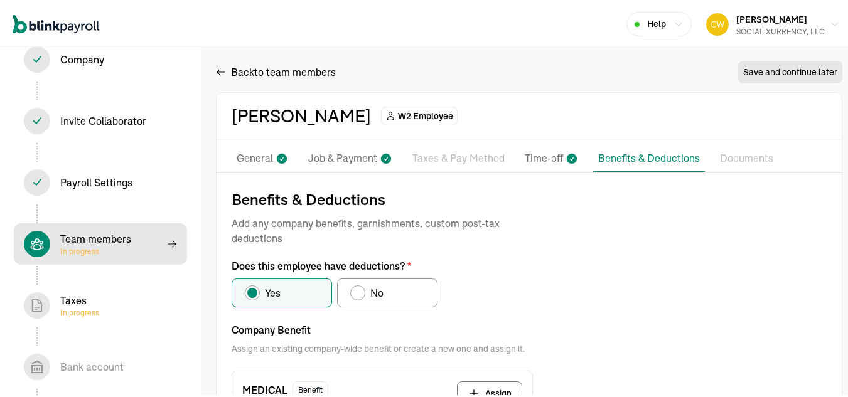
click at [356, 291] on div "Does this employee have deductions?" at bounding box center [358, 291] width 10 height 10
click at [356, 291] on input "No" at bounding box center [355, 288] width 10 height 10
radio input "true"
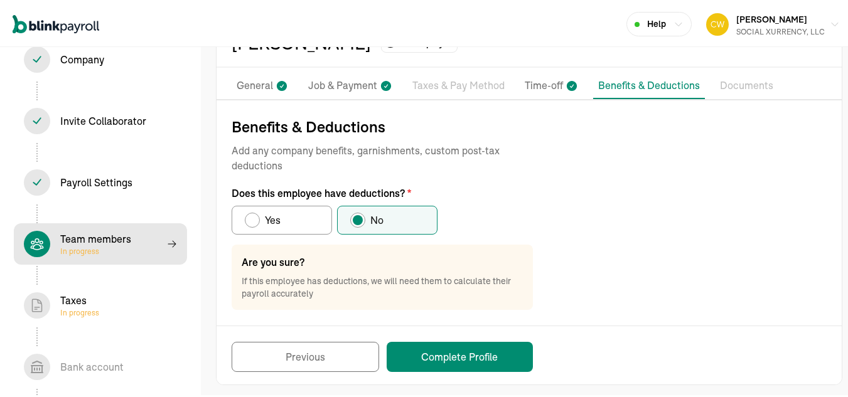
scroll to position [79, 0]
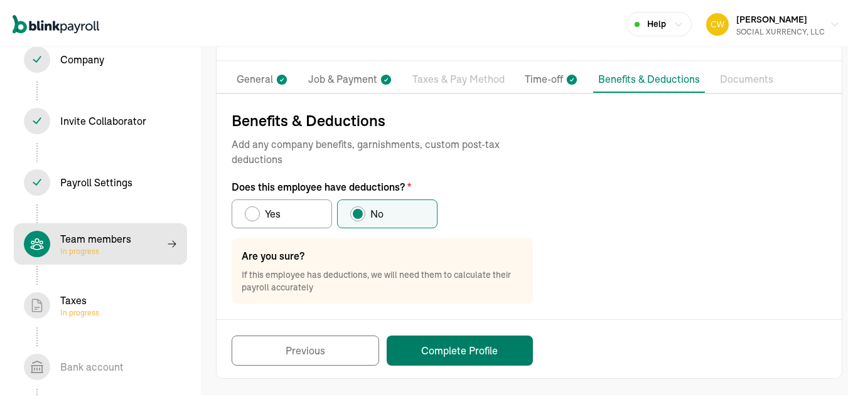
click at [449, 348] on button "Complete Profile" at bounding box center [460, 349] width 146 height 30
select select "employee"
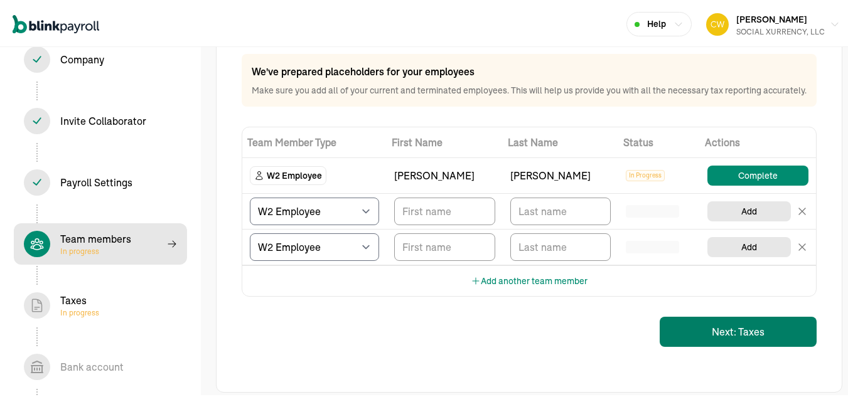
click at [733, 345] on button "Next: Taxes" at bounding box center [738, 330] width 157 height 30
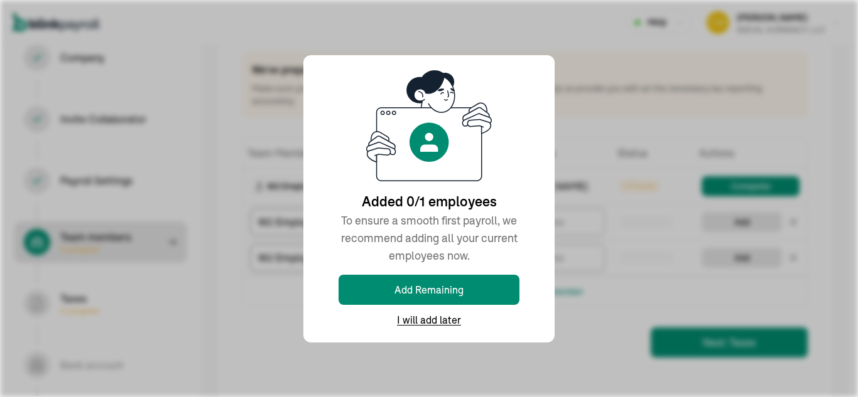
click at [566, 328] on div "Added 0/1 employees To ensure a smooth first payroll, we recommend adding all y…" at bounding box center [429, 198] width 858 height 397
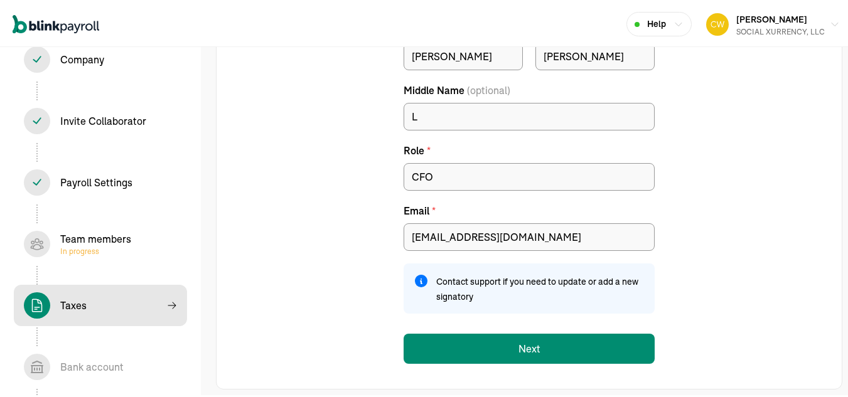
scroll to position [207, 0]
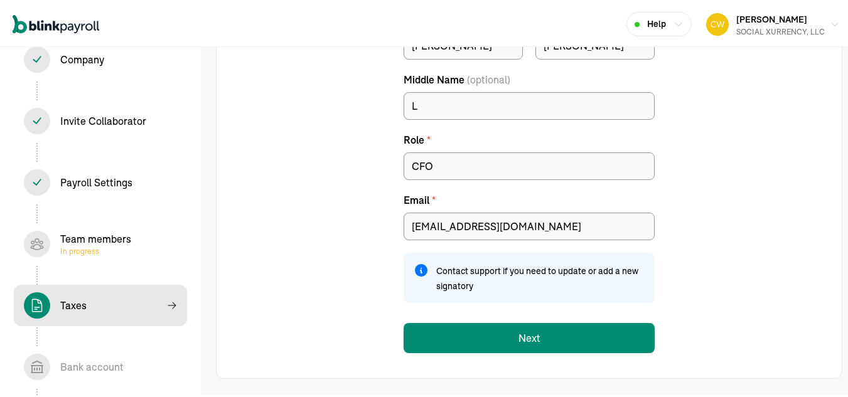
click at [90, 242] on div "Team members In progress" at bounding box center [95, 242] width 71 height 25
select select "employee"
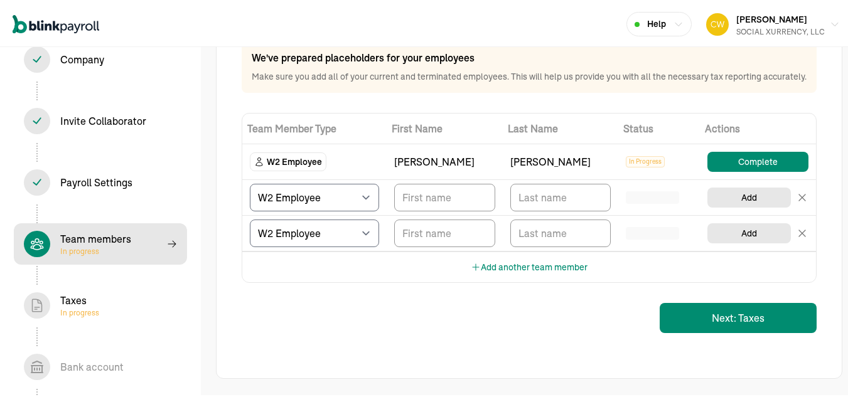
scroll to position [105, 0]
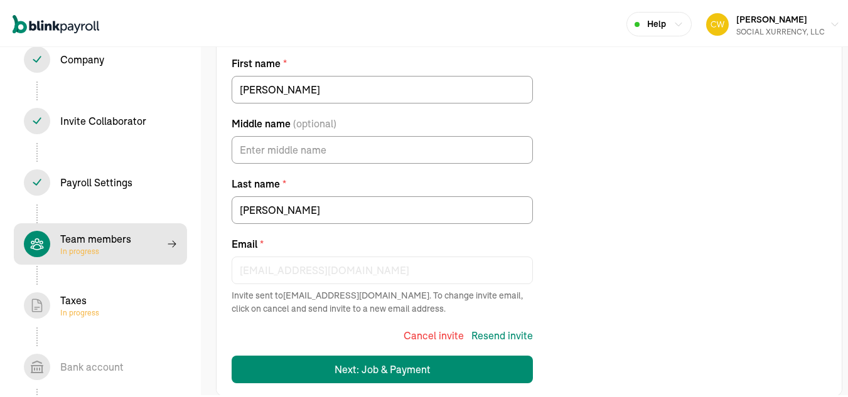
scroll to position [144, 0]
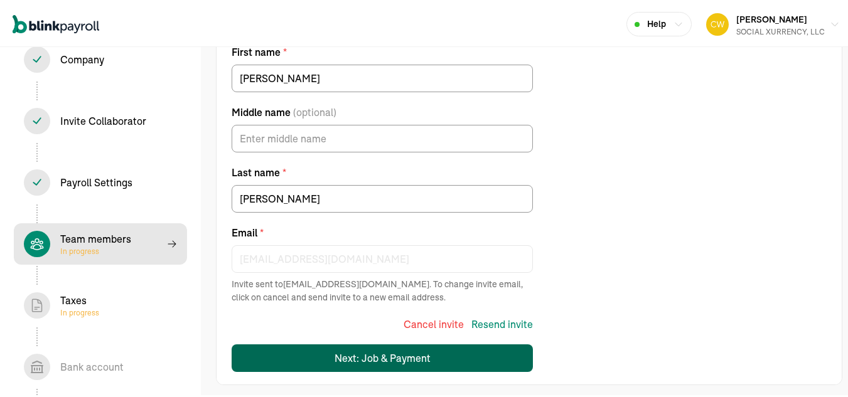
click at [402, 360] on div "Next: Job & Payment" at bounding box center [383, 356] width 96 height 15
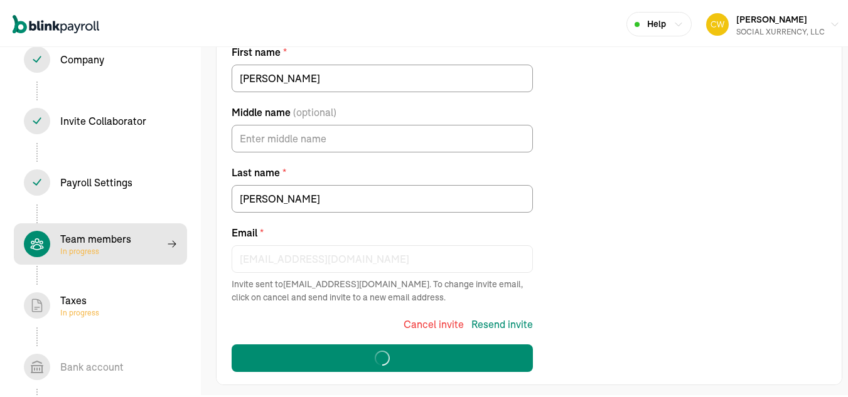
select select "3276 Northside Pkwy NW"
select select "4"
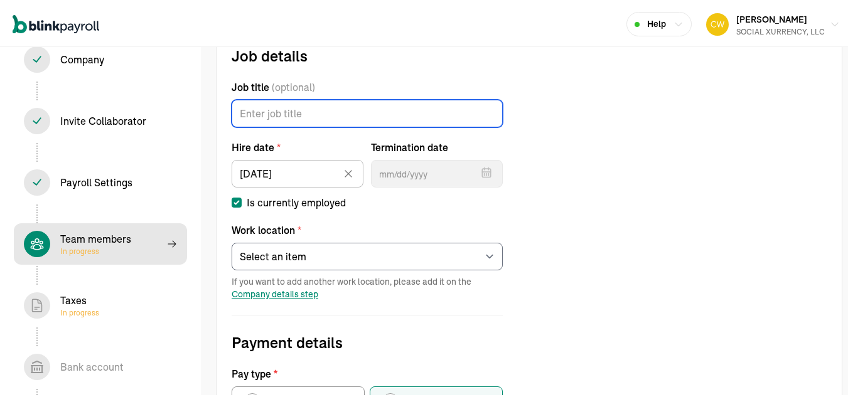
click at [295, 112] on input "Job title (optional)" at bounding box center [367, 112] width 271 height 28
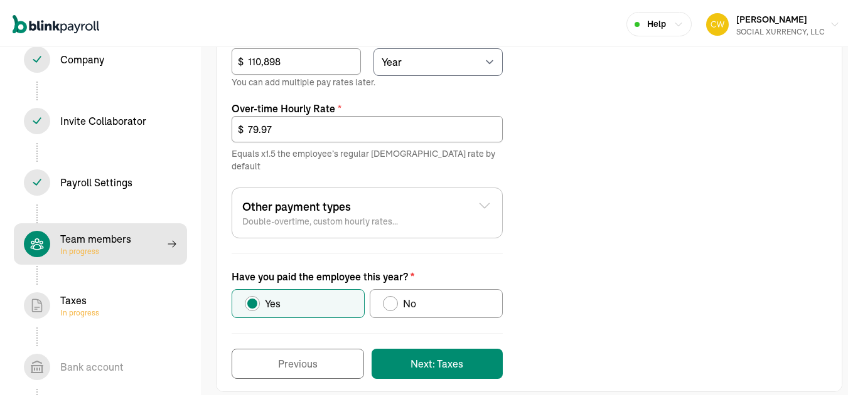
scroll to position [544, 0]
type input "CEO"
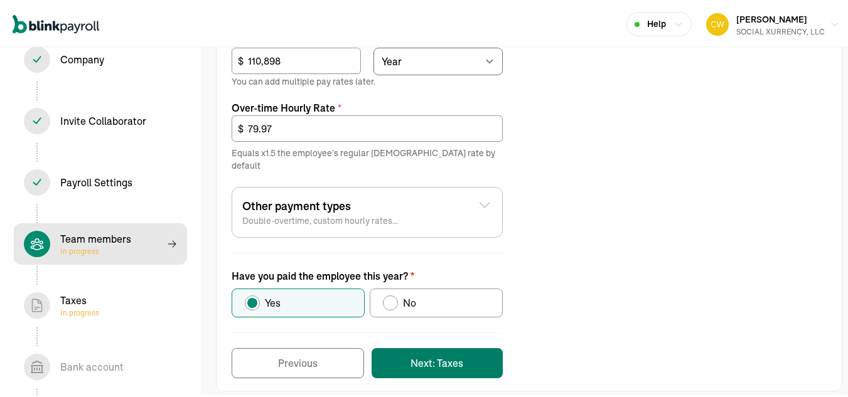
click at [463, 351] on button "Next: Taxes" at bounding box center [437, 362] width 131 height 30
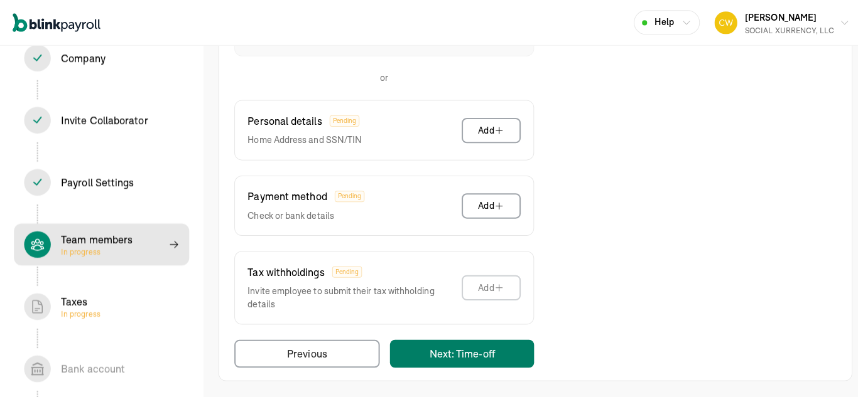
scroll to position [83, 0]
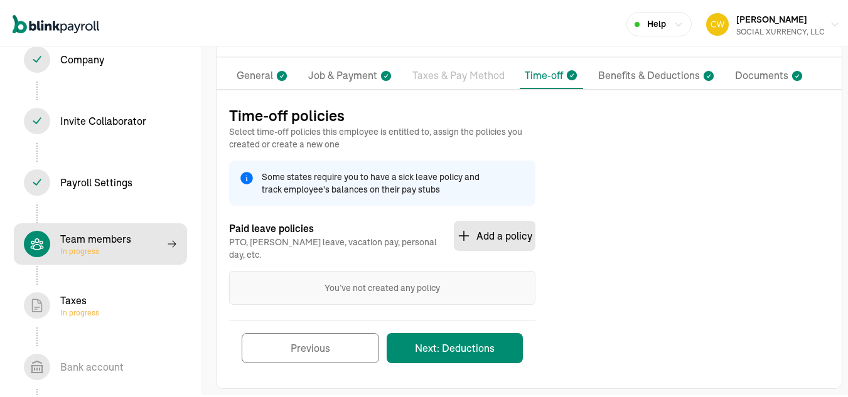
click at [489, 232] on button "Add a policy" at bounding box center [495, 234] width 82 height 30
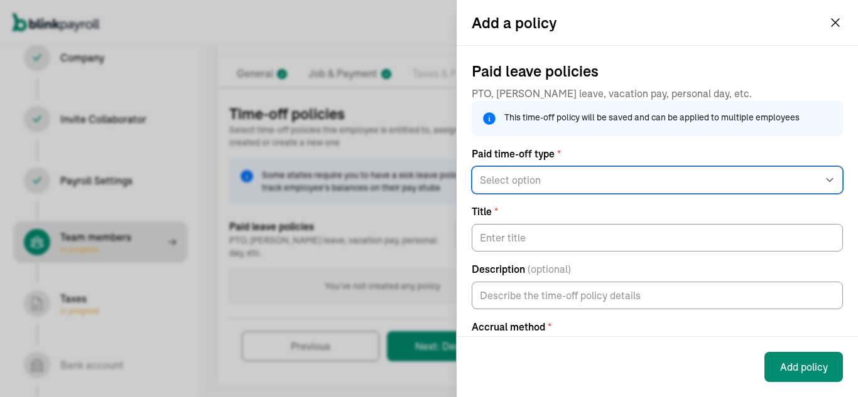
click at [622, 189] on select "Select option General PTO Sick pay Vacation pay" at bounding box center [657, 180] width 371 height 28
select select "vacation_pay"
click at [472, 176] on select "Select option General PTO Sick pay Vacation pay" at bounding box center [657, 180] width 371 height 28
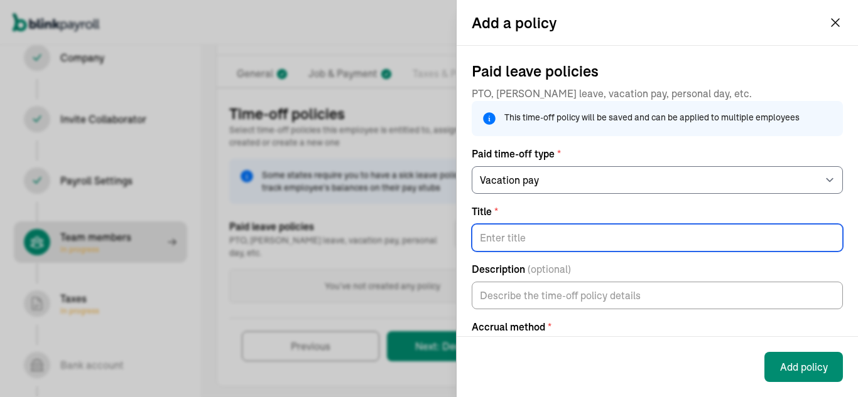
click at [536, 244] on input "Title *" at bounding box center [657, 238] width 371 height 28
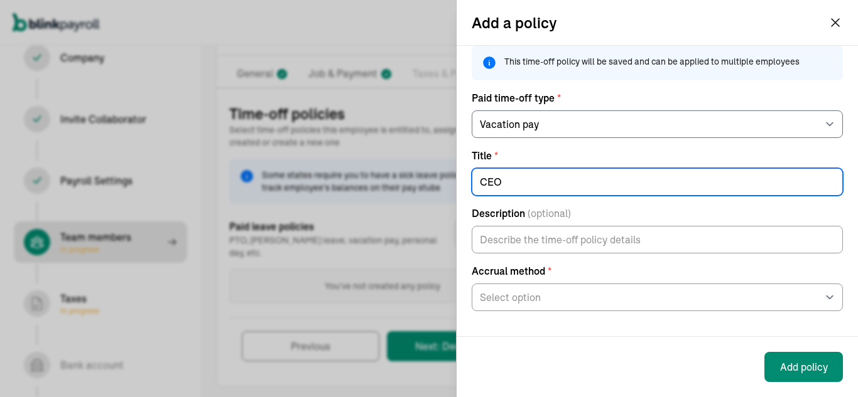
type input "CEO"
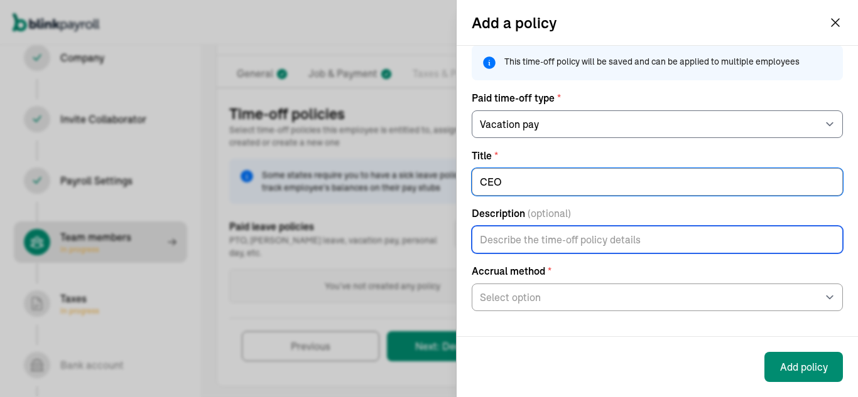
click at [563, 241] on input "Description (optional)" at bounding box center [657, 240] width 371 height 28
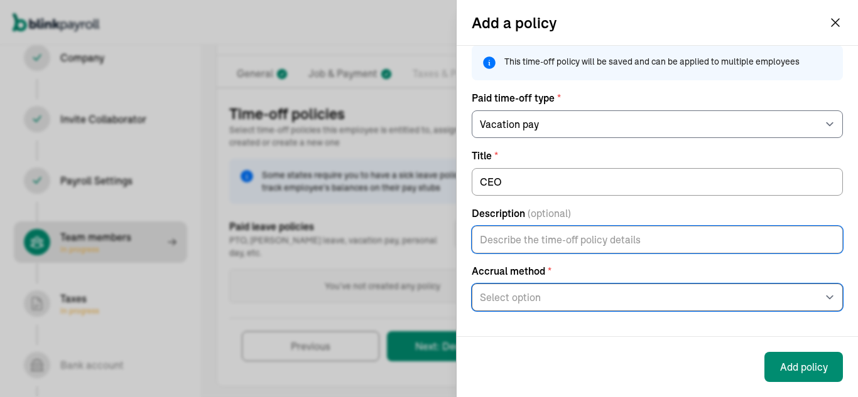
click at [567, 299] on select "Select option At the beginning of the year Per pay period Per hour worked On an…" at bounding box center [657, 298] width 371 height 28
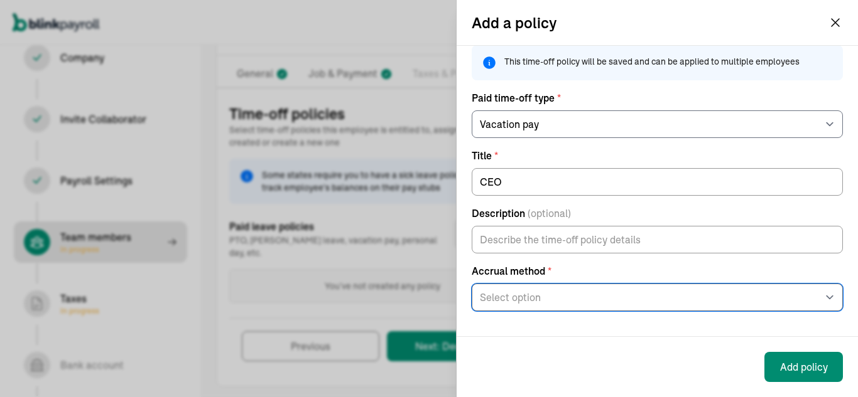
select select "per_pay_period"
click at [472, 284] on select "Select option At the beginning of the year Per pay period Per hour worked On an…" at bounding box center [657, 298] width 371 height 28
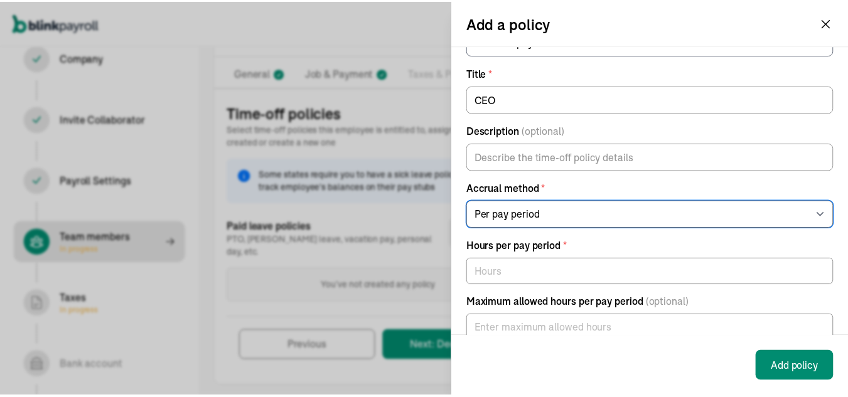
scroll to position [179, 0]
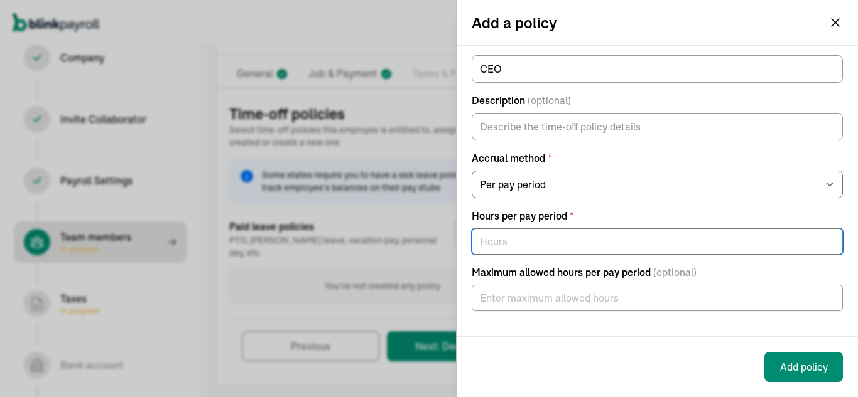
click at [522, 247] on input "text" at bounding box center [657, 242] width 371 height 26
type input "80"
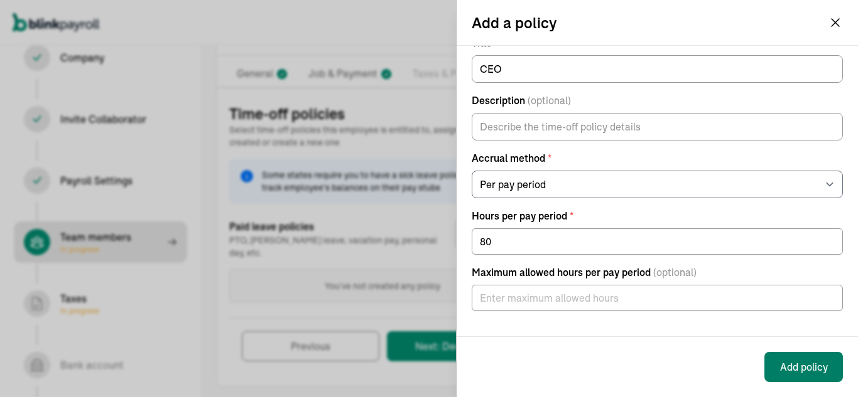
click at [814, 367] on button "Add policy" at bounding box center [803, 367] width 78 height 30
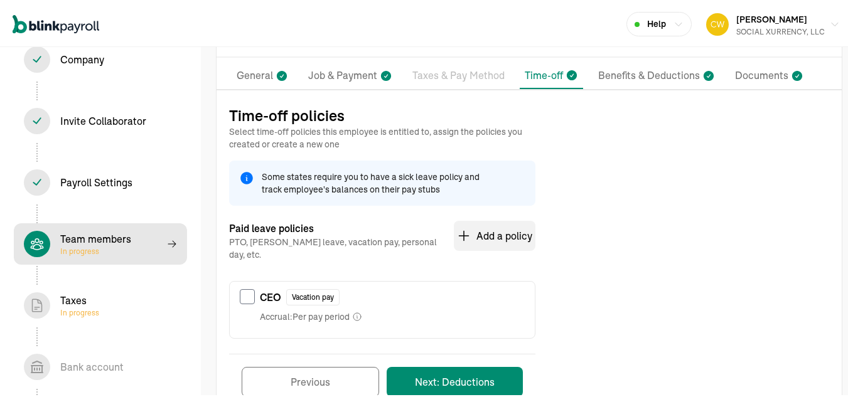
click at [328, 289] on div "Vacation pay" at bounding box center [312, 296] width 53 height 16
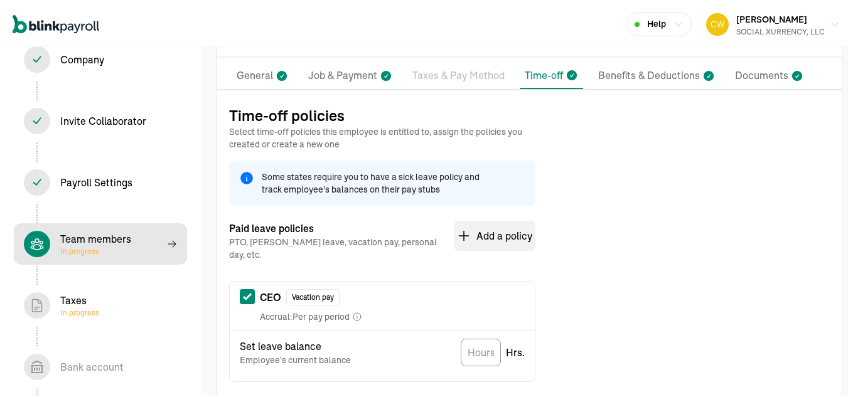
click at [250, 289] on input "checkbox" at bounding box center [247, 295] width 15 height 15
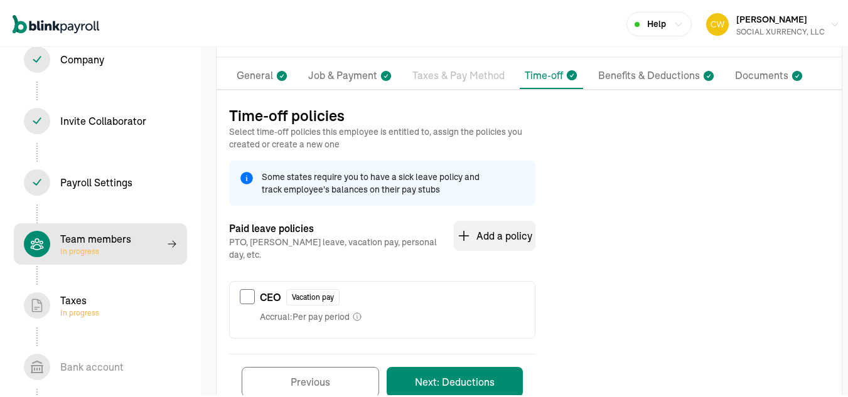
click at [305, 309] on span "Accrual: Per pay period" at bounding box center [305, 315] width 90 height 13
checkbox input "true"
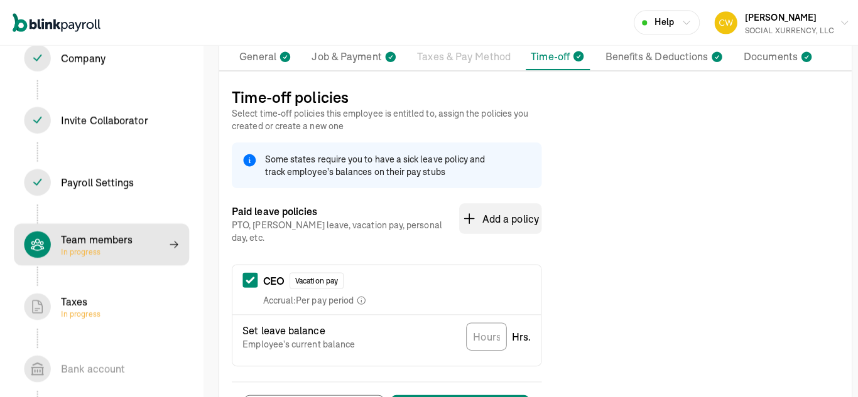
scroll to position [160, 0]
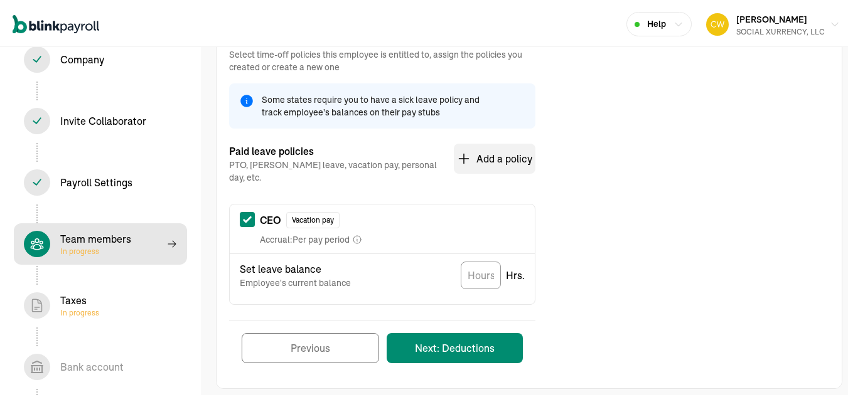
click at [316, 331] on button "Previous" at bounding box center [310, 346] width 137 height 30
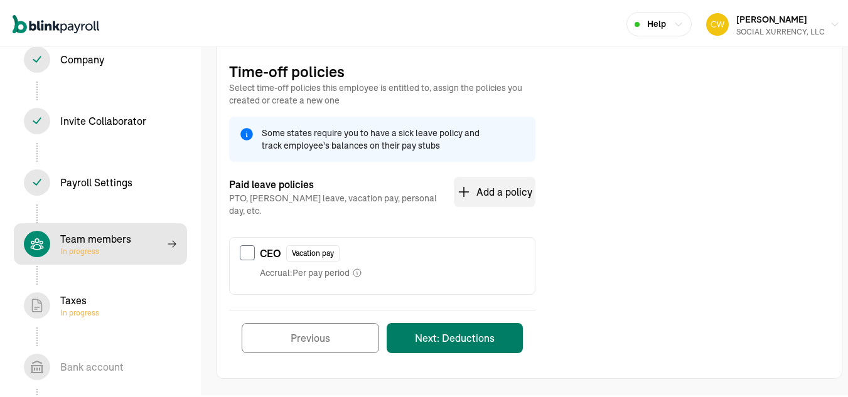
scroll to position [117, 0]
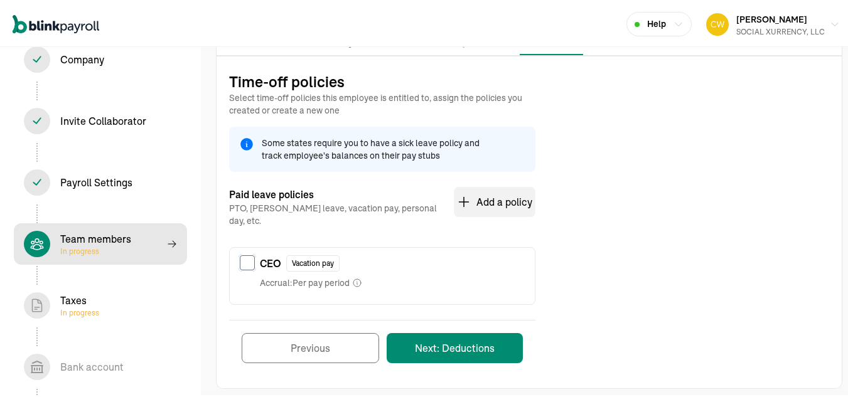
click at [244, 254] on input "checkbox" at bounding box center [247, 261] width 15 height 15
checkbox input "true"
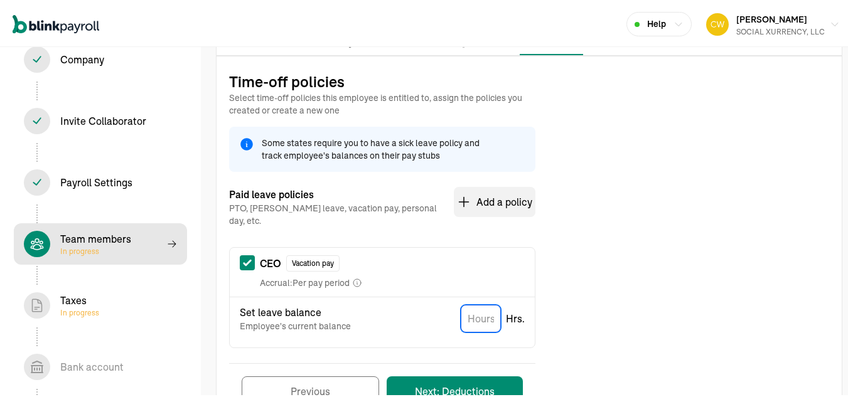
click at [482, 306] on input "TextInput" at bounding box center [481, 317] width 40 height 28
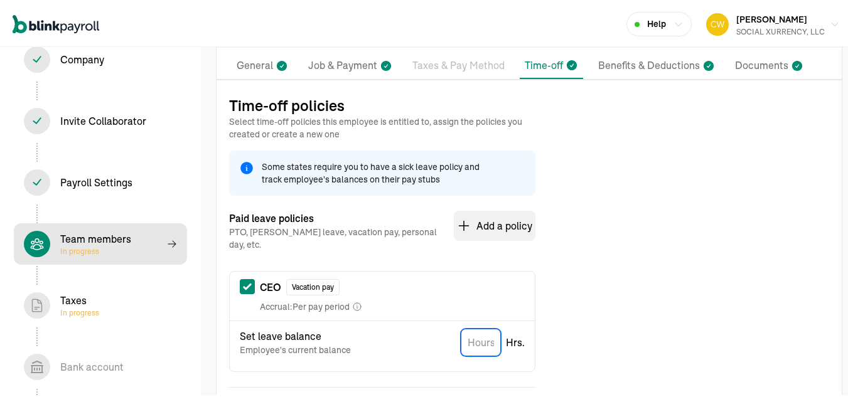
scroll to position [0, 0]
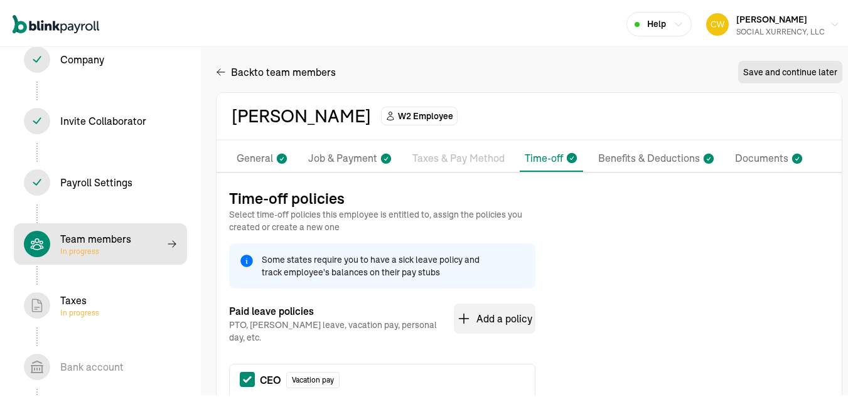
click at [534, 158] on p "Time-off" at bounding box center [544, 156] width 38 height 15
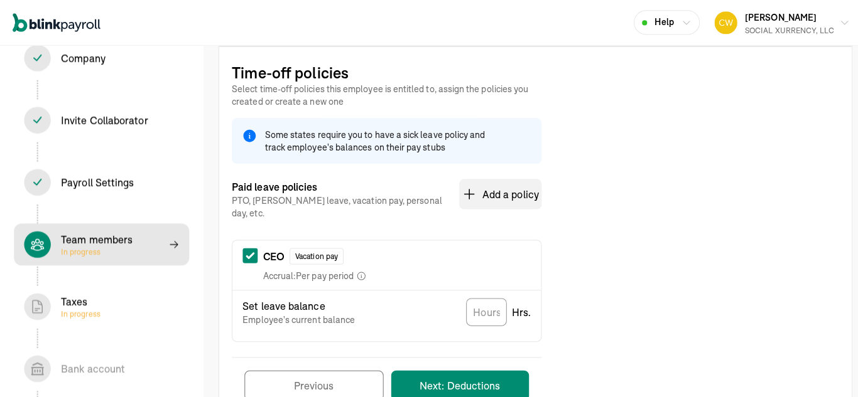
scroll to position [126, 0]
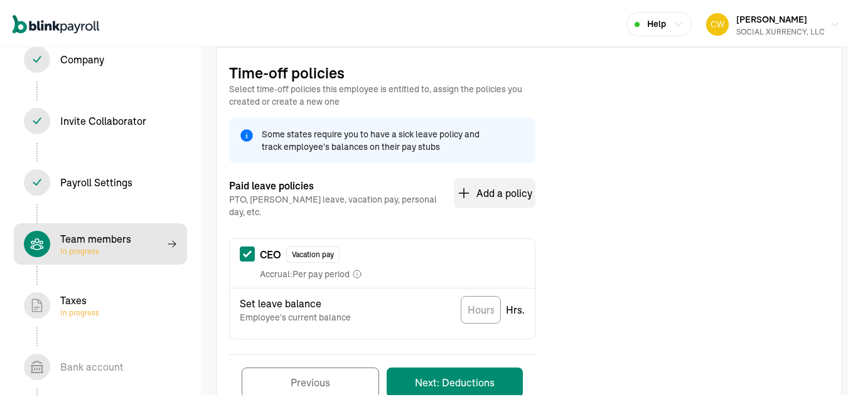
click at [336, 373] on button "Previous" at bounding box center [310, 381] width 137 height 30
click at [328, 389] on div "Previous Next: Deductions" at bounding box center [382, 381] width 306 height 56
click at [328, 377] on button "Previous" at bounding box center [310, 381] width 137 height 30
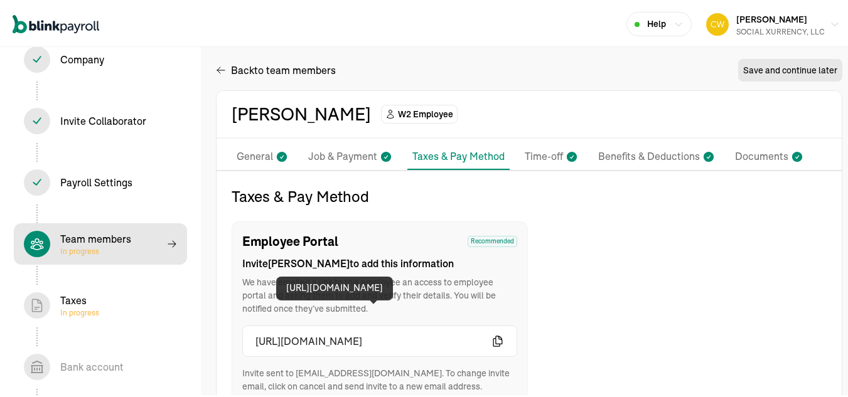
scroll to position [0, 0]
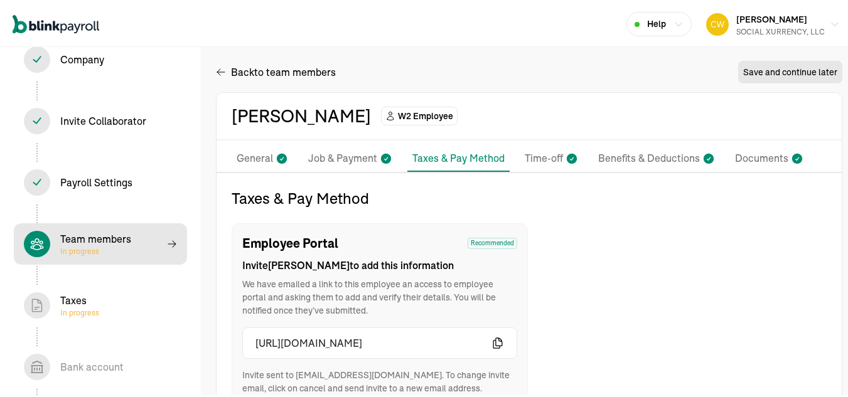
click at [529, 158] on p "Time-off" at bounding box center [544, 157] width 38 height 16
click at [534, 154] on p "Time-off" at bounding box center [544, 157] width 38 height 16
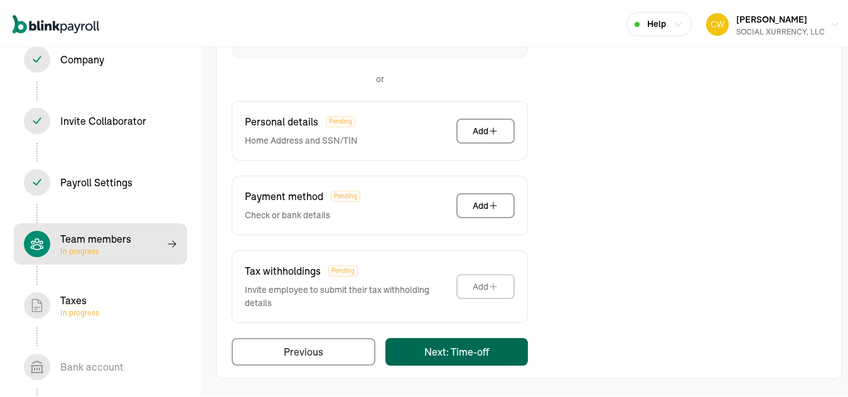
scroll to position [117, 0]
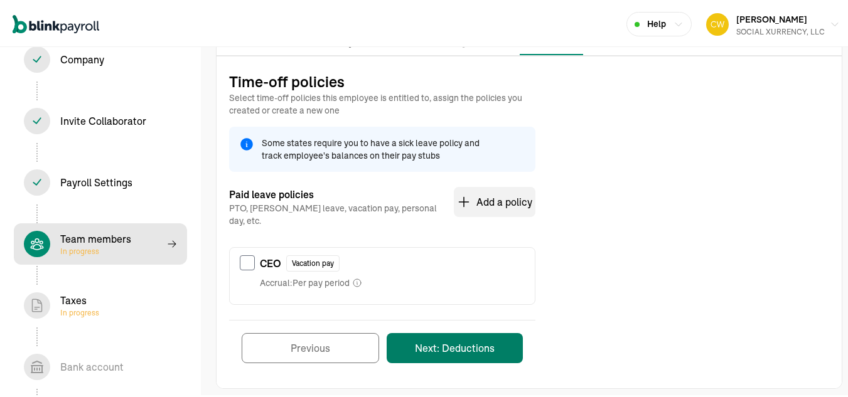
click at [468, 340] on button "Next: Deductions" at bounding box center [455, 346] width 136 height 30
drag, startPoint x: 249, startPoint y: 245, endPoint x: 256, endPoint y: 242, distance: 7.9
click at [249, 254] on input "checkbox" at bounding box center [247, 261] width 15 height 15
checkbox input "true"
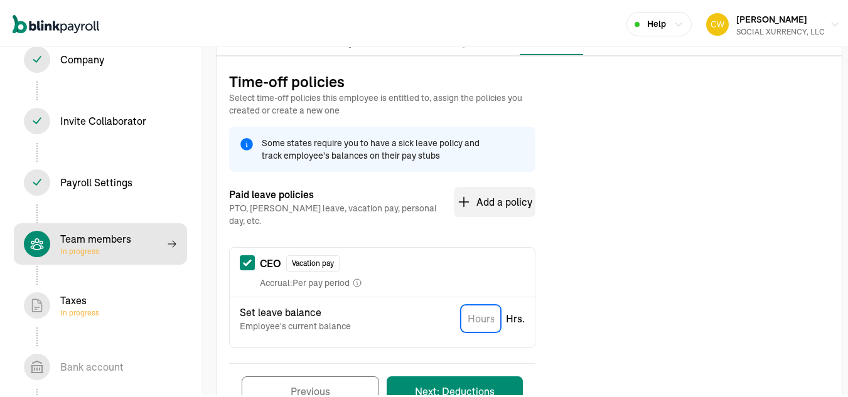
click at [484, 305] on input "TextInput" at bounding box center [481, 317] width 40 height 28
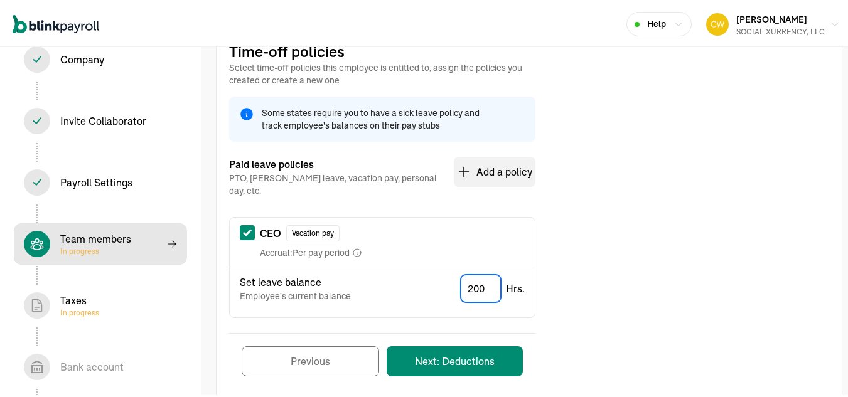
scroll to position [160, 0]
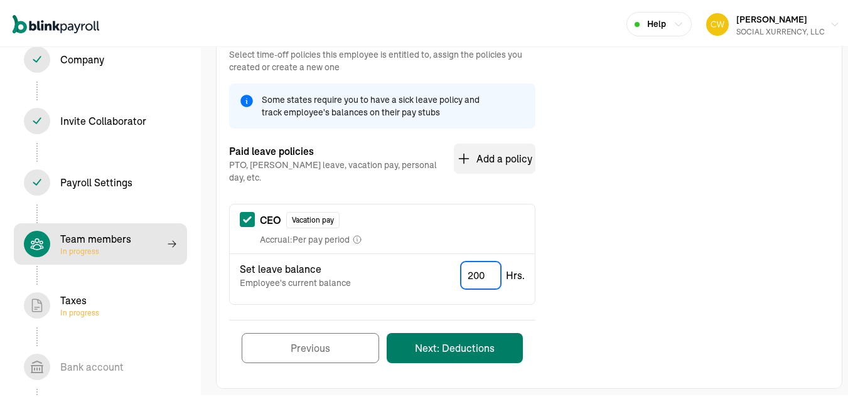
type input "200"
click at [471, 339] on button "Next: Deductions" at bounding box center [455, 346] width 136 height 30
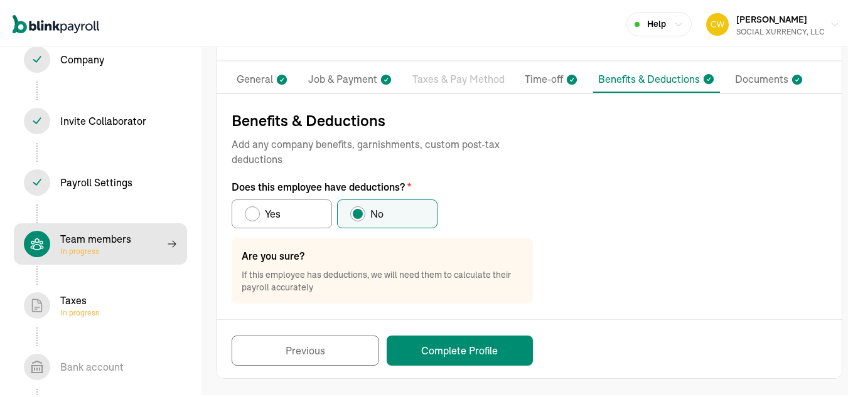
scroll to position [79, 0]
click at [490, 338] on button "Complete Profile" at bounding box center [460, 349] width 146 height 30
select select "employee"
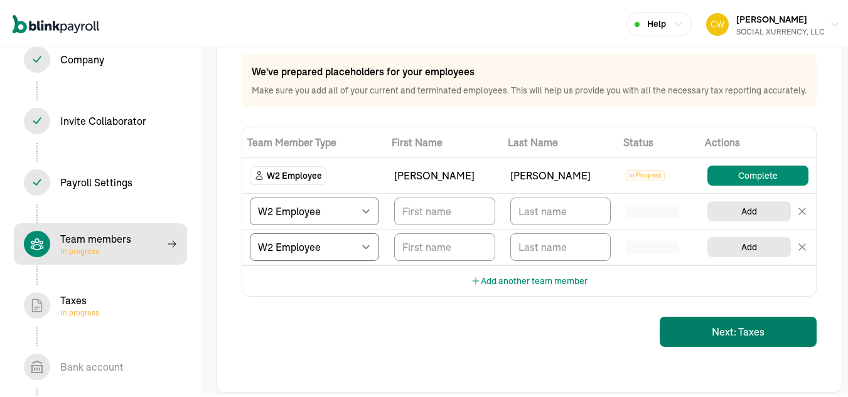
click at [735, 342] on button "Next: Taxes" at bounding box center [738, 330] width 157 height 30
click at [746, 341] on button "Next: Taxes" at bounding box center [738, 330] width 157 height 30
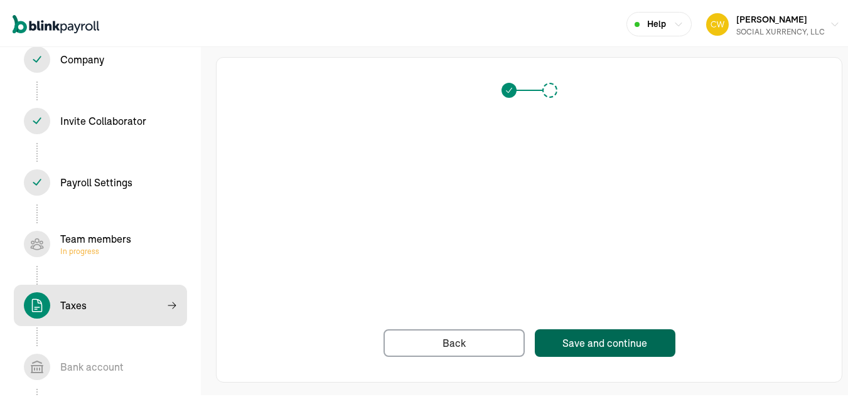
click at [591, 338] on div "Save and continue" at bounding box center [605, 341] width 85 height 15
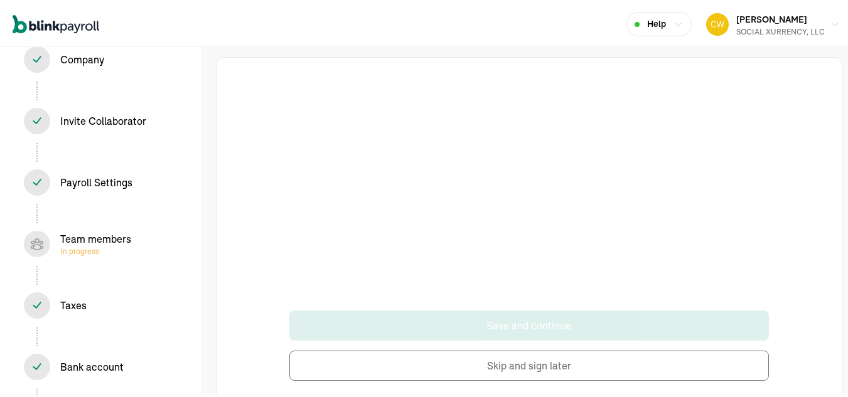
click at [87, 307] on div "Taxes In progress" at bounding box center [100, 304] width 153 height 26
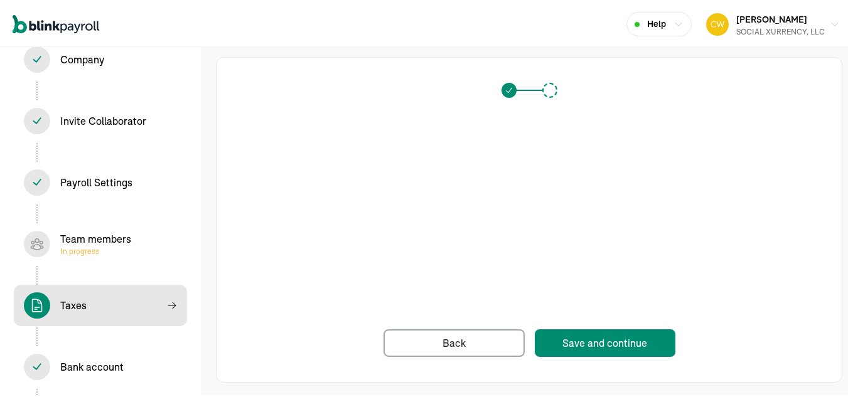
scroll to position [4, 0]
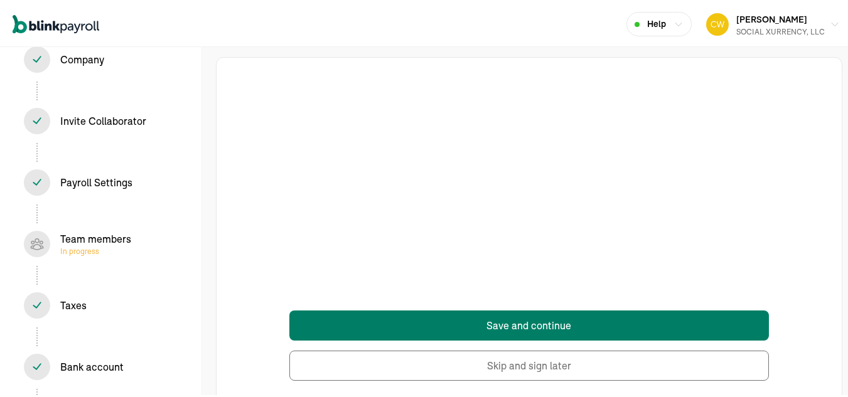
click at [549, 320] on button "Save and continue" at bounding box center [528, 324] width 479 height 30
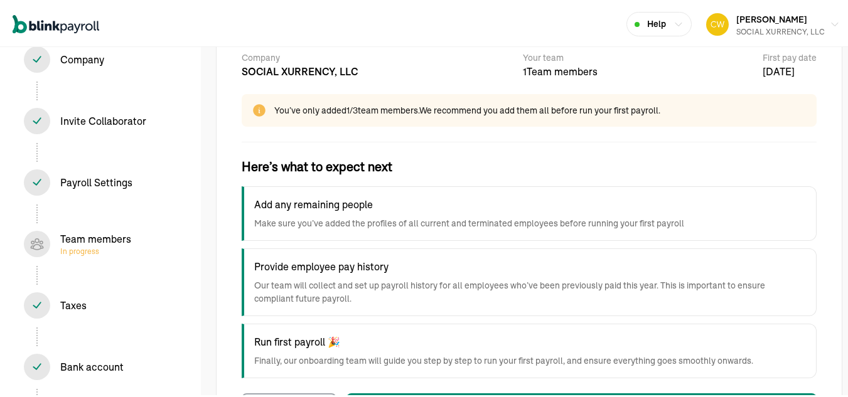
scroll to position [126, 0]
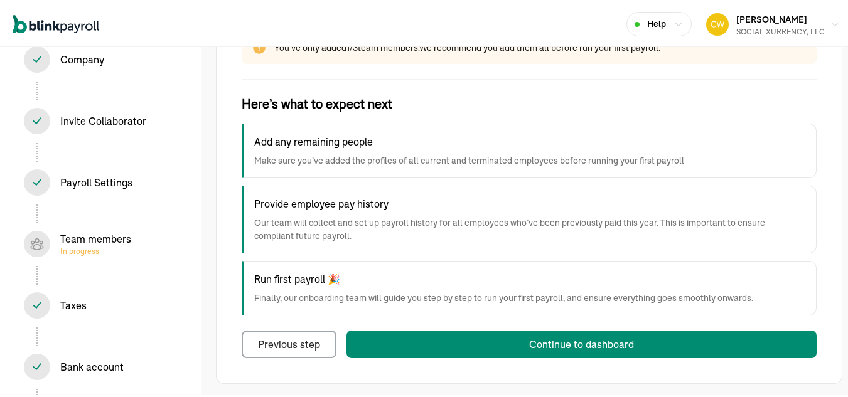
click at [347, 143] on h4 "Add any remaining people" at bounding box center [530, 139] width 552 height 15
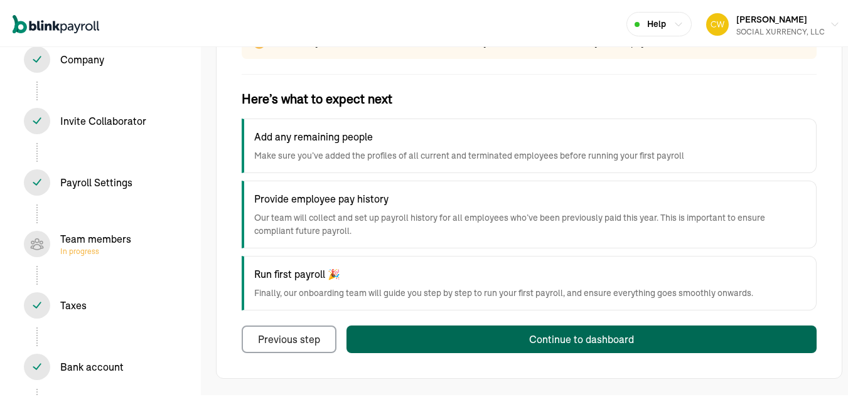
click at [534, 331] on div "Continue to dashboard" at bounding box center [581, 337] width 105 height 15
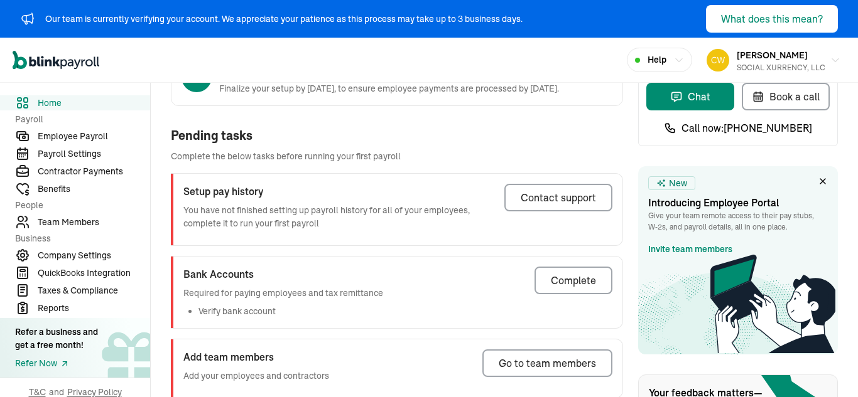
scroll to position [126, 0]
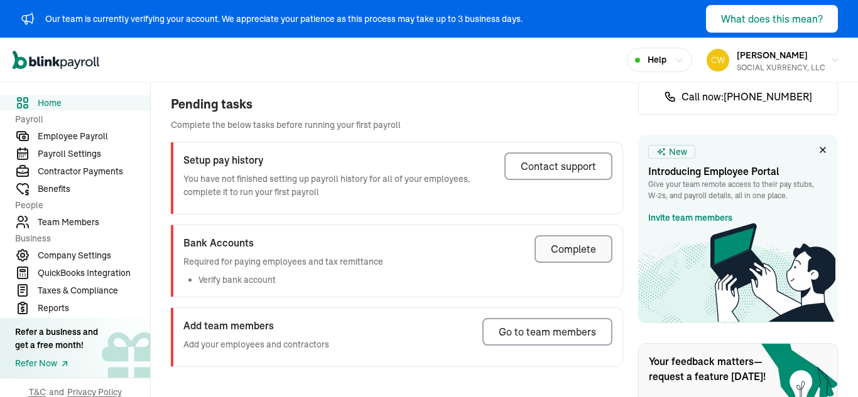
click at [552, 252] on div "Complete" at bounding box center [573, 249] width 45 height 15
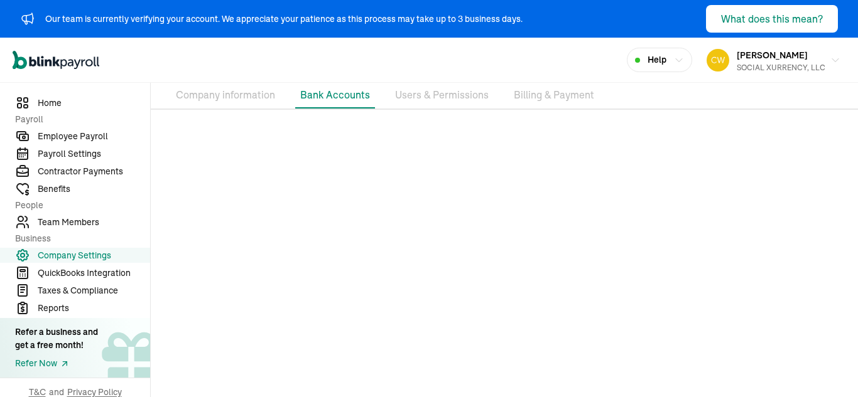
scroll to position [68, 0]
click at [224, 90] on li "Company information" at bounding box center [225, 95] width 109 height 26
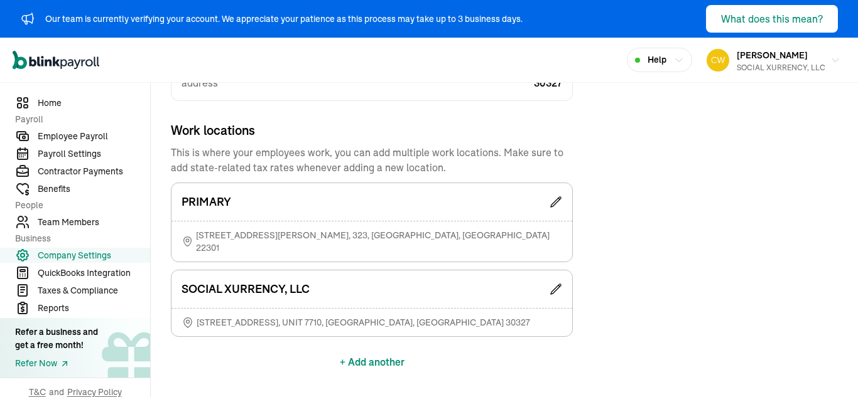
scroll to position [392, 0]
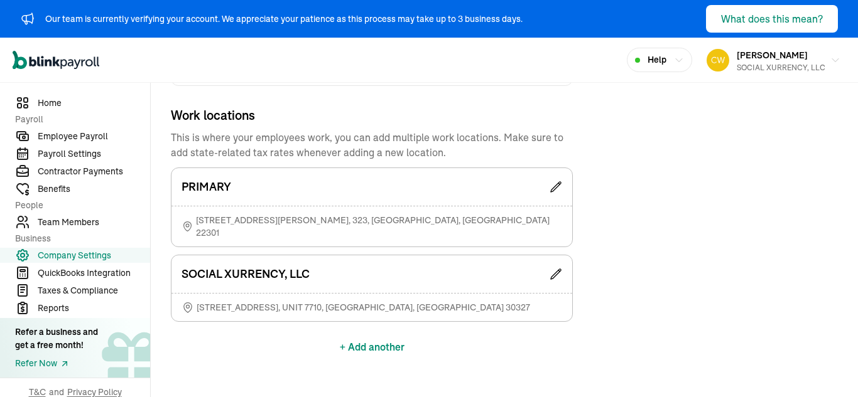
click at [400, 256] on div "SOCIAL XURRENCY, LLC" at bounding box center [371, 275] width 401 height 38
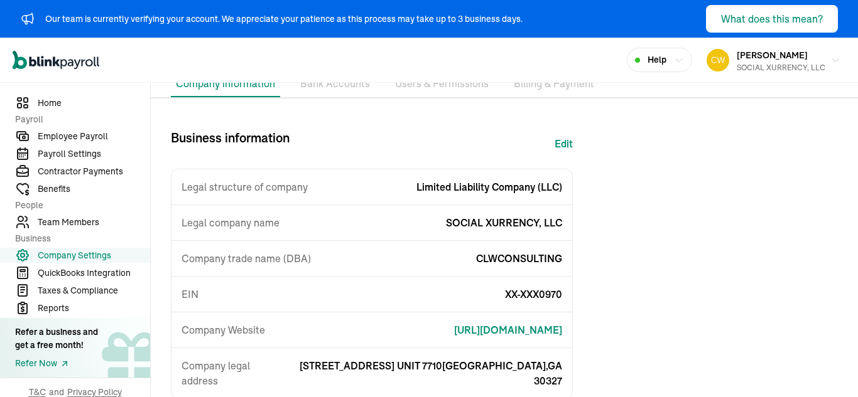
scroll to position [78, 0]
click at [566, 143] on button "Edit" at bounding box center [563, 144] width 18 height 30
select select "Limited Liability Company (LLC)"
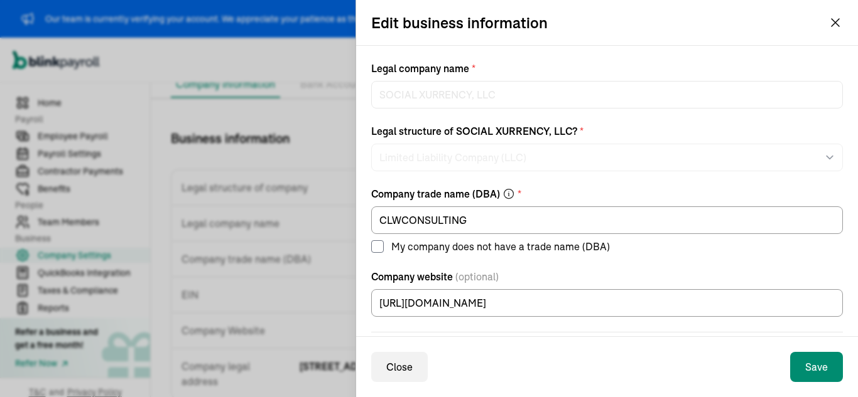
click at [385, 247] on label "My company does not have a trade name (DBA)" at bounding box center [607, 246] width 472 height 15
click at [384, 247] on input "My company does not have a trade name (DBA)" at bounding box center [377, 246] width 13 height 13
checkbox input "true"
click at [823, 369] on button "Save" at bounding box center [816, 367] width 53 height 30
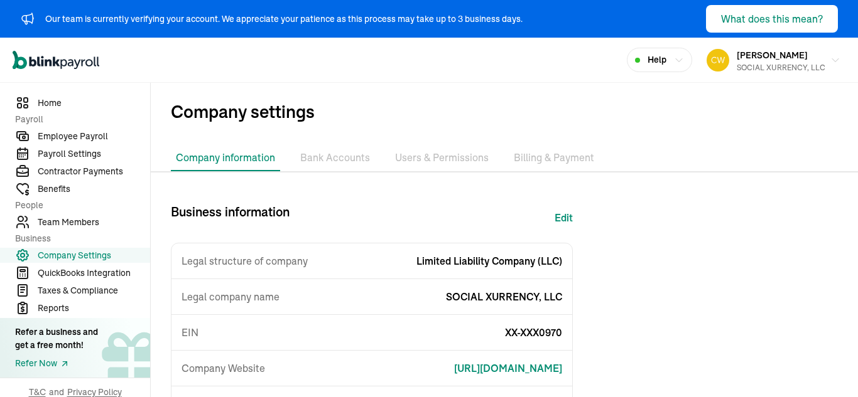
scroll to position [0, 0]
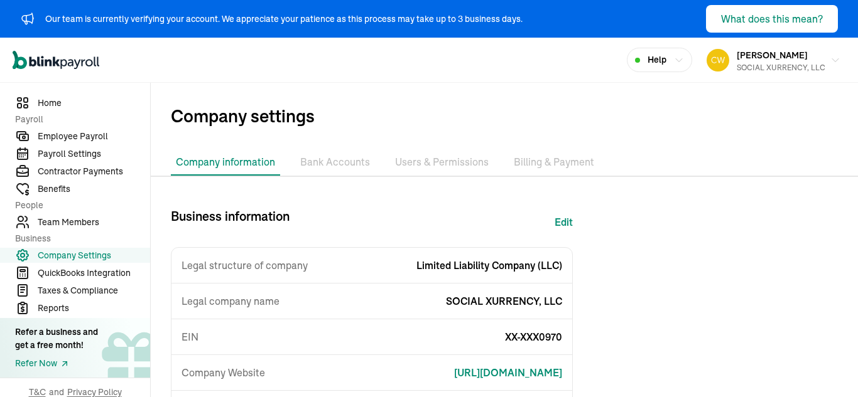
click at [439, 158] on li "Users & Permissions" at bounding box center [442, 162] width 104 height 26
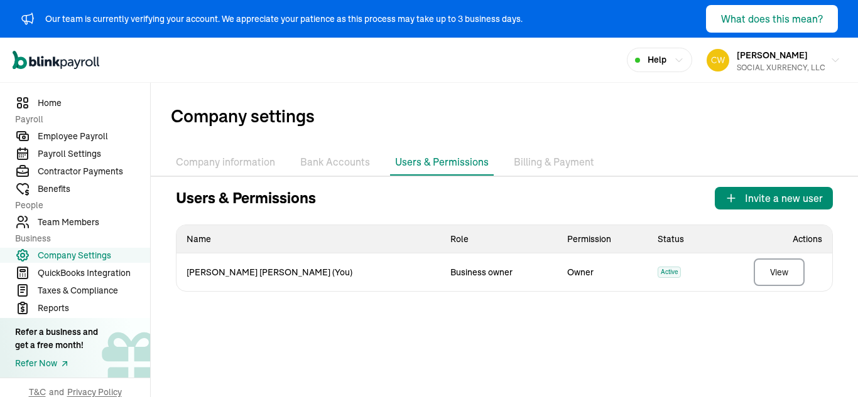
click at [551, 161] on li "Billing & Payment" at bounding box center [554, 162] width 90 height 26
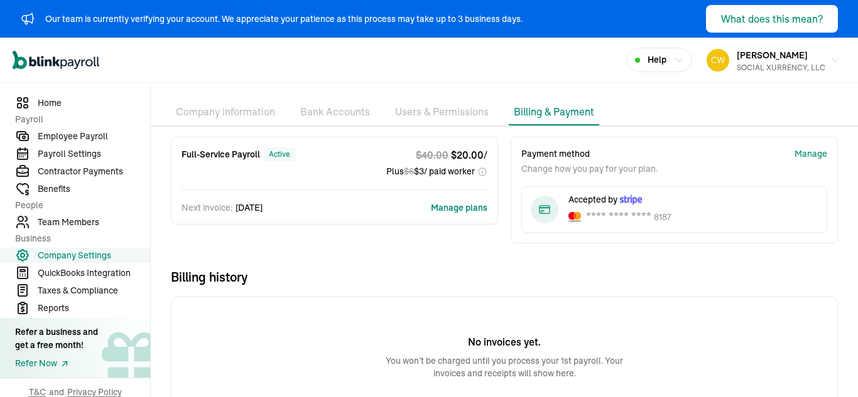
scroll to position [28, 0]
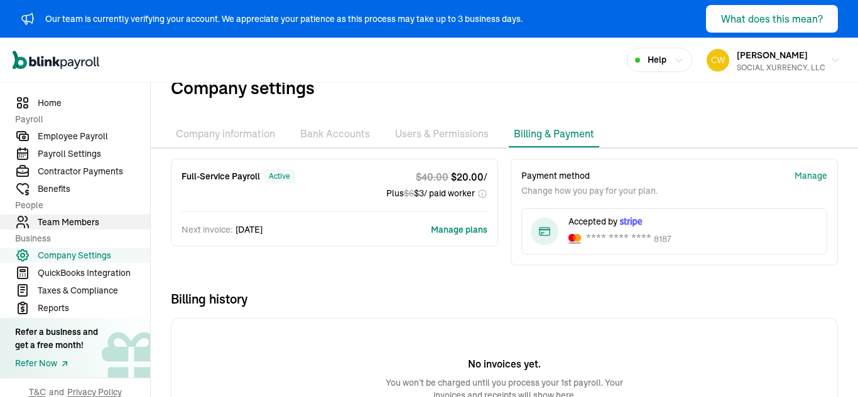
click at [76, 216] on span "Team Members" at bounding box center [94, 222] width 112 height 13
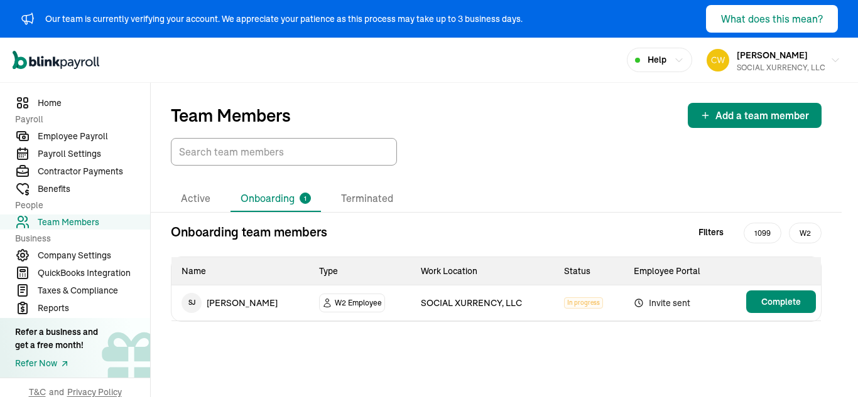
click at [283, 197] on li "Onboarding 1" at bounding box center [275, 199] width 90 height 26
click at [195, 197] on li "Active" at bounding box center [196, 199] width 50 height 26
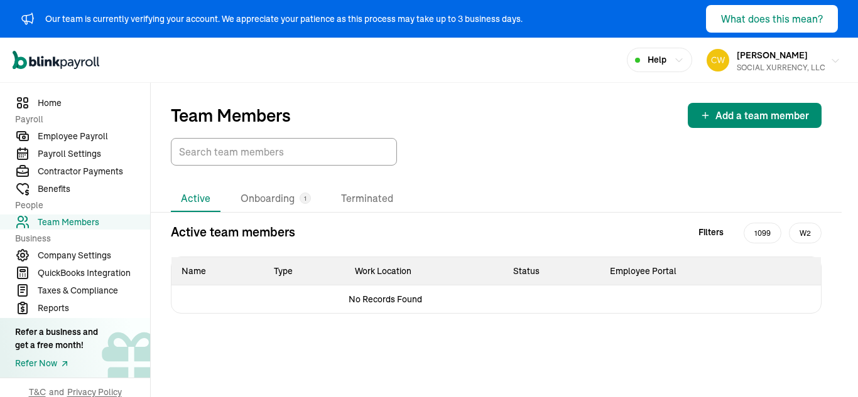
click at [826, 53] on button "Carl Williams SOCIAL XURRENCY, LLC" at bounding box center [773, 60] width 144 height 31
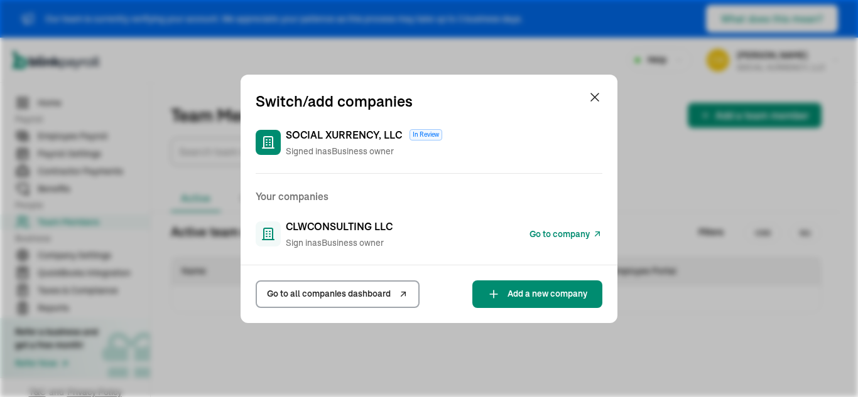
click at [360, 237] on span "Sign in as Business owner" at bounding box center [339, 243] width 107 height 13
click at [577, 231] on span "Go to company" at bounding box center [559, 234] width 60 height 13
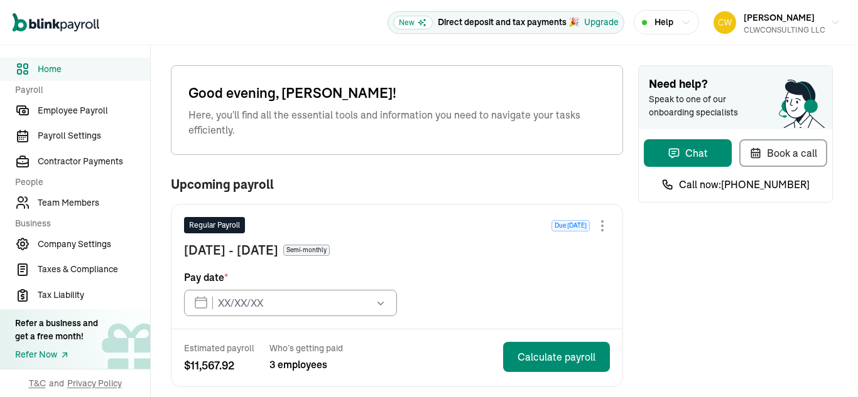
type input "[DATE]"
click at [51, 213] on link "Team Members" at bounding box center [75, 202] width 150 height 23
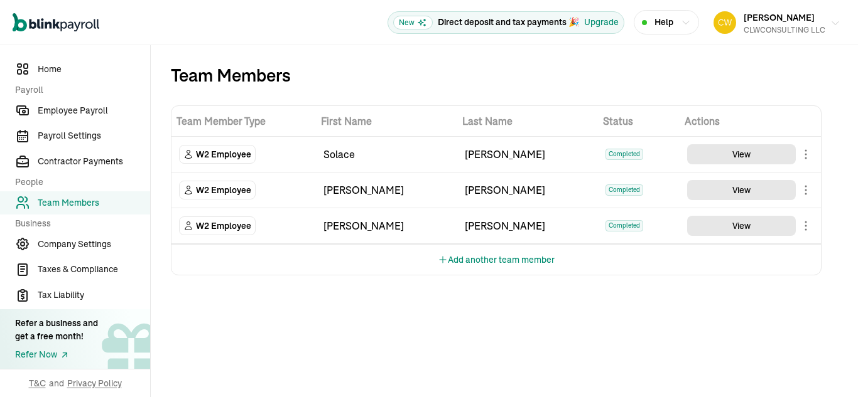
click at [794, 15] on span "[PERSON_NAME]" at bounding box center [778, 17] width 71 height 11
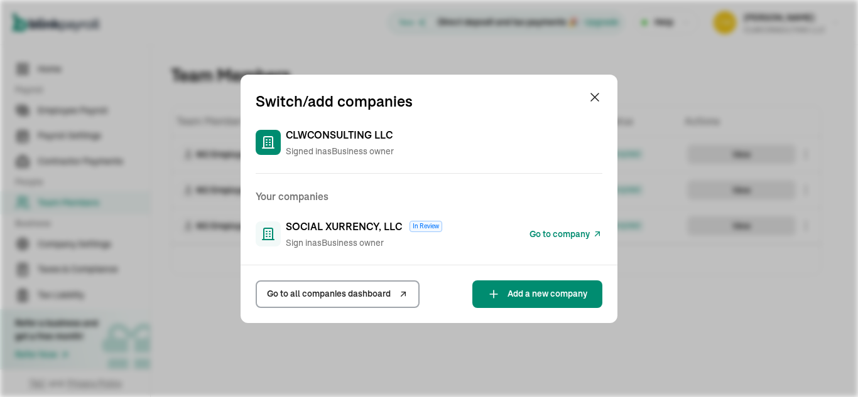
click at [343, 237] on span "Sign in as Business owner" at bounding box center [364, 243] width 156 height 13
click at [579, 236] on span "Go to company" at bounding box center [559, 234] width 60 height 13
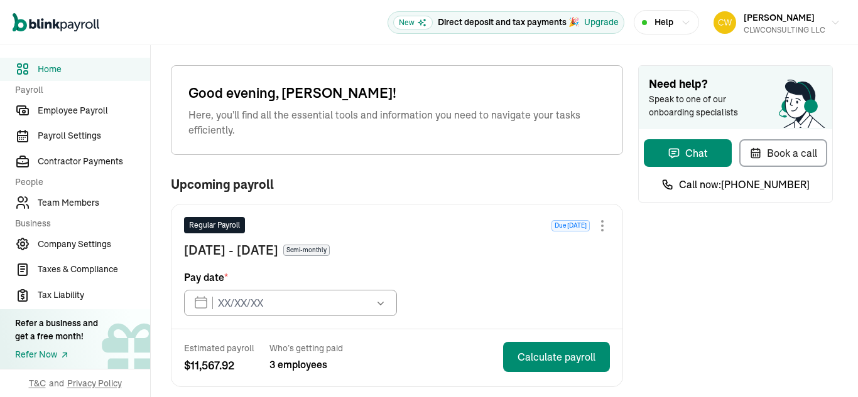
type input "[DATE]"
click at [51, 213] on link "Team Members" at bounding box center [75, 202] width 150 height 23
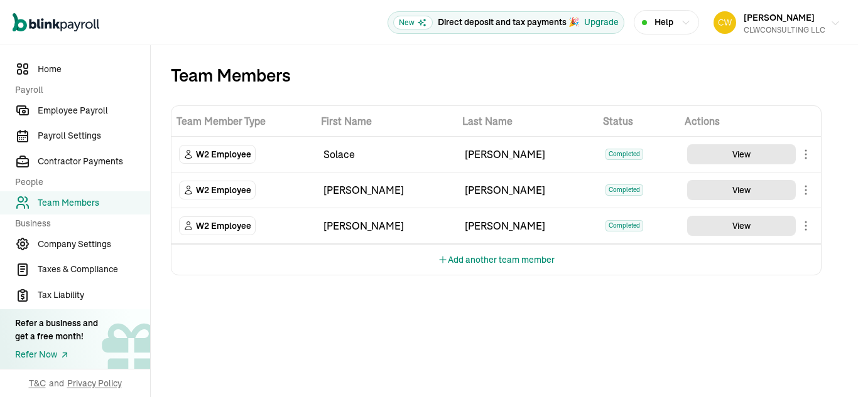
click at [794, 15] on span "[PERSON_NAME]" at bounding box center [778, 17] width 71 height 11
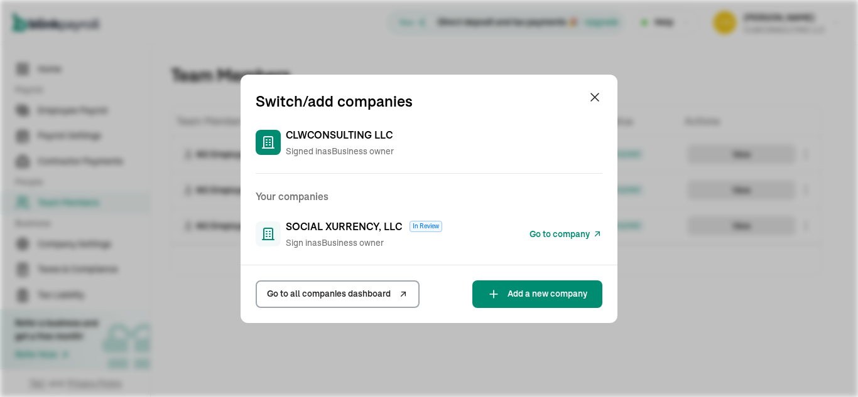
click at [343, 237] on span "Sign in as Business owner" at bounding box center [364, 243] width 156 height 13
click at [579, 236] on span "Go to company" at bounding box center [559, 234] width 60 height 13
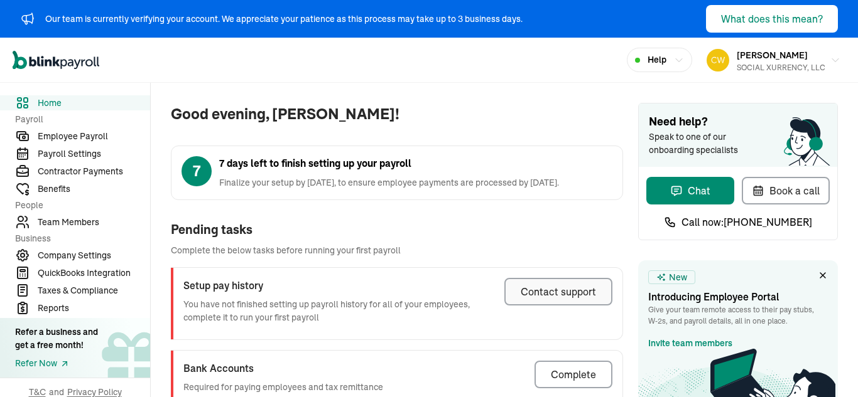
click at [540, 295] on div "Contact support" at bounding box center [557, 291] width 75 height 15
click at [471, 326] on div "Setup pay history You have not finished setting up payroll history for all of y…" at bounding box center [338, 303] width 311 height 51
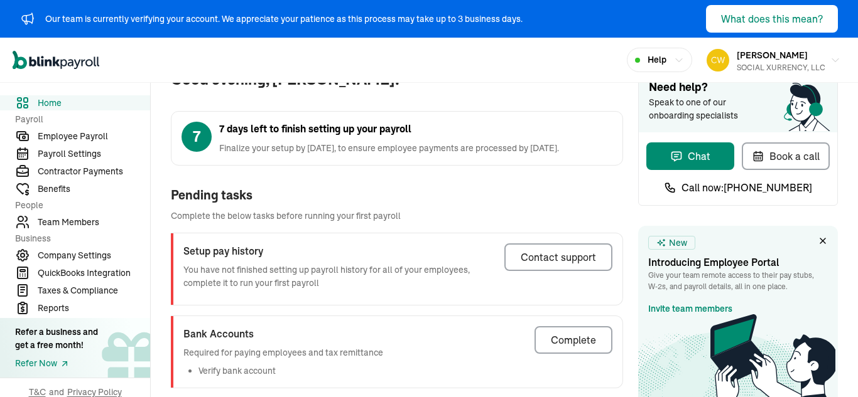
scroll to position [63, 0]
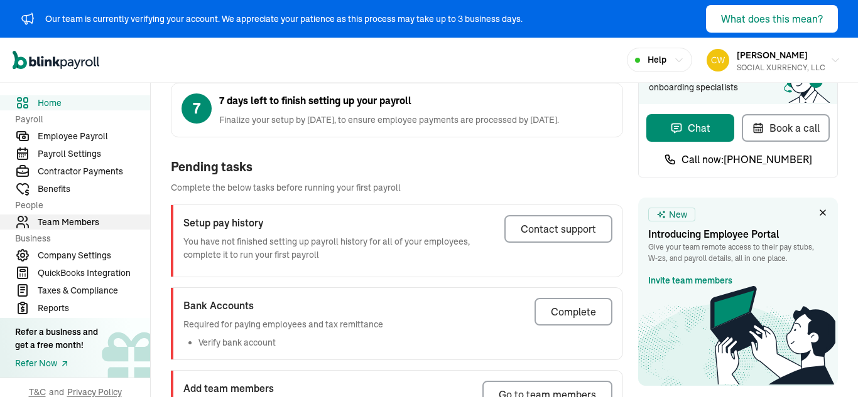
click at [74, 223] on span "Team Members" at bounding box center [94, 222] width 112 height 13
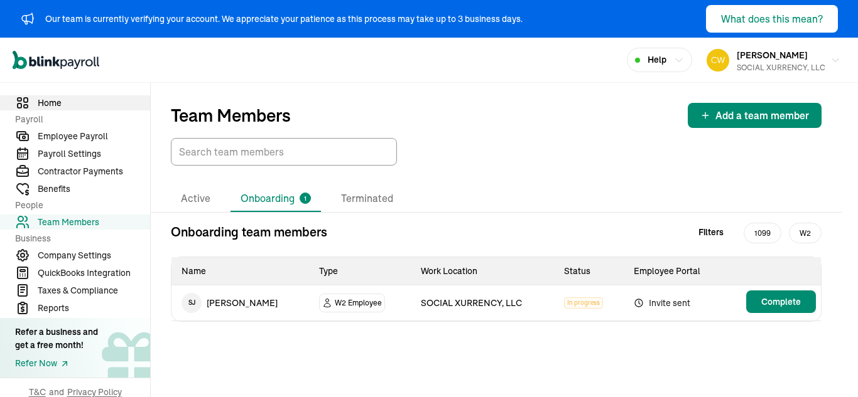
click at [55, 99] on span "Home" at bounding box center [94, 103] width 112 height 13
click at [190, 198] on li "Active" at bounding box center [196, 199] width 50 height 26
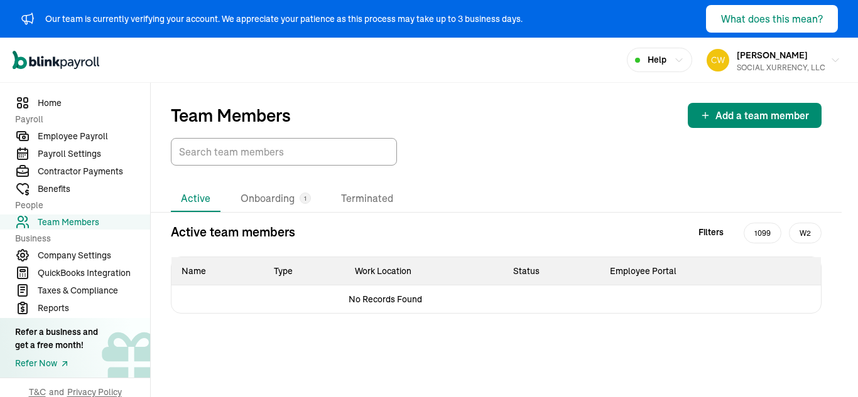
click at [806, 235] on span "W2" at bounding box center [805, 233] width 33 height 21
click at [280, 195] on li "Onboarding 1" at bounding box center [275, 199] width 90 height 26
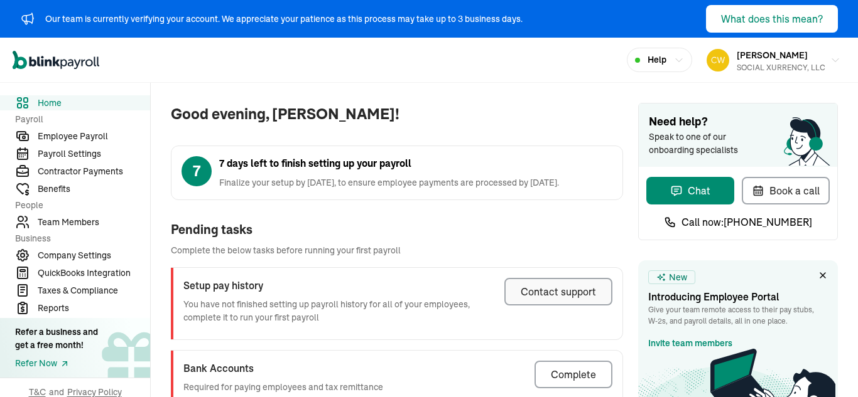
click at [540, 295] on div "Contact support" at bounding box center [557, 291] width 75 height 15
click at [471, 326] on div "Setup pay history You have not finished setting up payroll history for all of y…" at bounding box center [338, 303] width 311 height 51
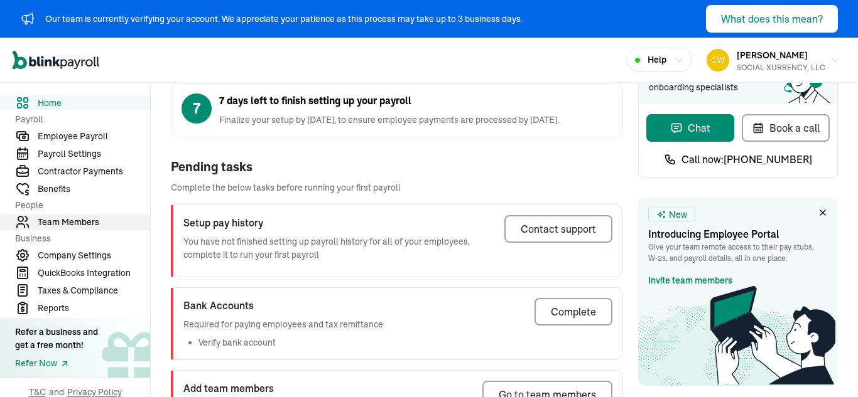
click at [74, 223] on span "Team Members" at bounding box center [94, 222] width 112 height 13
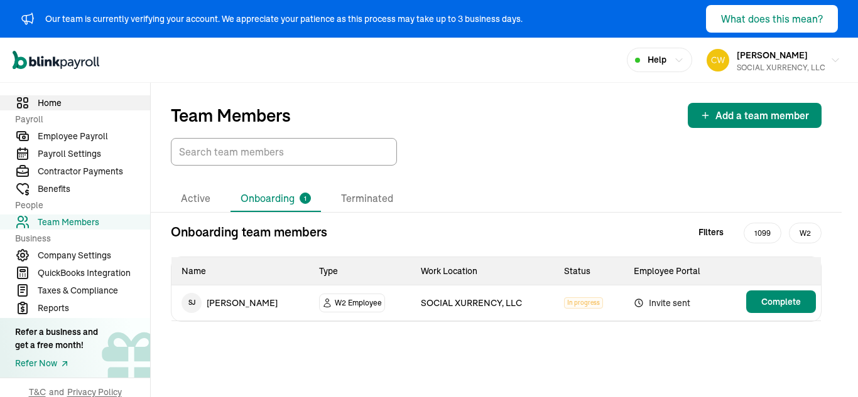
click at [55, 99] on span "Home" at bounding box center [94, 103] width 112 height 13
click at [190, 198] on li "Active" at bounding box center [196, 199] width 50 height 26
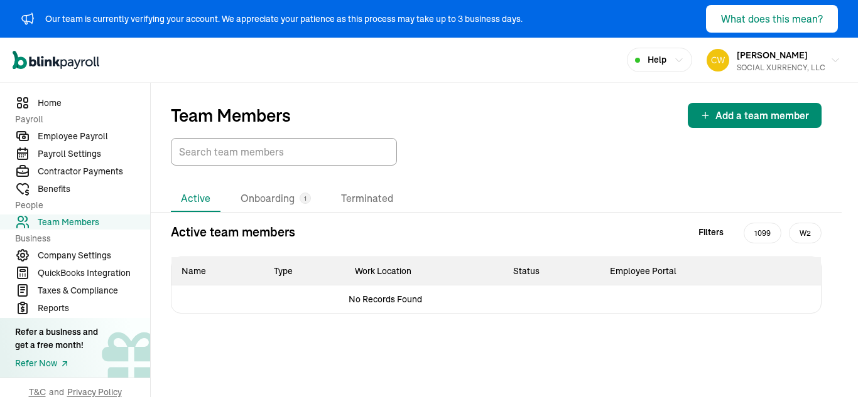
click at [806, 235] on span "W2" at bounding box center [805, 233] width 33 height 21
click at [280, 195] on li "Onboarding 1" at bounding box center [275, 199] width 90 height 26
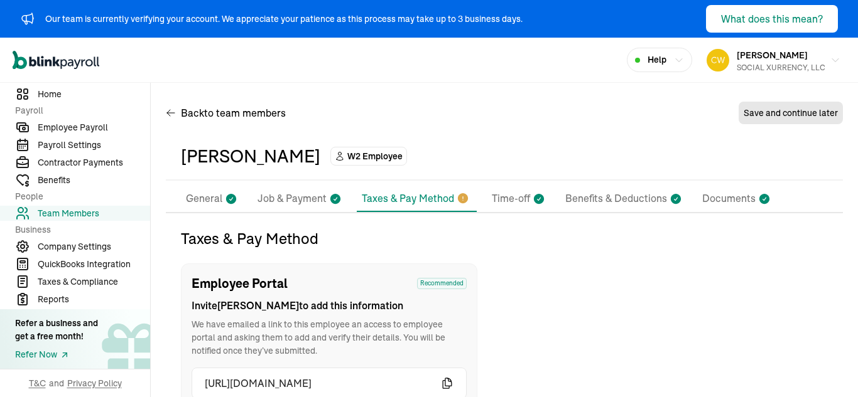
click at [615, 203] on p "Benefits & Deductions" at bounding box center [616, 199] width 102 height 16
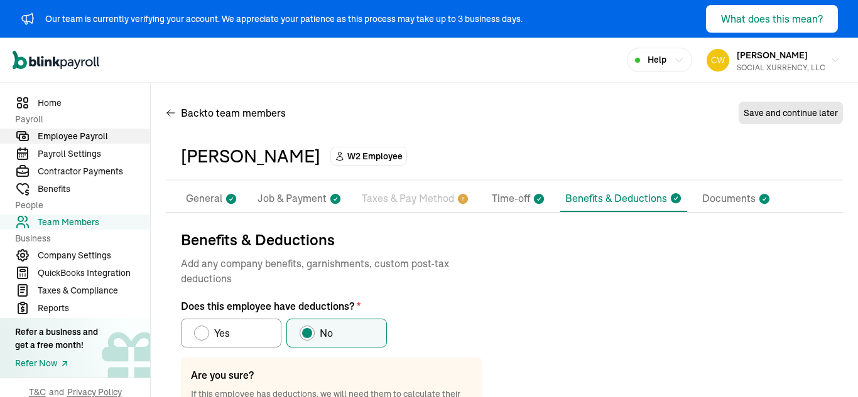
click at [74, 138] on span "Employee Payroll" at bounding box center [94, 136] width 112 height 13
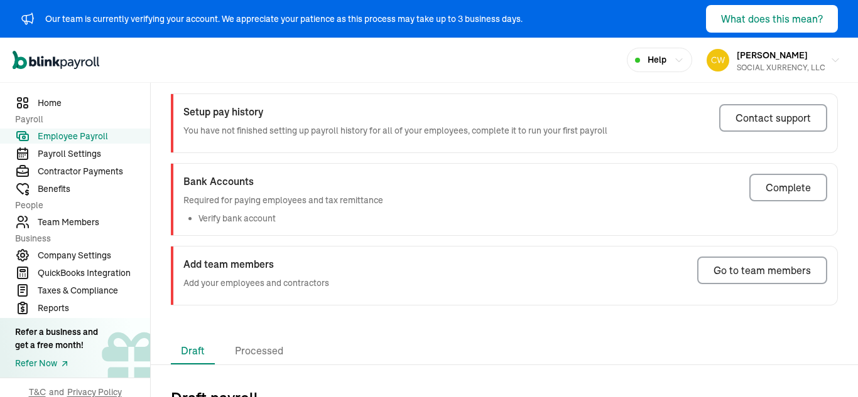
scroll to position [126, 0]
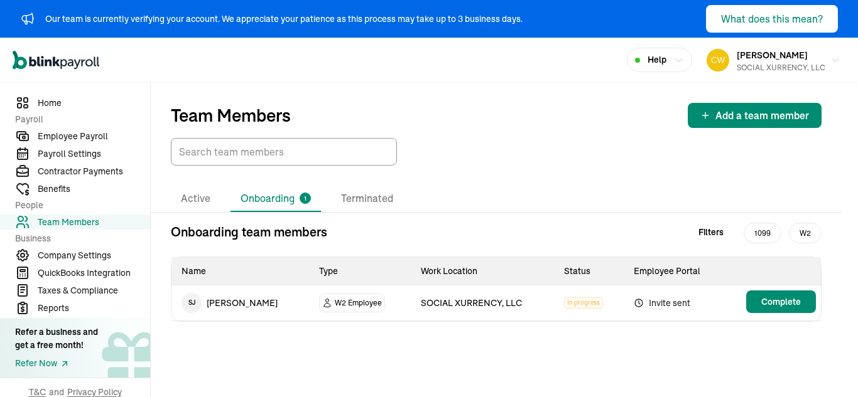
click at [804, 232] on span "W2" at bounding box center [805, 233] width 33 height 21
click at [283, 202] on li "Onboarding 1" at bounding box center [275, 199] width 90 height 26
click at [194, 201] on li "Active" at bounding box center [196, 199] width 50 height 26
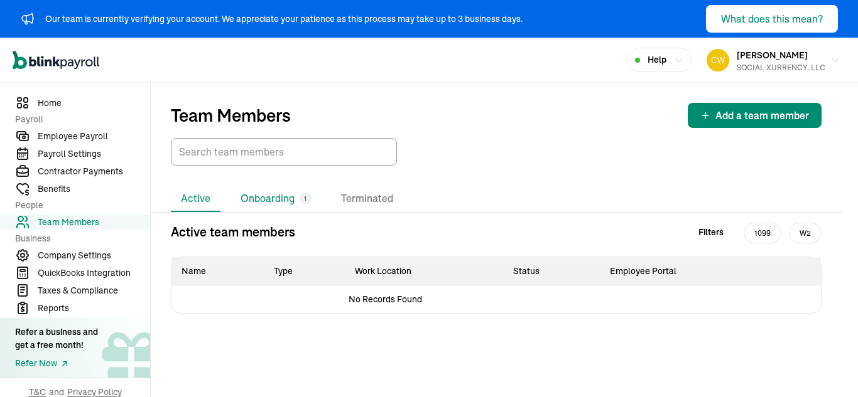
click at [281, 197] on li "Onboarding 1" at bounding box center [275, 199] width 90 height 26
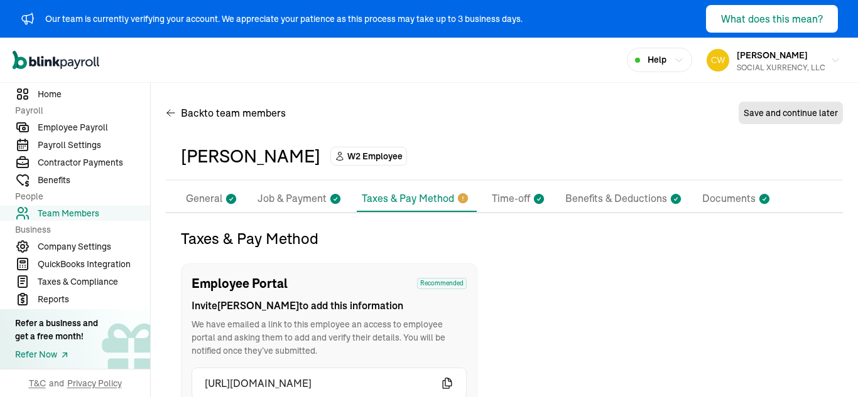
click at [615, 203] on p "Benefits & Deductions" at bounding box center [616, 199] width 102 height 16
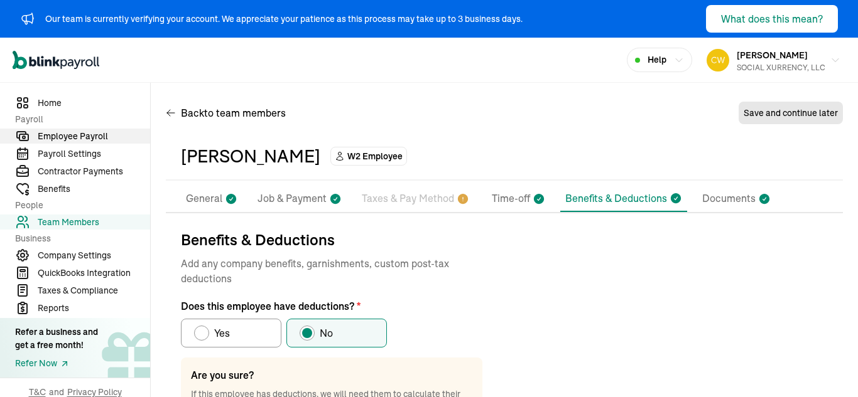
click at [74, 138] on span "Employee Payroll" at bounding box center [94, 136] width 112 height 13
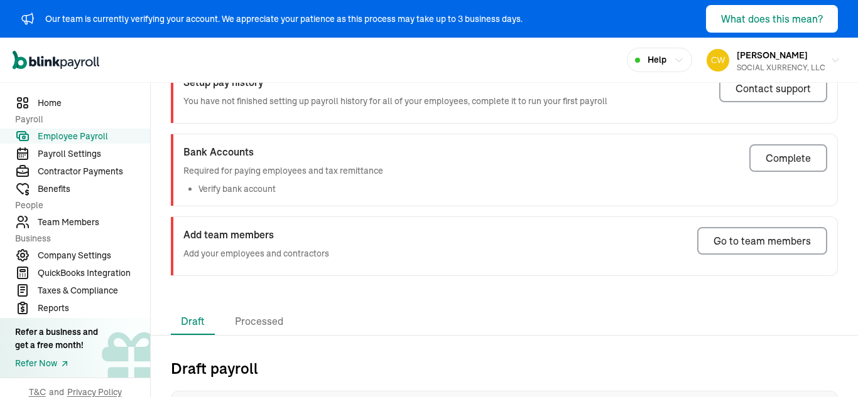
scroll to position [126, 0]
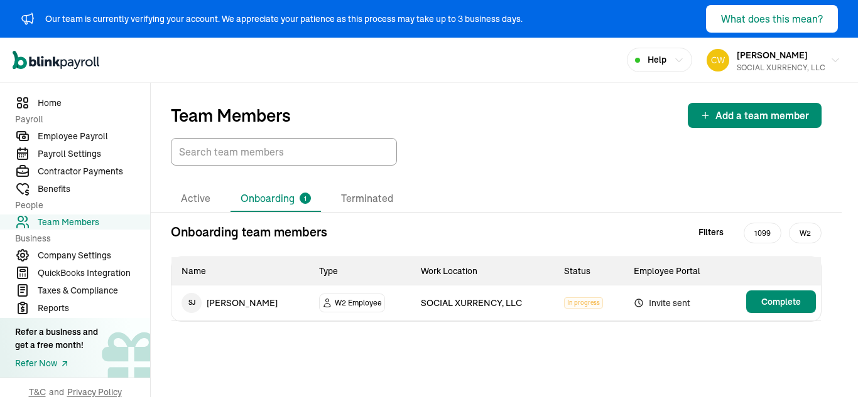
click at [804, 232] on span "W2" at bounding box center [805, 233] width 33 height 21
click at [283, 202] on li "Onboarding 1" at bounding box center [275, 199] width 90 height 26
click at [194, 201] on li "Active" at bounding box center [196, 199] width 50 height 26
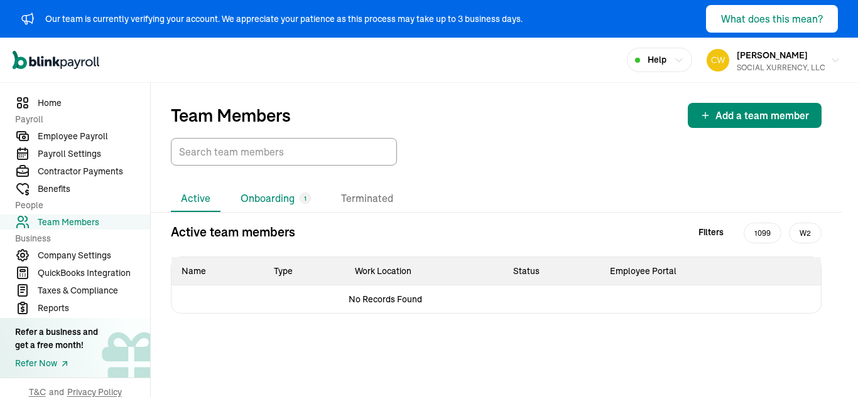
click at [281, 197] on li "Onboarding 1" at bounding box center [275, 199] width 90 height 26
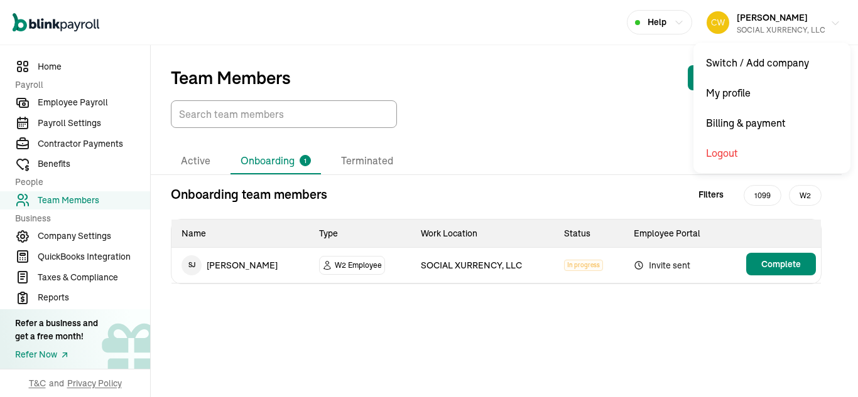
click at [807, 31] on div "SOCIAL XURRENCY, LLC" at bounding box center [780, 29] width 89 height 11
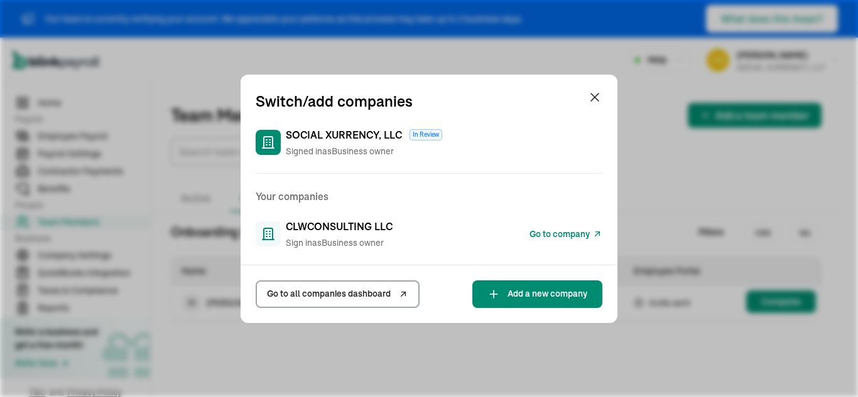
click at [318, 231] on span "CLWCONSULTING LLC" at bounding box center [339, 226] width 107 height 15
click at [569, 234] on span "Go to company" at bounding box center [559, 234] width 60 height 13
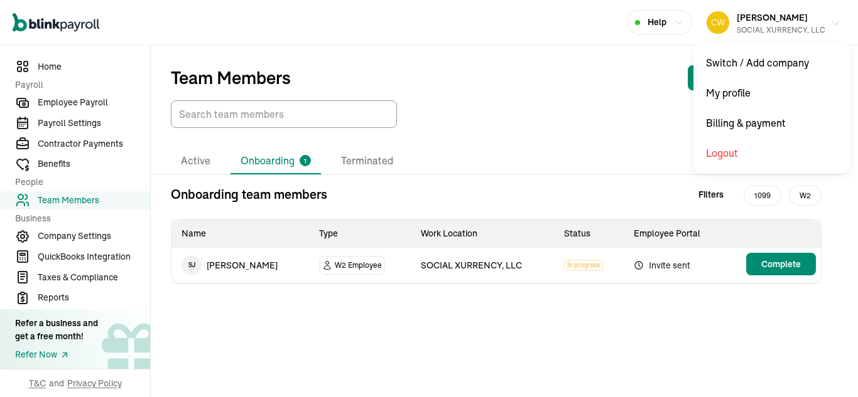
click at [807, 31] on div "SOCIAL XURRENCY, LLC" at bounding box center [780, 29] width 89 height 11
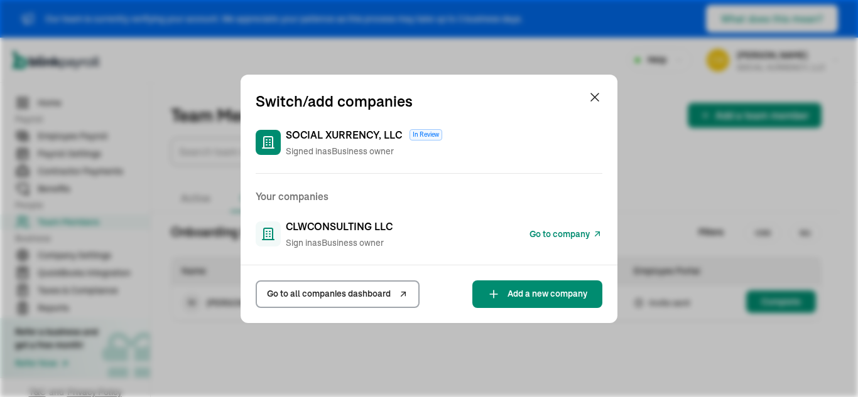
click at [318, 231] on span "CLWCONSULTING LLC" at bounding box center [339, 226] width 107 height 15
click at [569, 234] on span "Go to company" at bounding box center [559, 234] width 60 height 13
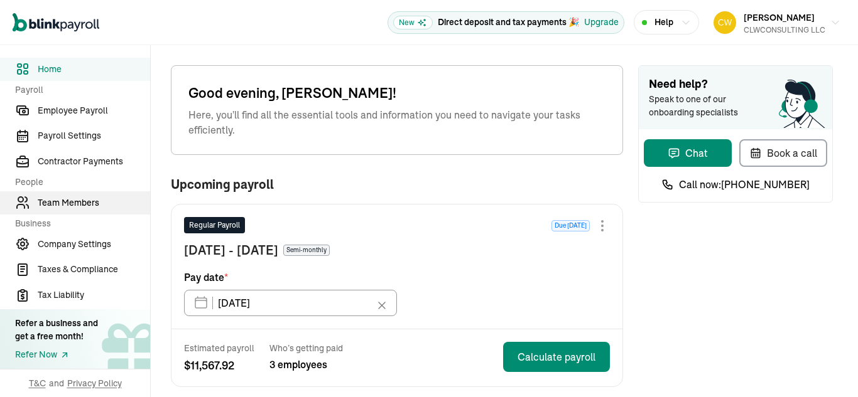
click at [73, 213] on link "Team Members" at bounding box center [75, 202] width 150 height 23
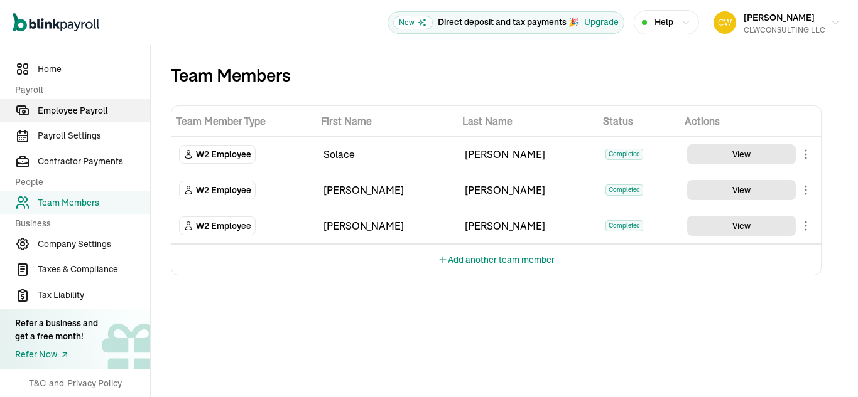
click at [83, 111] on span "Employee Payroll" at bounding box center [94, 110] width 112 height 13
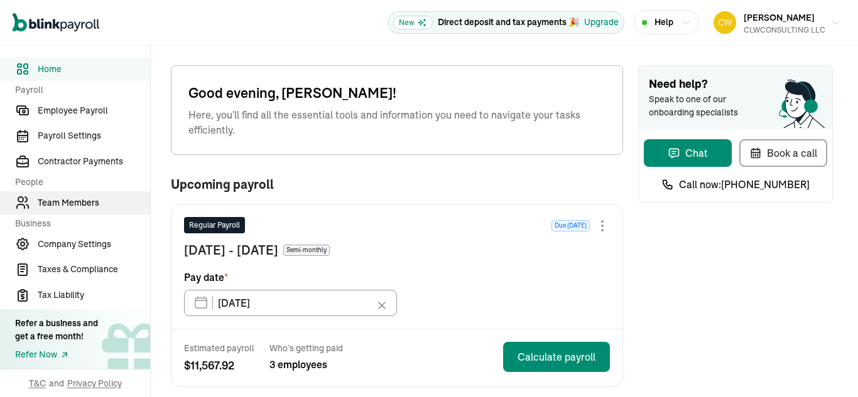
click at [73, 213] on link "Team Members" at bounding box center [75, 202] width 150 height 23
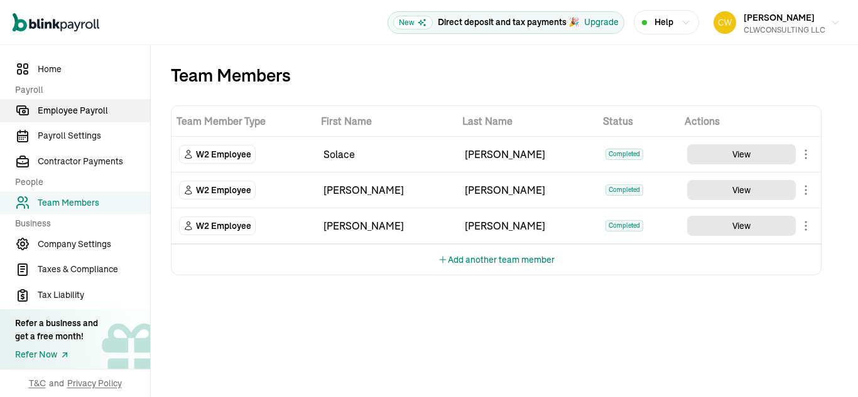
click at [83, 111] on span "Employee Payroll" at bounding box center [94, 110] width 112 height 13
